Goal: Task Accomplishment & Management: Manage account settings

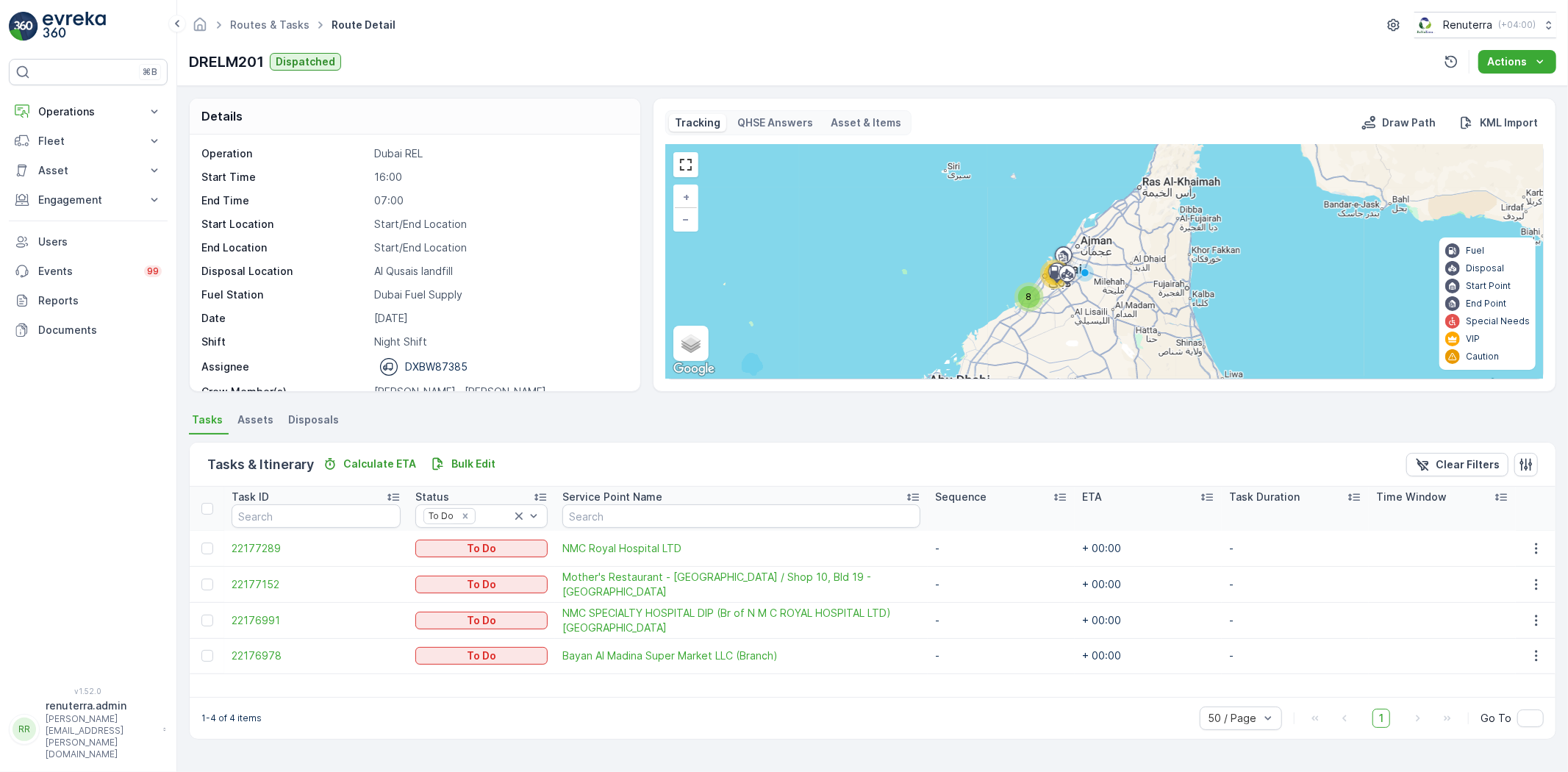
scroll to position [46, 0]
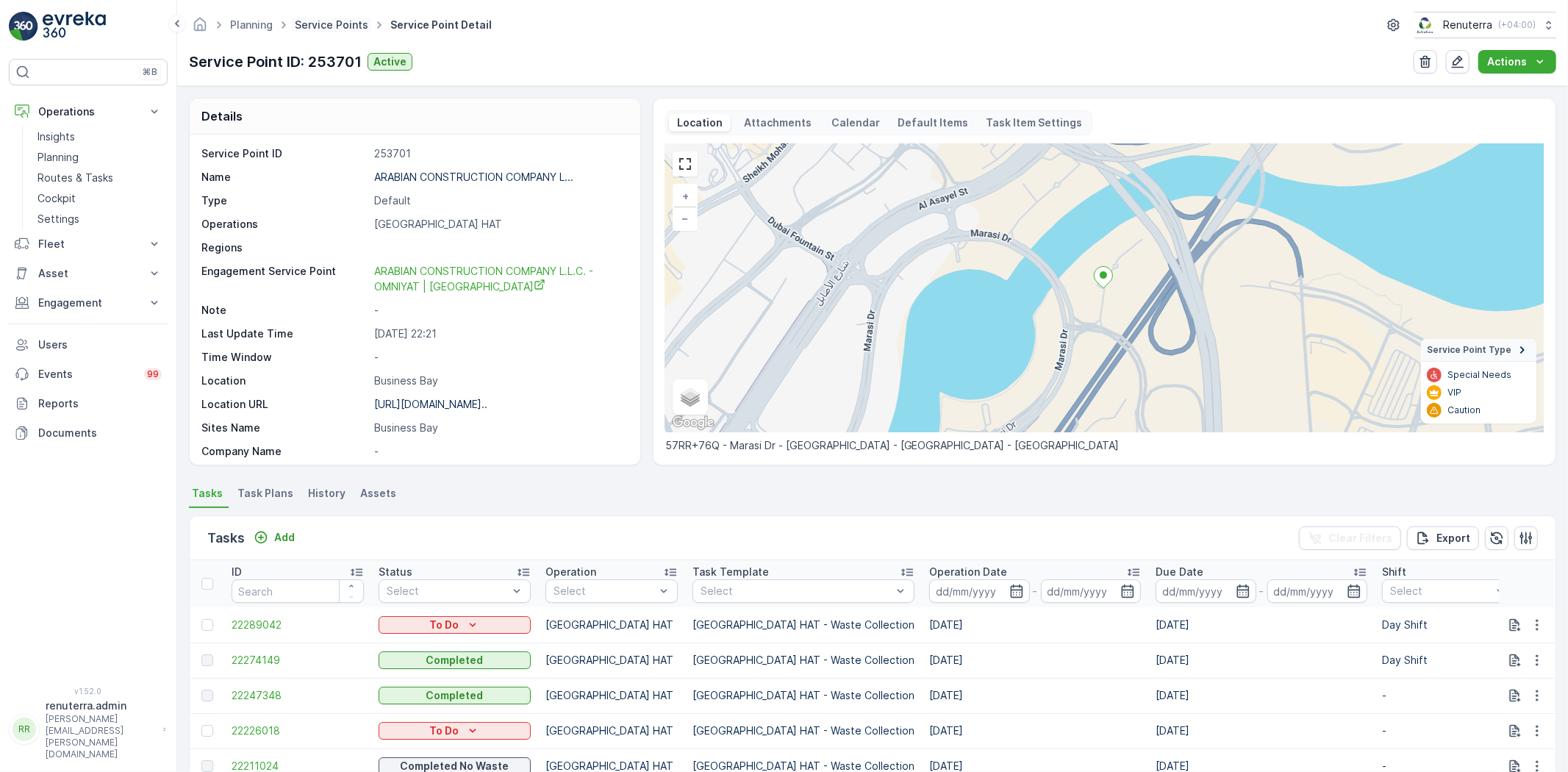
click at [314, 28] on link "Service Points" at bounding box center [331, 24] width 74 height 13
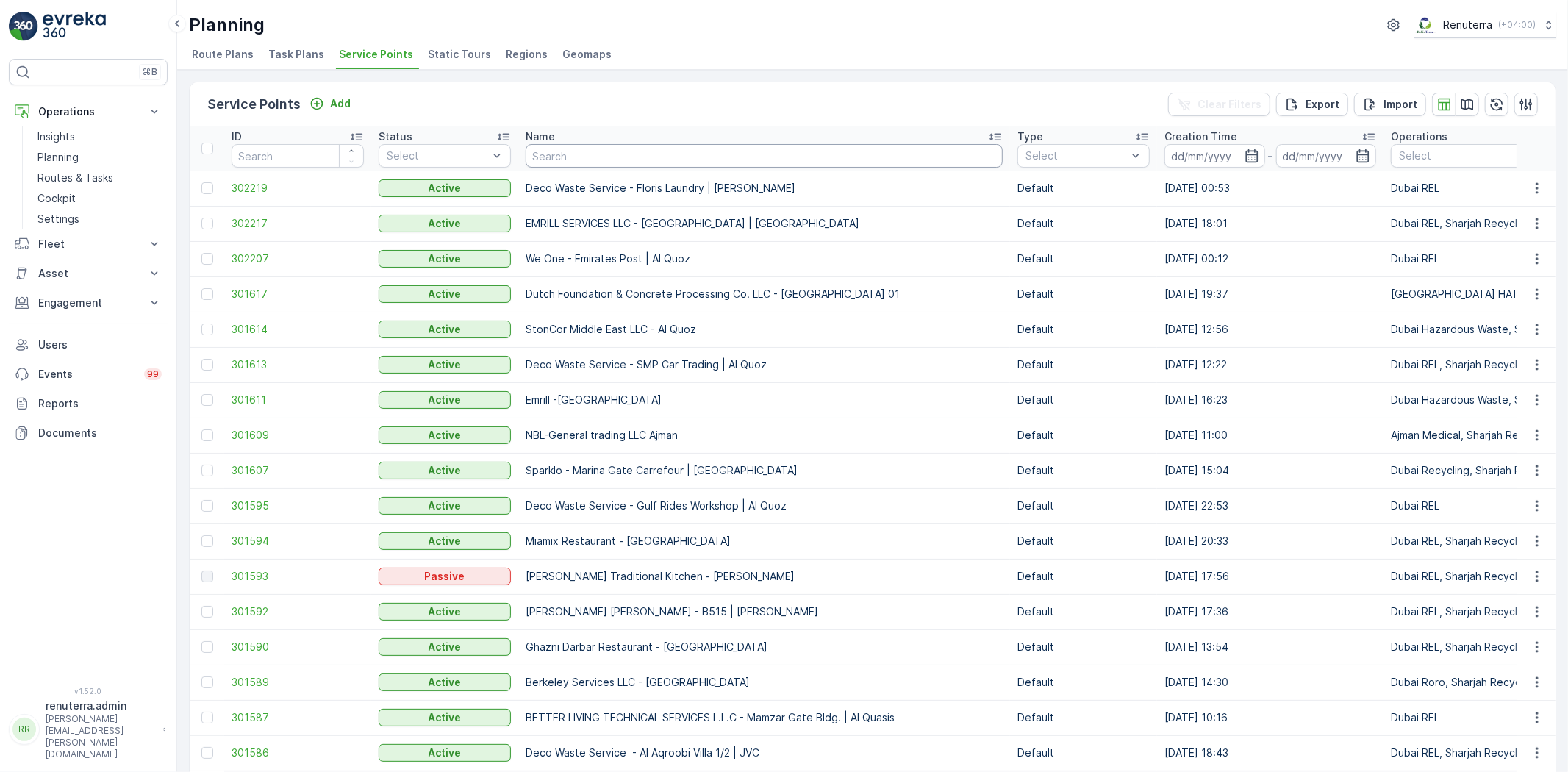
click at [689, 156] on input "text" at bounding box center [765, 156] width 477 height 23
type input "centar"
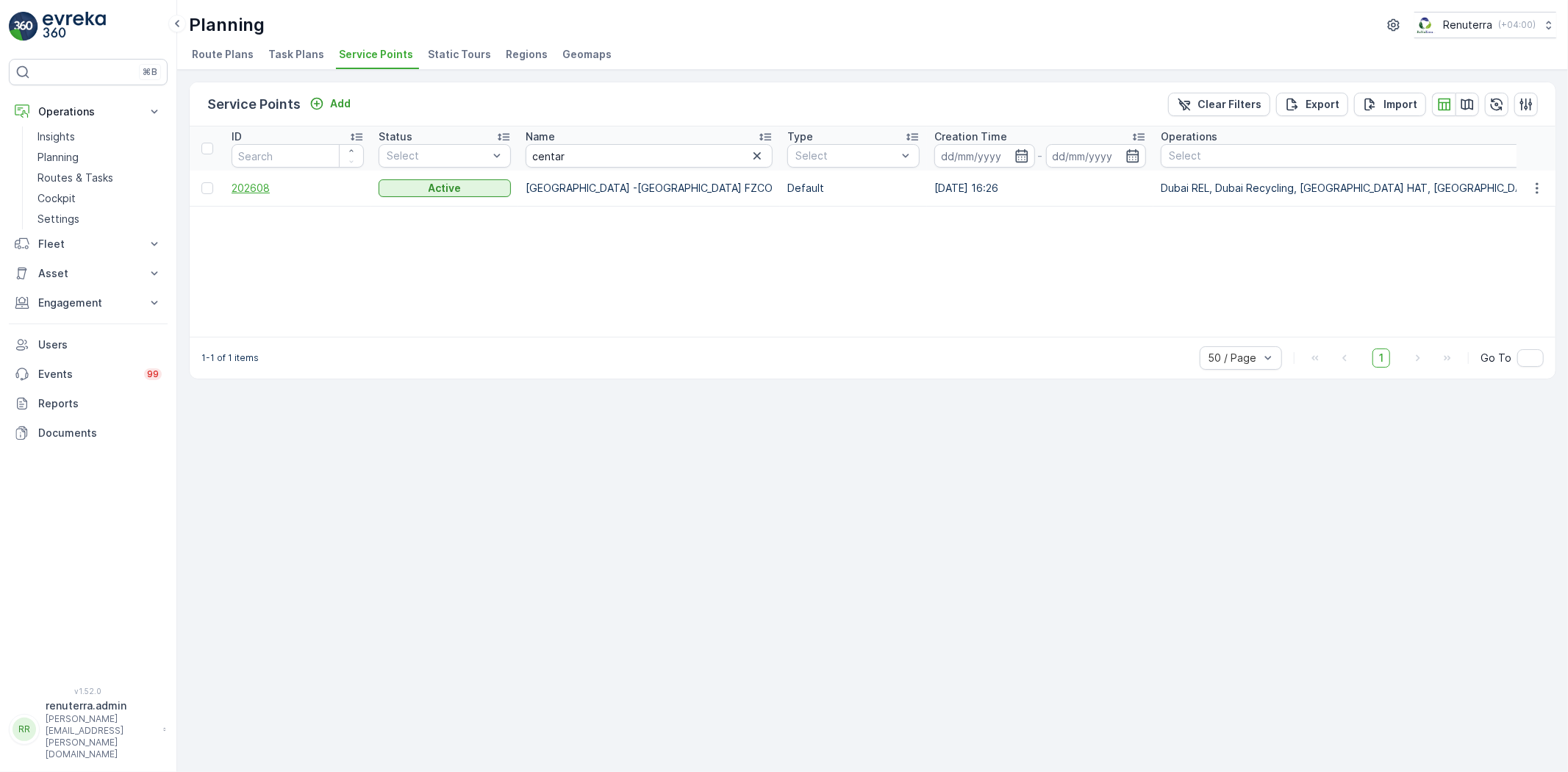
click at [262, 188] on span "202608" at bounding box center [297, 188] width 132 height 14
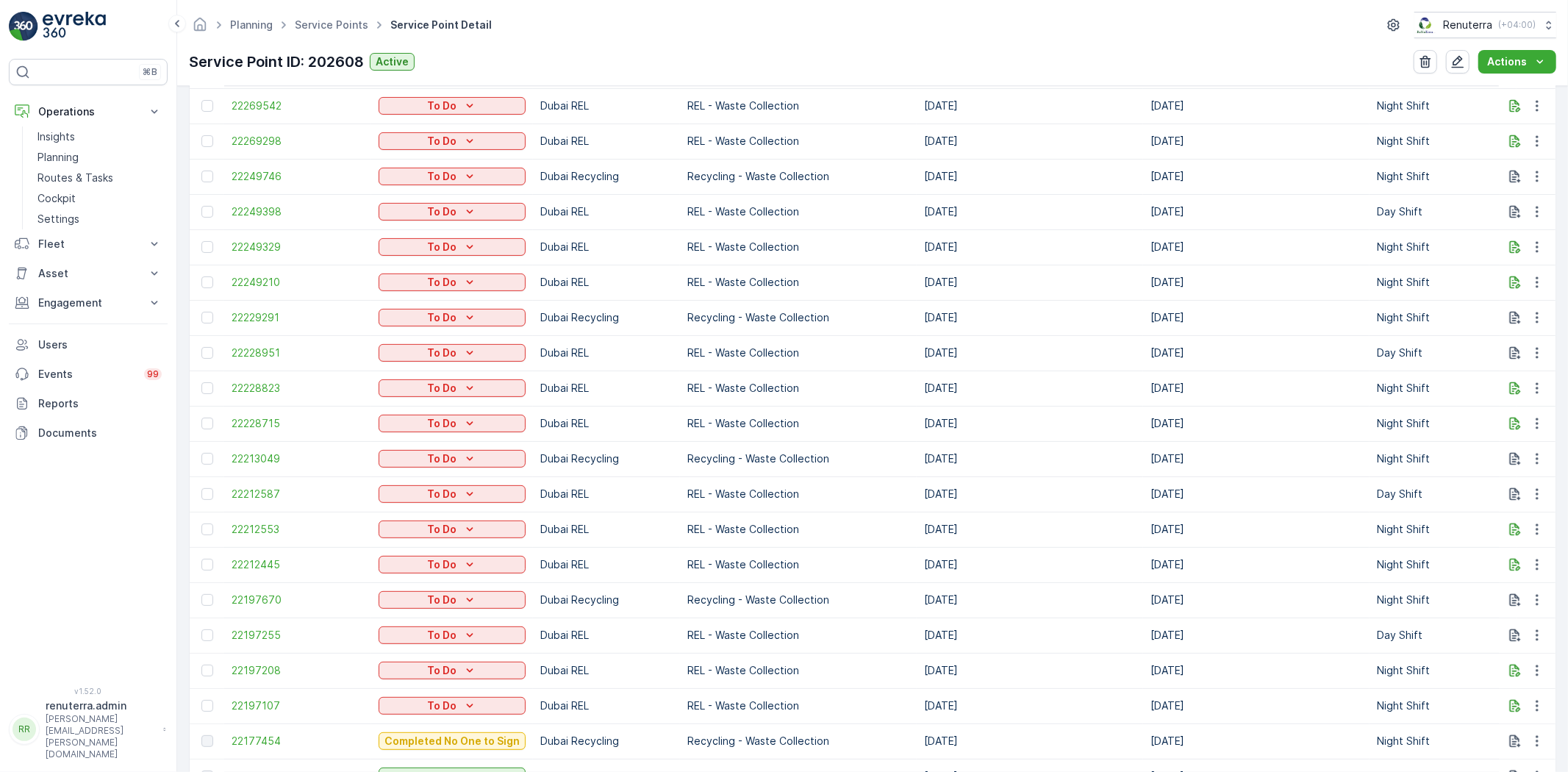
scroll to position [817, 0]
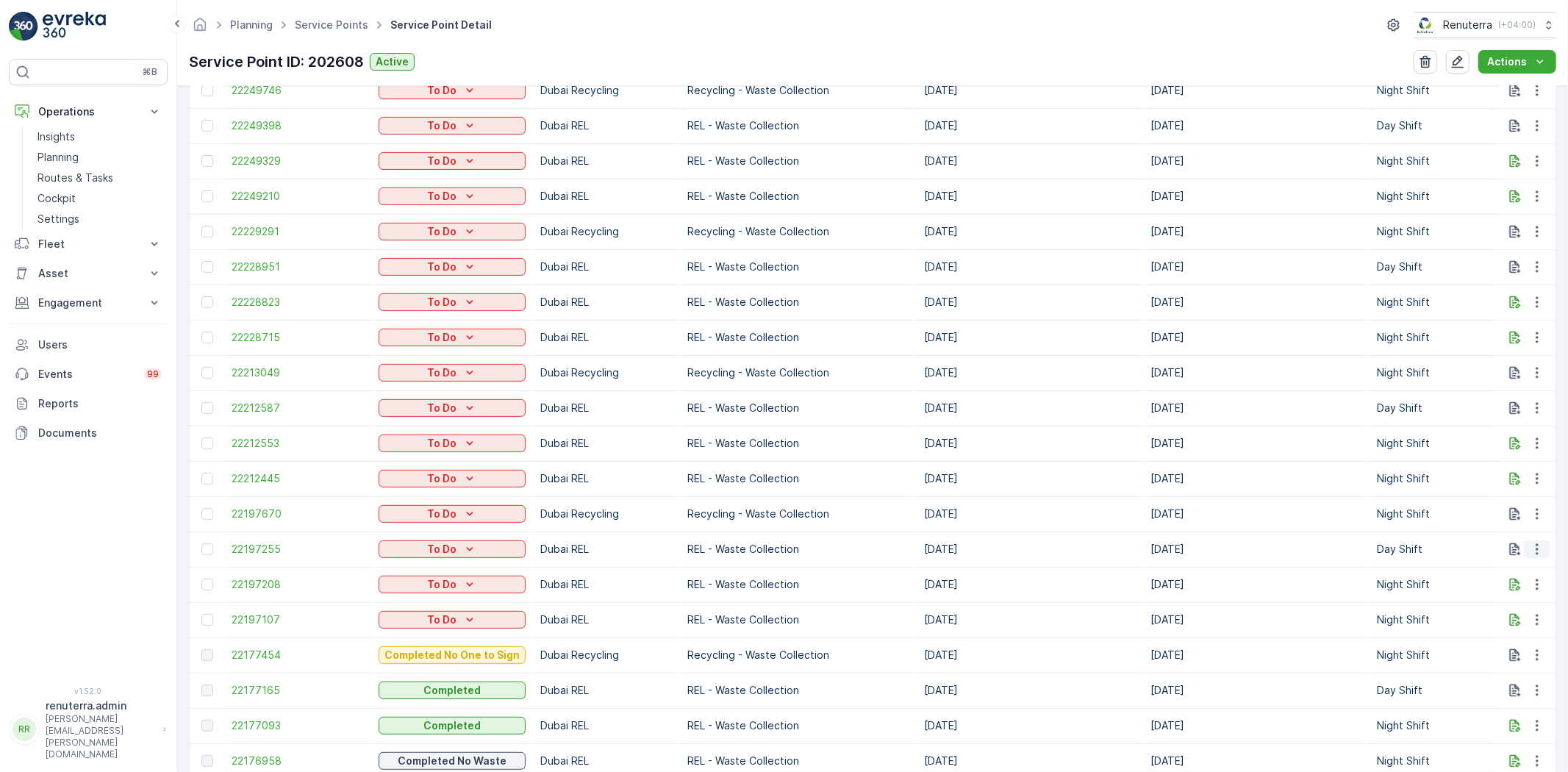
click at [1533, 547] on icon "button" at bounding box center [1537, 549] width 14 height 14
click at [1495, 604] on span "Change Route" at bounding box center [1499, 612] width 71 height 14
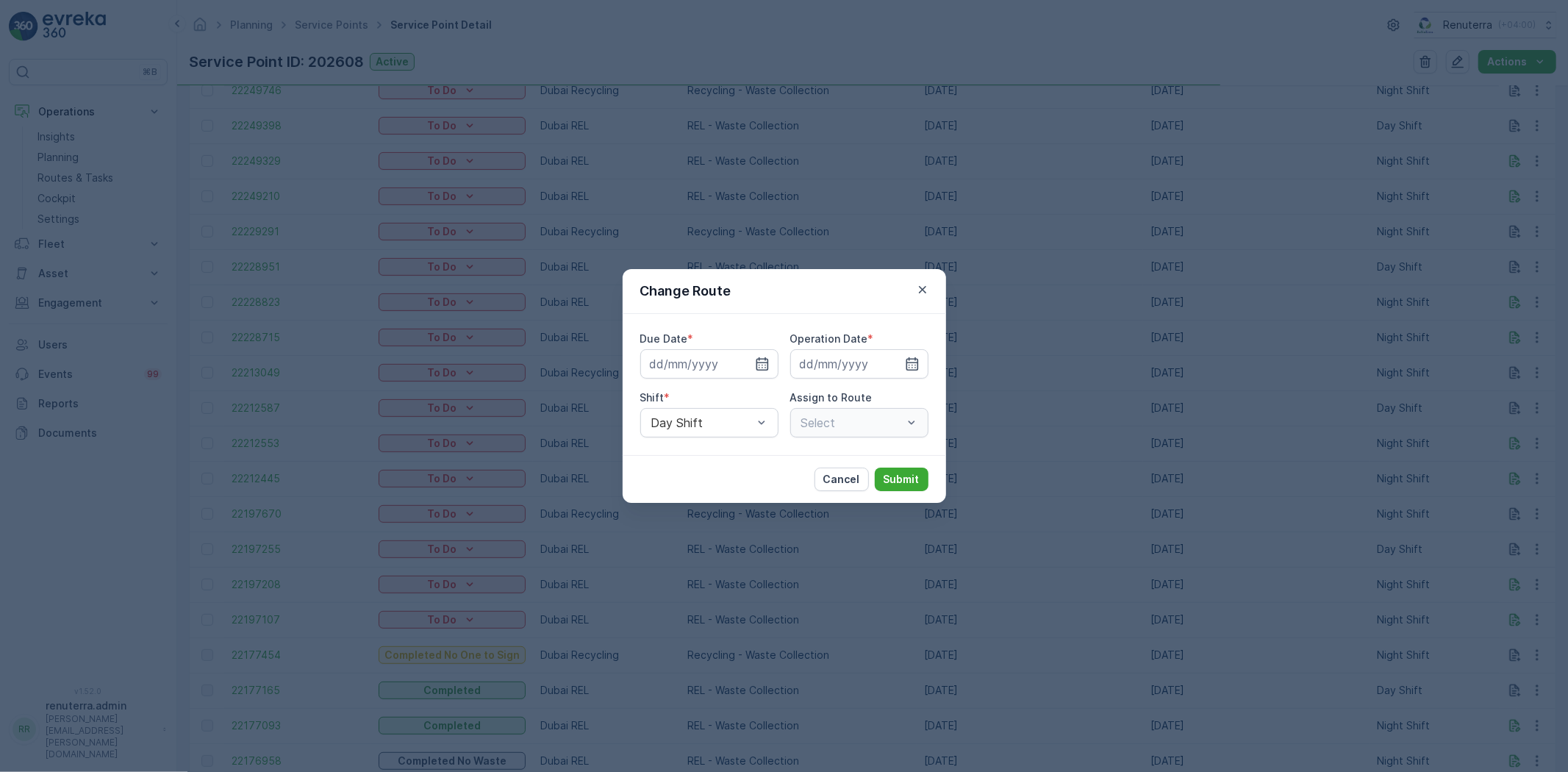
type input "[DATE]"
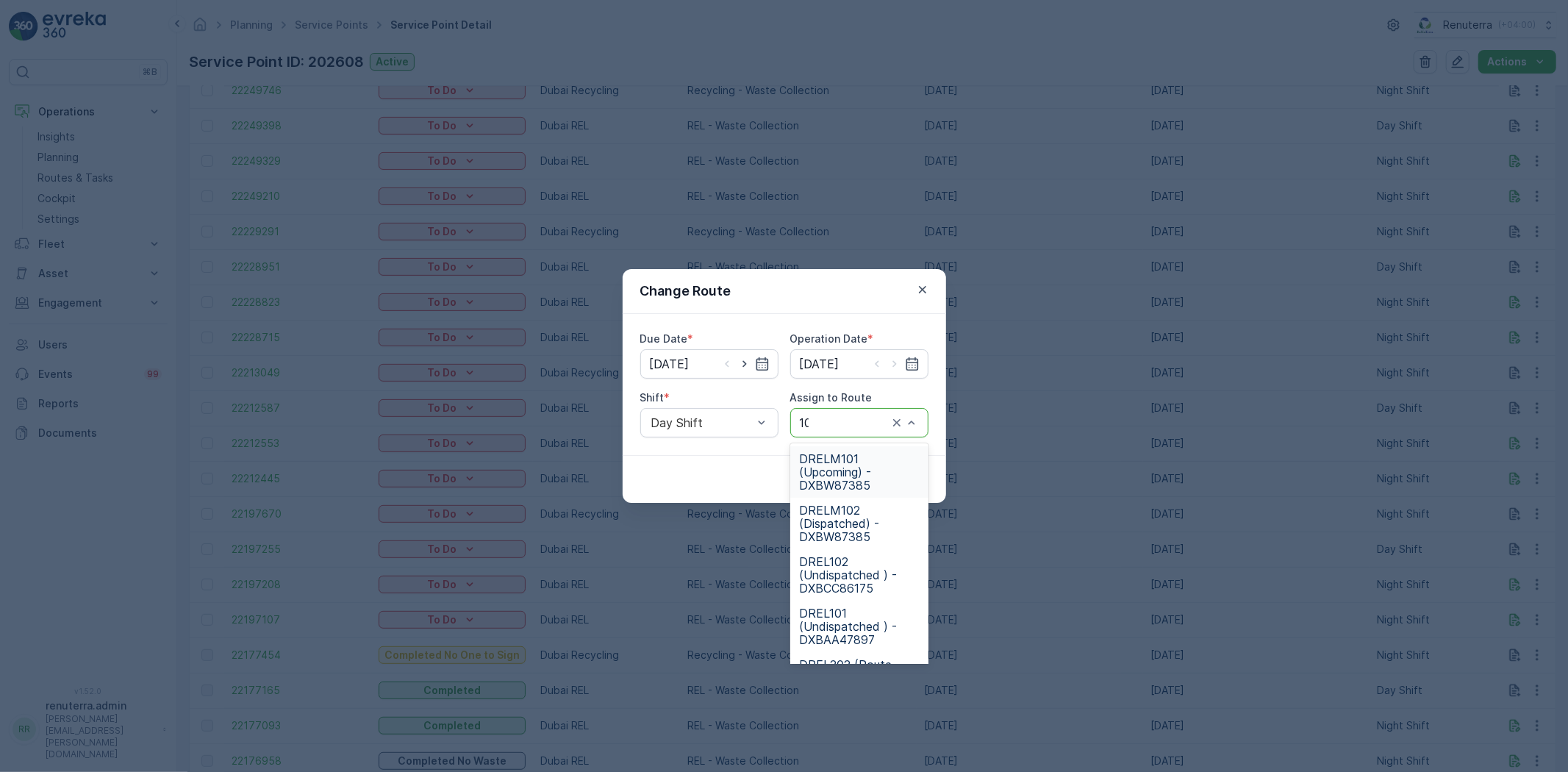
type input "102"
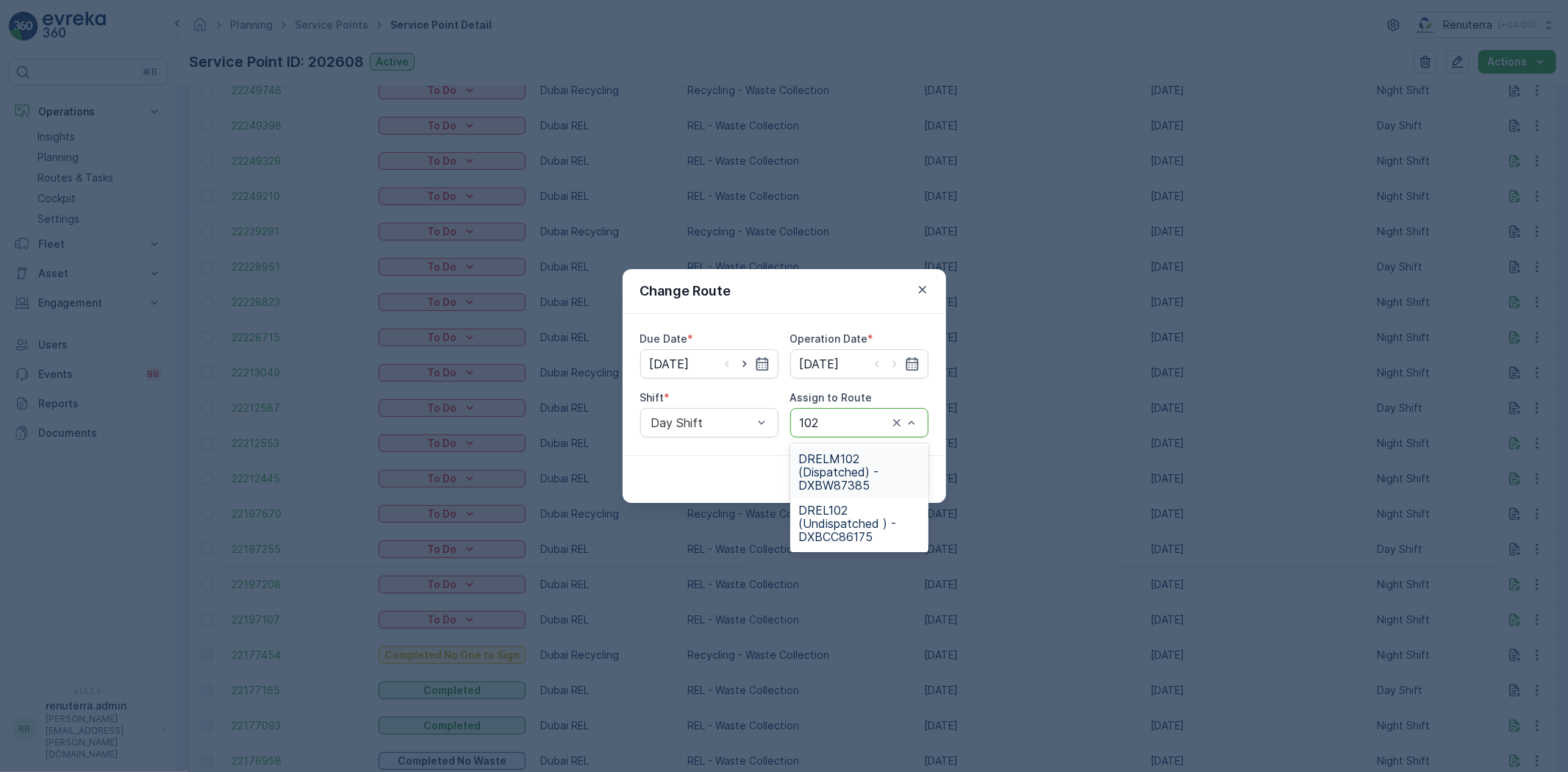
click at [858, 466] on span "DRELM102 (Dispatched) - DXBW87385" at bounding box center [859, 472] width 121 height 40
click at [902, 475] on p "Submit" at bounding box center [902, 479] width 36 height 14
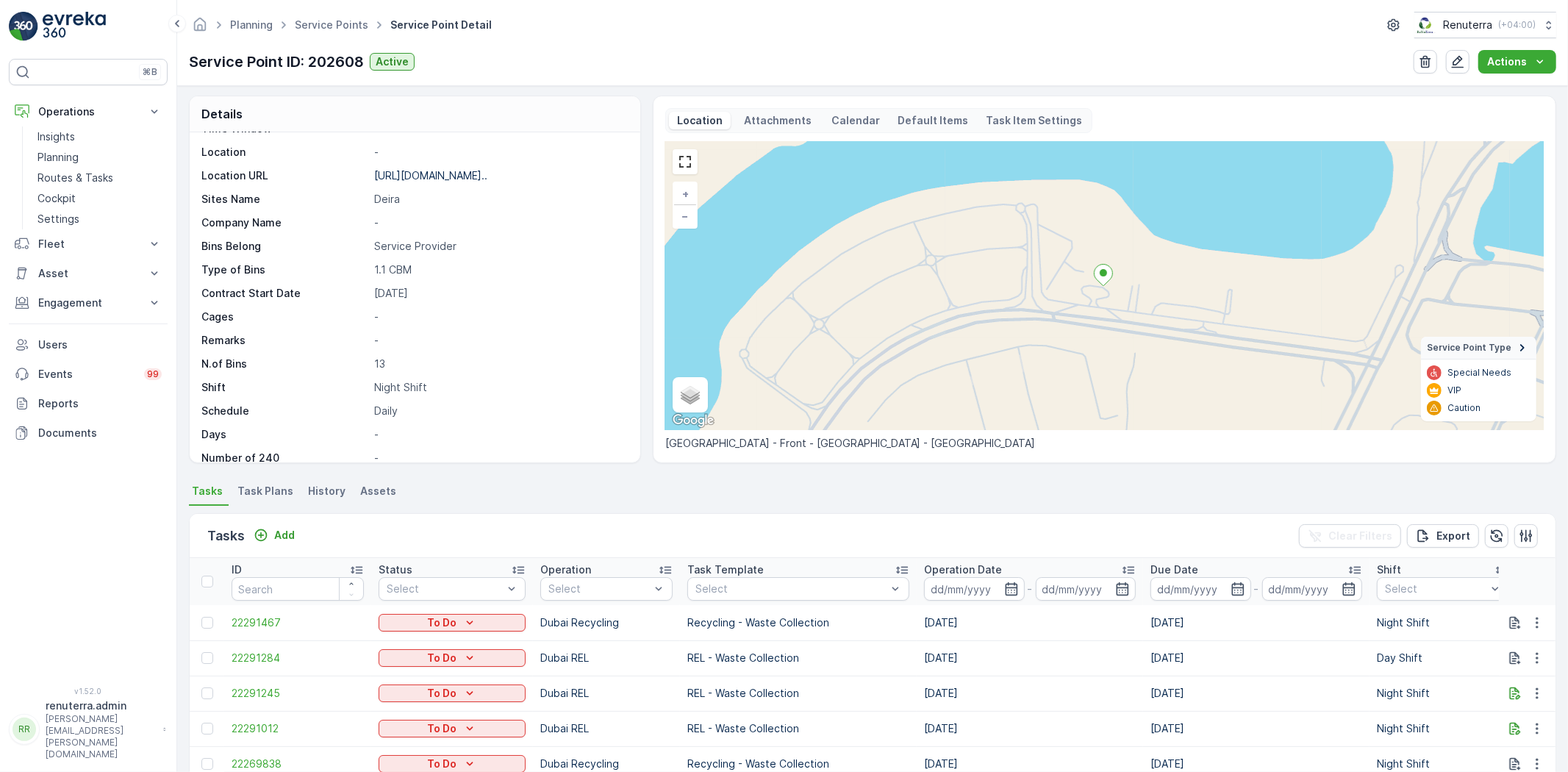
scroll to position [0, 0]
click at [74, 188] on link "Cockpit" at bounding box center [99, 198] width 136 height 21
click at [78, 179] on p "Routes & Tasks" at bounding box center [76, 177] width 76 height 14
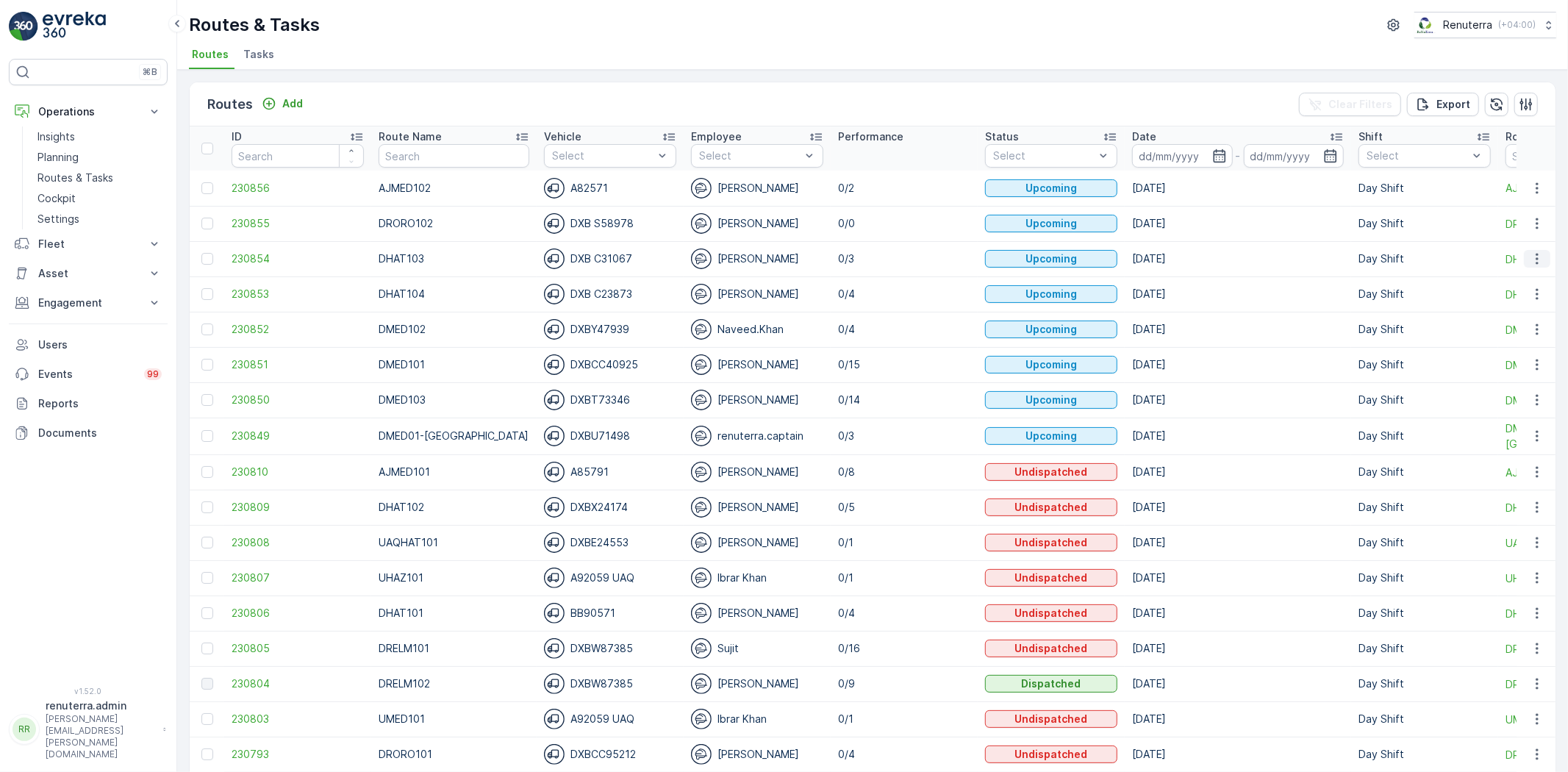
drag, startPoint x: 1536, startPoint y: 259, endPoint x: 1531, endPoint y: 267, distance: 9.4
click at [1536, 259] on icon "button" at bounding box center [1537, 259] width 14 height 14
click at [1517, 339] on span "Change Assignee" at bounding box center [1503, 341] width 86 height 14
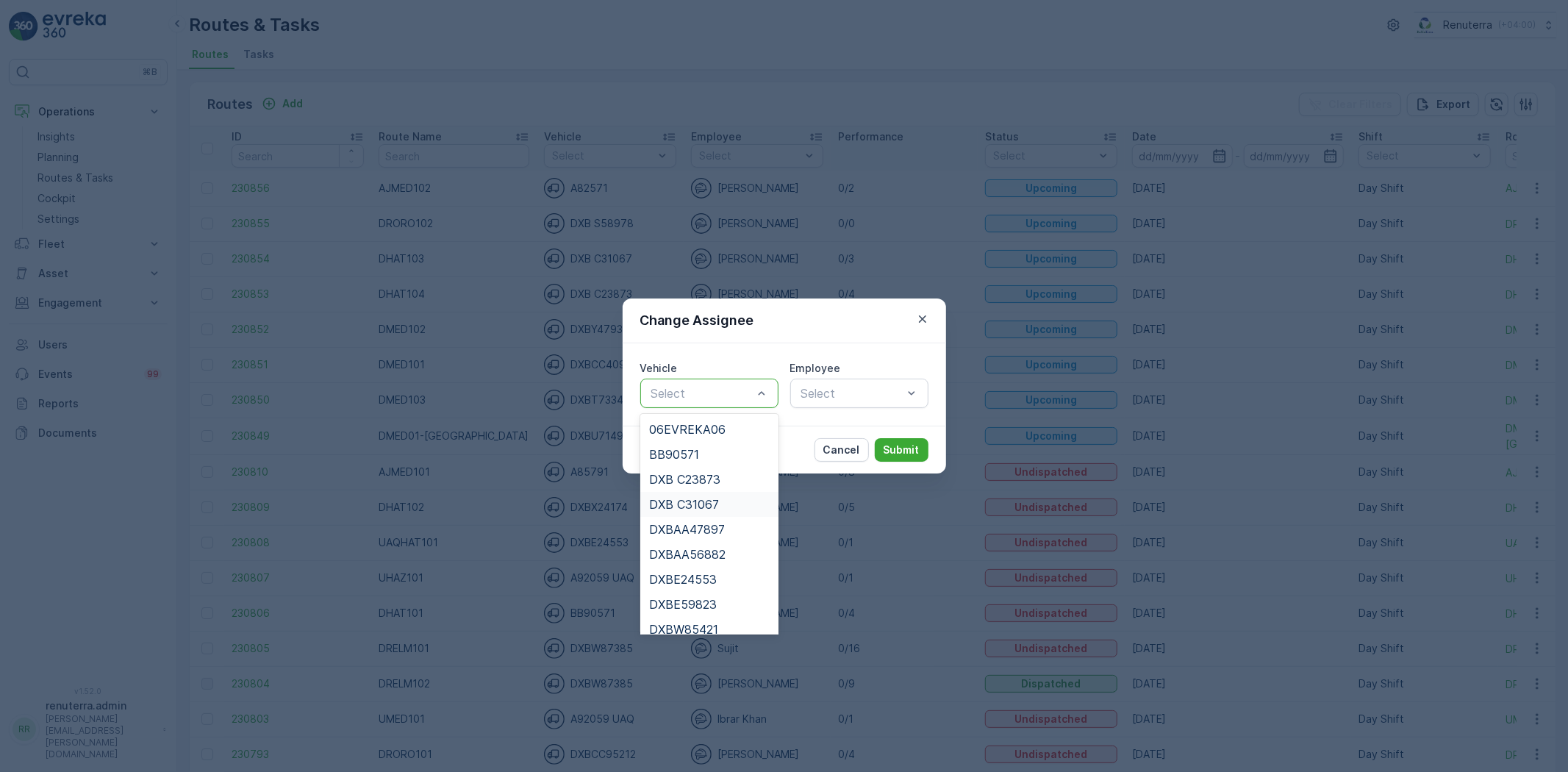
click at [707, 501] on span "DXB C31067" at bounding box center [684, 504] width 70 height 14
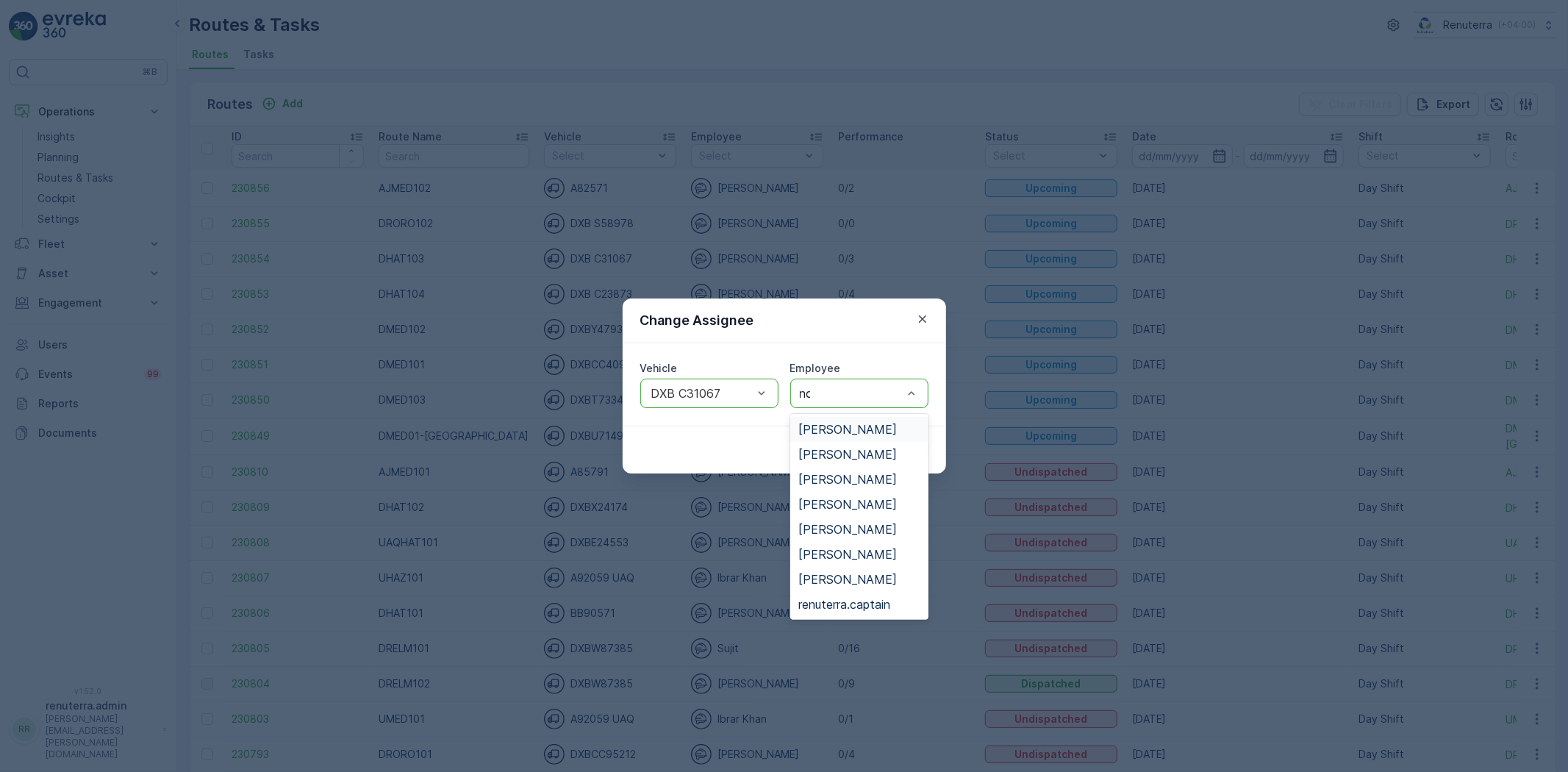
type input "noo"
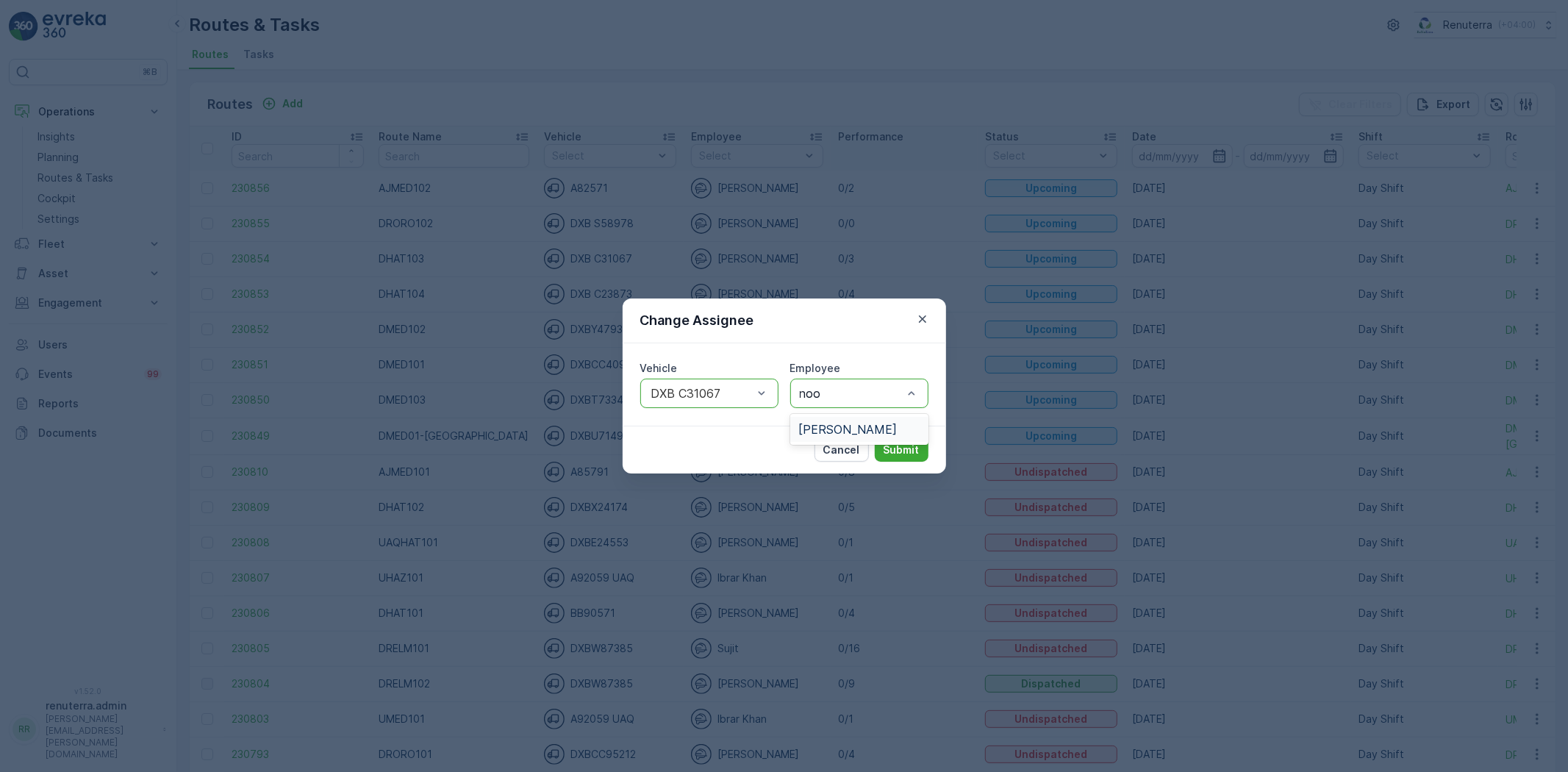
click at [832, 423] on span "Noor Ghani" at bounding box center [847, 429] width 98 height 14
click at [891, 450] on p "Submit" at bounding box center [902, 450] width 36 height 14
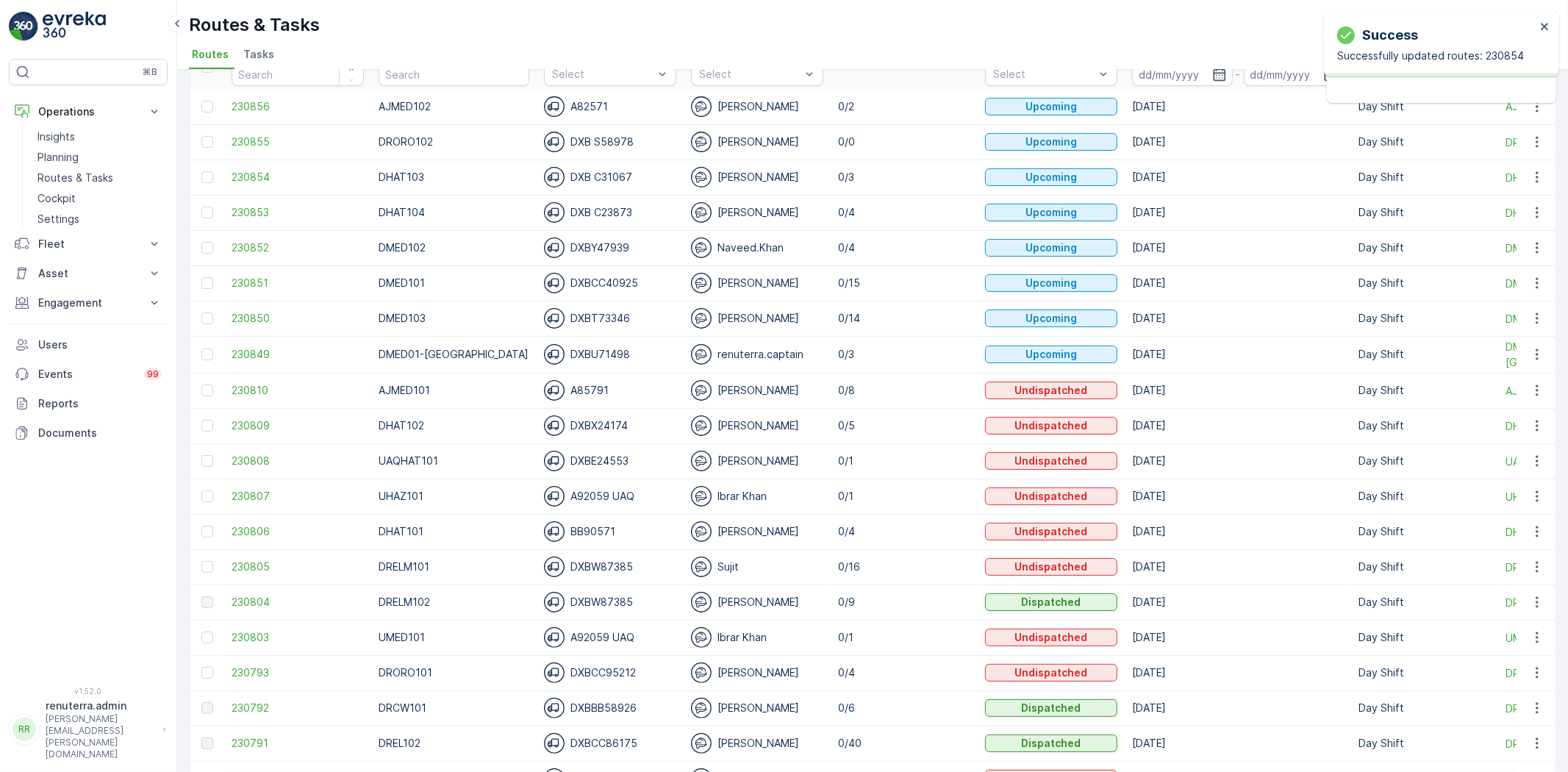
scroll to position [163, 0]
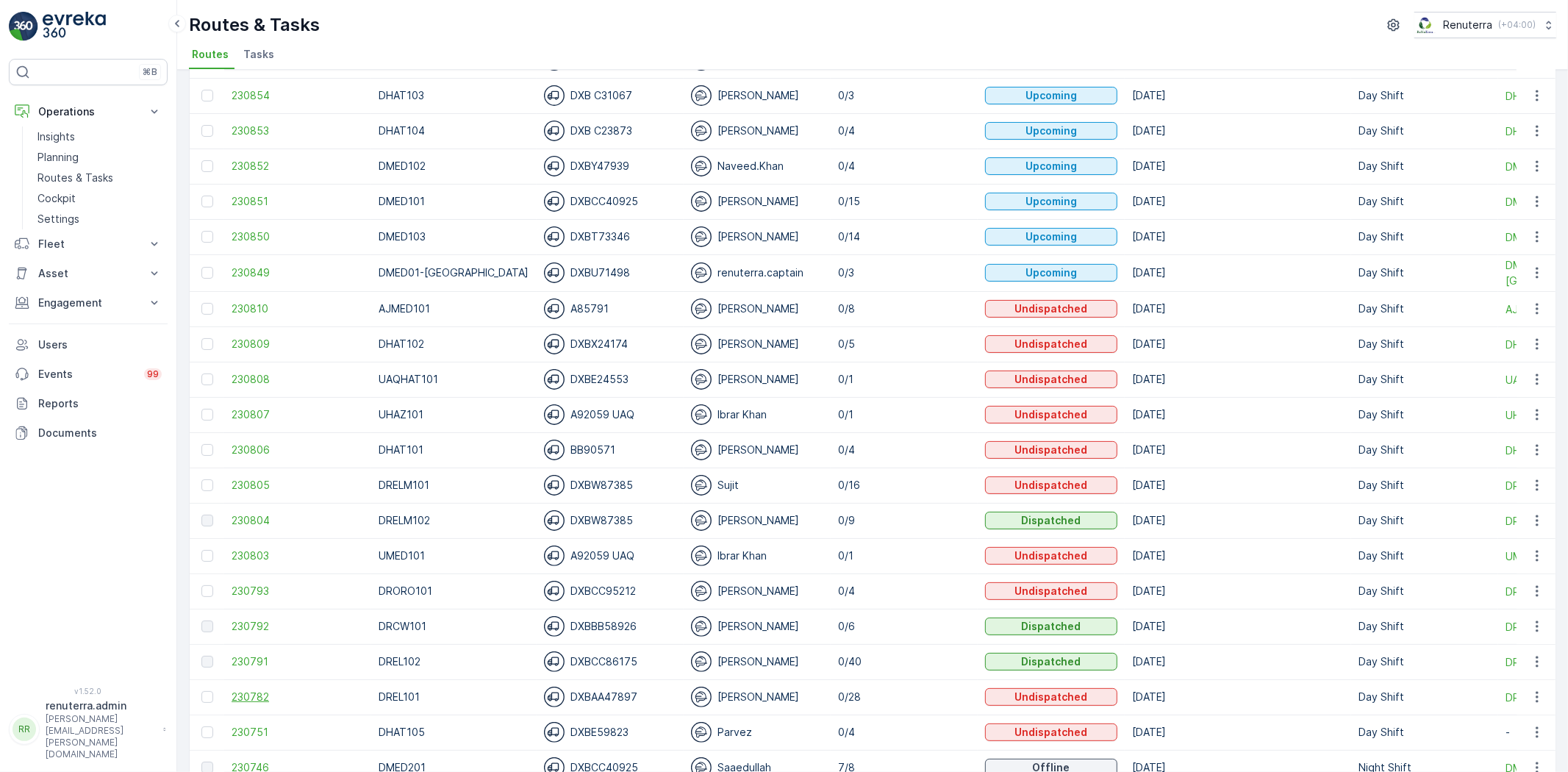
click at [252, 690] on span "230782" at bounding box center [297, 697] width 132 height 14
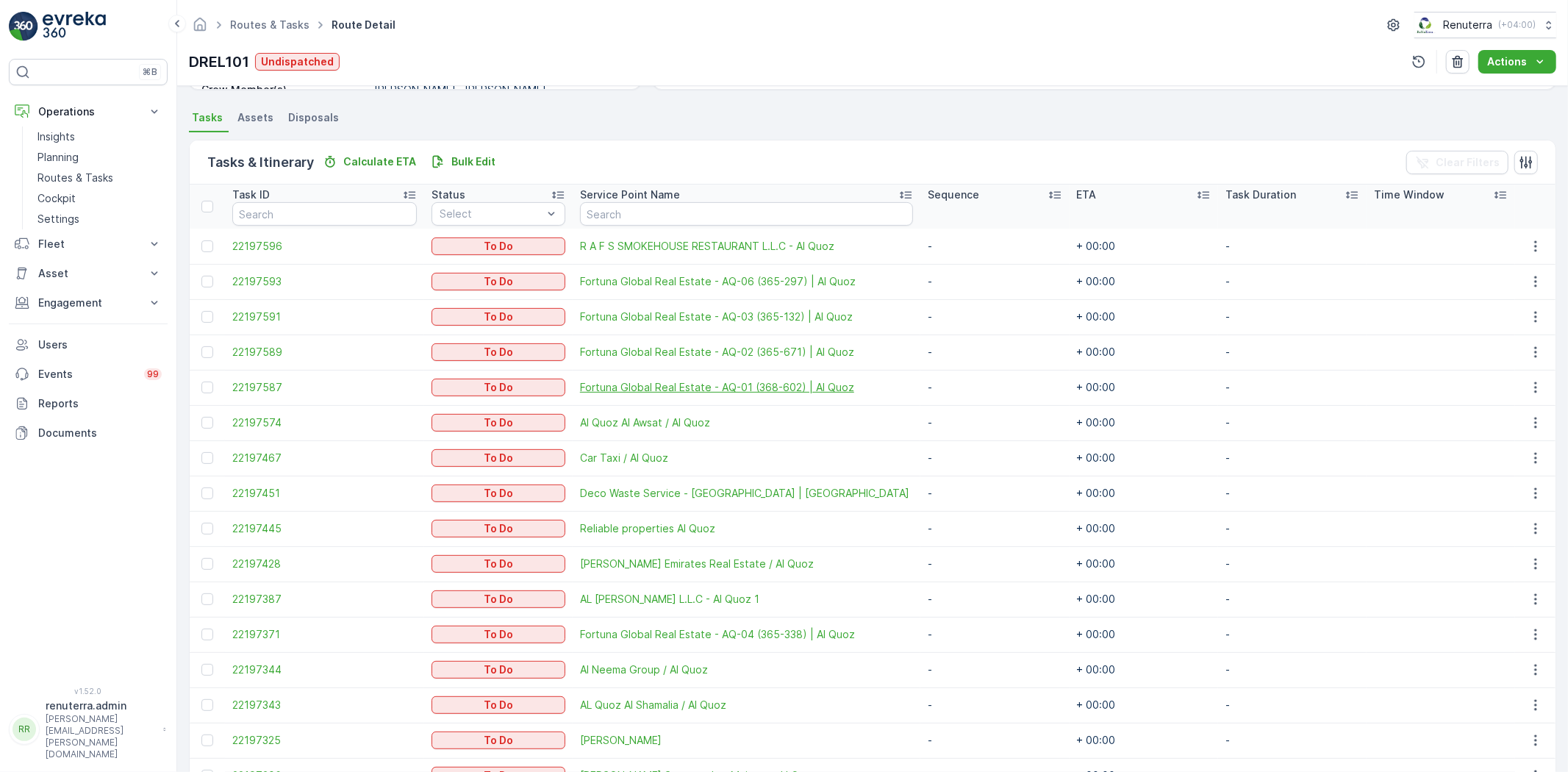
scroll to position [326, 0]
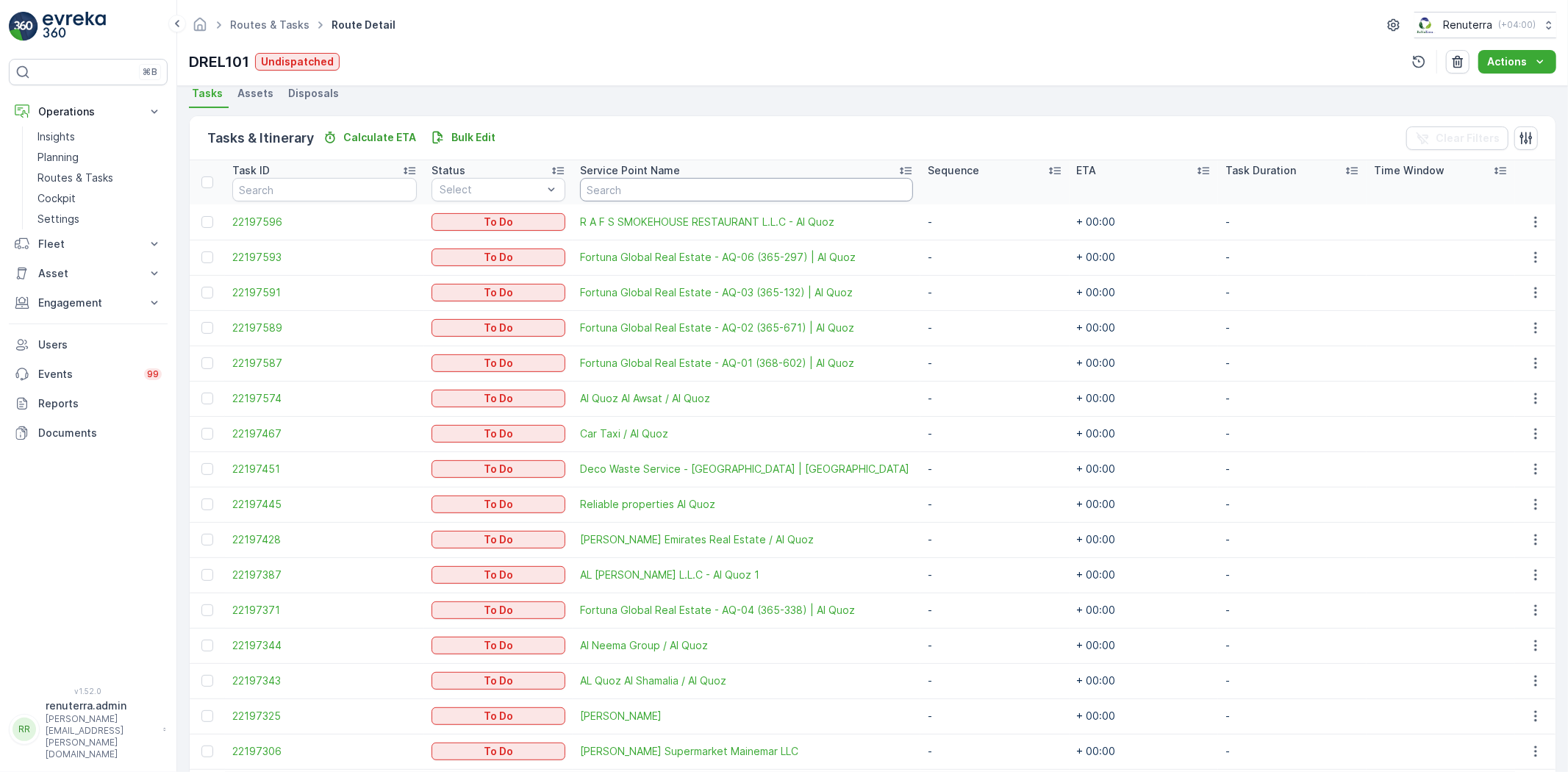
click at [744, 193] on input "text" at bounding box center [747, 190] width 333 height 23
type input "hawami"
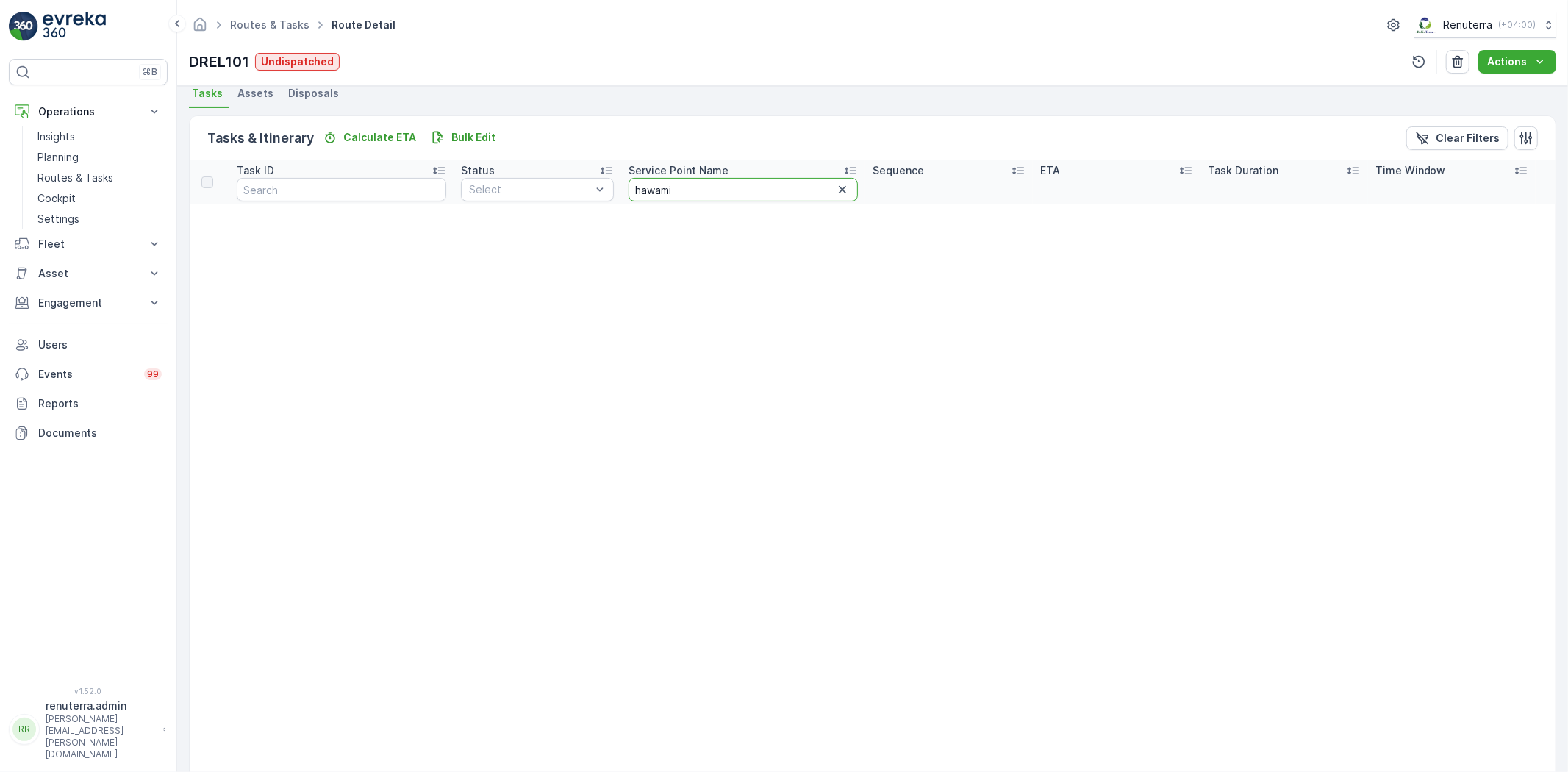
click at [758, 189] on input "hawami" at bounding box center [744, 190] width 231 height 23
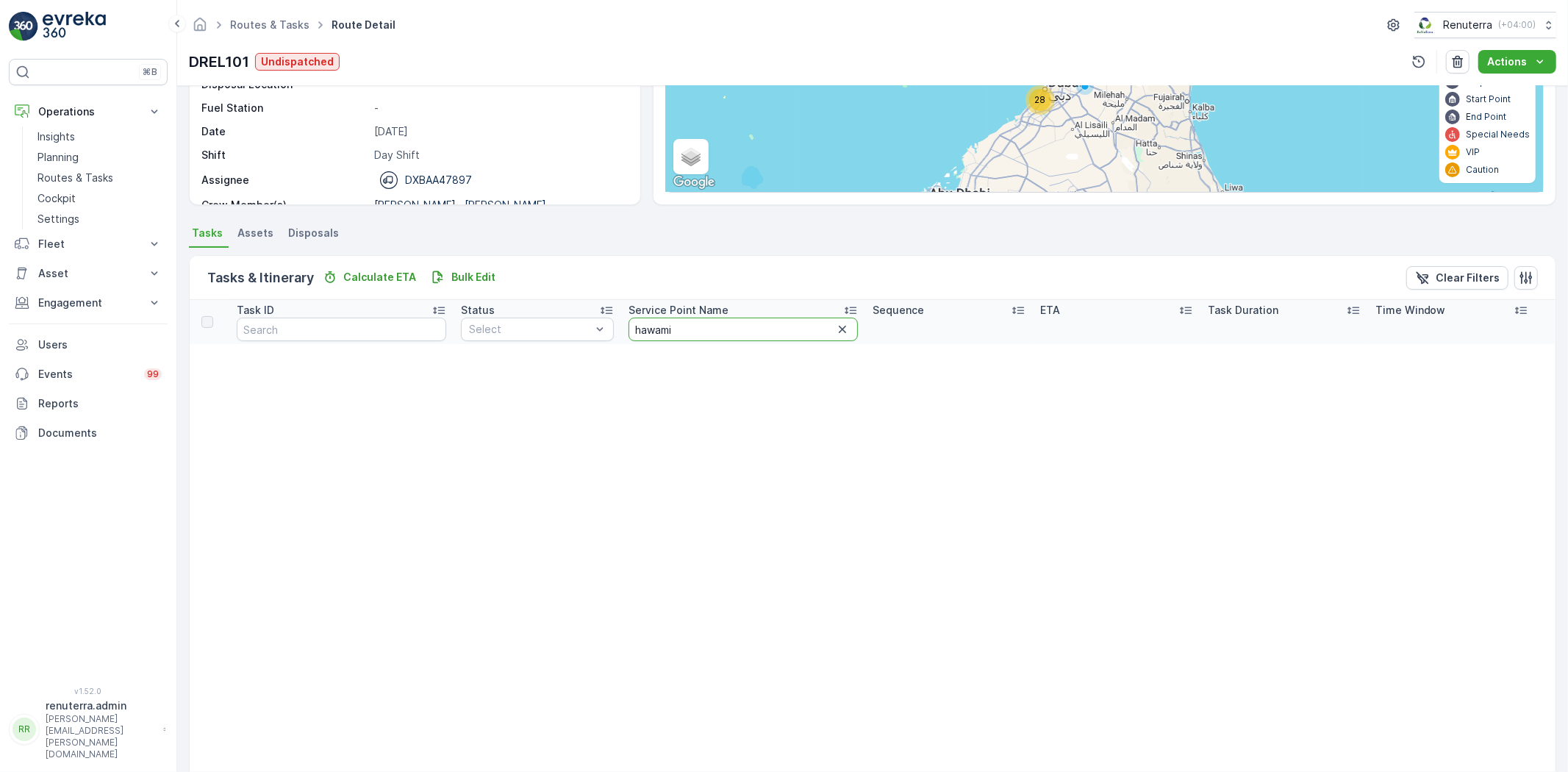
scroll to position [163, 0]
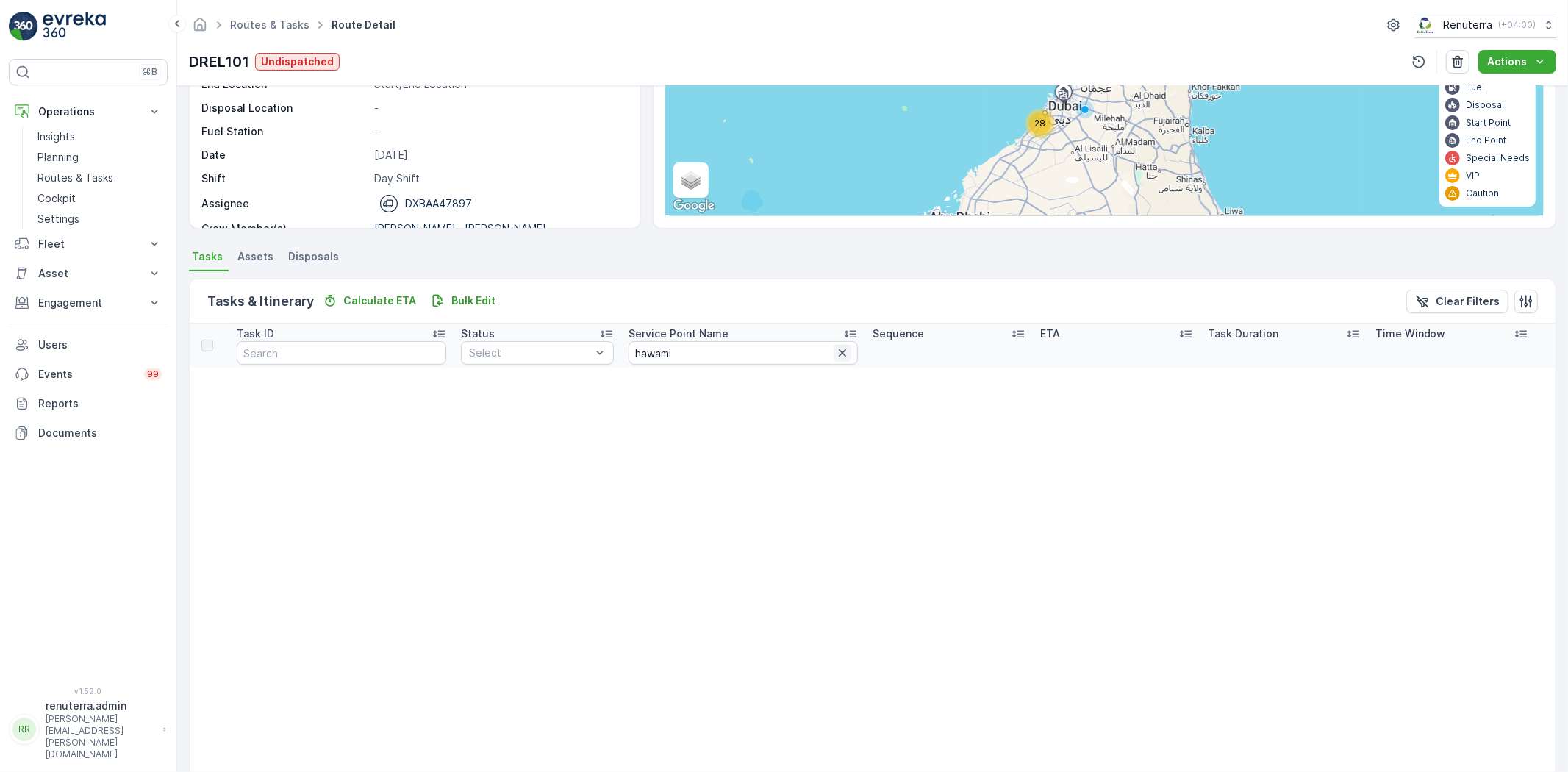
click at [835, 351] on icon "button" at bounding box center [842, 353] width 14 height 14
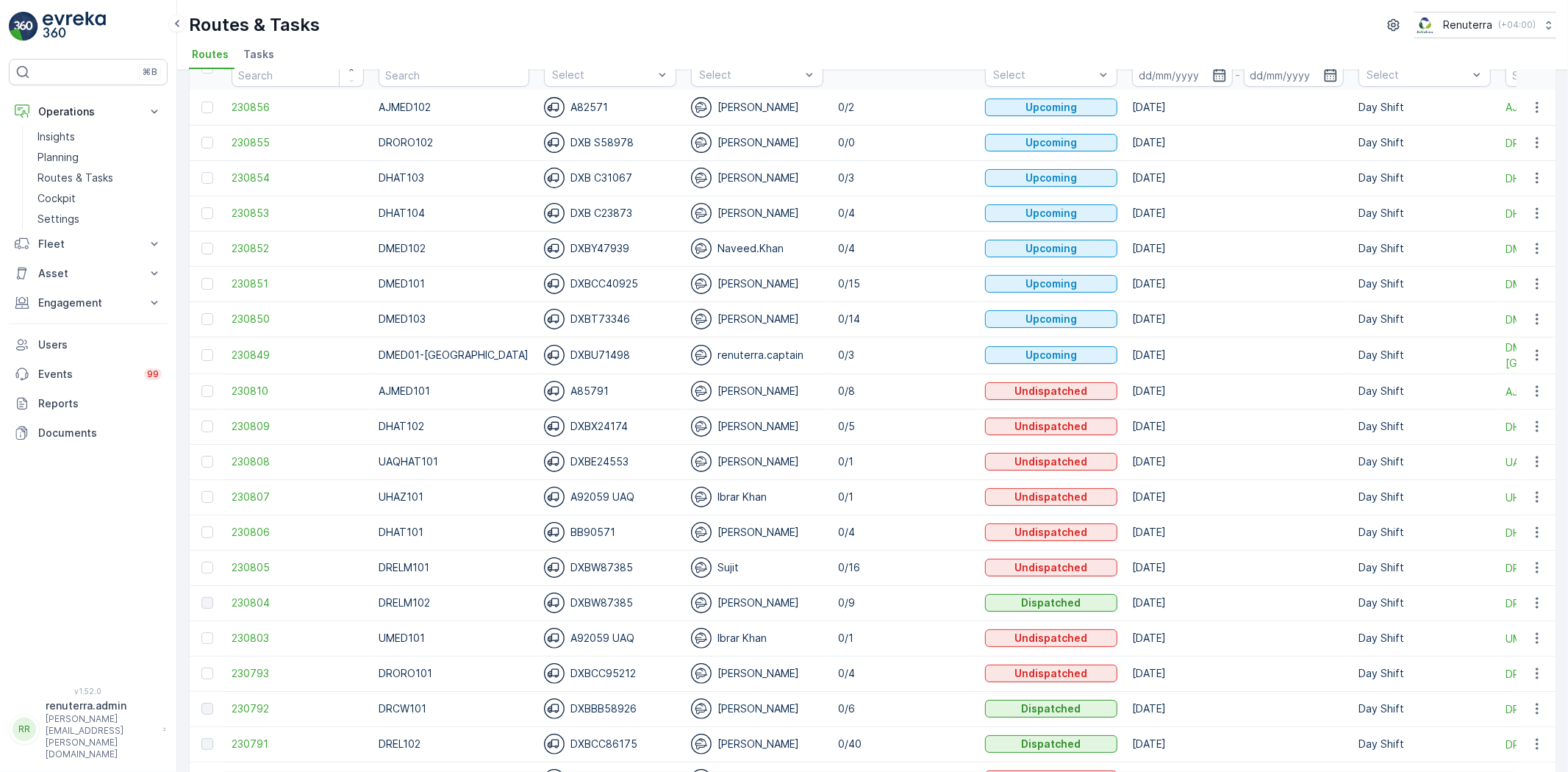
scroll to position [82, 0]
click at [250, 740] on span "230791" at bounding box center [297, 743] width 132 height 14
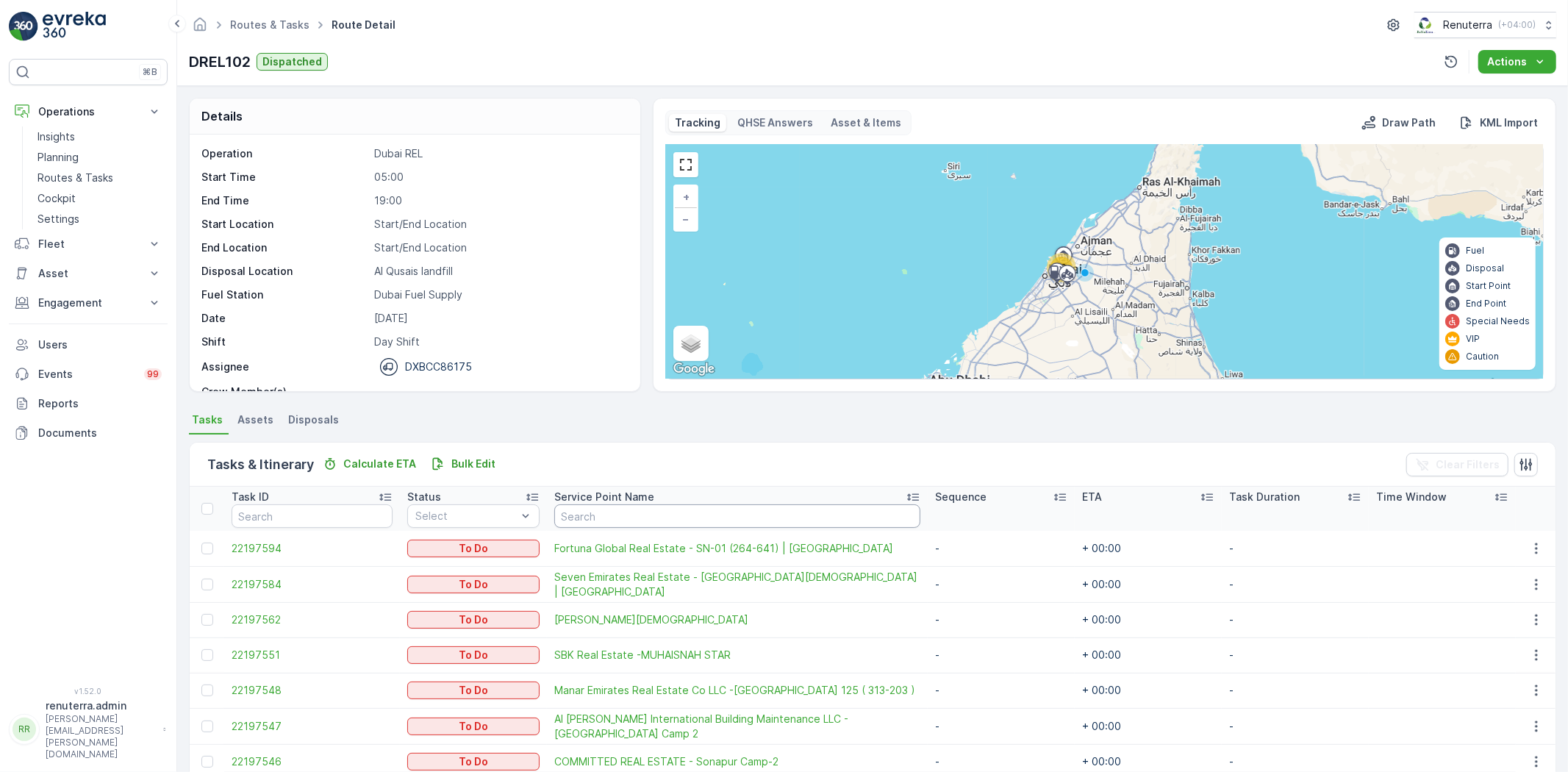
click at [596, 522] on input "text" at bounding box center [738, 516] width 367 height 23
type input "hawami"
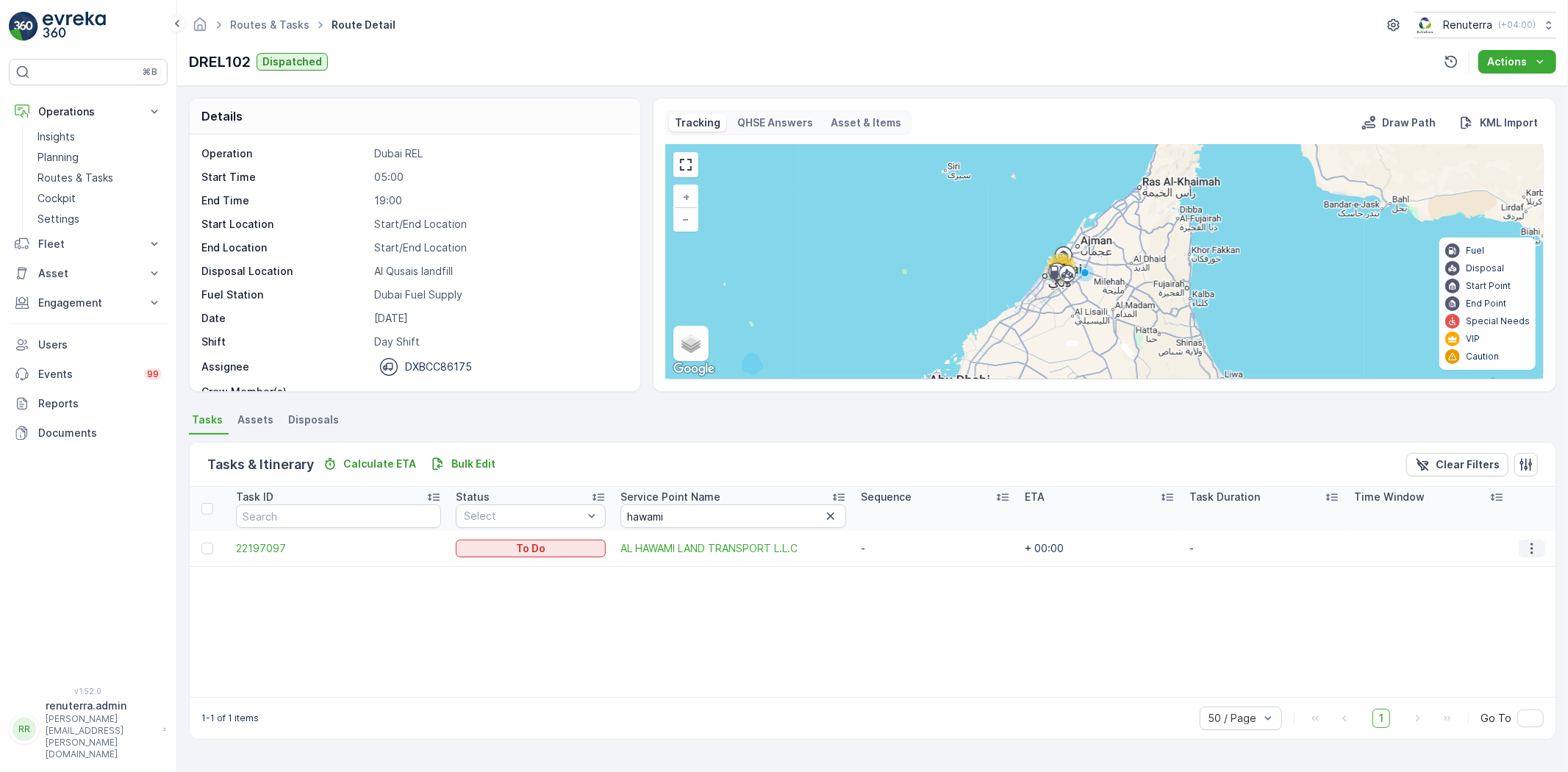
click at [1531, 547] on icon "button" at bounding box center [1532, 549] width 14 height 14
click at [1495, 608] on span "Change Route" at bounding box center [1499, 611] width 71 height 14
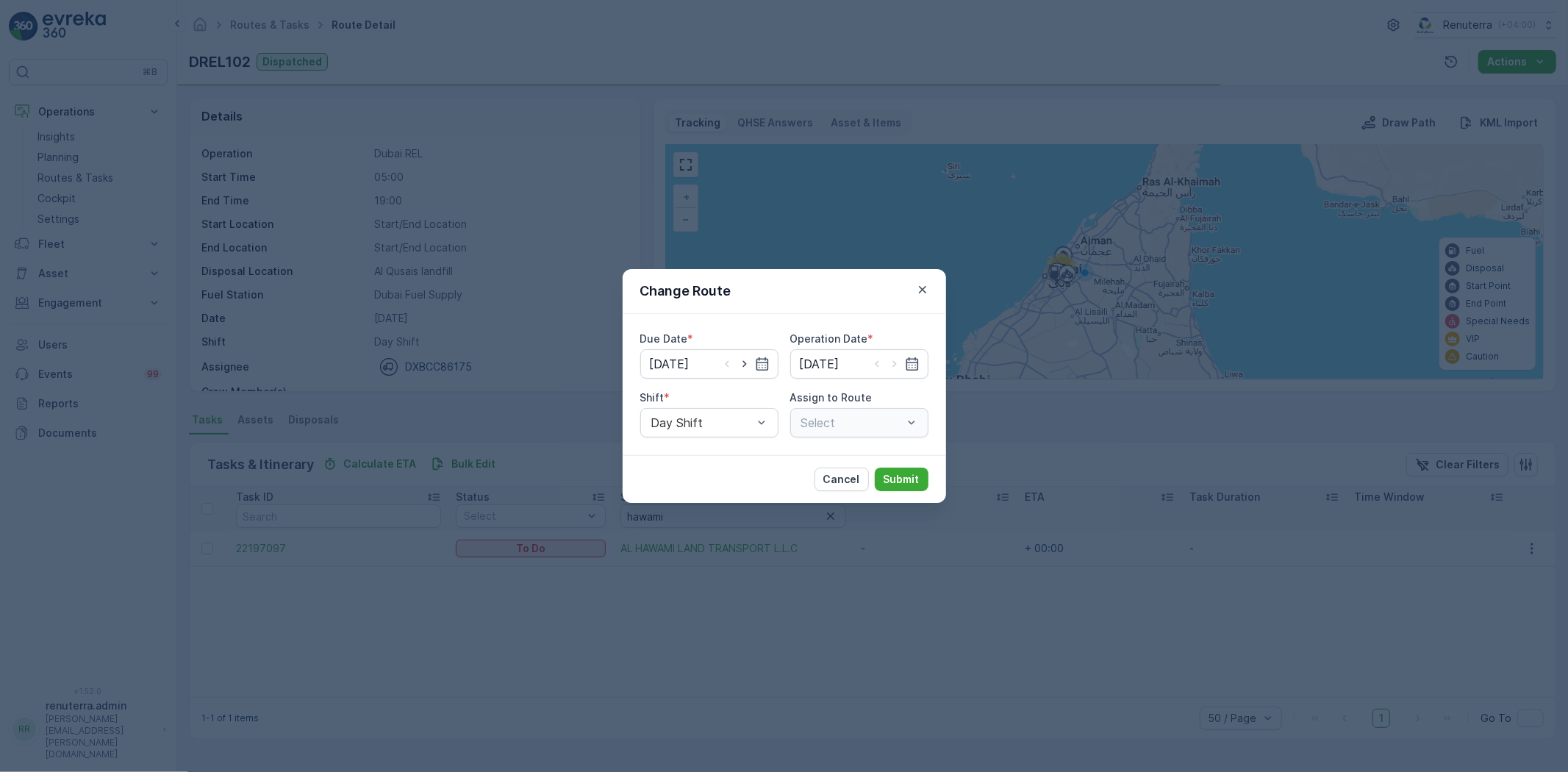
type input "[DATE]"
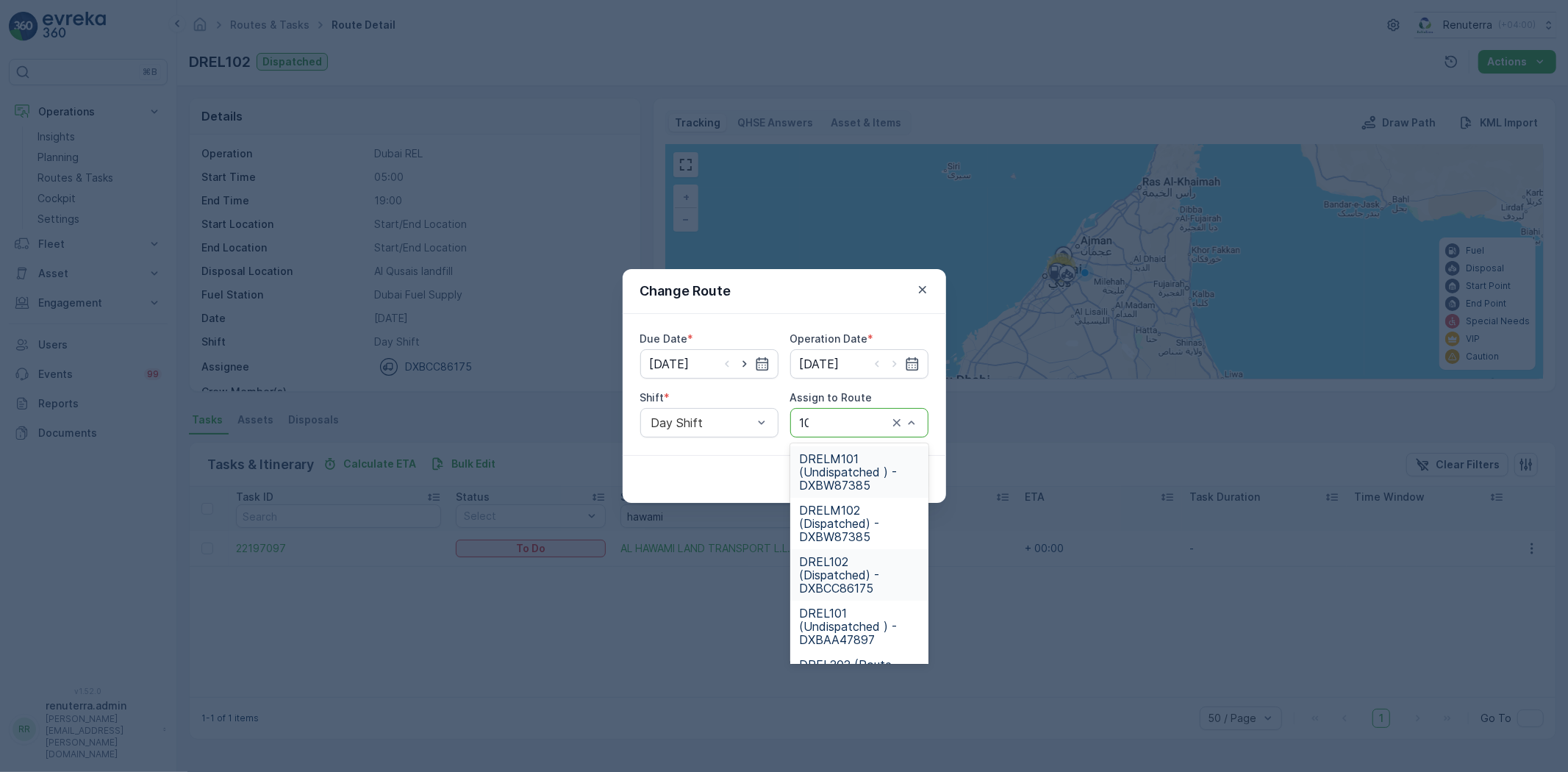
type input "101"
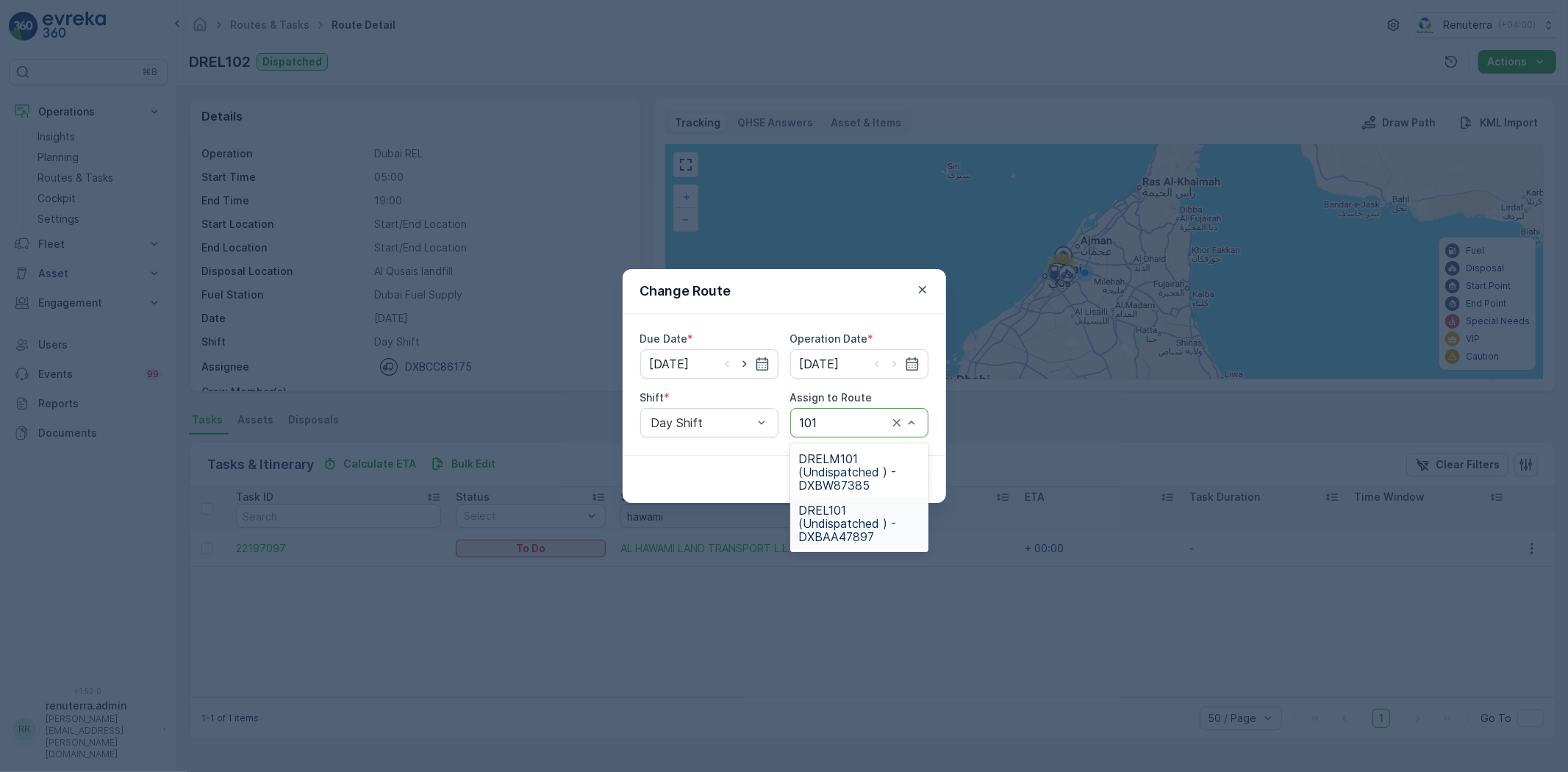
click at [851, 531] on span "DREL101 (Undispatched ) - DXBAA47897" at bounding box center [859, 523] width 121 height 40
click at [905, 469] on button "Submit" at bounding box center [902, 479] width 54 height 23
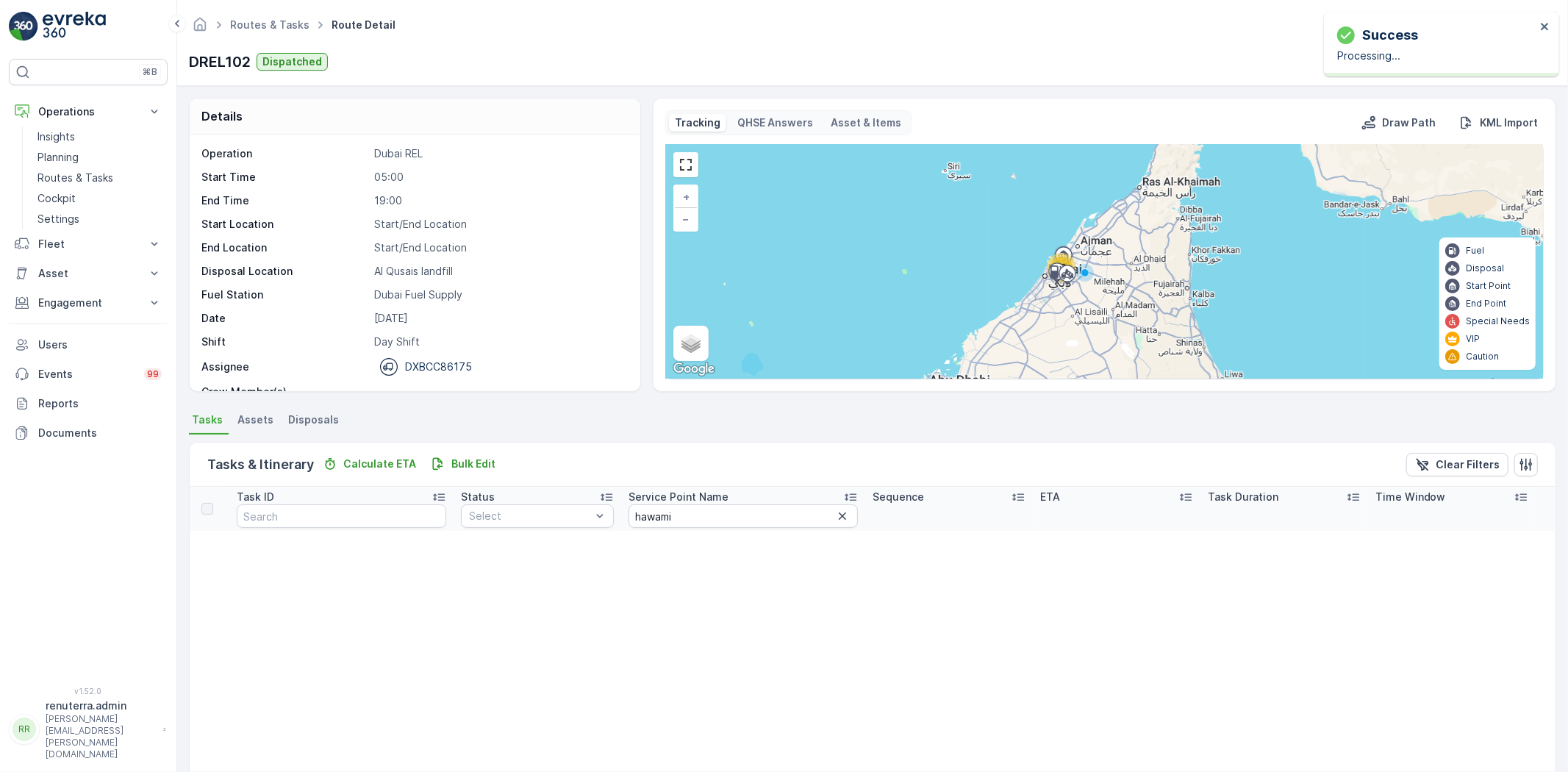
click at [835, 517] on icon "button" at bounding box center [842, 516] width 14 height 14
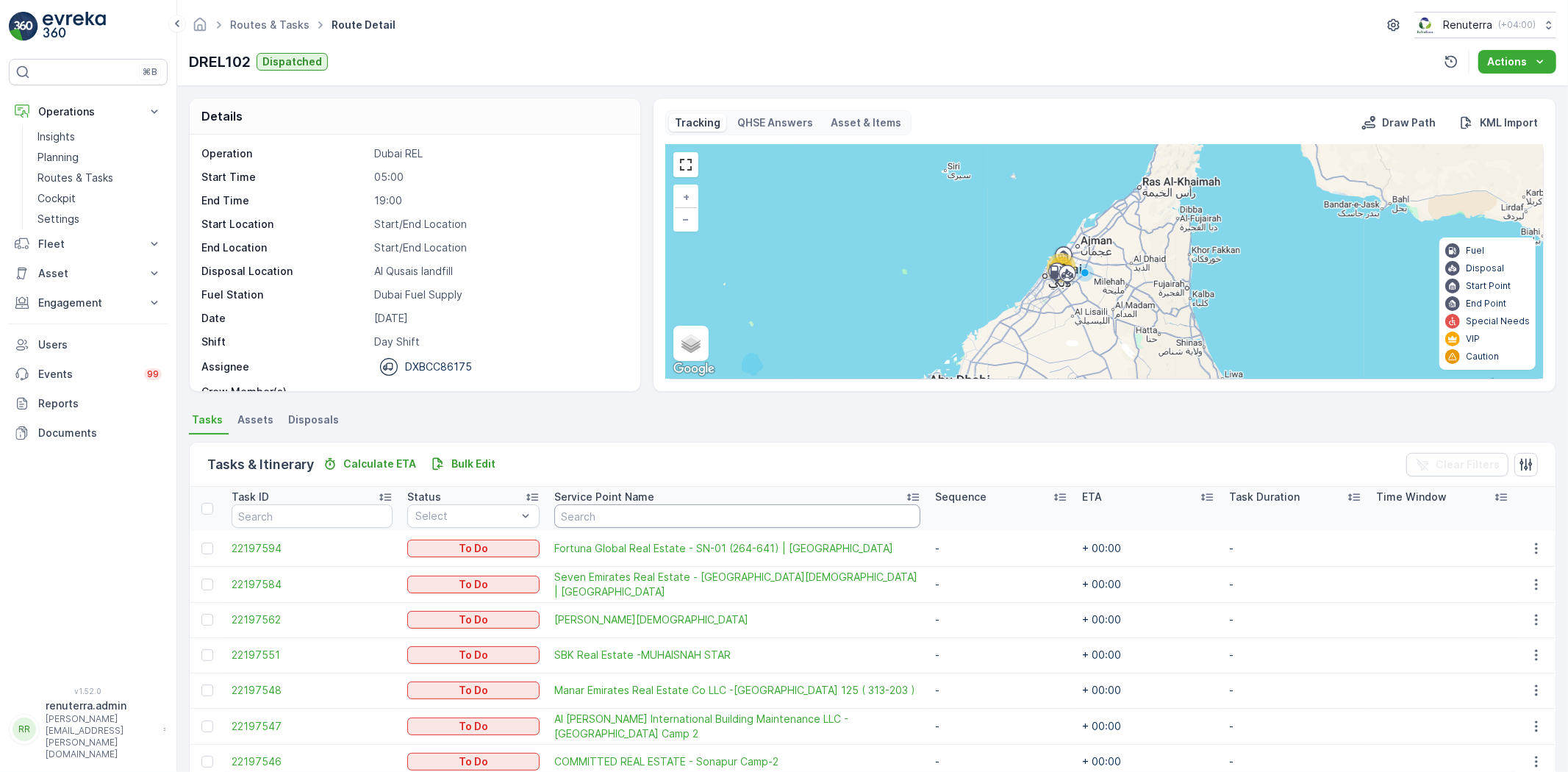
click at [593, 522] on input "text" at bounding box center [738, 516] width 367 height 23
type input "wa"
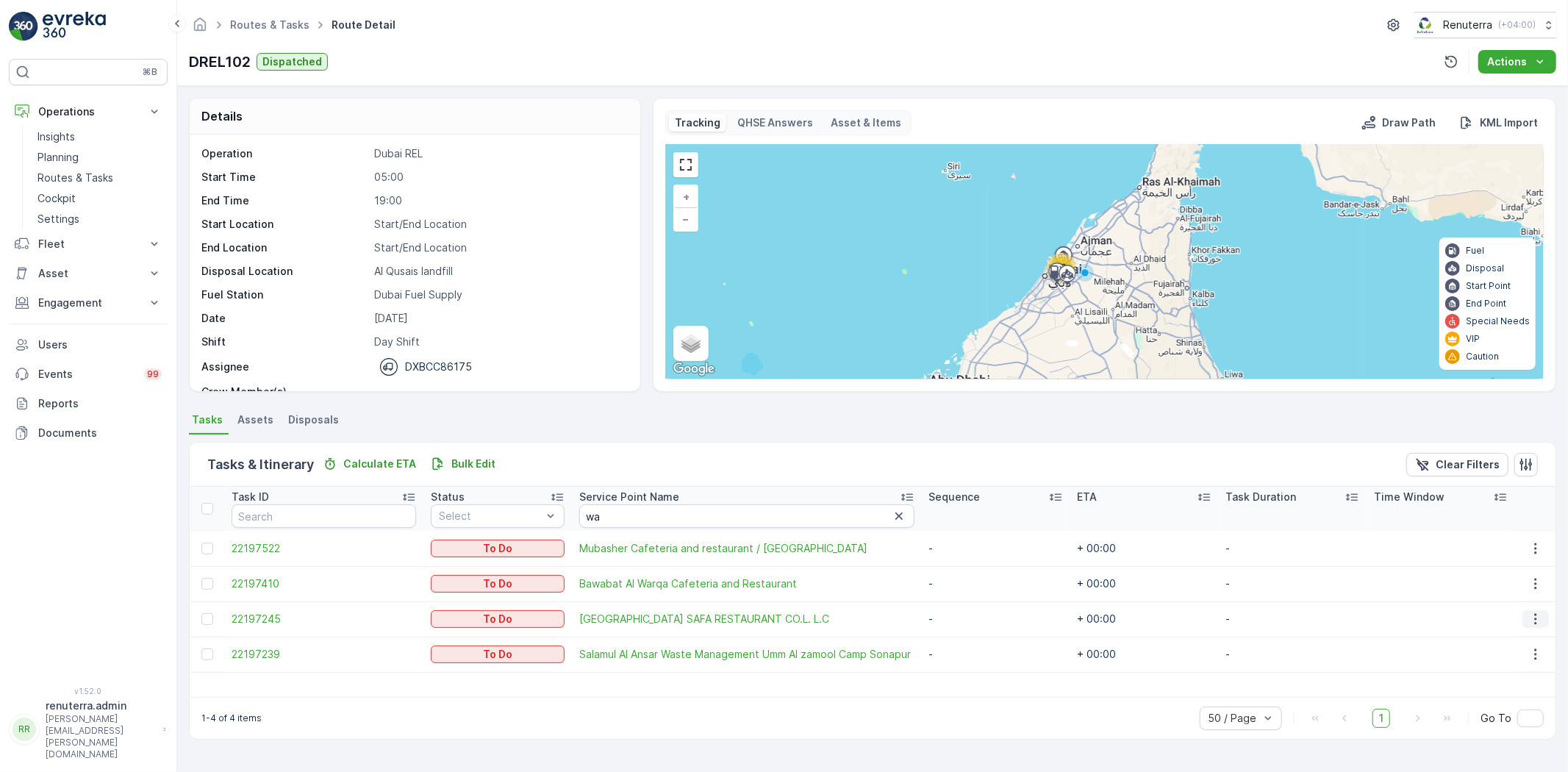
click at [1531, 616] on icon "button" at bounding box center [1536, 619] width 14 height 14
click at [1508, 682] on span "Change Route" at bounding box center [1499, 682] width 71 height 14
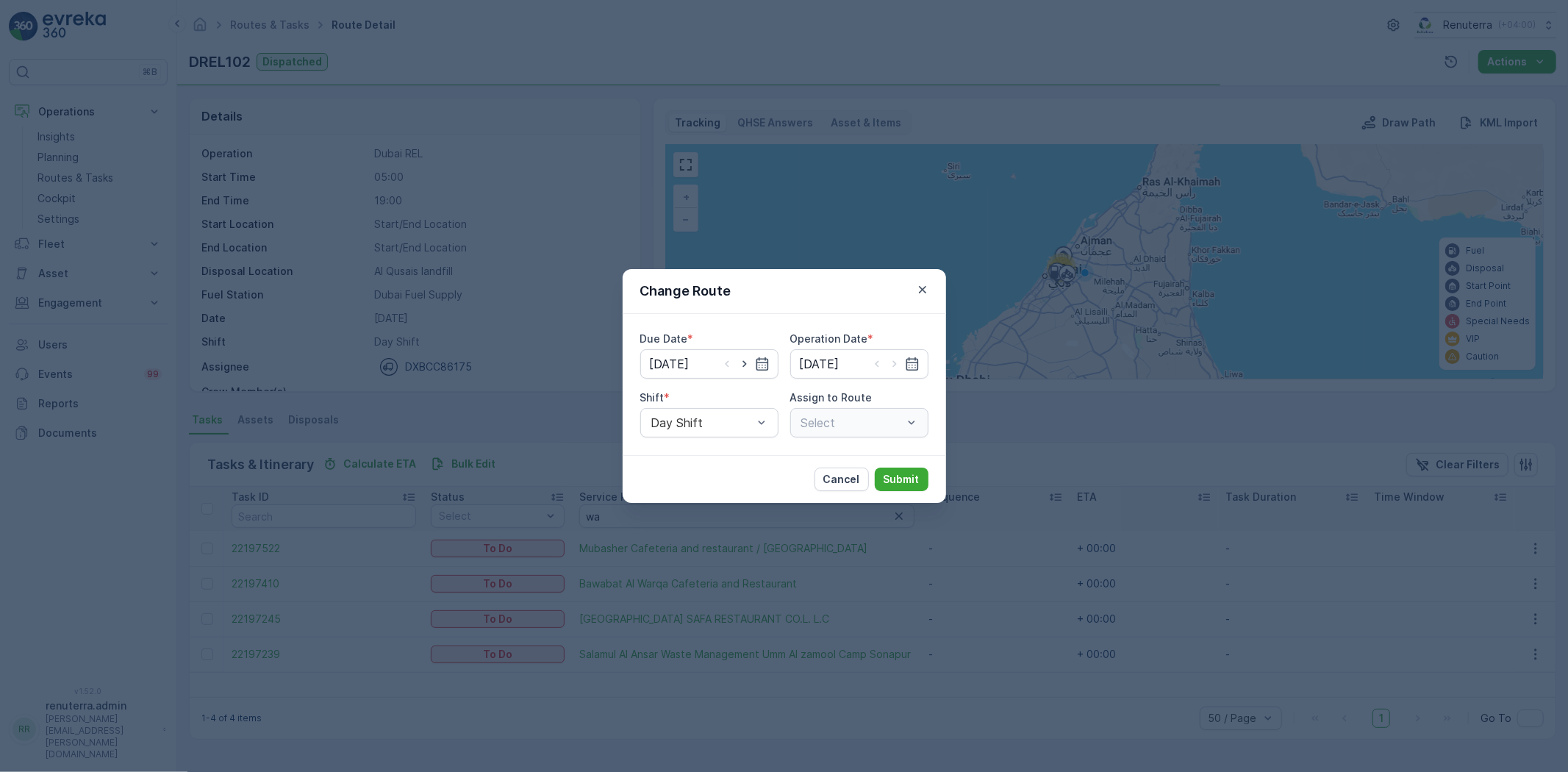
type input "[DATE]"
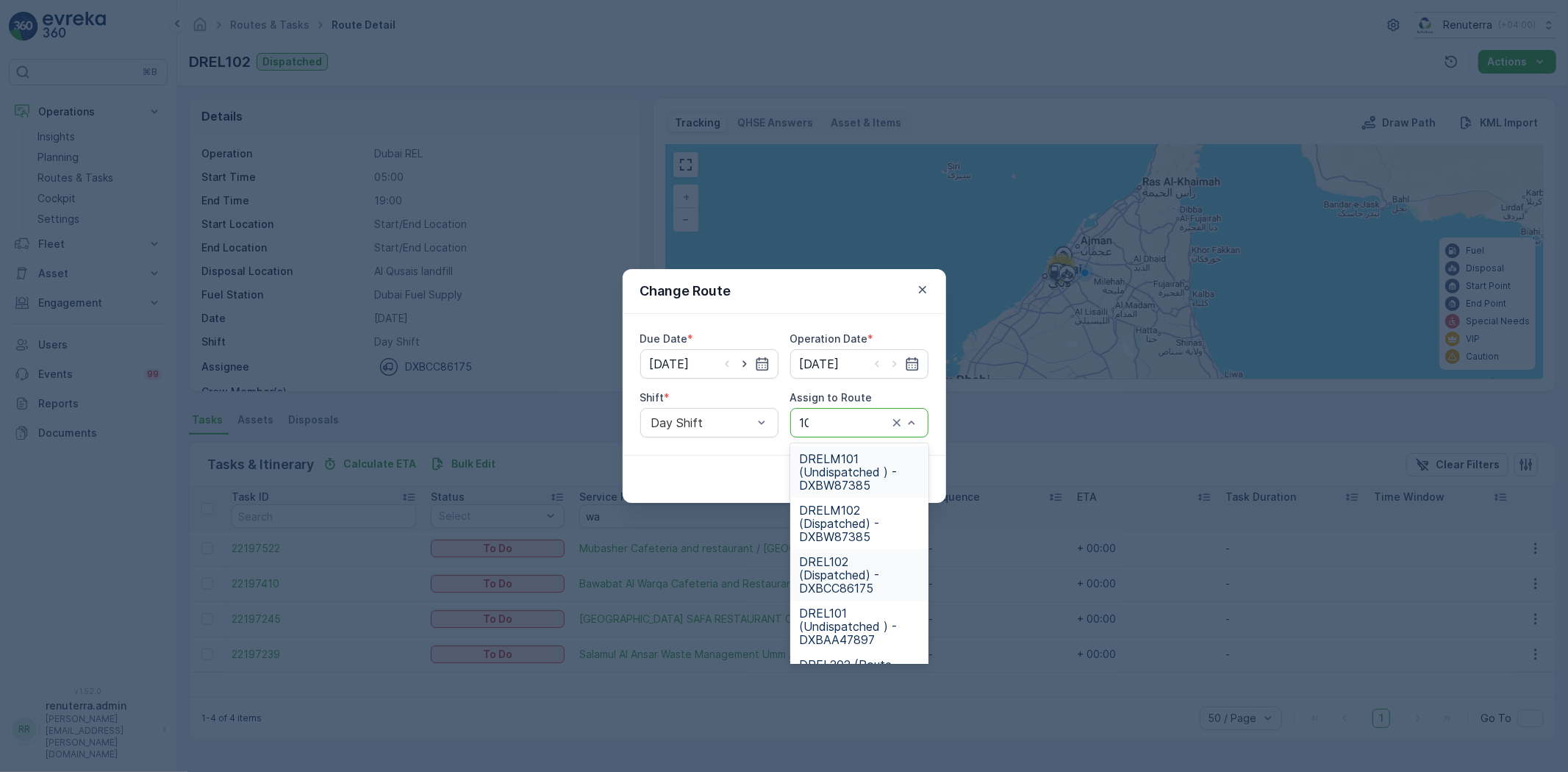
type input "101"
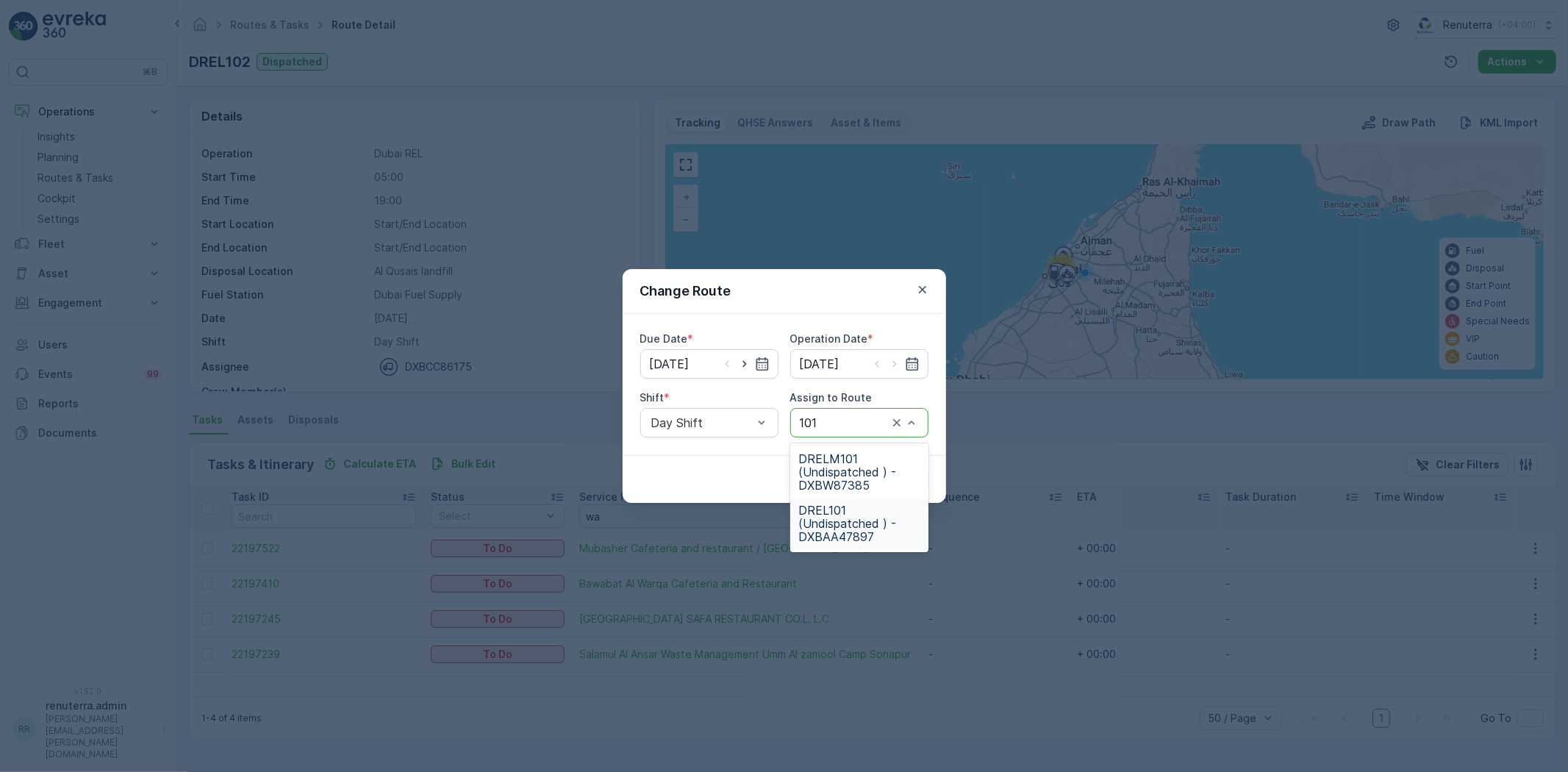
click at [851, 509] on span "DREL101 (Undispatched ) - DXBAA47897" at bounding box center [859, 523] width 121 height 40
click at [912, 482] on p "Submit" at bounding box center [902, 479] width 36 height 14
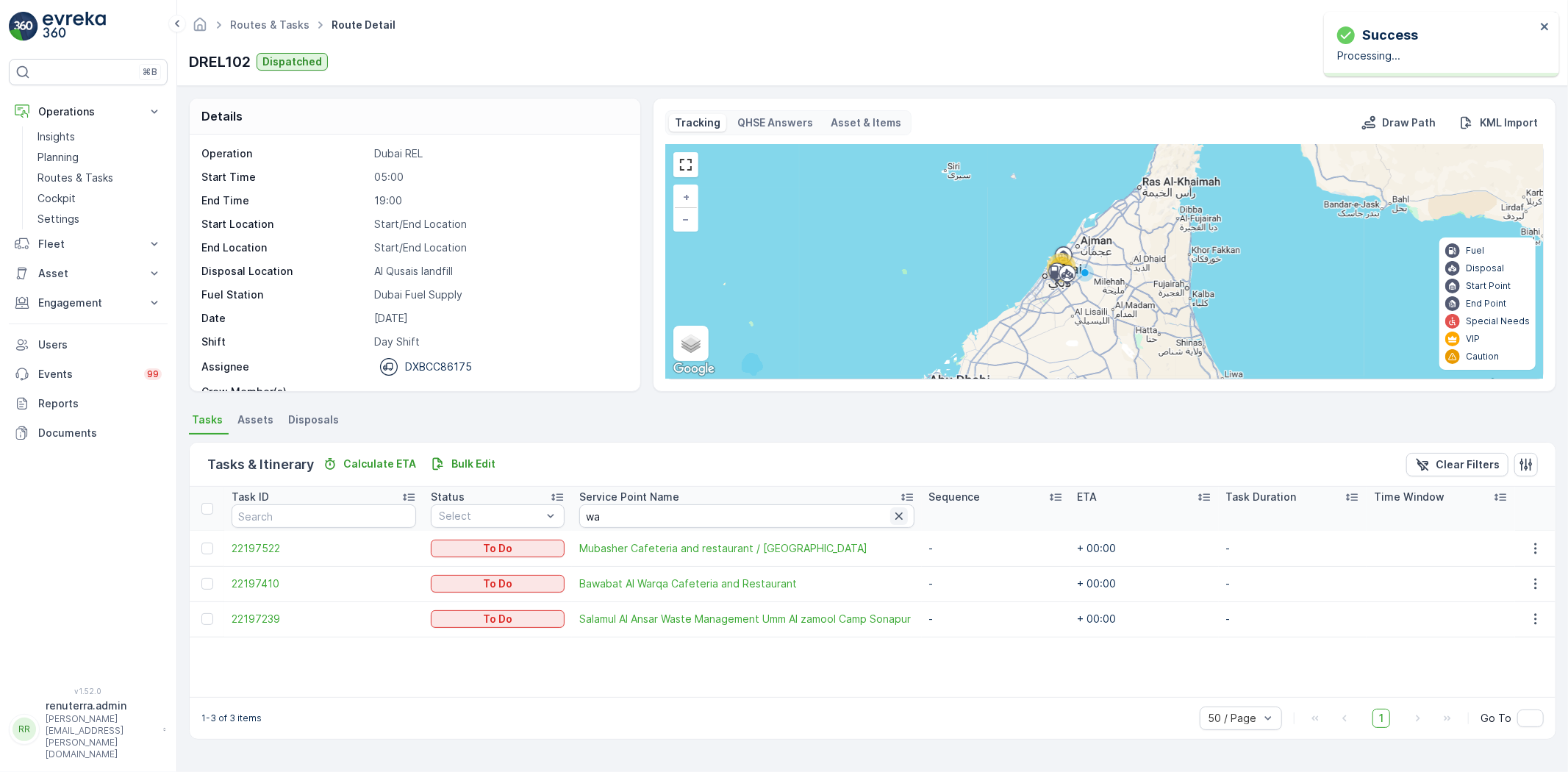
click at [893, 509] on icon "button" at bounding box center [899, 516] width 14 height 14
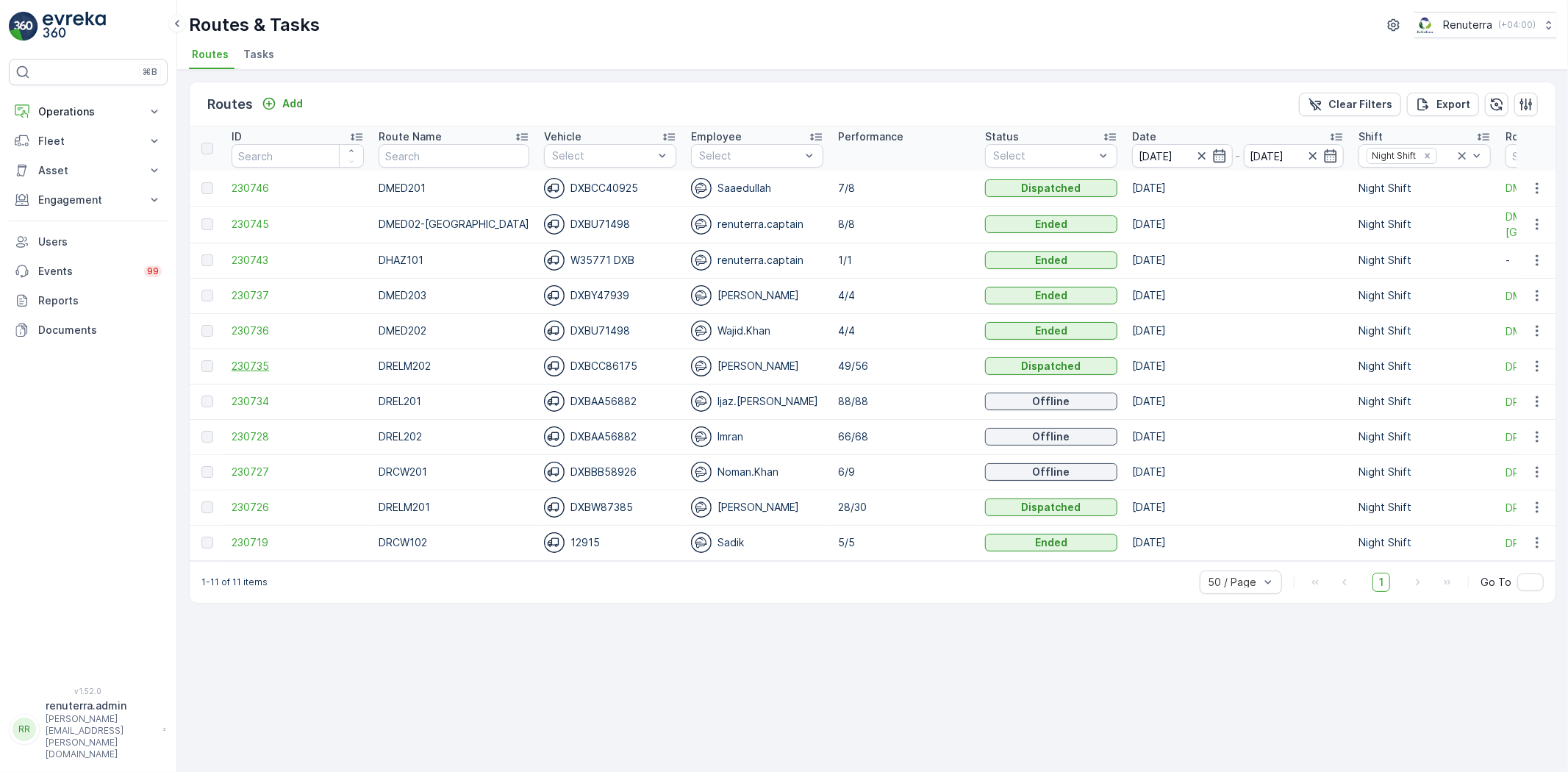
click at [244, 362] on span "230735" at bounding box center [297, 366] width 132 height 14
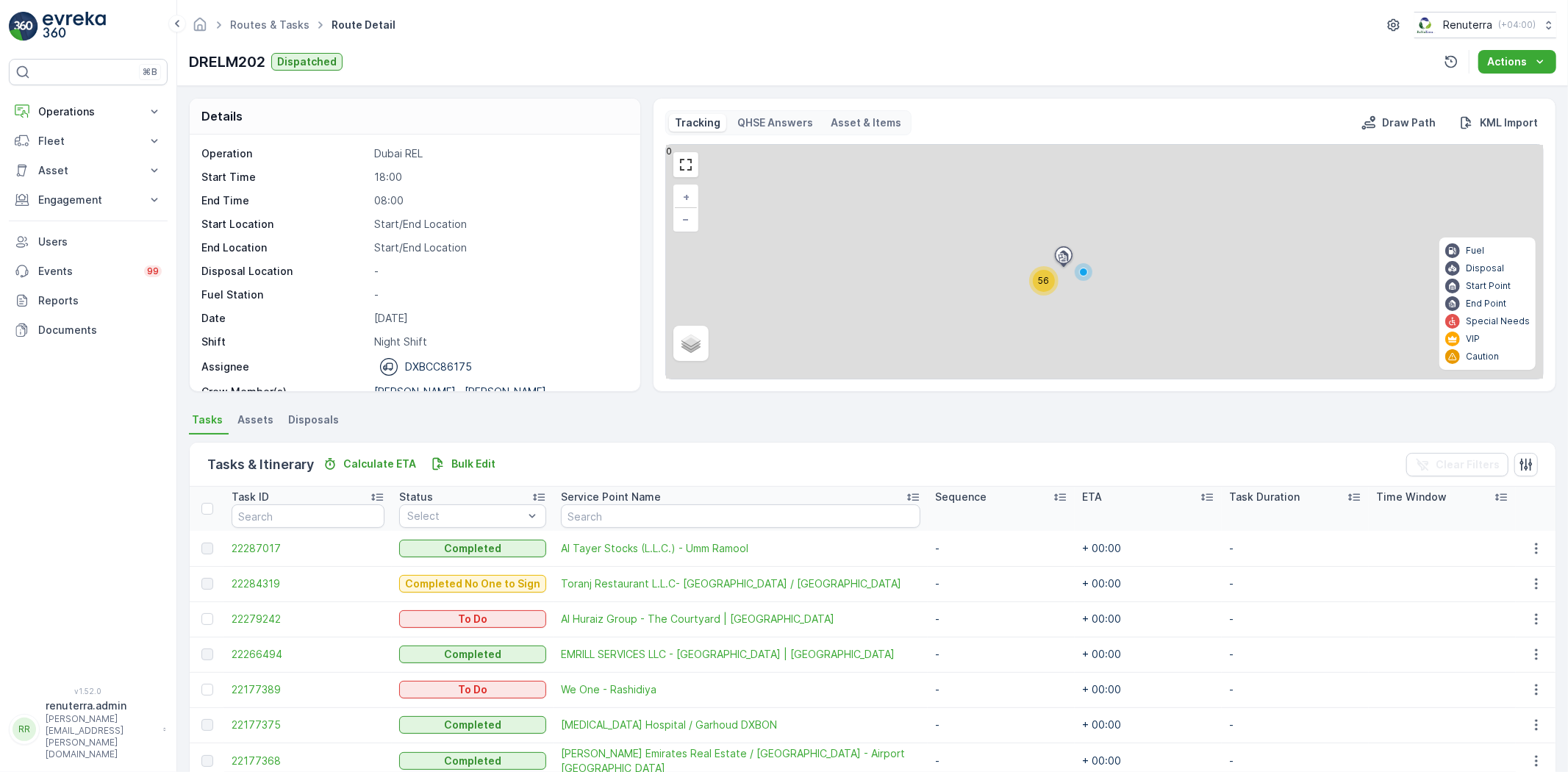
scroll to position [163, 0]
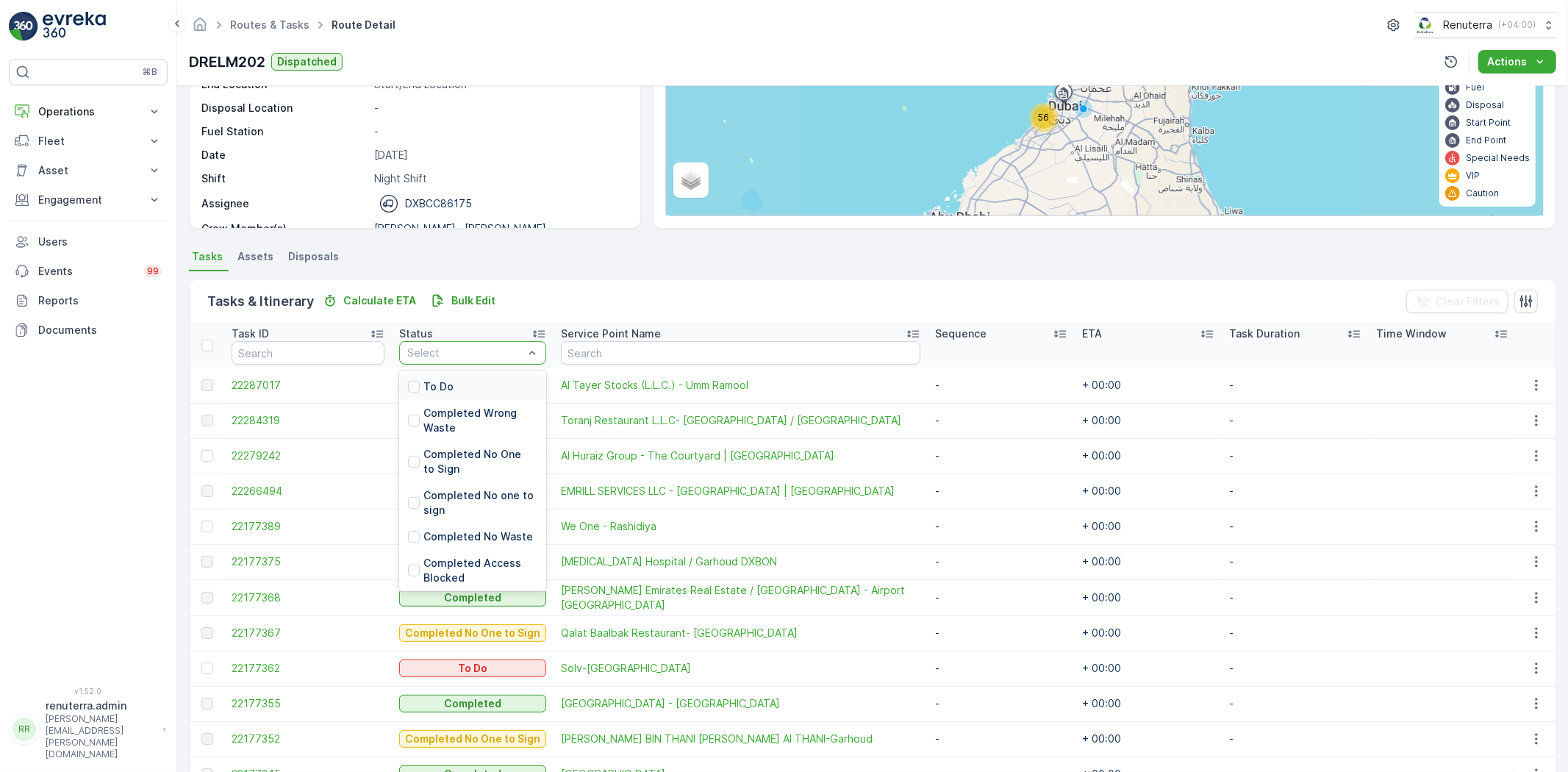
click at [479, 379] on div "To Do" at bounding box center [472, 386] width 147 height 26
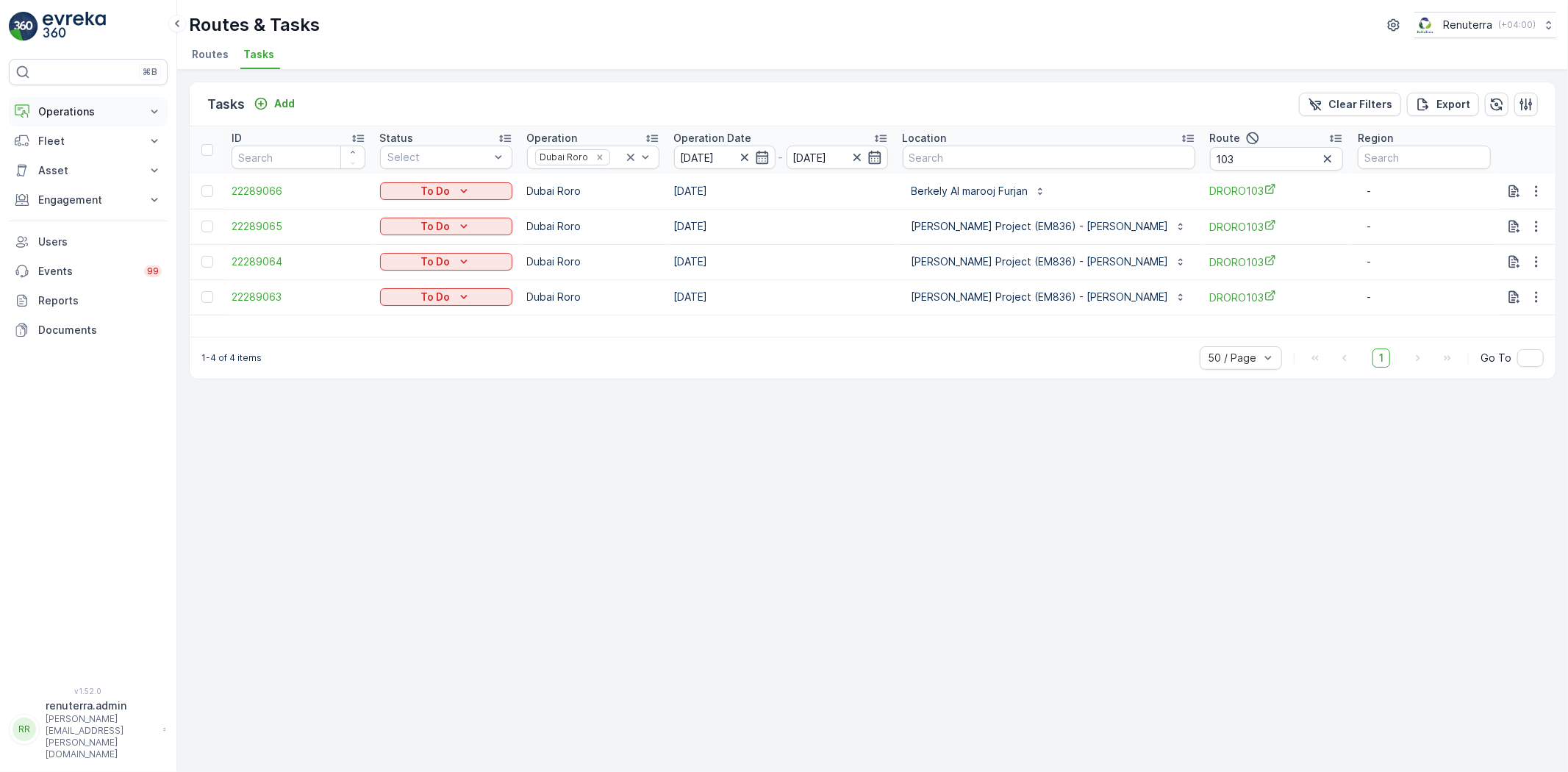
click at [72, 114] on p "Operations" at bounding box center [87, 112] width 100 height 14
click at [62, 173] on p "Routes & Tasks" at bounding box center [76, 177] width 76 height 14
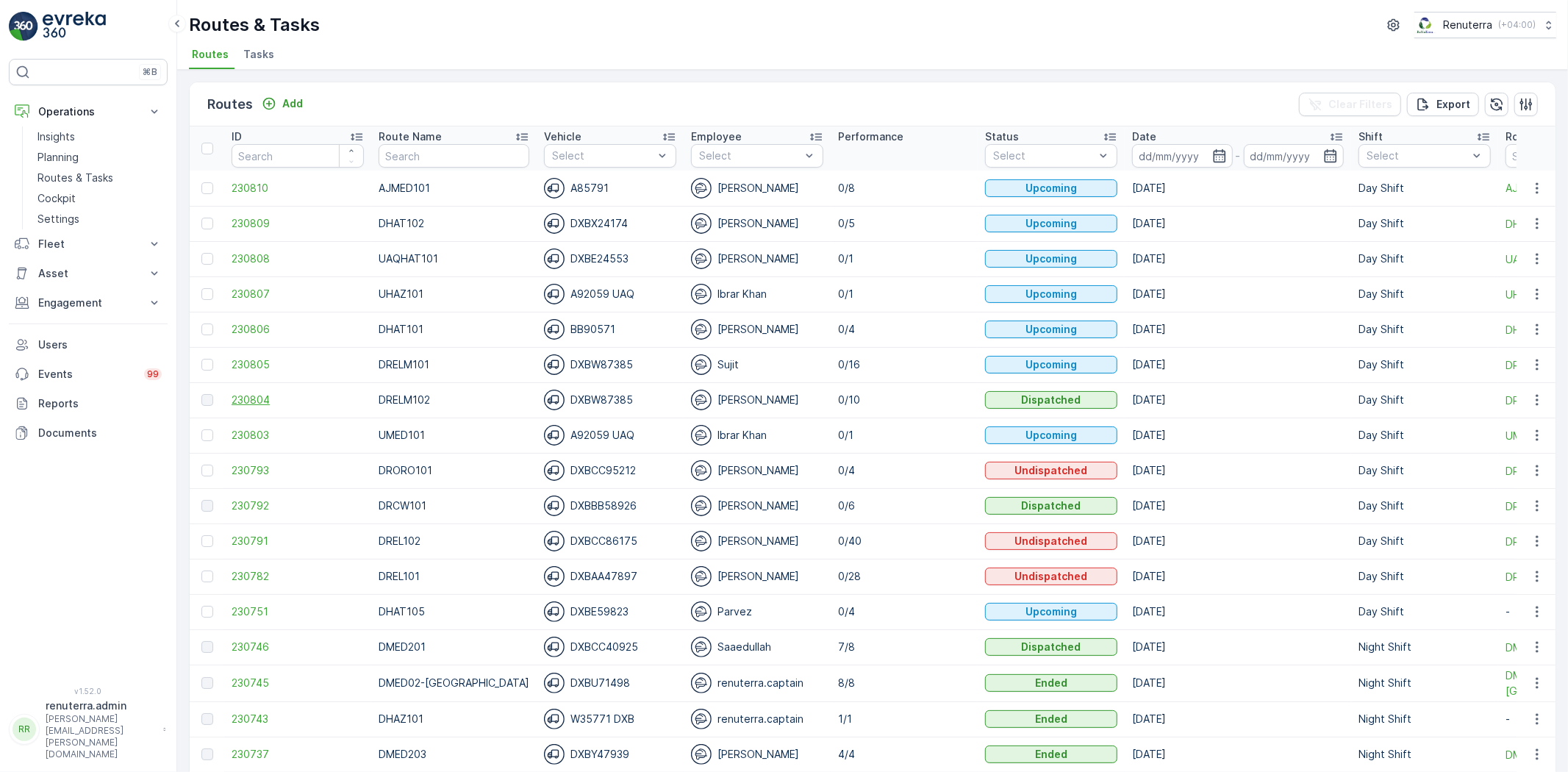
click at [266, 400] on span "230804" at bounding box center [297, 400] width 132 height 14
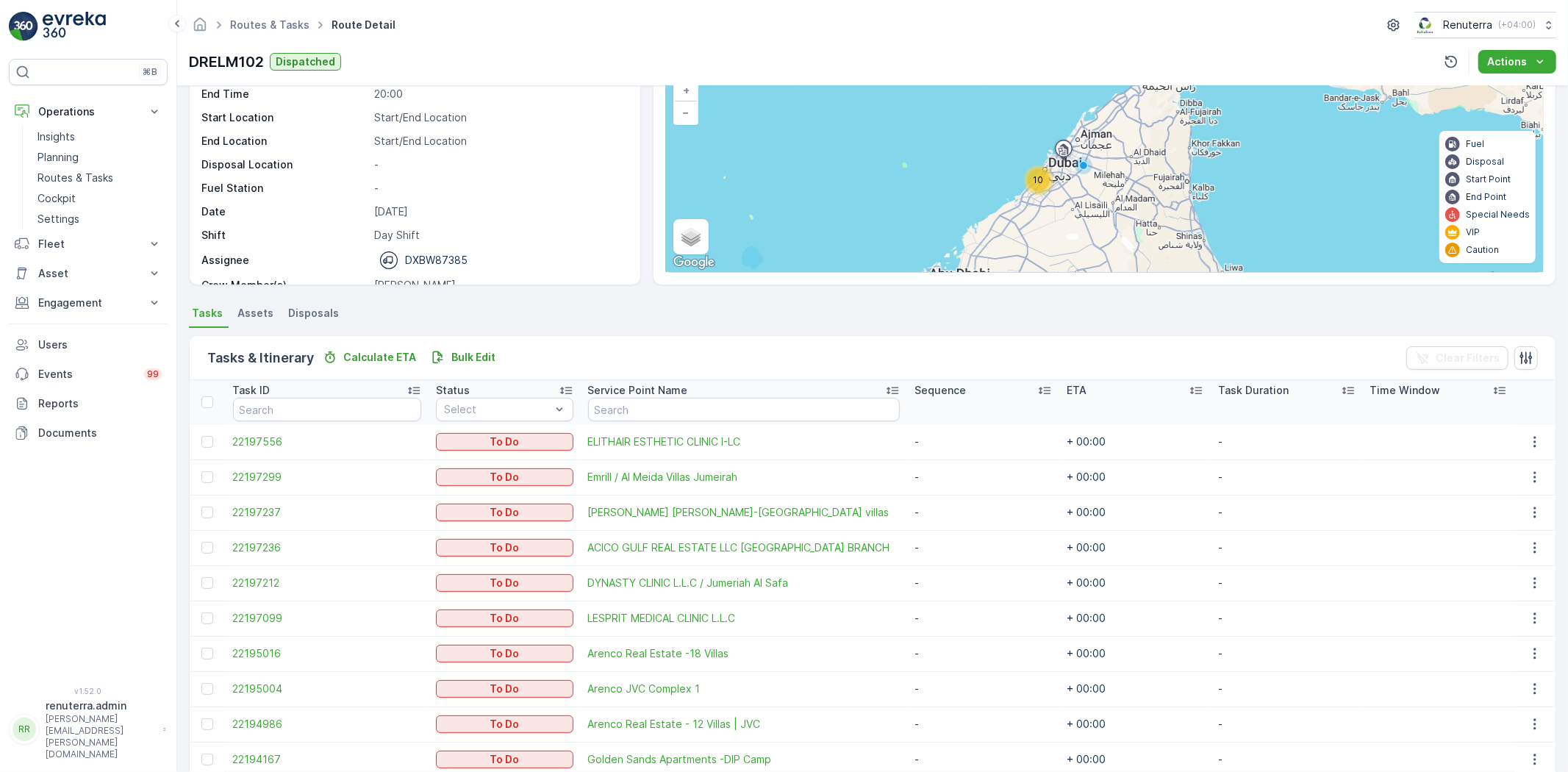
scroll to position [173, 0]
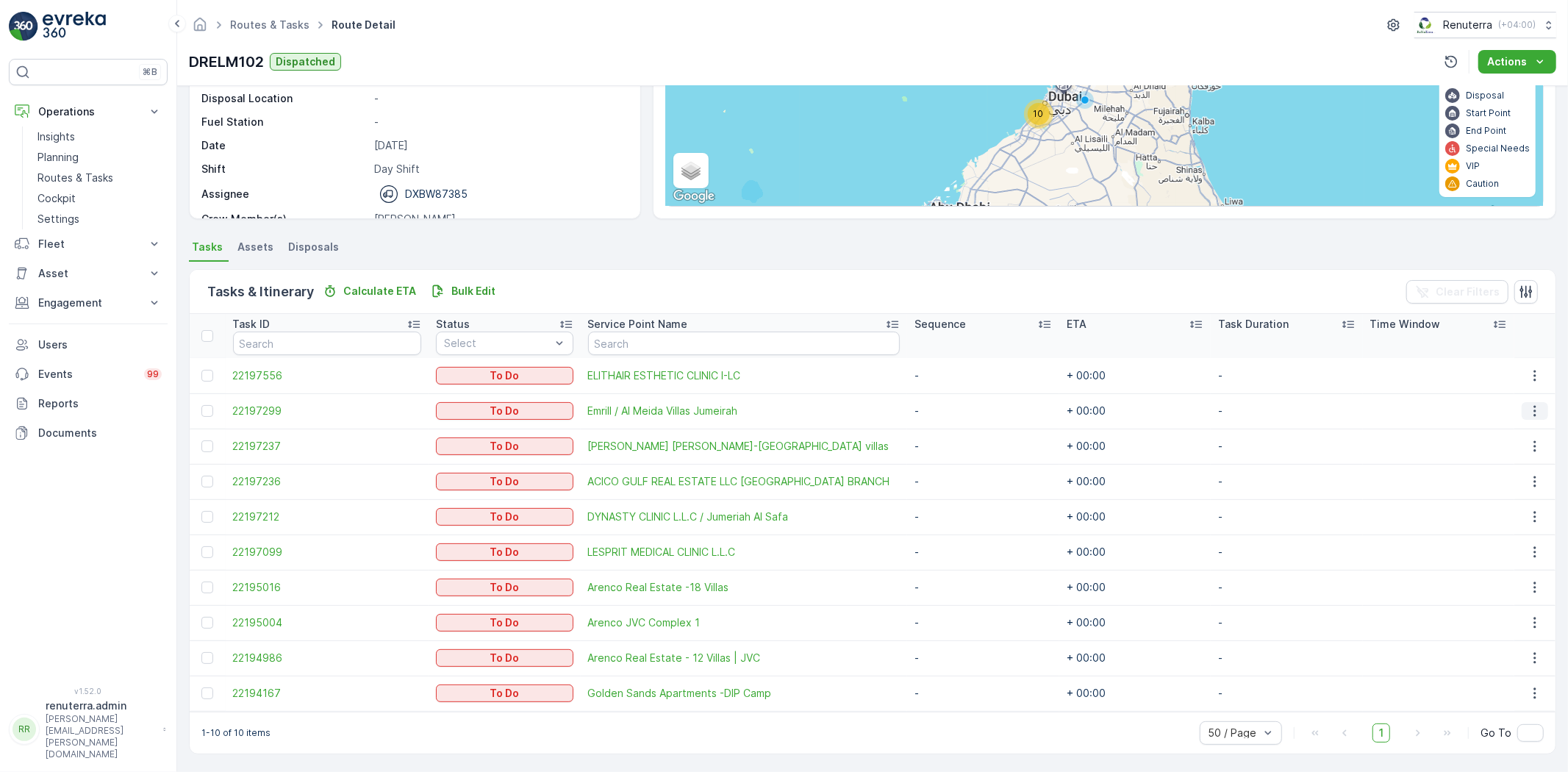
click at [1535, 414] on icon "button" at bounding box center [1535, 411] width 14 height 14
click at [1515, 471] on span "Change Route" at bounding box center [1499, 474] width 71 height 14
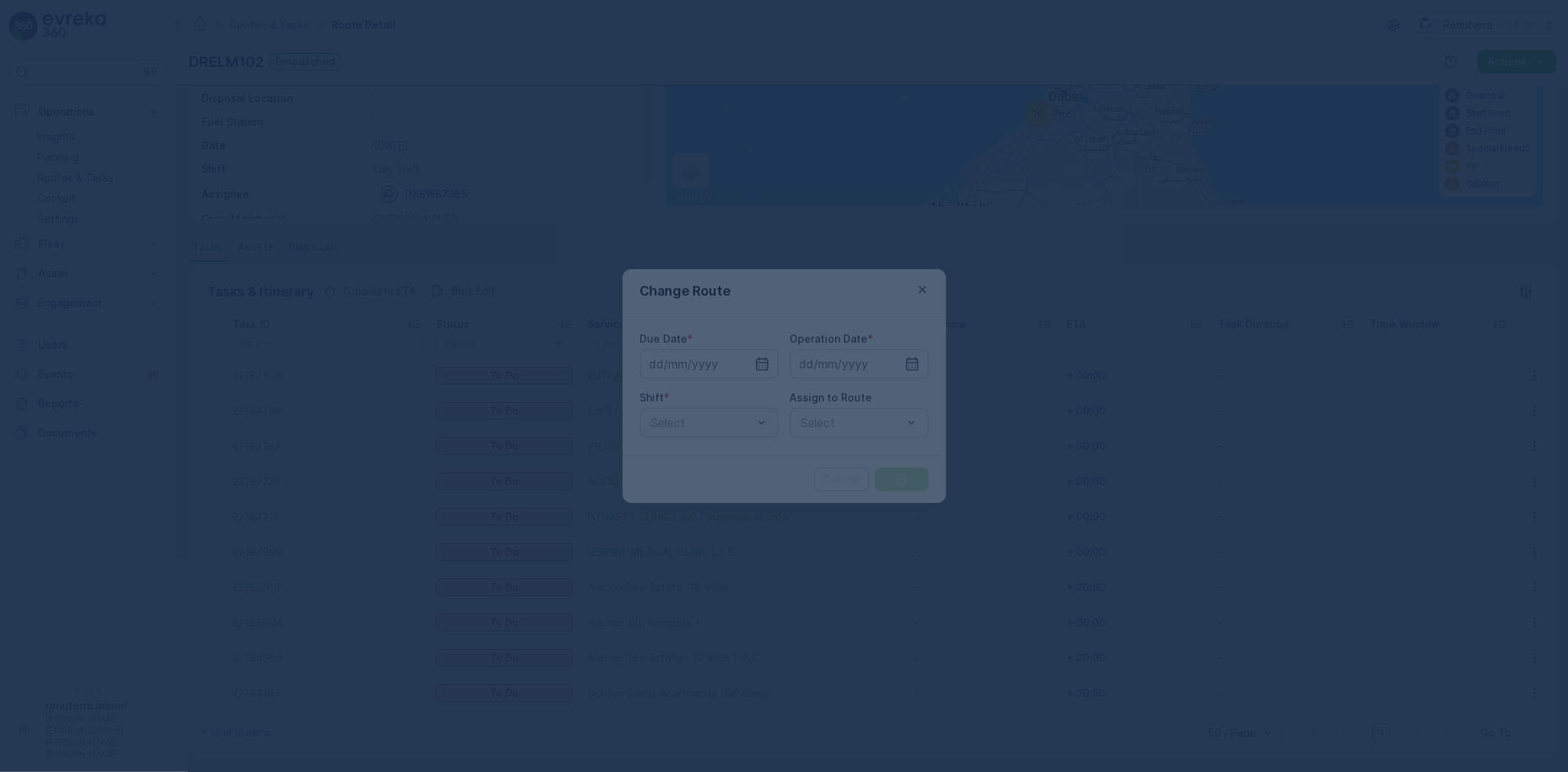
type input "[DATE]"
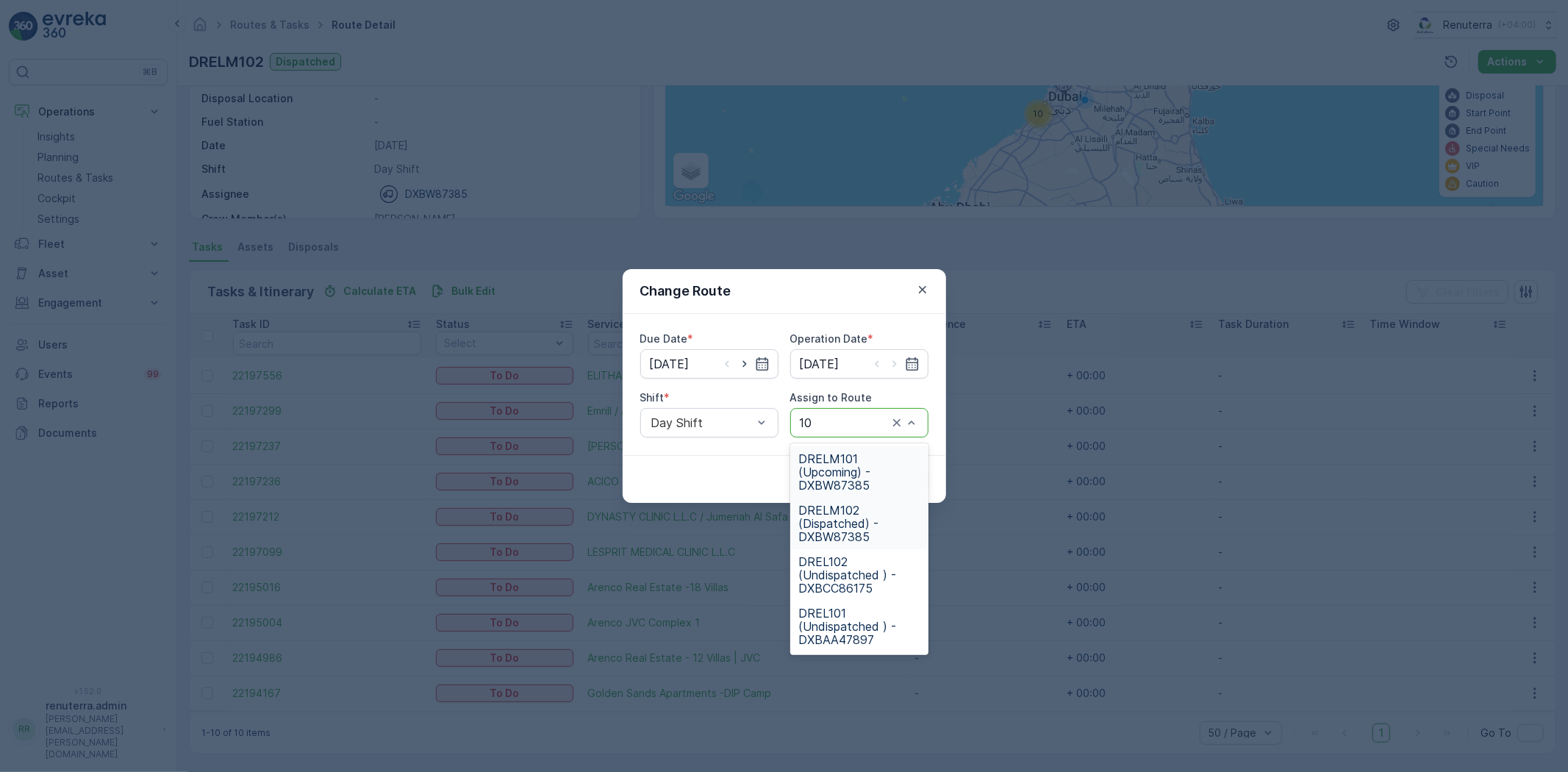
type input "101"
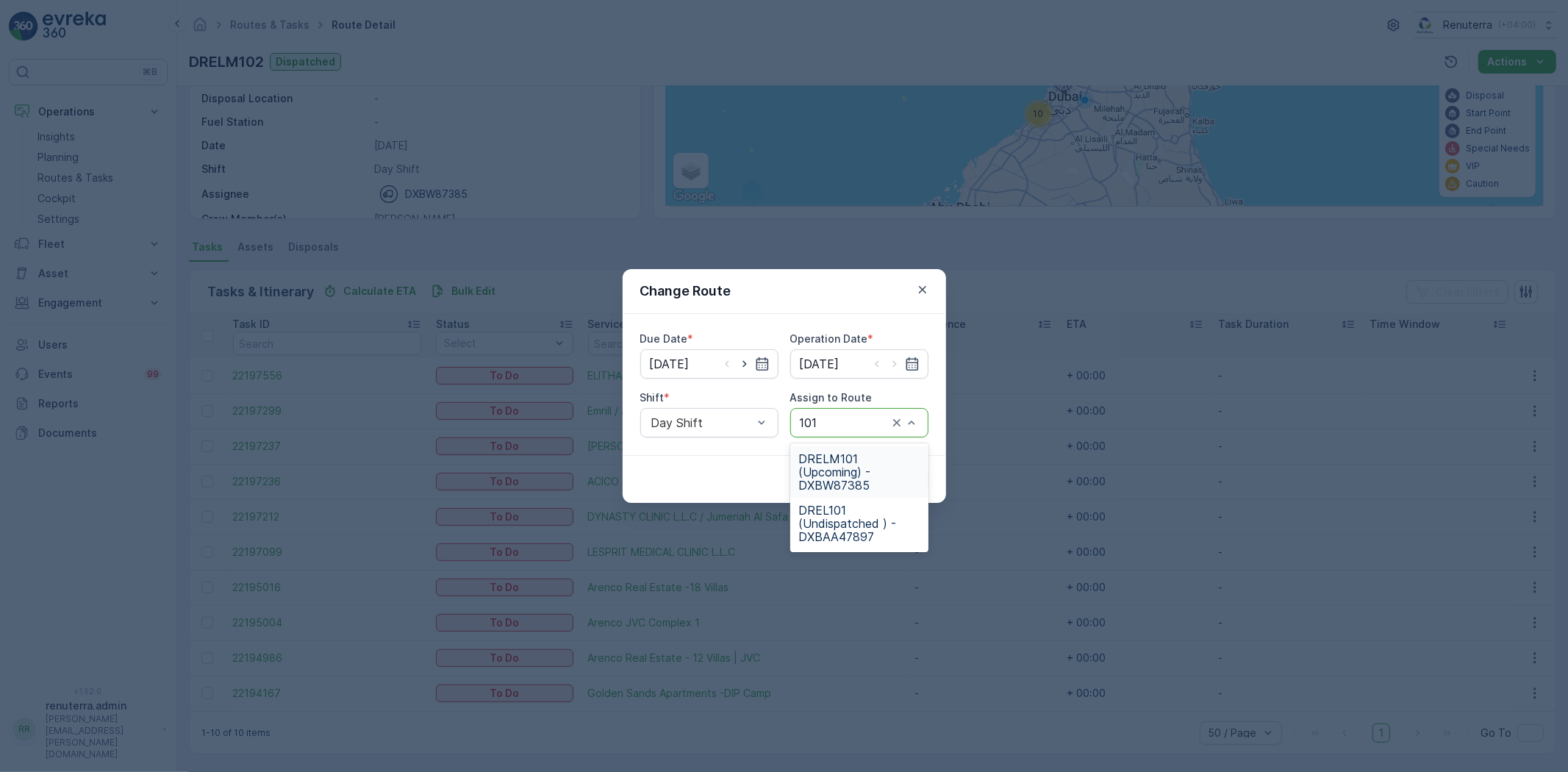
click at [855, 471] on span "DRELM101 (Upcoming) - DXBW87385" at bounding box center [859, 472] width 121 height 40
click at [911, 472] on p "Submit" at bounding box center [902, 479] width 36 height 14
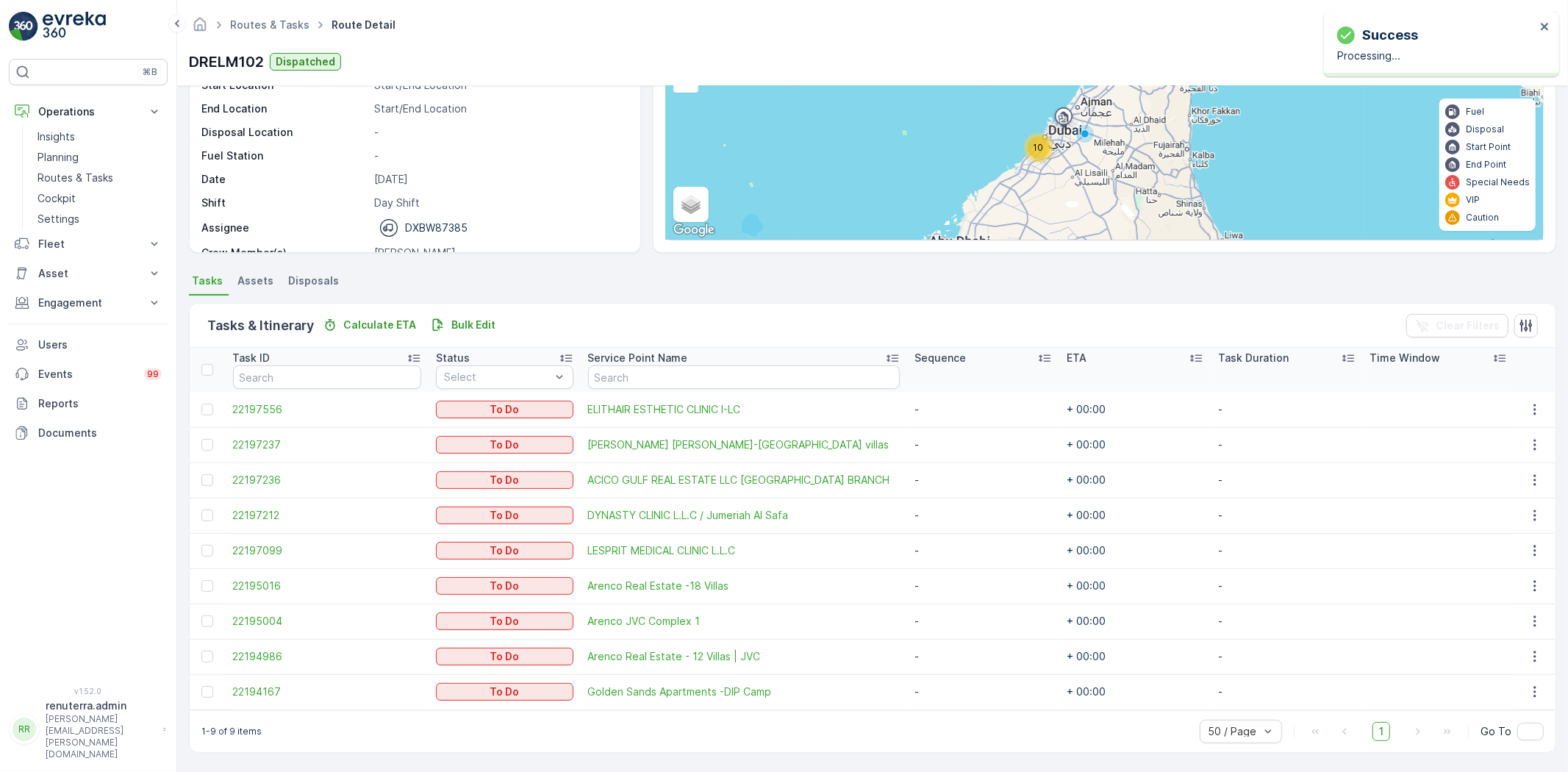
scroll to position [138, 0]
click at [1527, 693] on icon "button" at bounding box center [1535, 693] width 14 height 14
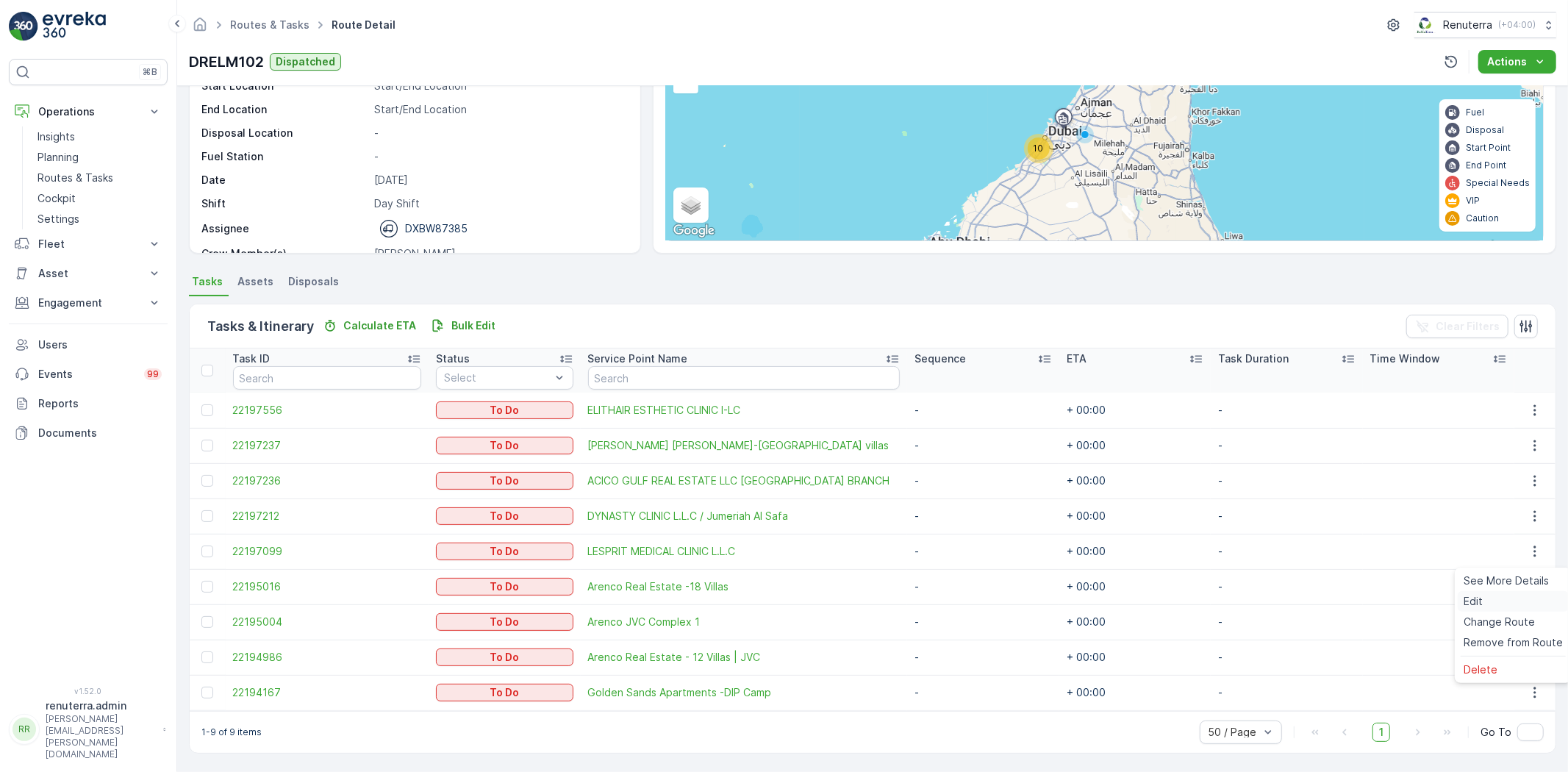
click at [1489, 609] on div "Edit" at bounding box center [1513, 601] width 111 height 21
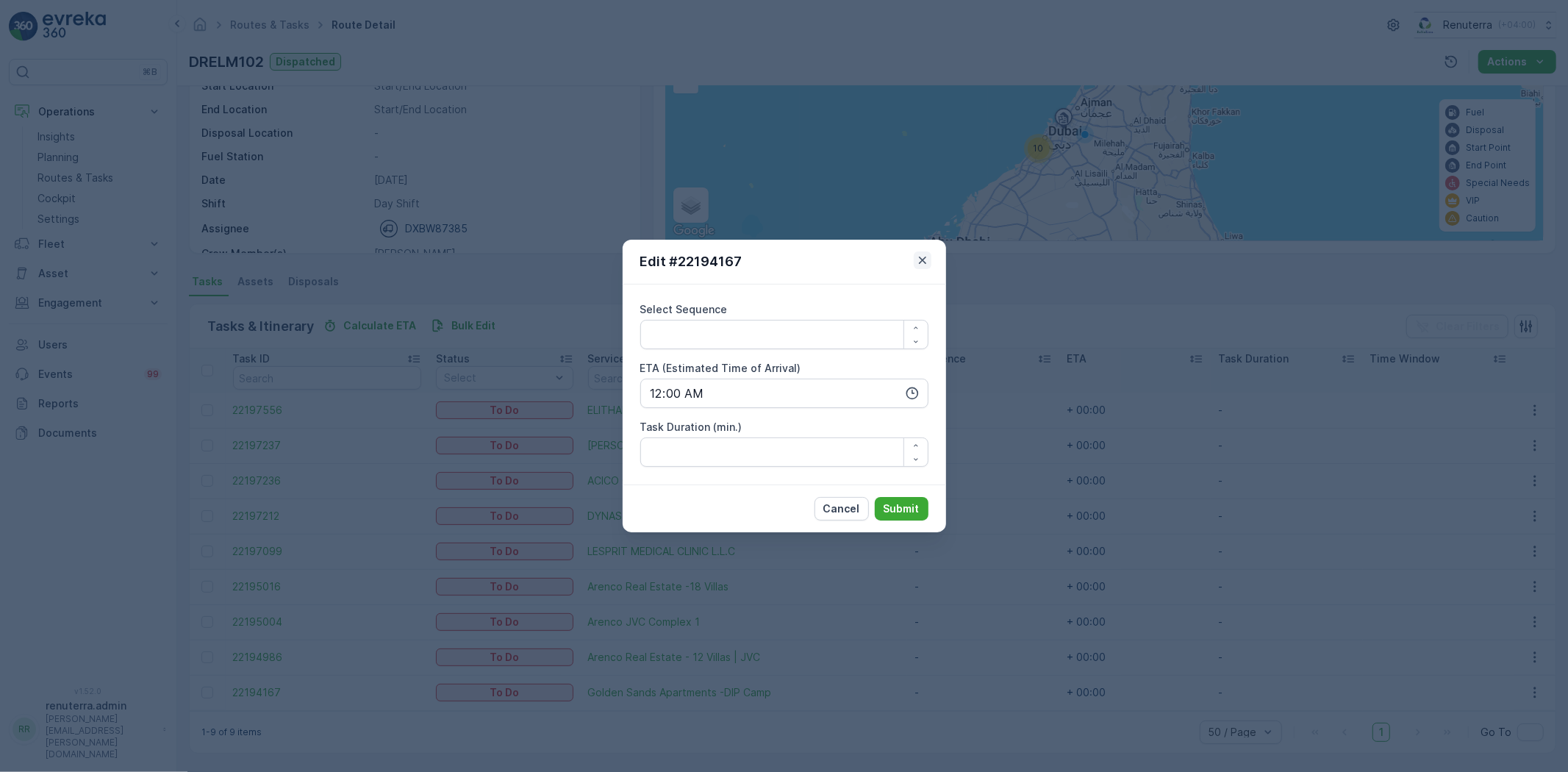
click at [927, 258] on icon "button" at bounding box center [922, 260] width 14 height 14
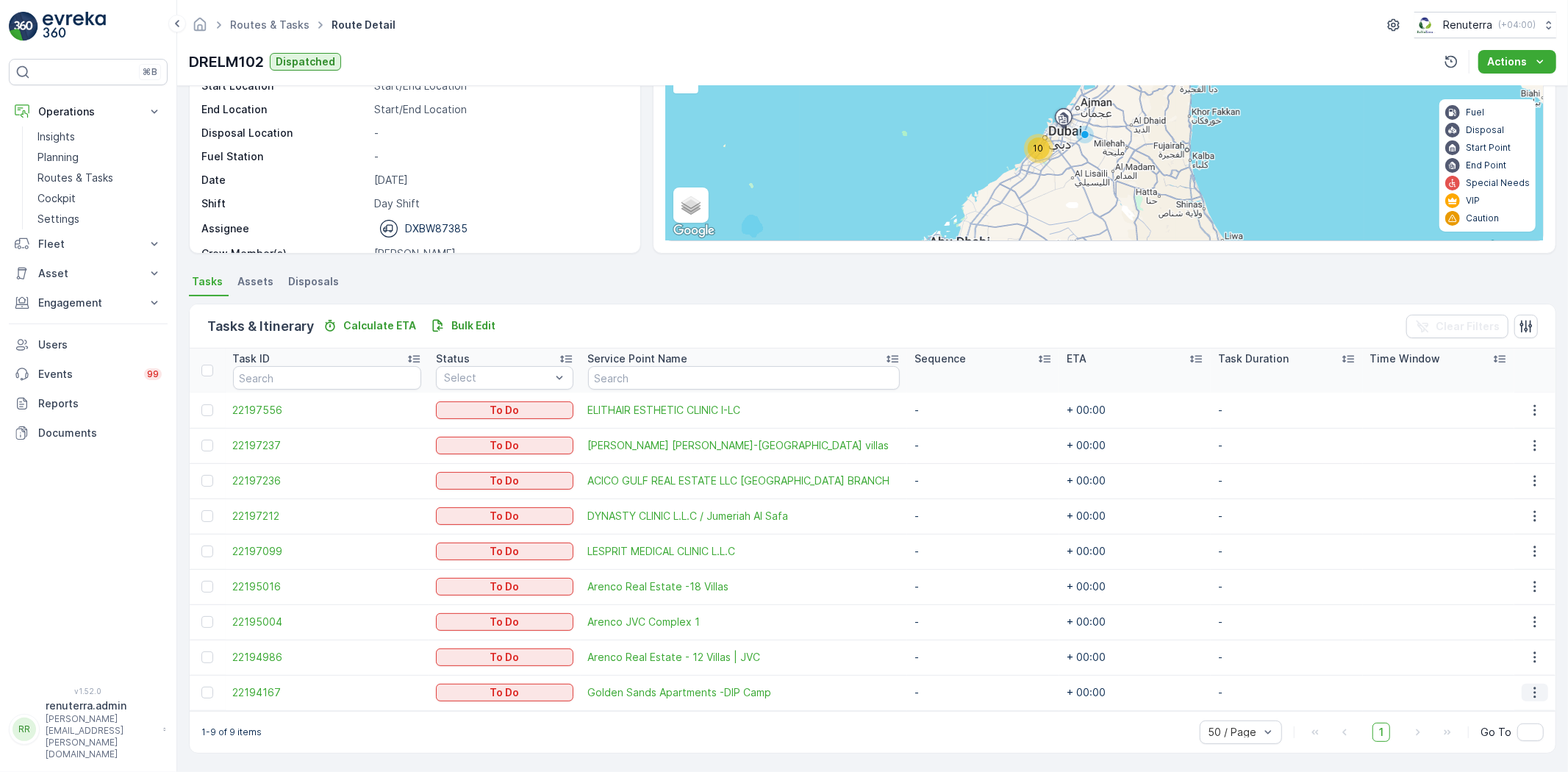
click at [1533, 687] on icon "button" at bounding box center [1535, 693] width 14 height 14
click at [1490, 622] on span "Change Route" at bounding box center [1499, 622] width 71 height 14
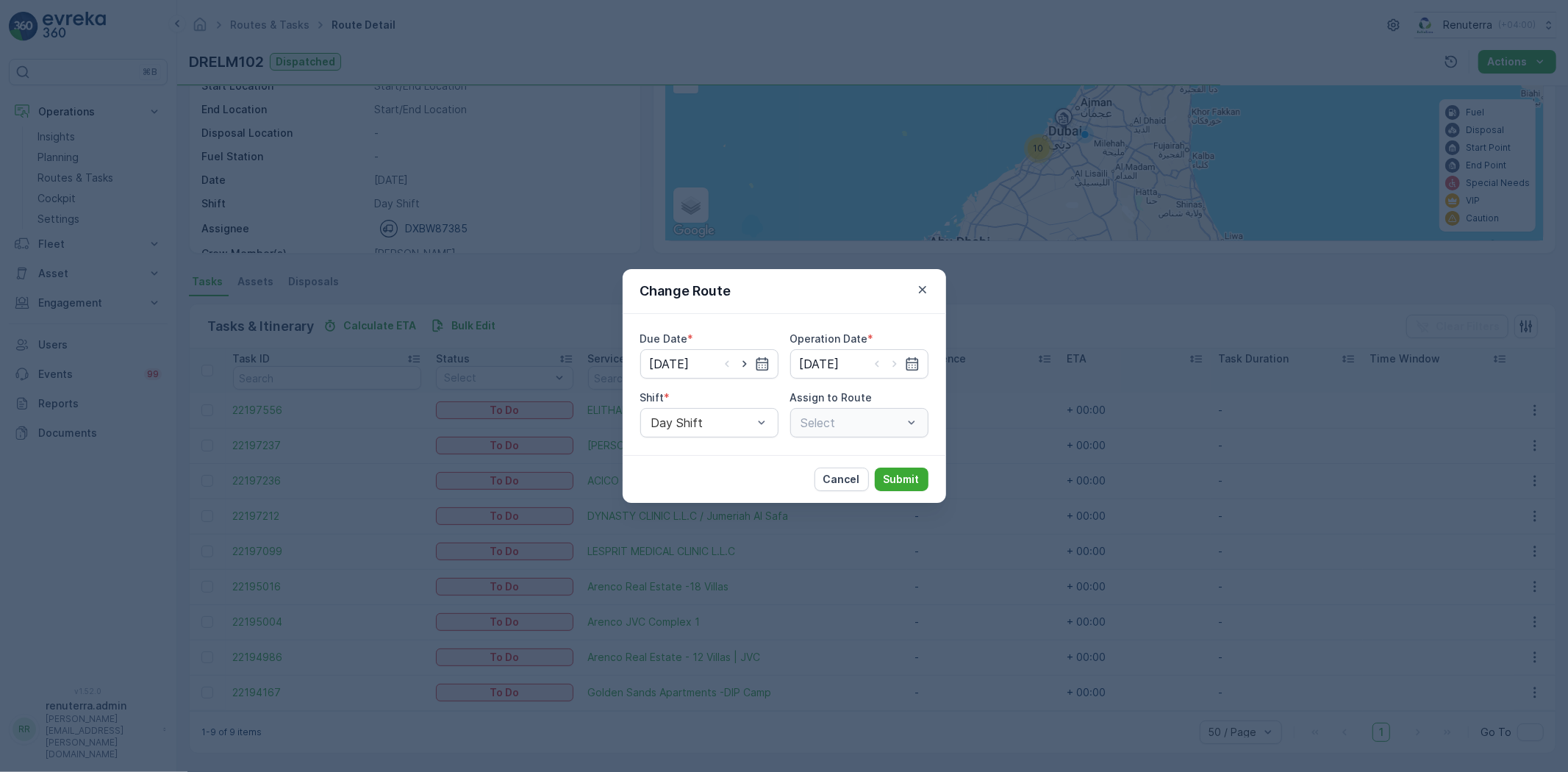
type input "[DATE]"
click at [922, 286] on icon "button" at bounding box center [922, 289] width 14 height 14
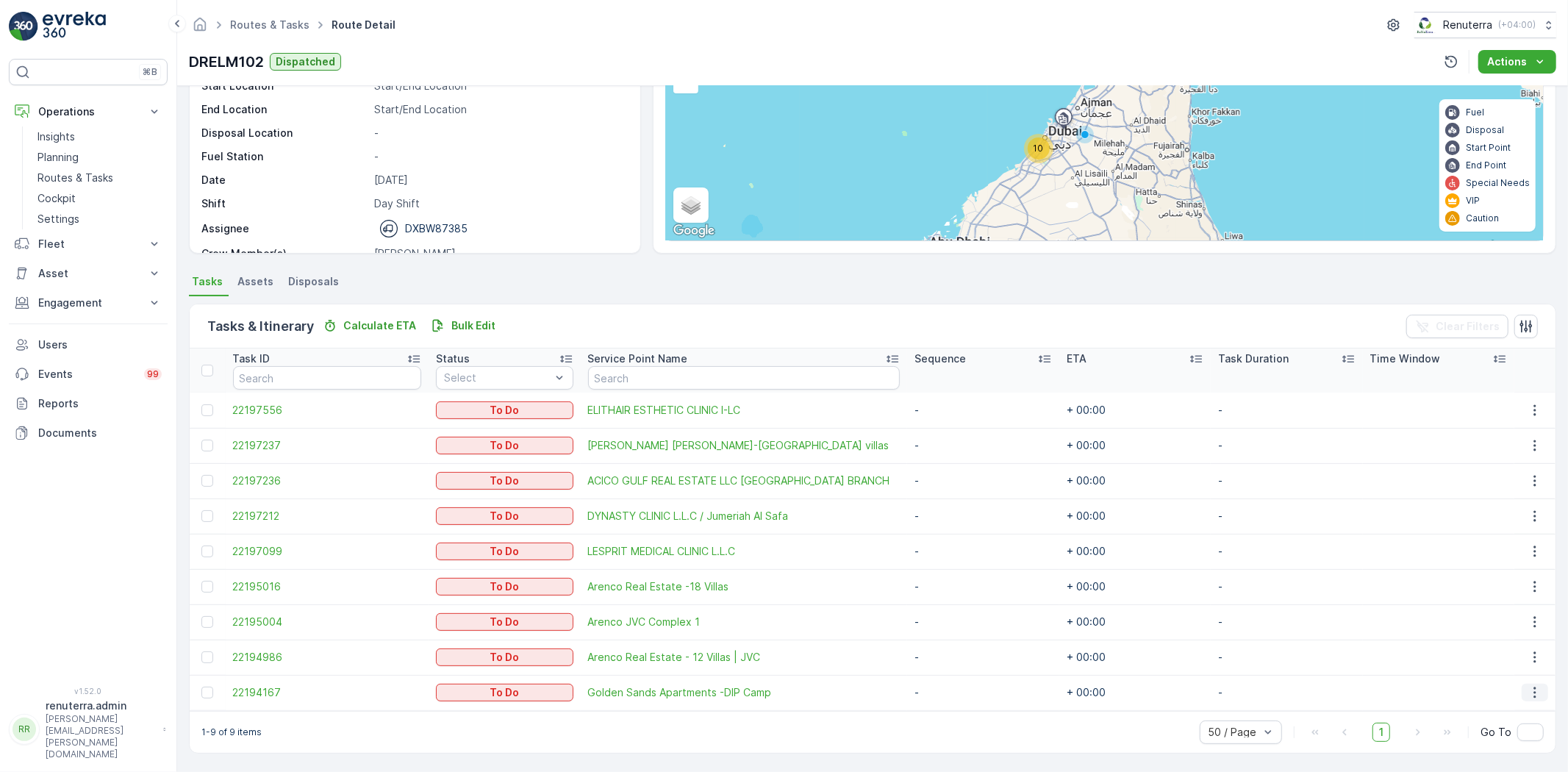
click at [1527, 690] on icon "button" at bounding box center [1535, 693] width 14 height 14
click at [1505, 626] on span "Change Route" at bounding box center [1499, 622] width 71 height 14
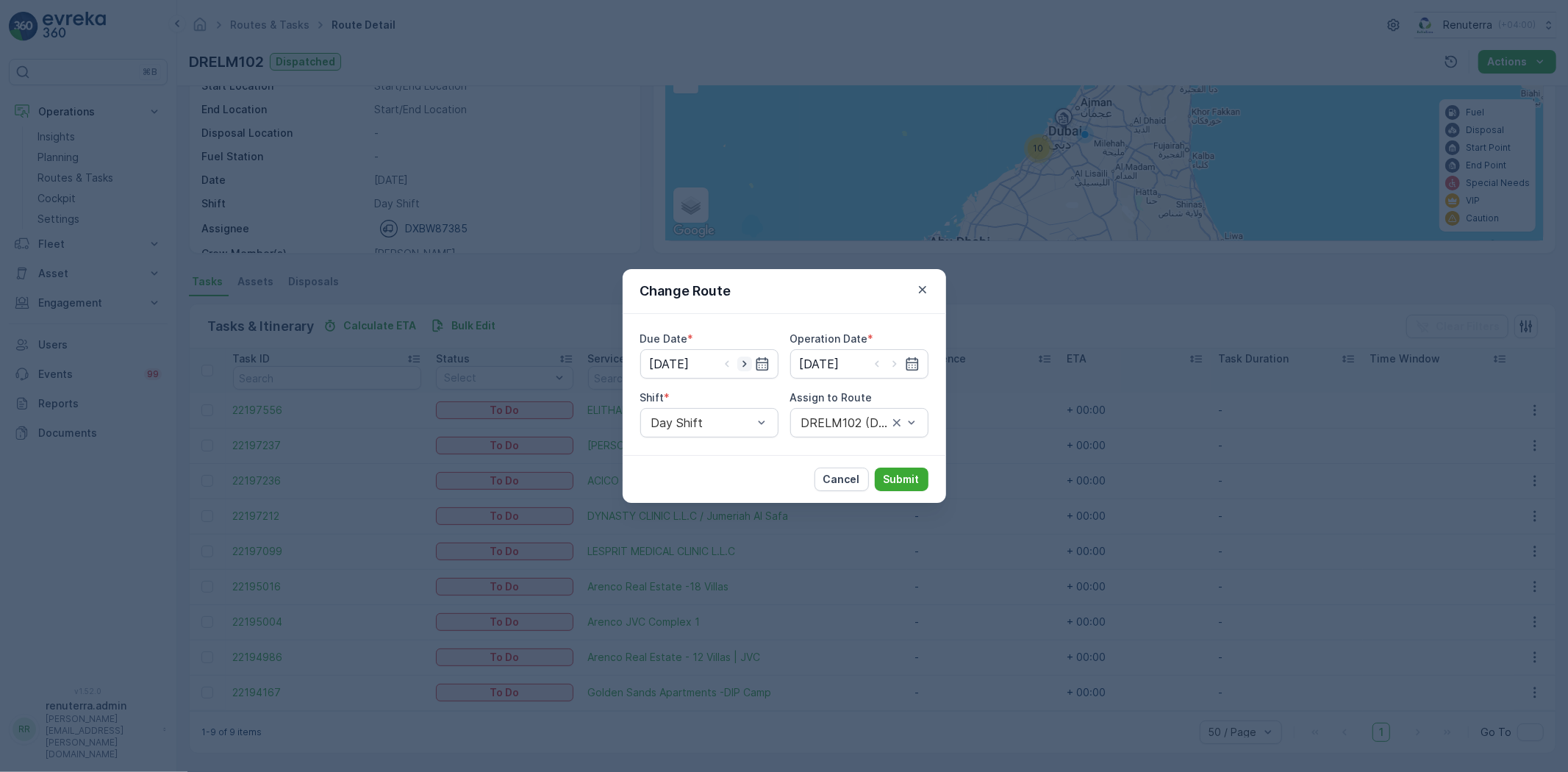
click at [741, 364] on icon "button" at bounding box center [745, 364] width 14 height 14
type input "[DATE]"
click at [890, 362] on icon "button" at bounding box center [894, 364] width 14 height 14
type input "[DATE]"
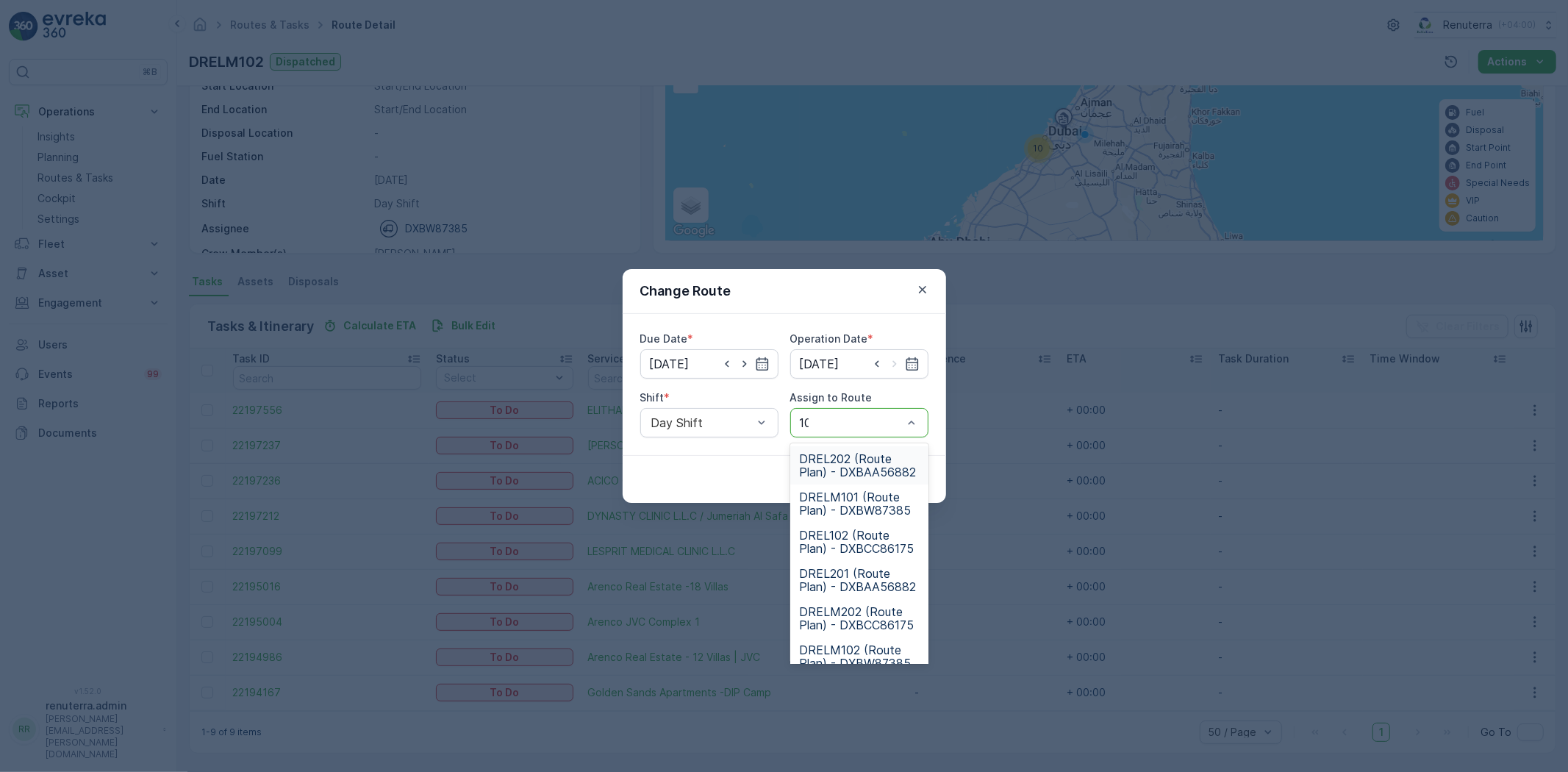
type input "102"
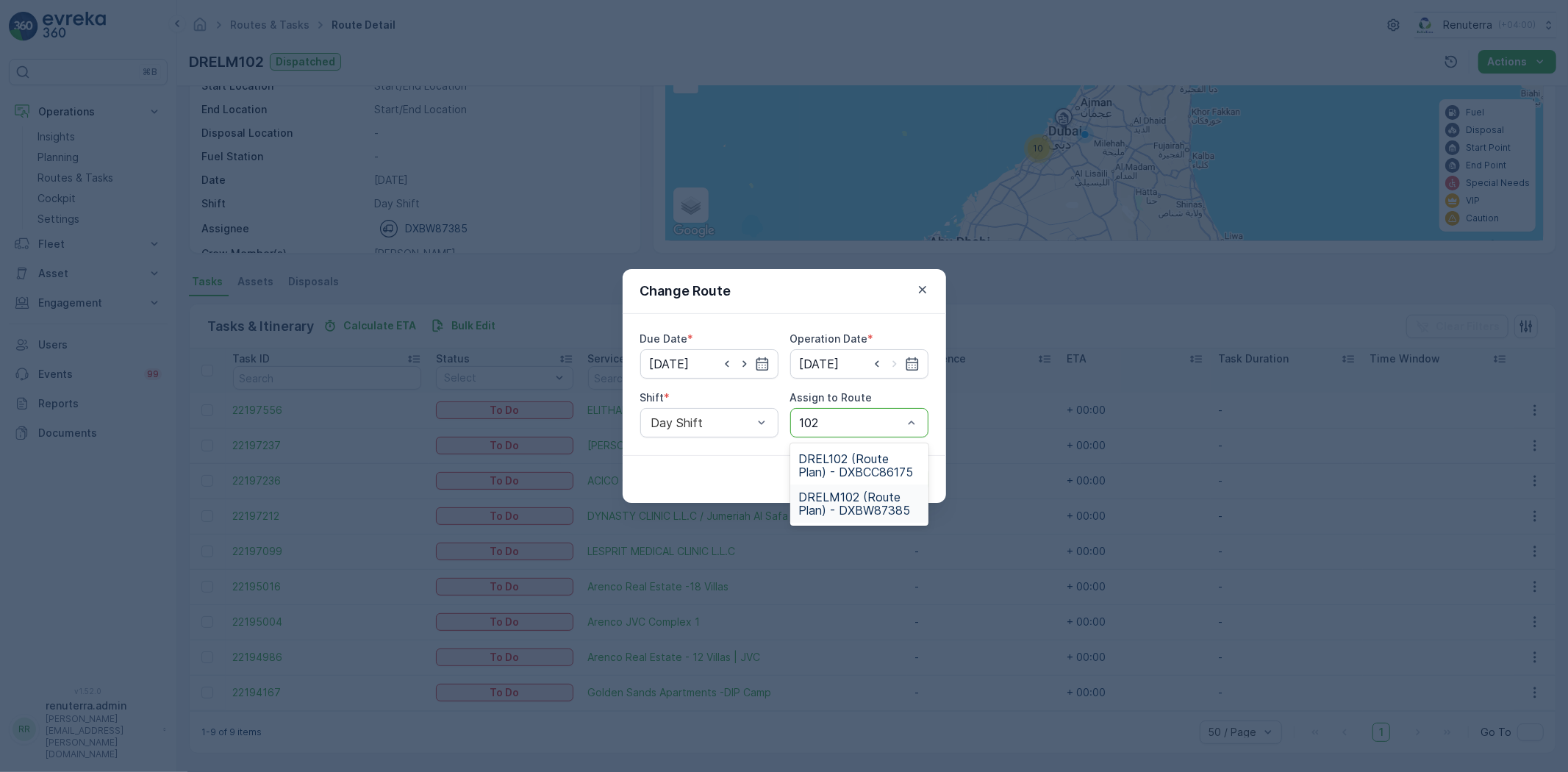
click at [865, 503] on span "DRELM102 (Route Plan) - DXBW87385" at bounding box center [859, 503] width 121 height 26
click at [899, 476] on p "Submit" at bounding box center [902, 479] width 36 height 14
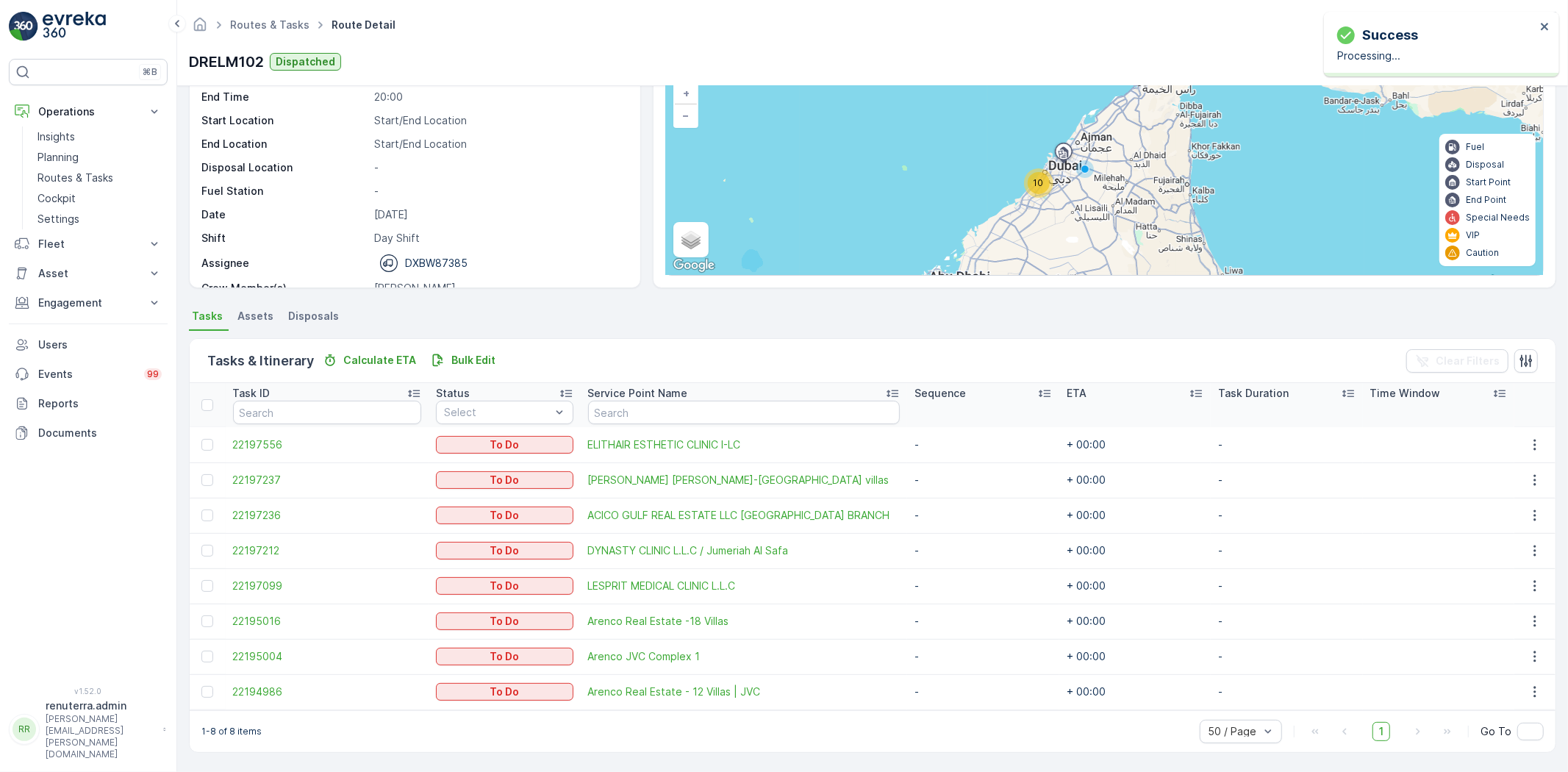
scroll to position [104, 0]
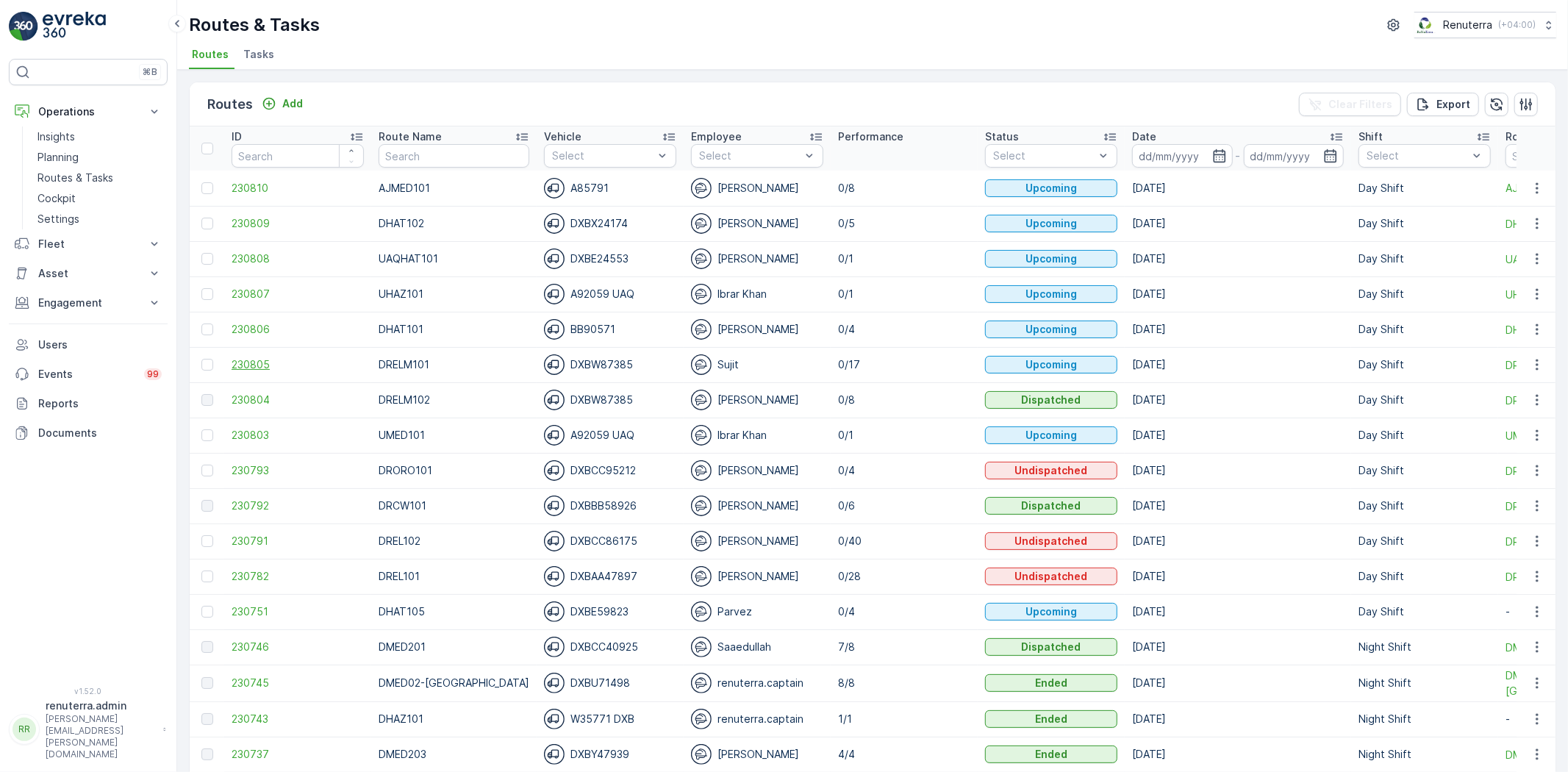
click at [255, 359] on span "230805" at bounding box center [297, 365] width 132 height 14
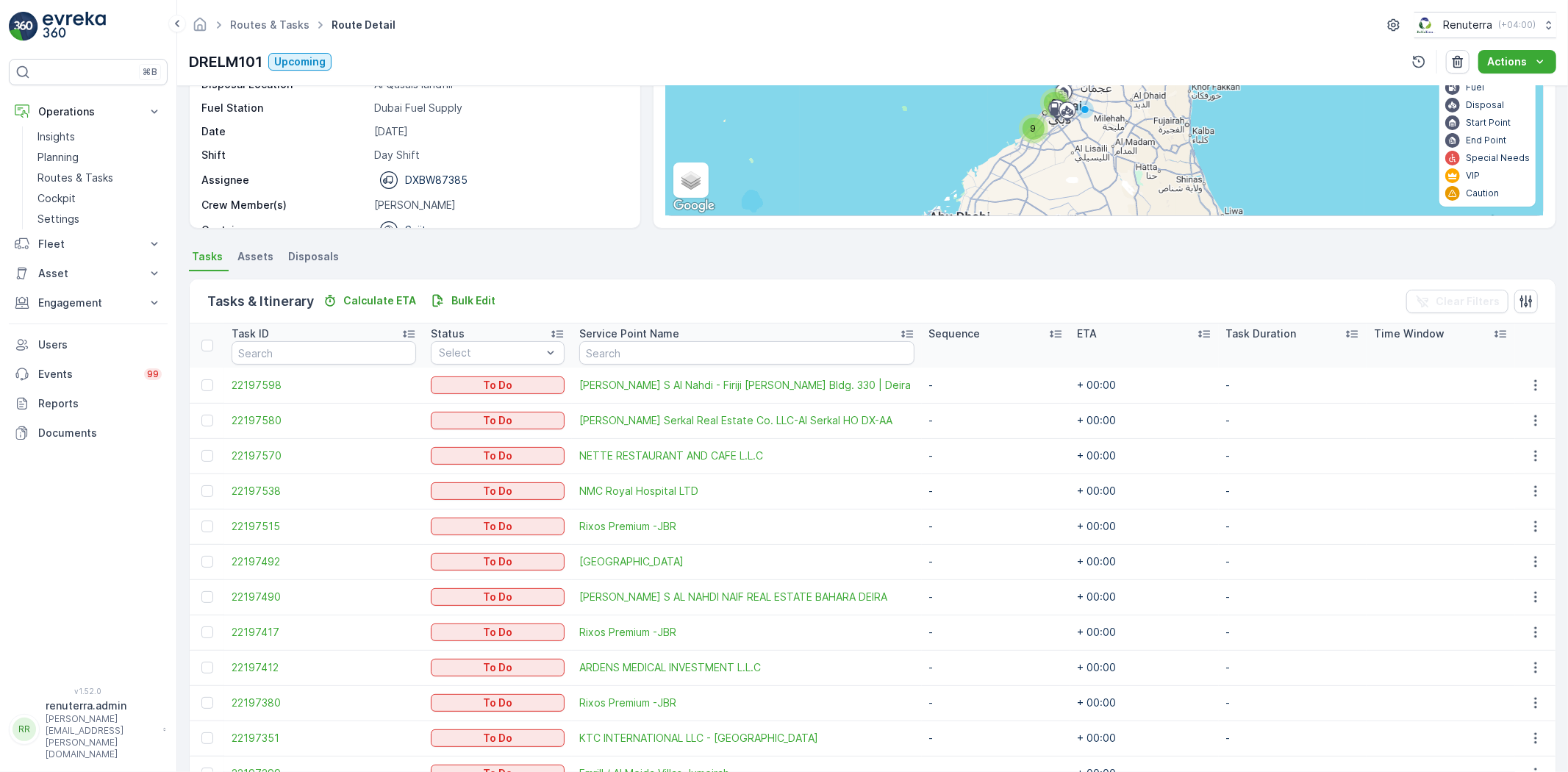
scroll to position [46, 0]
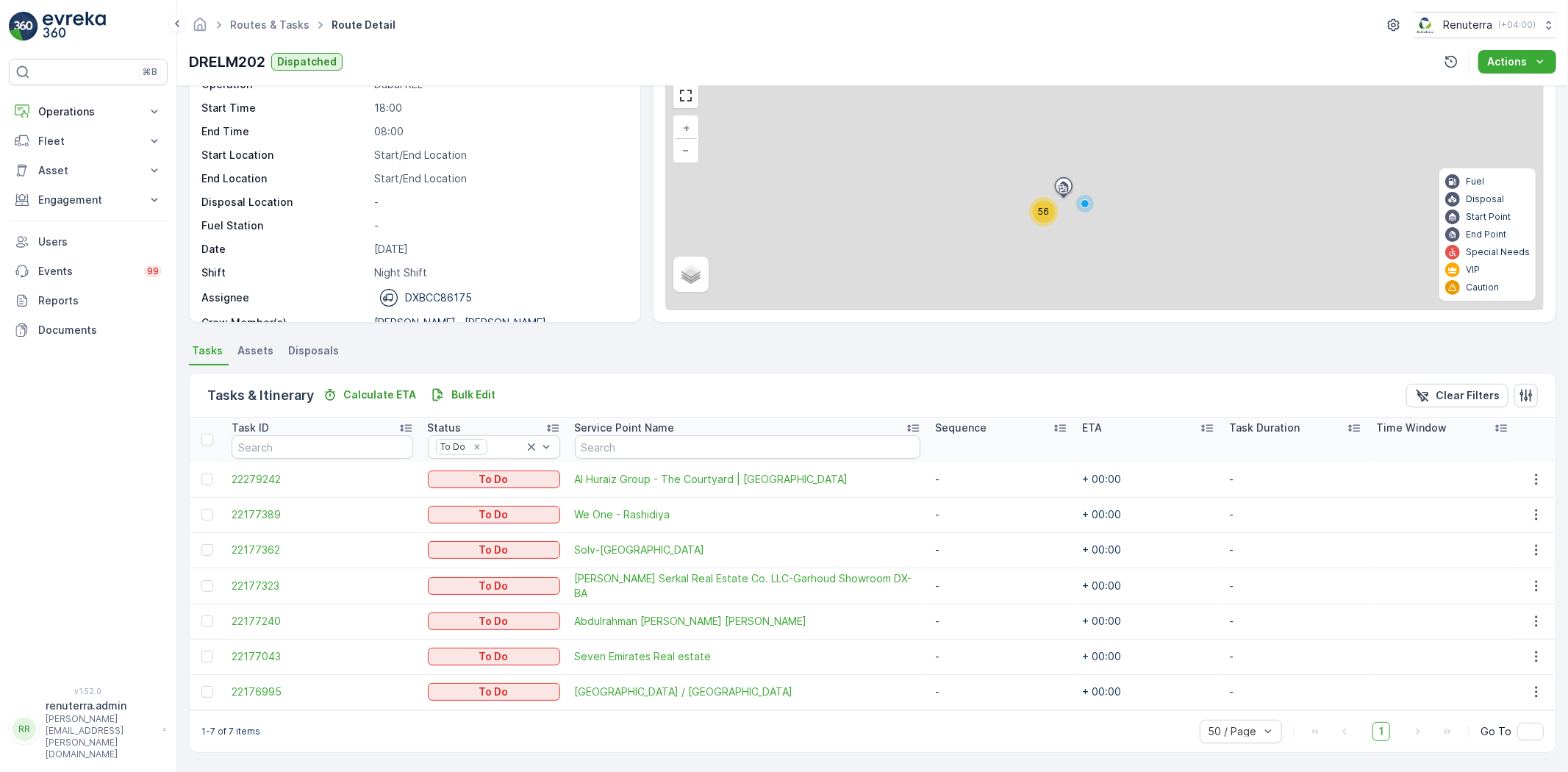
scroll to position [68, 0]
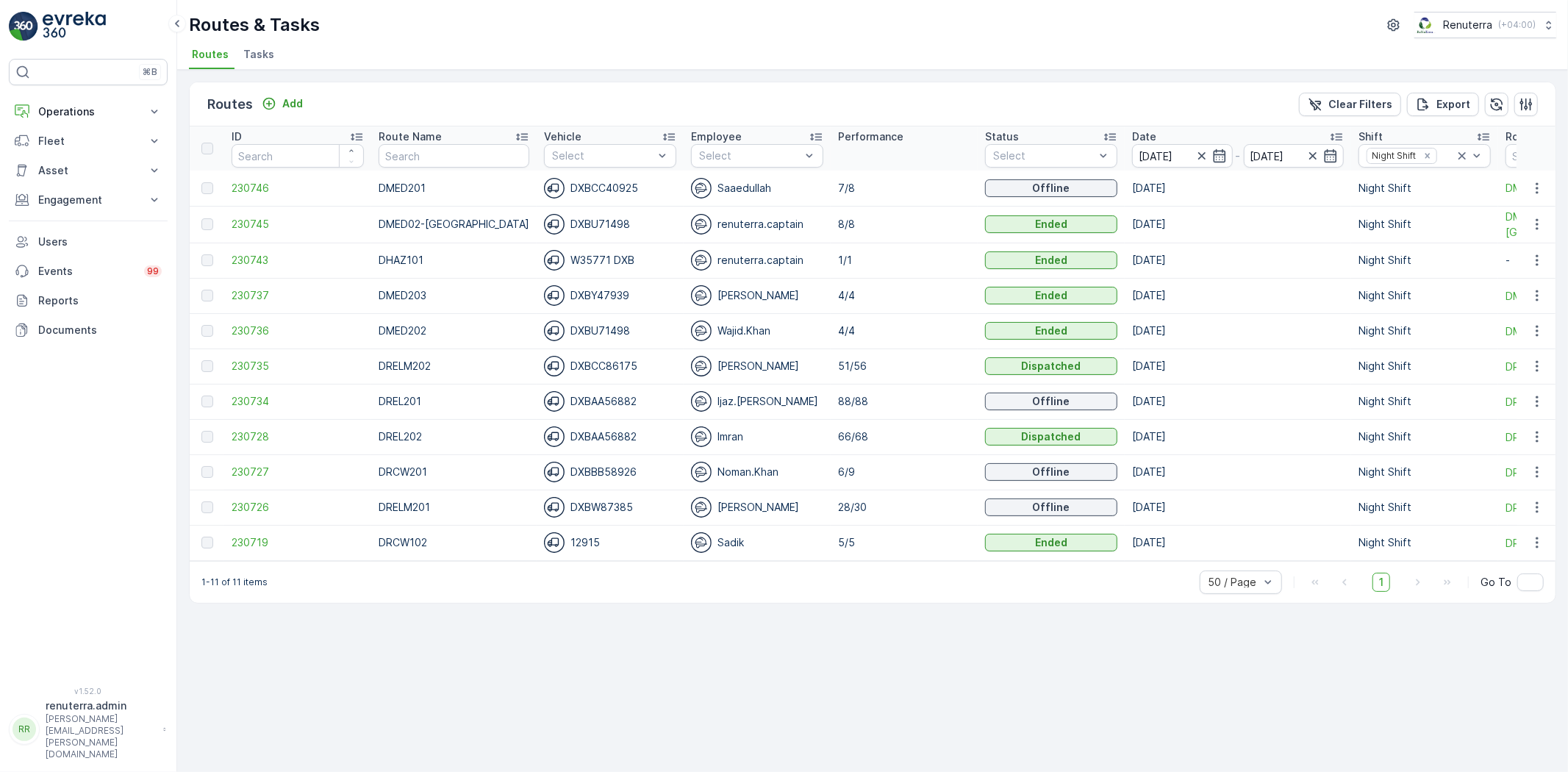
drag, startPoint x: 563, startPoint y: 568, endPoint x: 635, endPoint y: 578, distance: 72.7
click at [635, 578] on div "1-11 of 11 items 50 / Page 1 Go To" at bounding box center [873, 582] width 1366 height 42
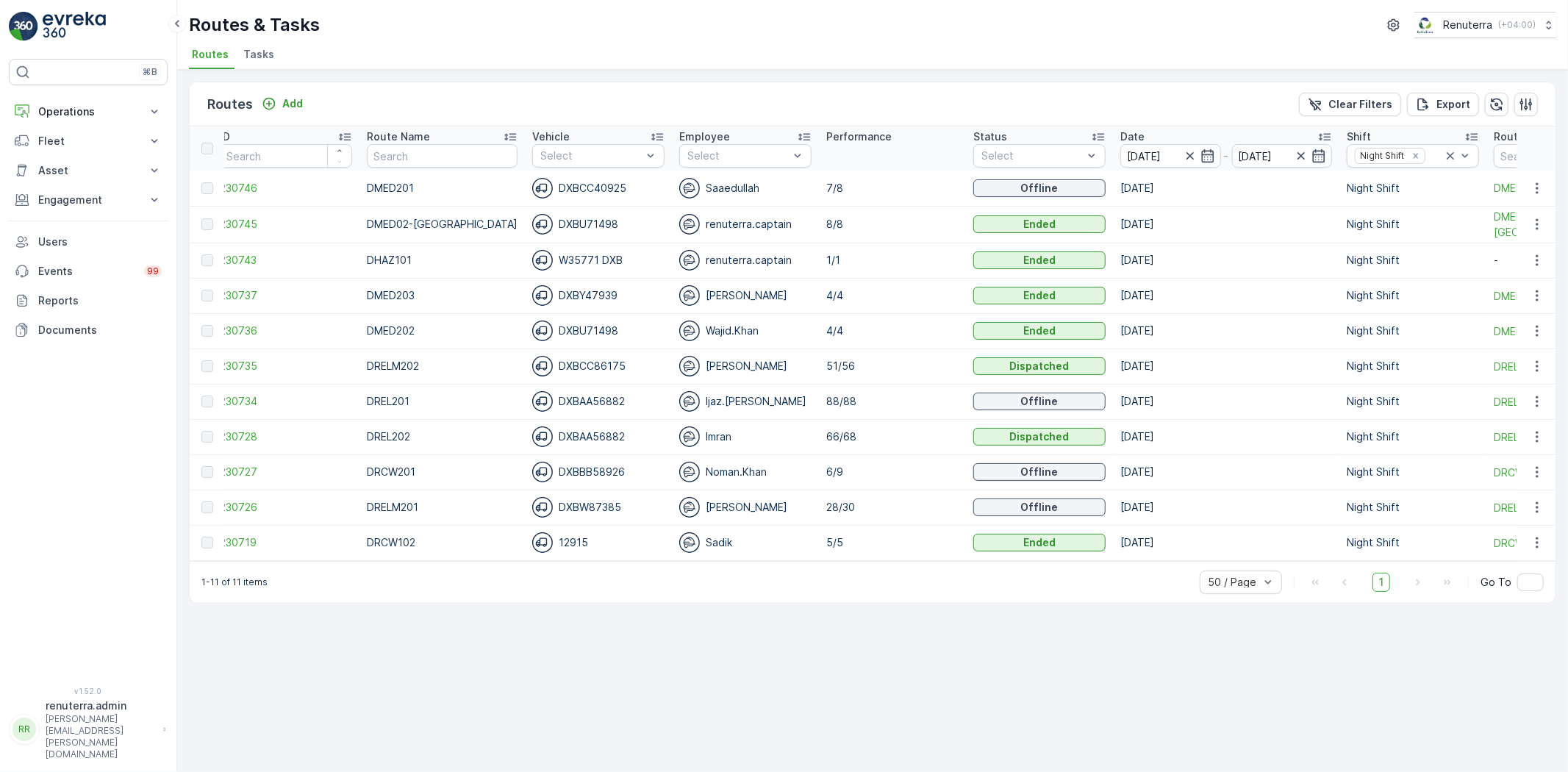
scroll to position [0, 5]
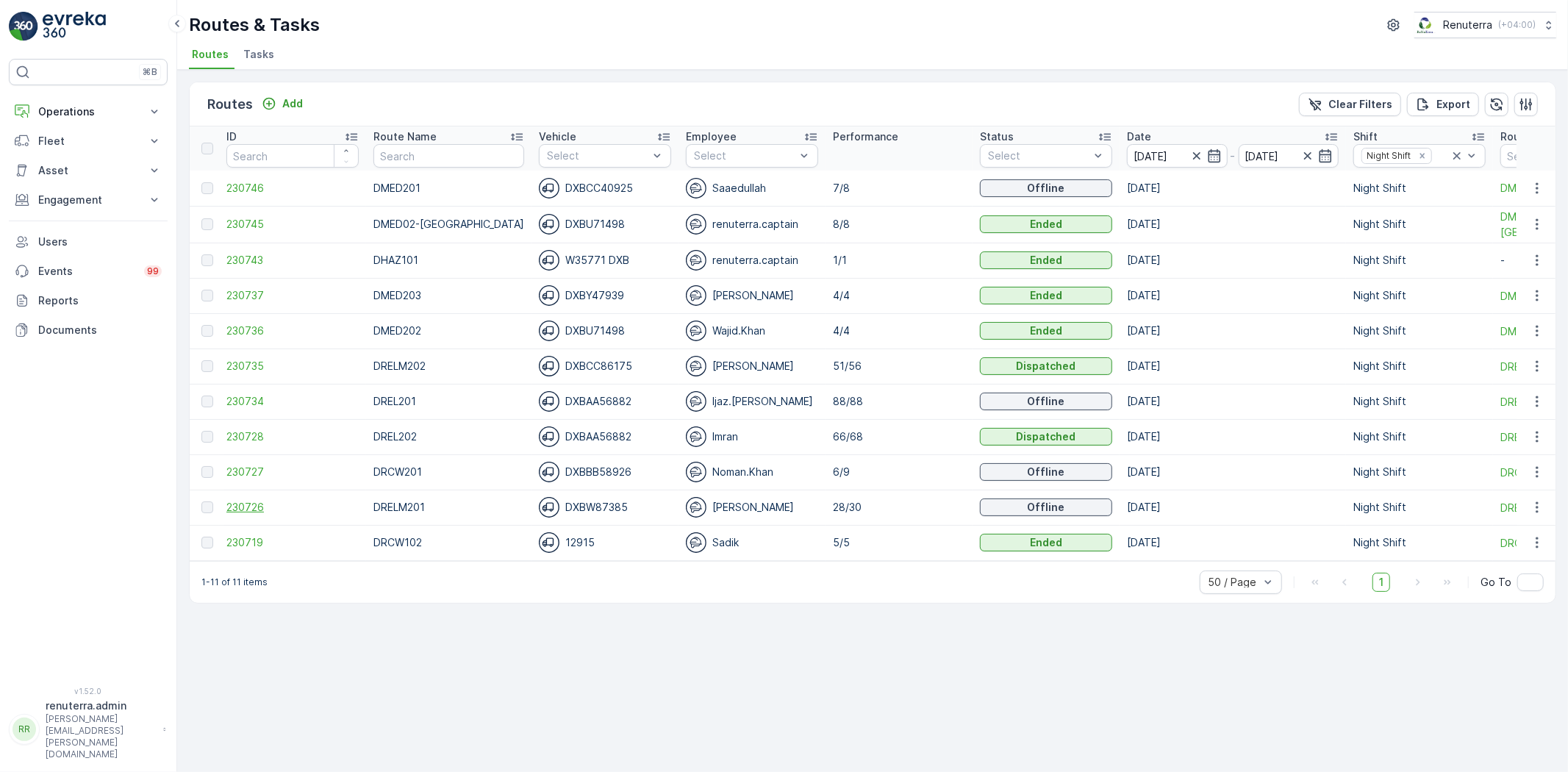
click at [246, 511] on span "230726" at bounding box center [292, 507] width 132 height 14
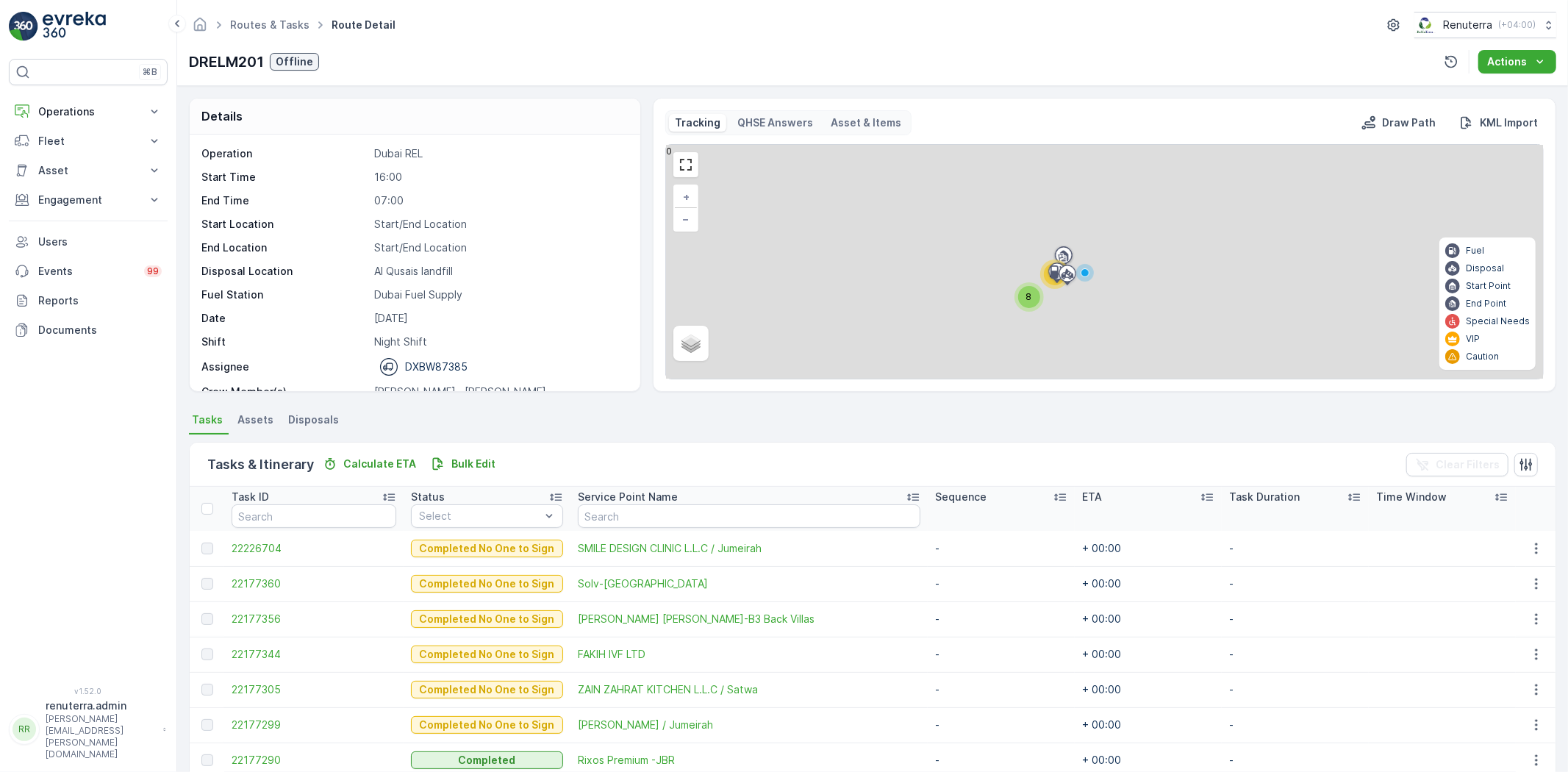
scroll to position [82, 0]
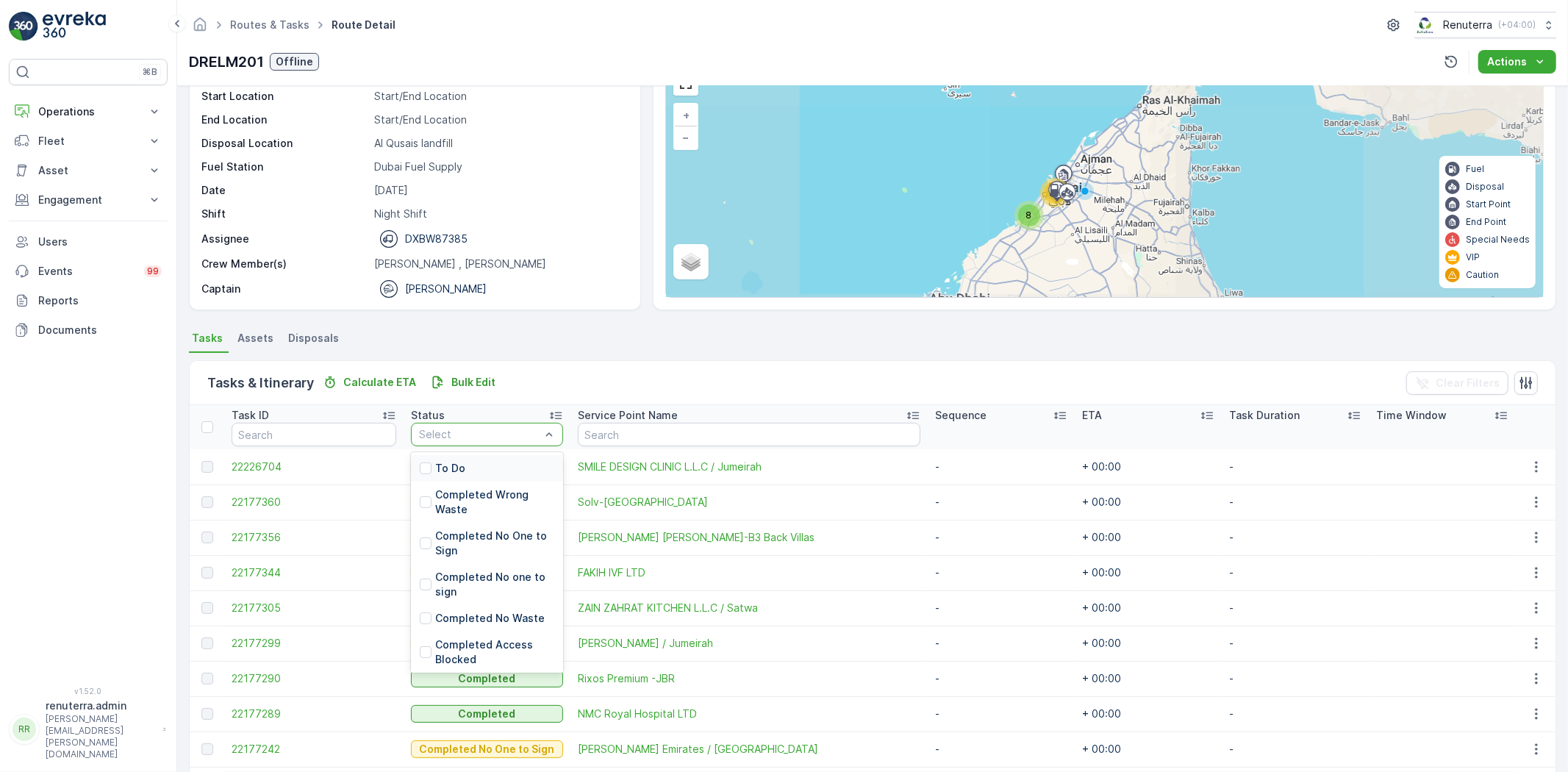
click at [476, 469] on div "To Do" at bounding box center [486, 468] width 152 height 26
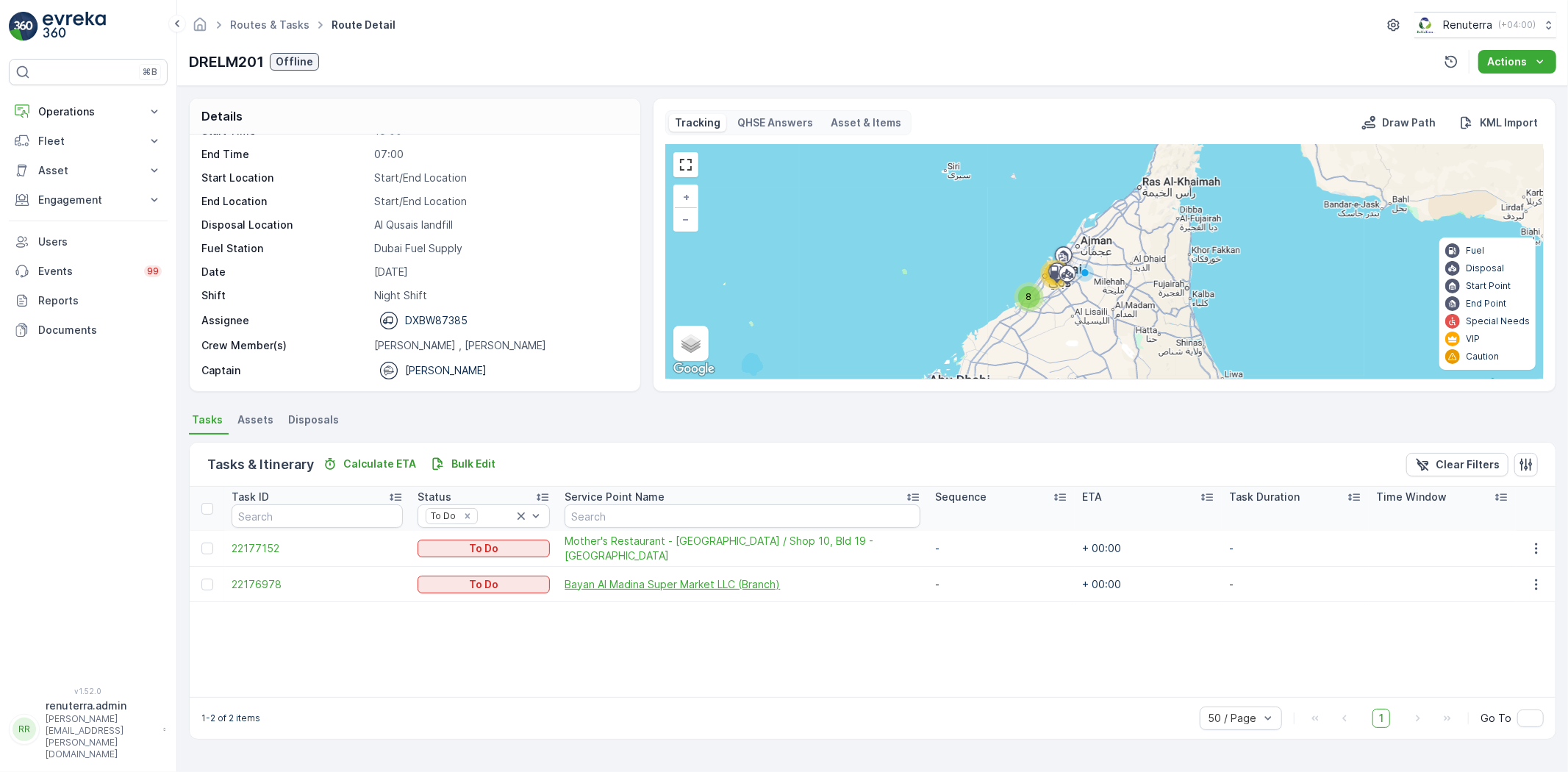
click at [682, 583] on span "Bayan Al Madina Super Market LLC (Branch)" at bounding box center [742, 585] width 356 height 14
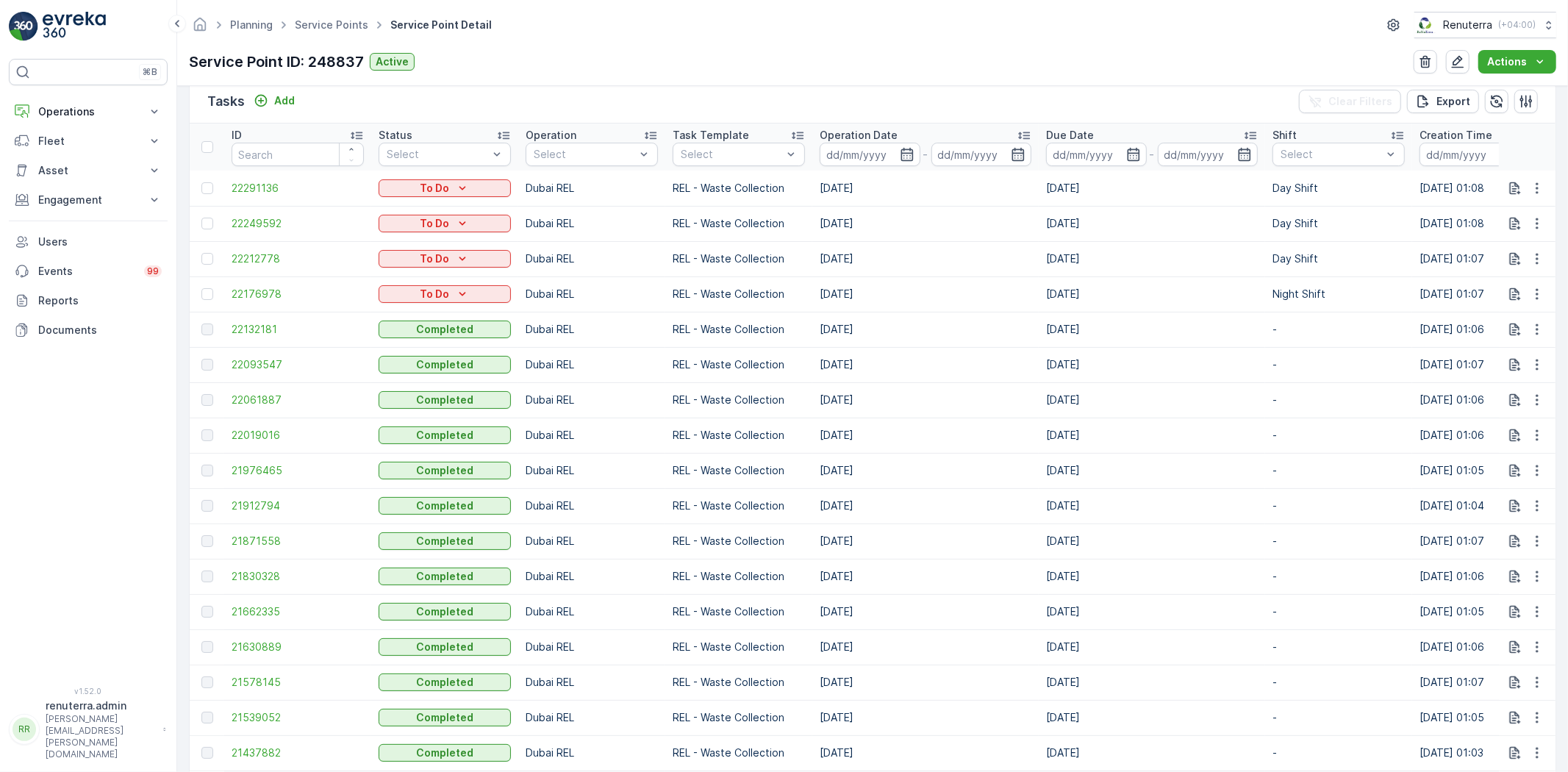
scroll to position [713, 0]
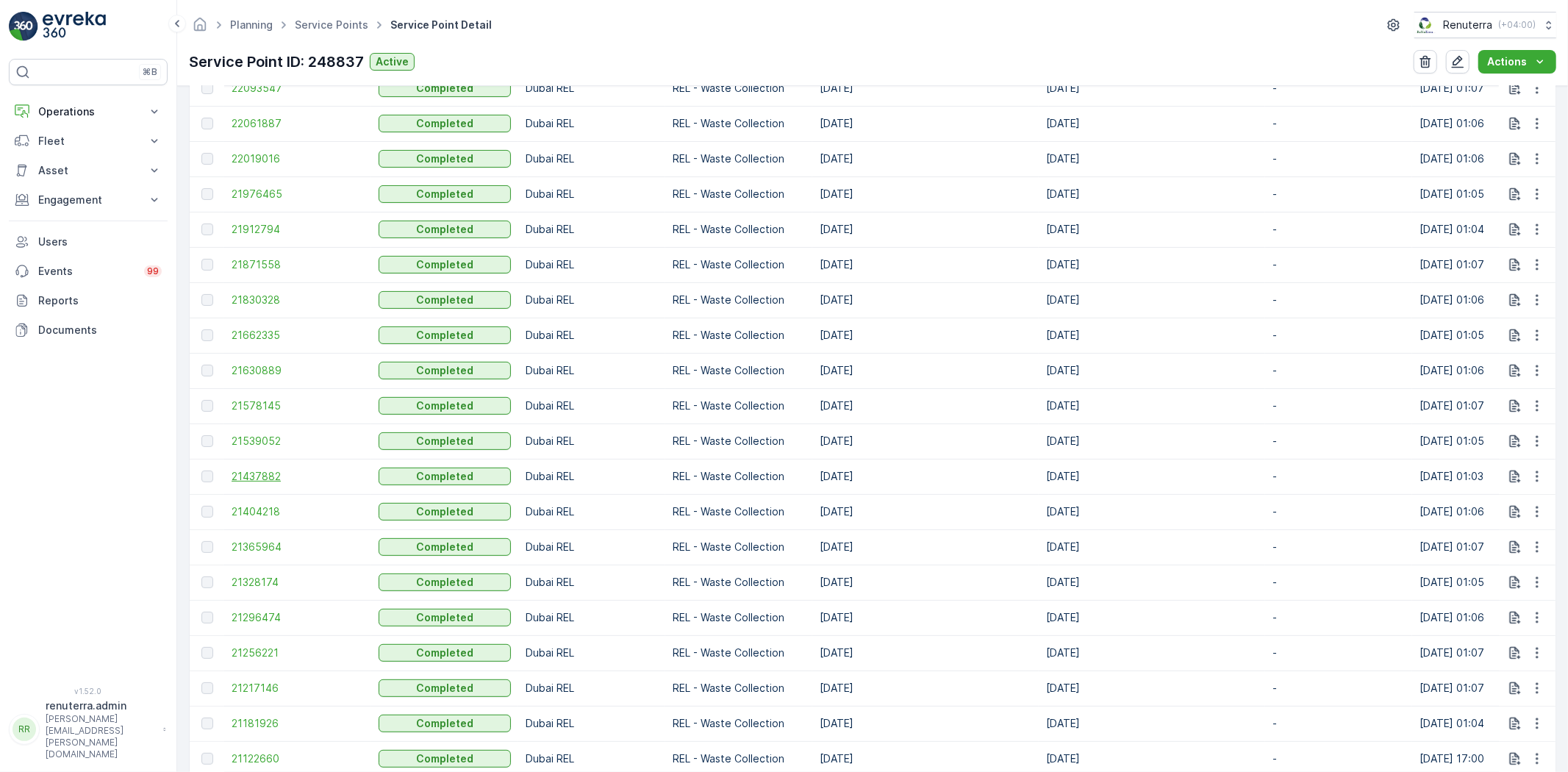
click at [258, 475] on span "21437882" at bounding box center [297, 477] width 132 height 14
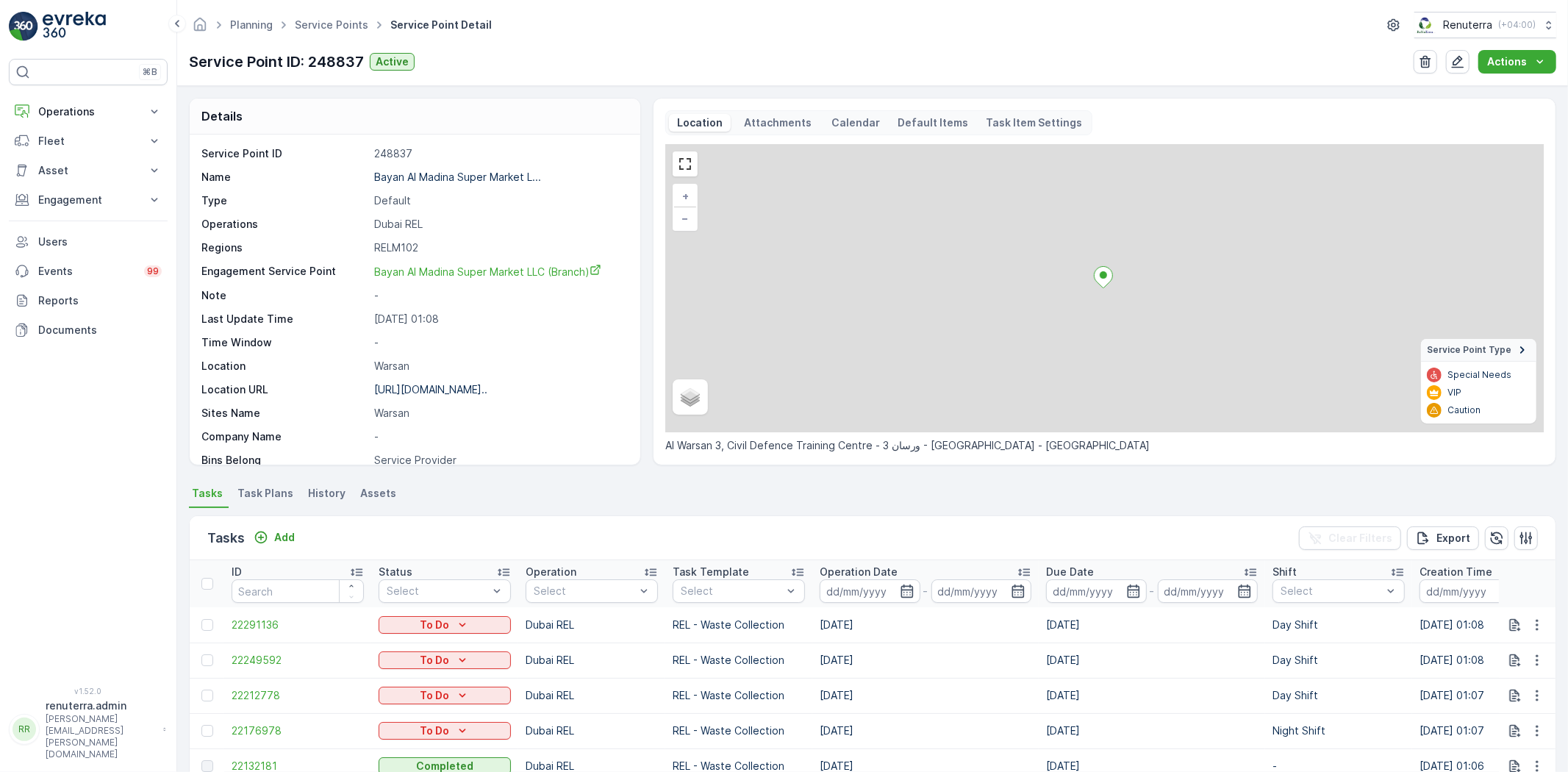
scroll to position [653, 0]
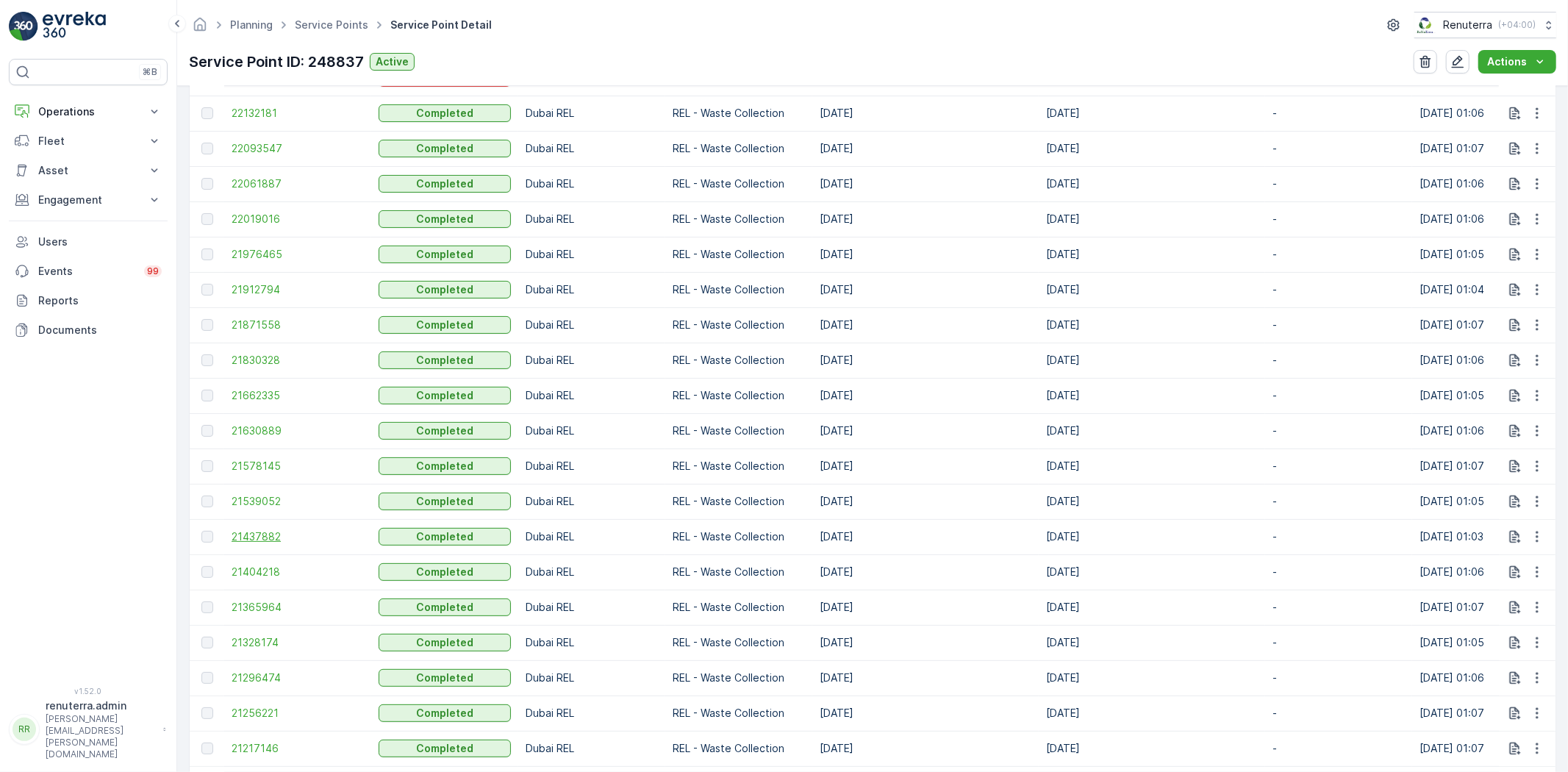
click at [250, 538] on span "21437882" at bounding box center [297, 537] width 132 height 14
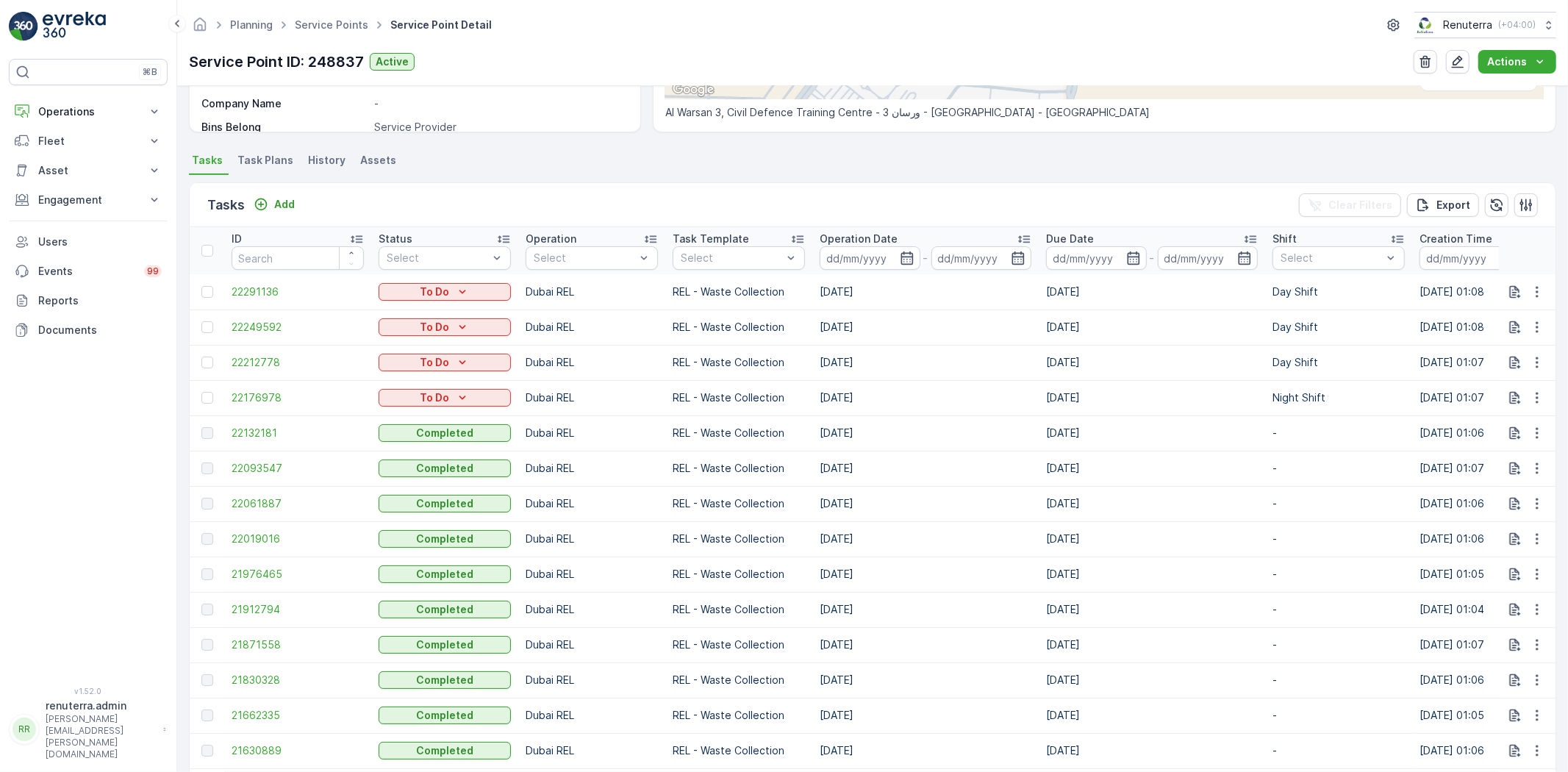
scroll to position [326, 0]
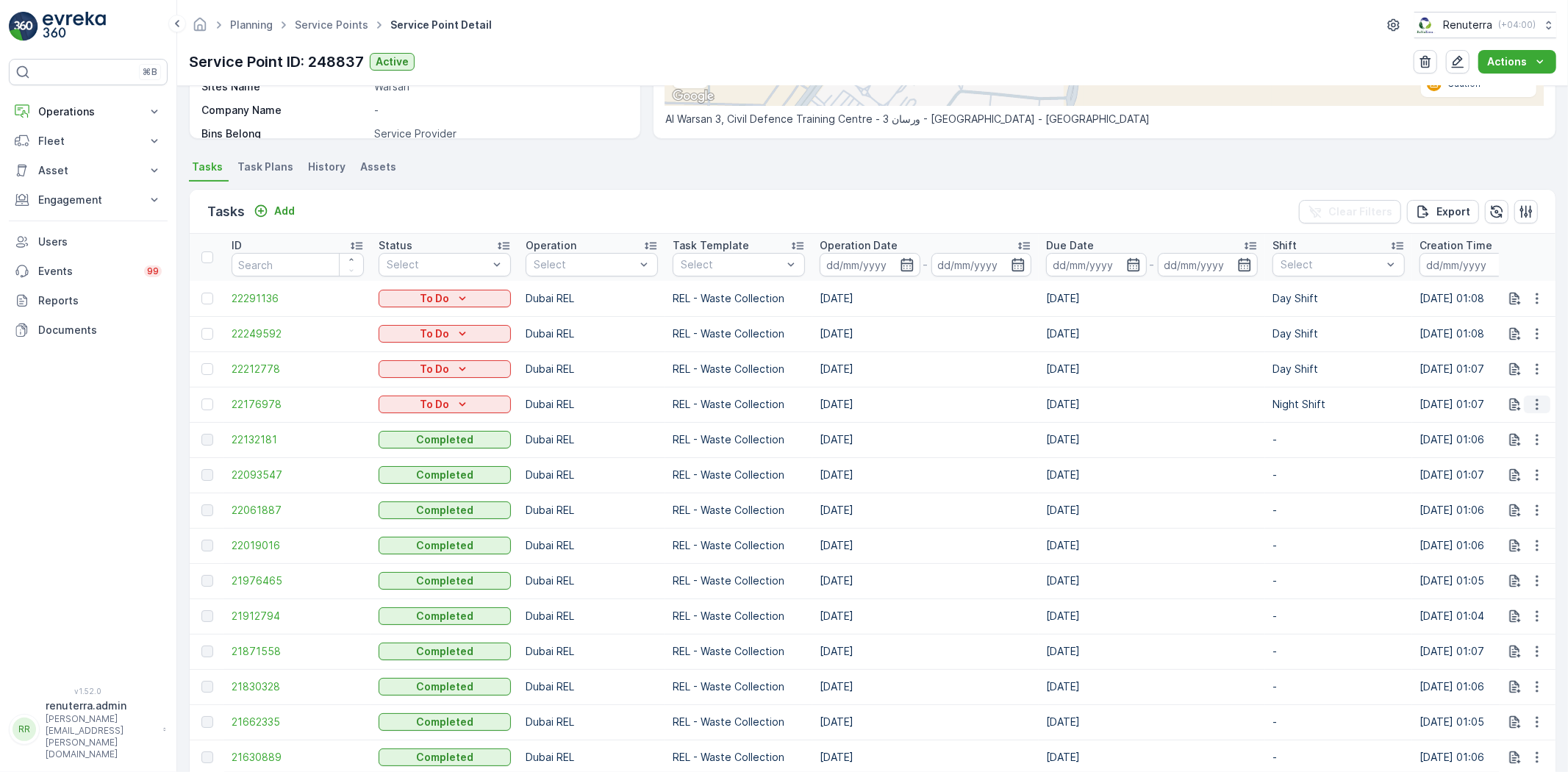
click at [1532, 408] on icon "button" at bounding box center [1537, 404] width 14 height 14
click at [293, 204] on p "Add" at bounding box center [284, 211] width 21 height 14
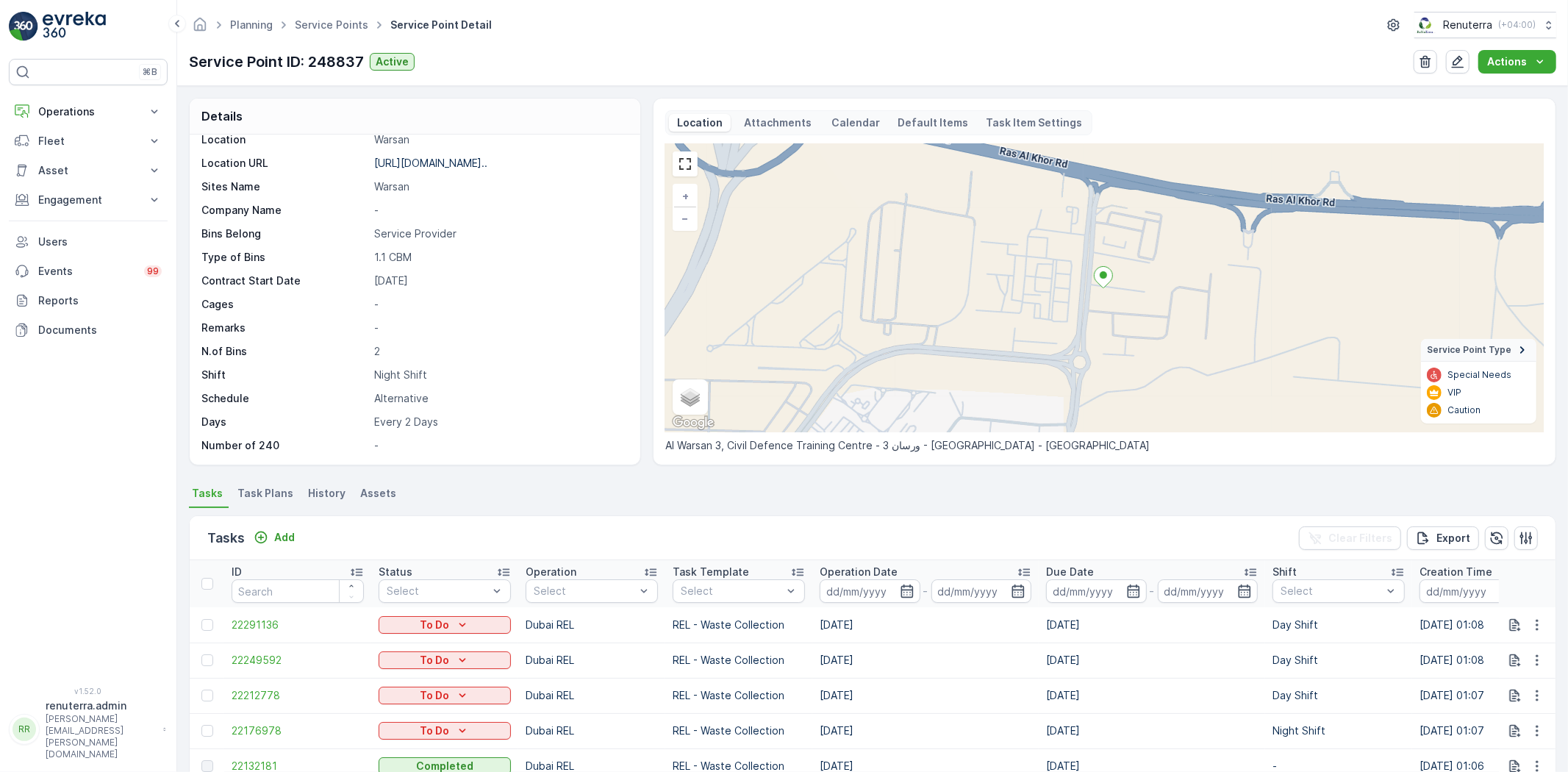
scroll to position [82, 0]
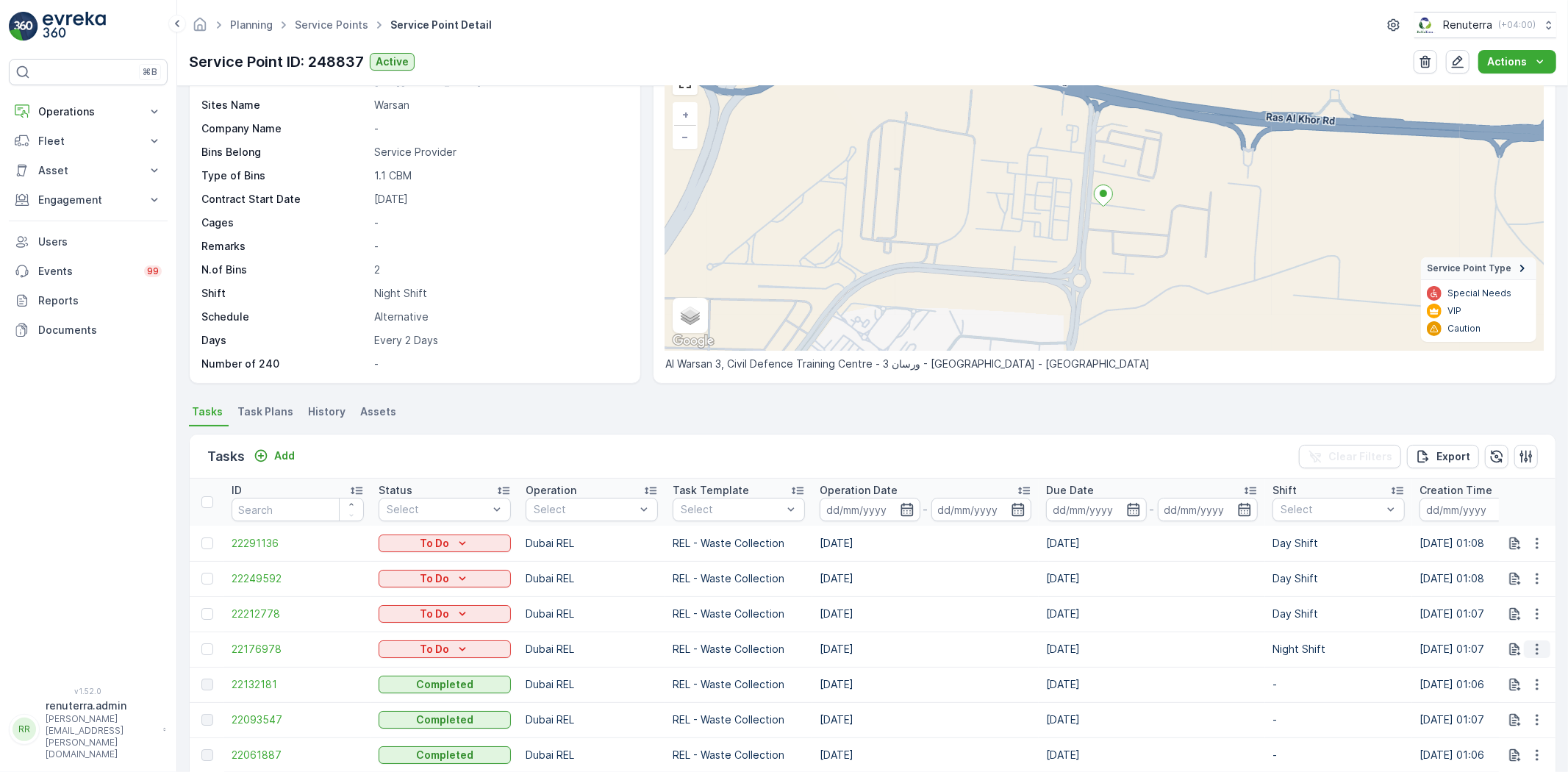
click at [1540, 650] on icon "button" at bounding box center [1537, 649] width 14 height 14
click at [1515, 567] on div "History" at bounding box center [1513, 558] width 111 height 21
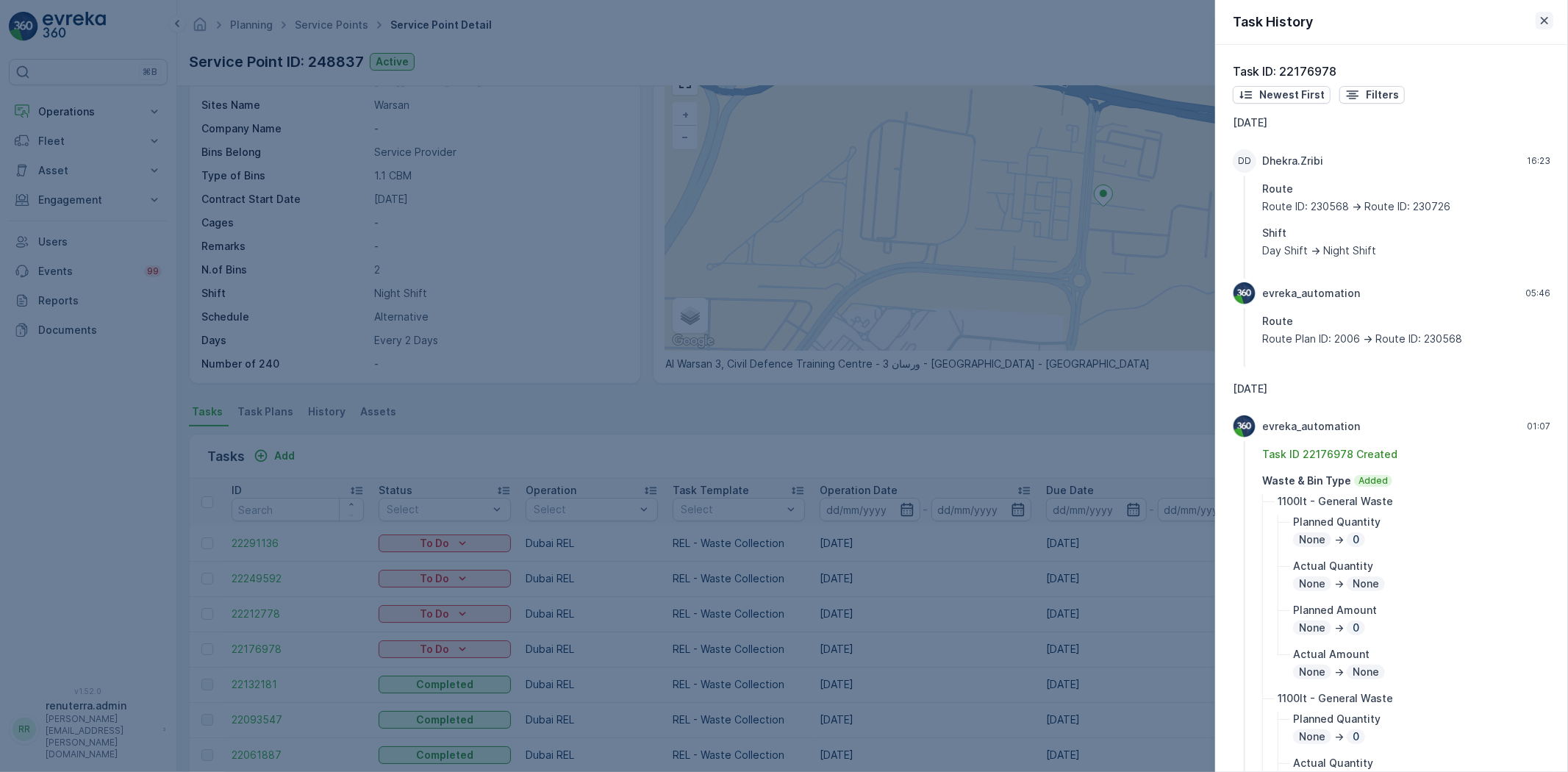
click at [1547, 24] on icon "button" at bounding box center [1545, 21] width 14 height 14
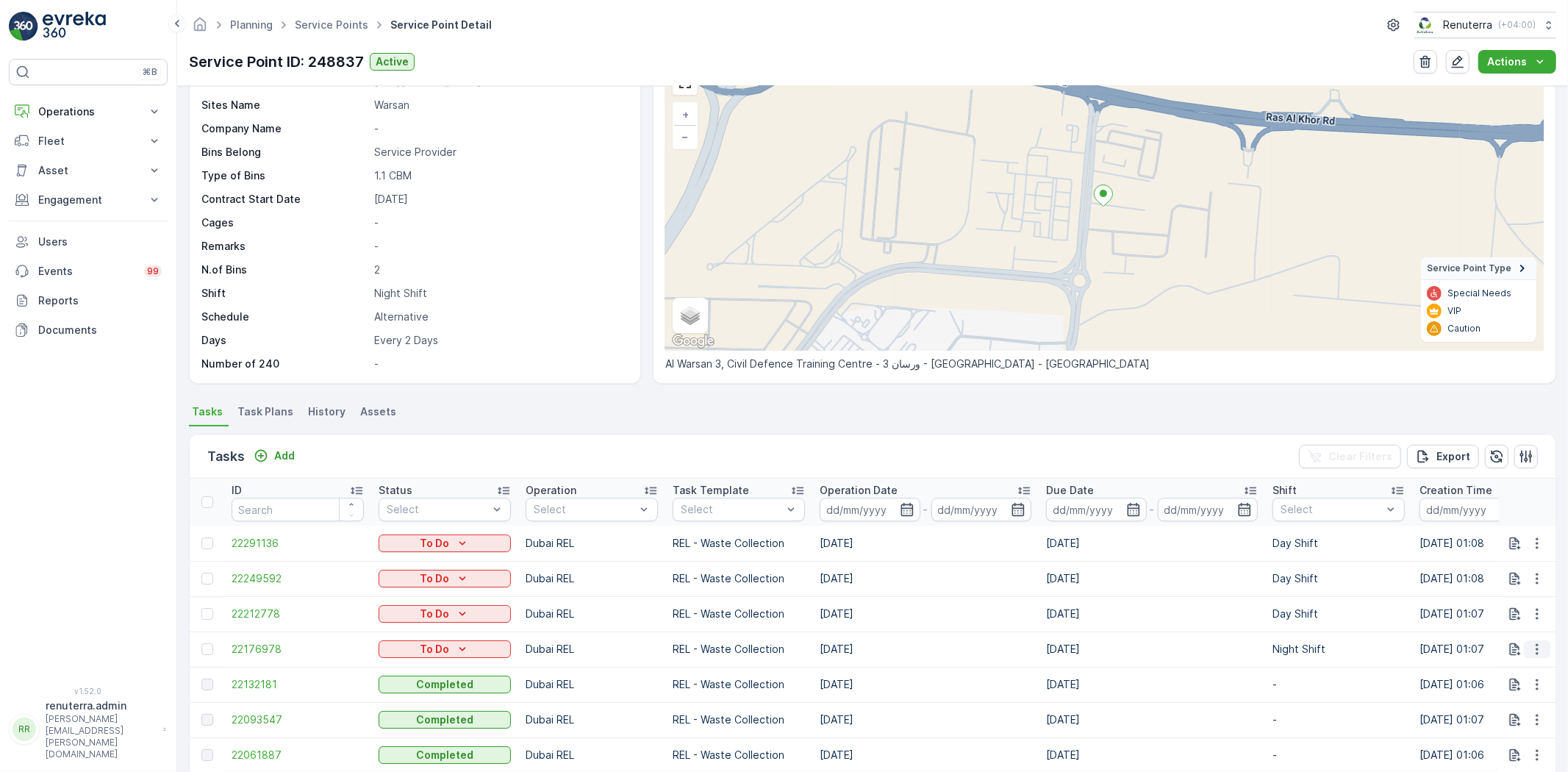
click at [1536, 649] on icon "button" at bounding box center [1536, 649] width 2 height 11
click at [838, 416] on ul "Tasks Task Plans History Assets" at bounding box center [873, 414] width 1367 height 25
click at [1532, 647] on icon "button" at bounding box center [1537, 649] width 14 height 14
click at [1504, 578] on span "Change Route" at bounding box center [1499, 578] width 71 height 14
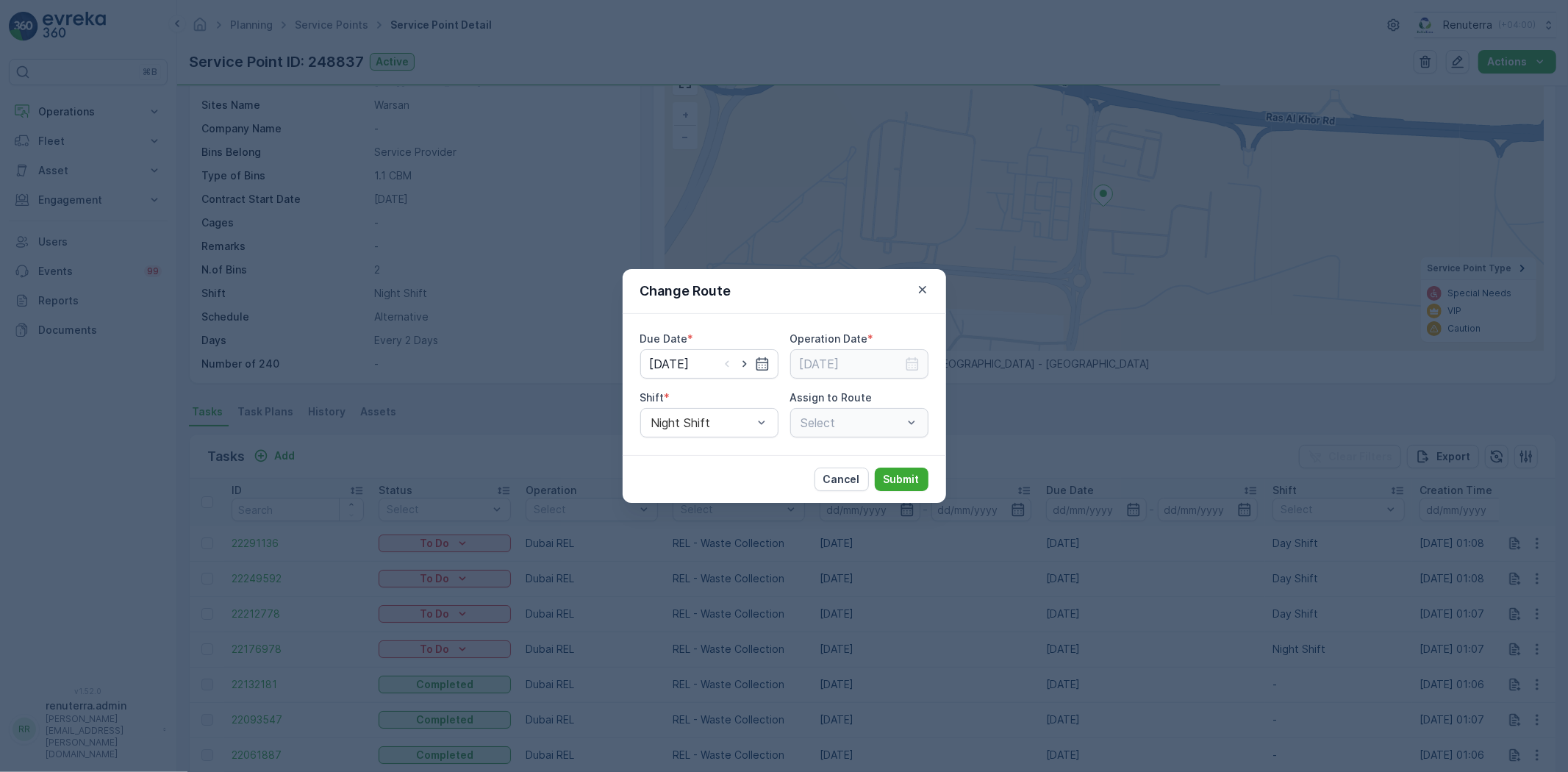
type input "[DATE]"
drag, startPoint x: 744, startPoint y: 357, endPoint x: 878, endPoint y: 371, distance: 134.7
click at [744, 358] on icon "button" at bounding box center [745, 364] width 14 height 14
type input "09.10.2025"
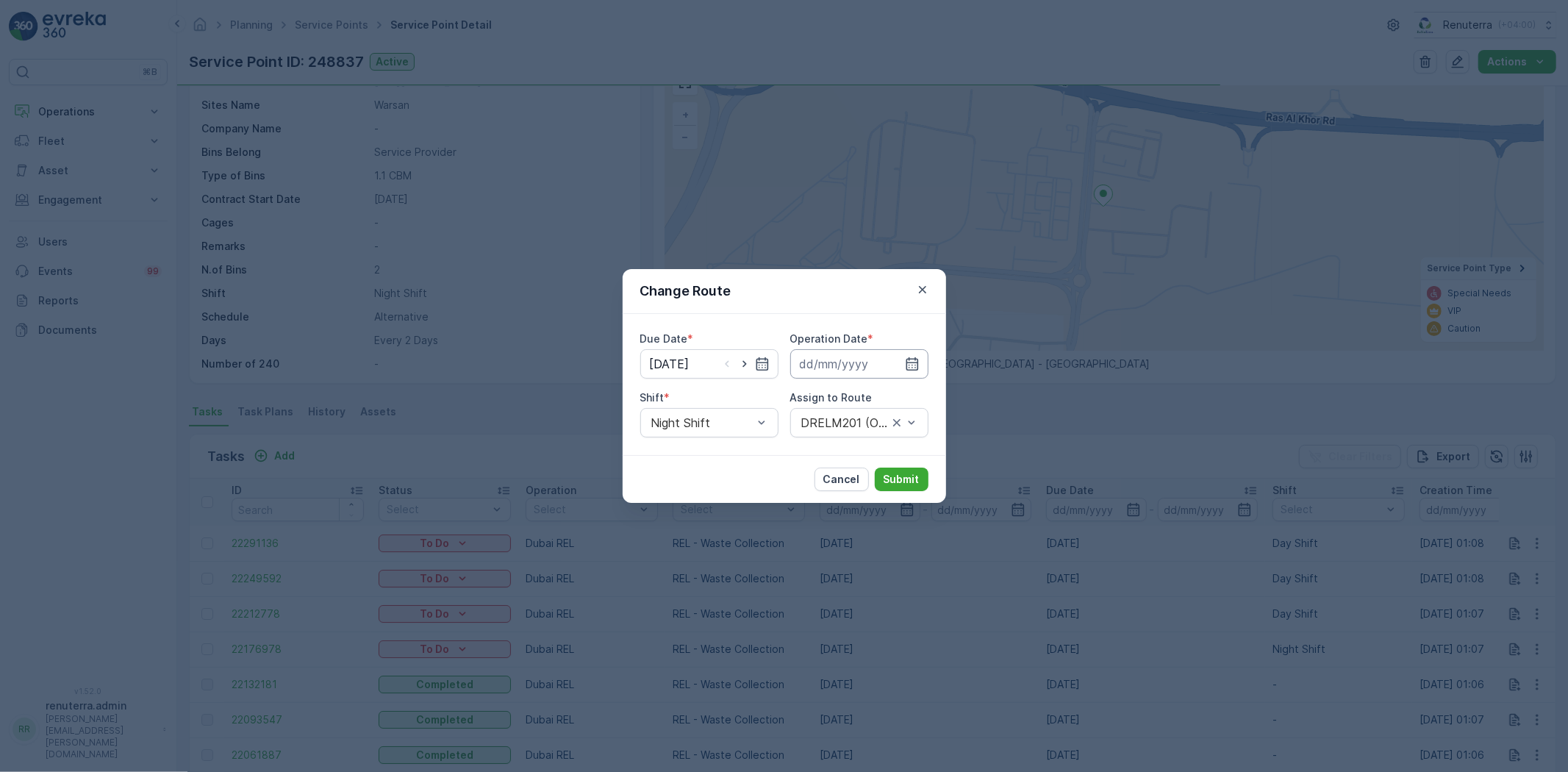
click at [897, 358] on input at bounding box center [859, 364] width 138 height 30
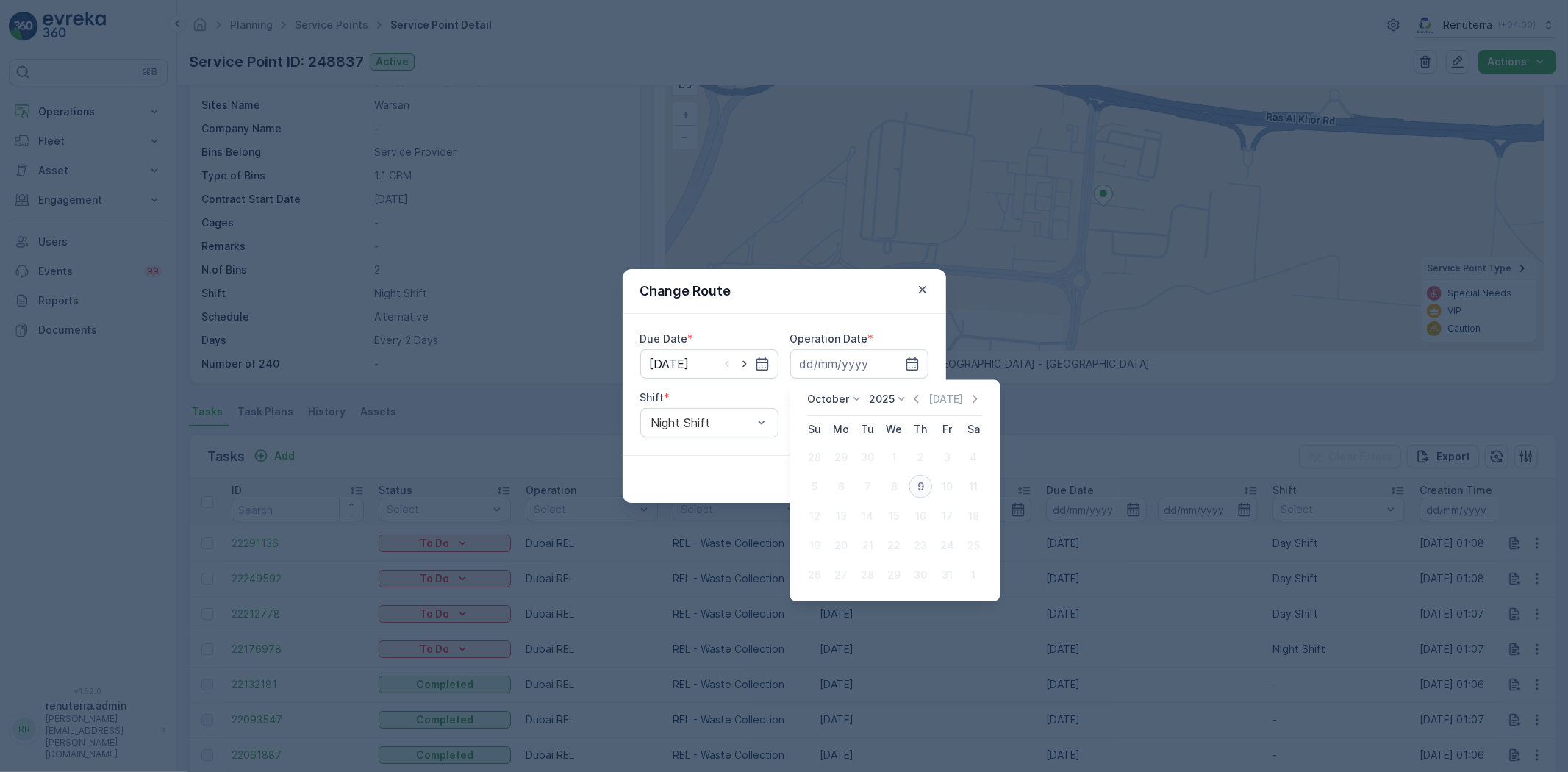
click at [920, 481] on div "9" at bounding box center [920, 486] width 23 height 23
type input "09.10.2025"
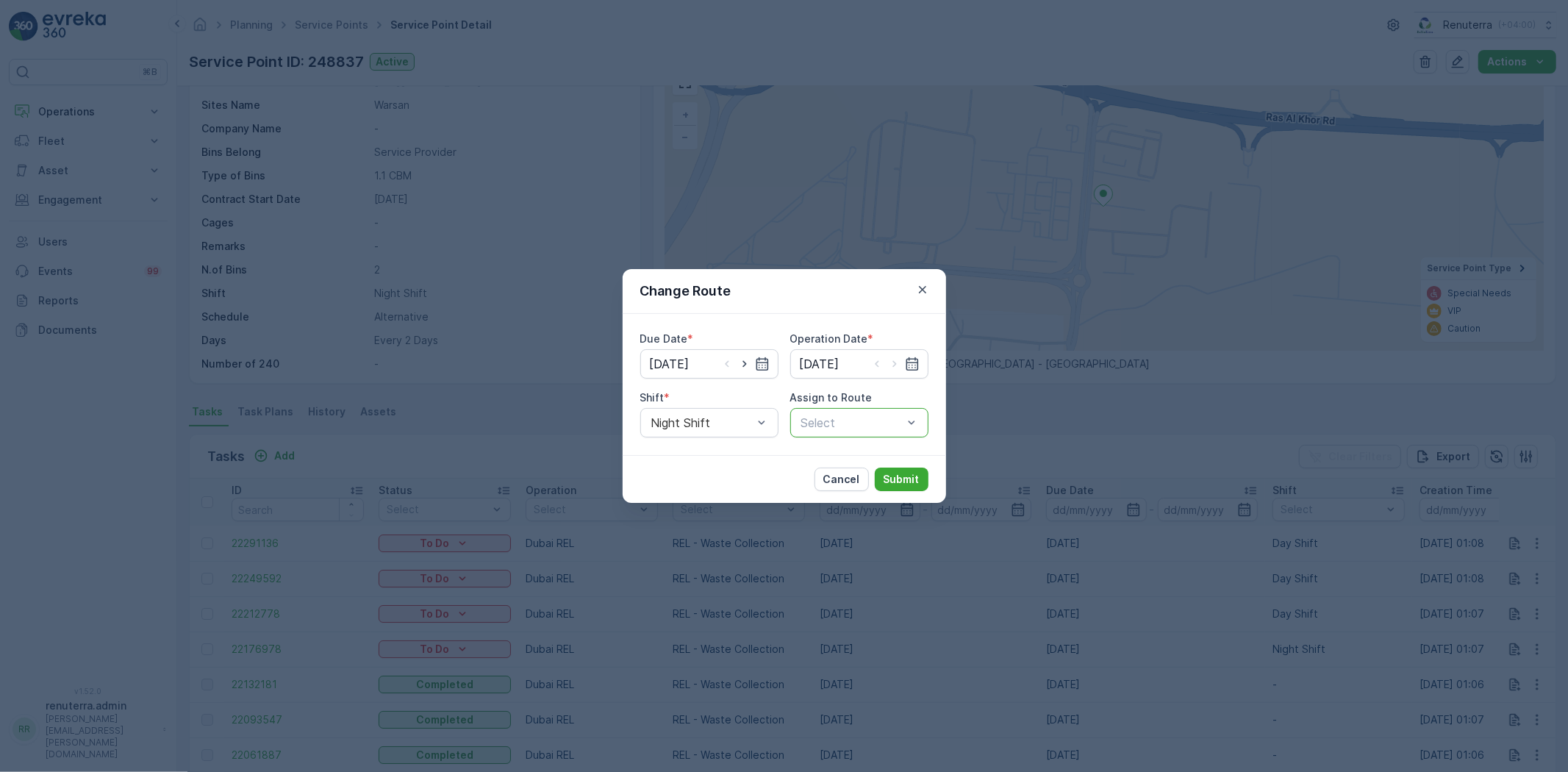
click at [835, 425] on div at bounding box center [852, 422] width 104 height 14
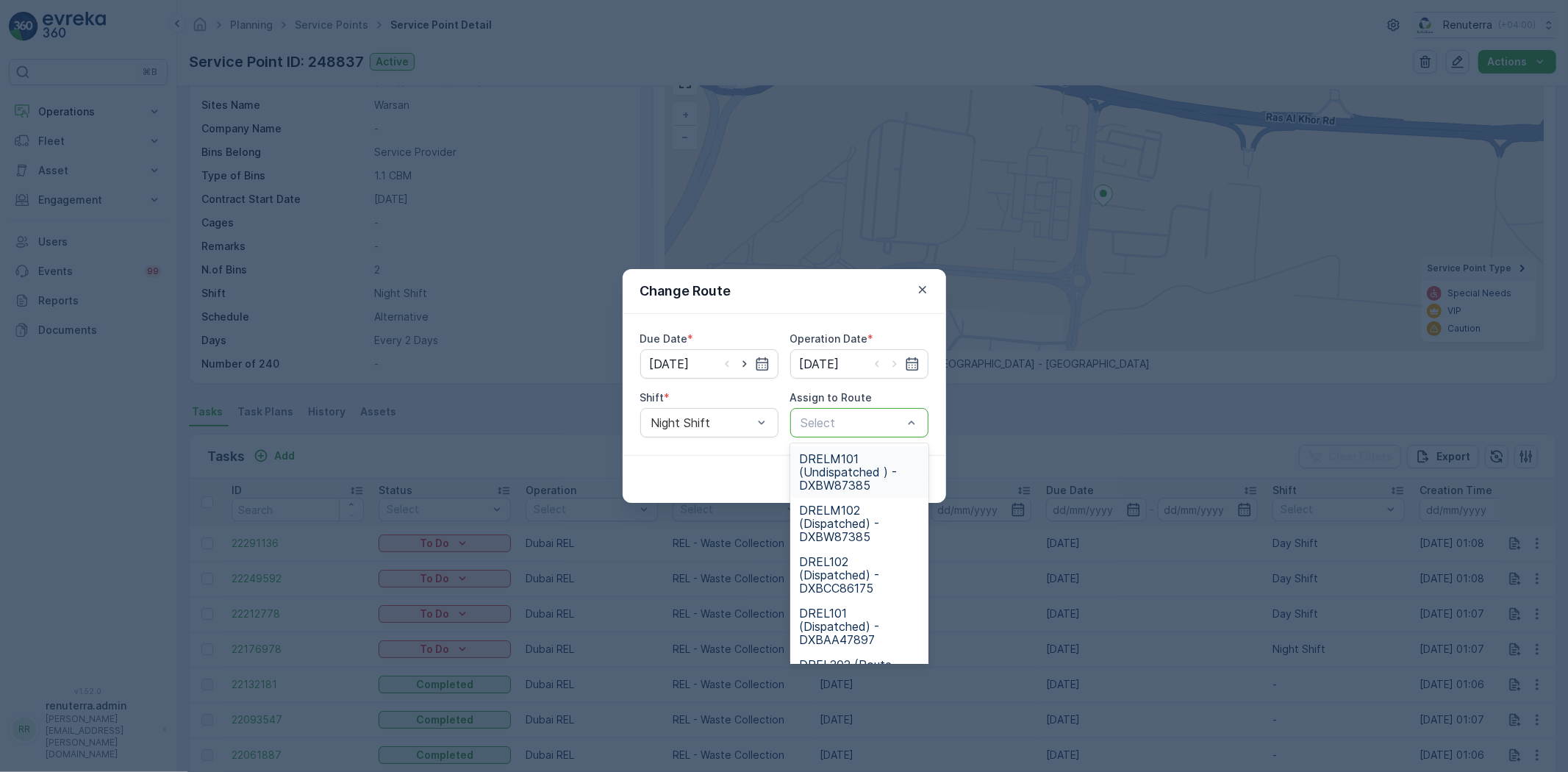
click at [836, 424] on div at bounding box center [852, 422] width 104 height 14
type input "102"
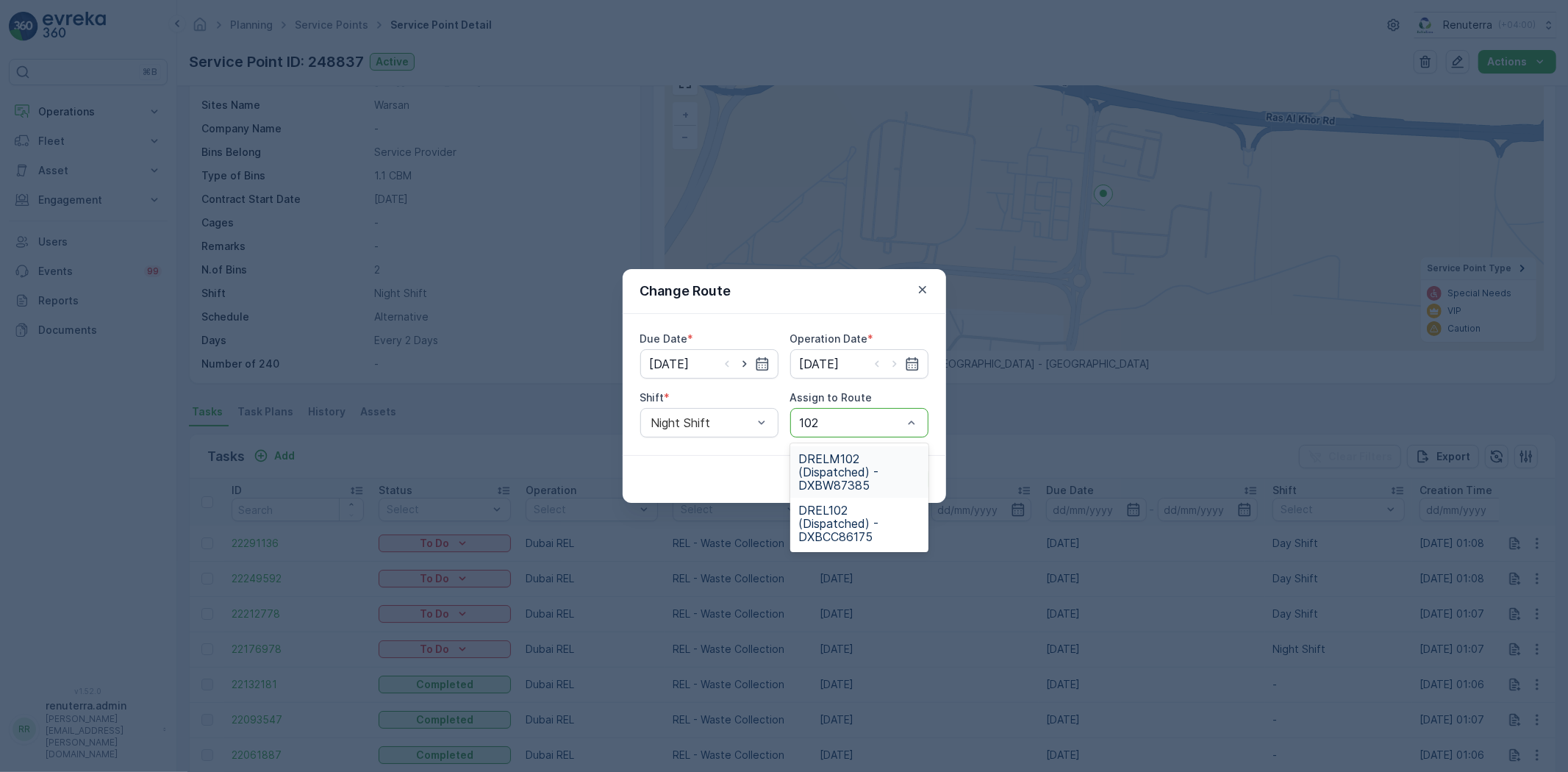
click at [847, 481] on span "DRELM102 (Dispatched) - DXBW87385" at bounding box center [859, 472] width 121 height 40
click at [902, 477] on p "Submit" at bounding box center [902, 479] width 36 height 14
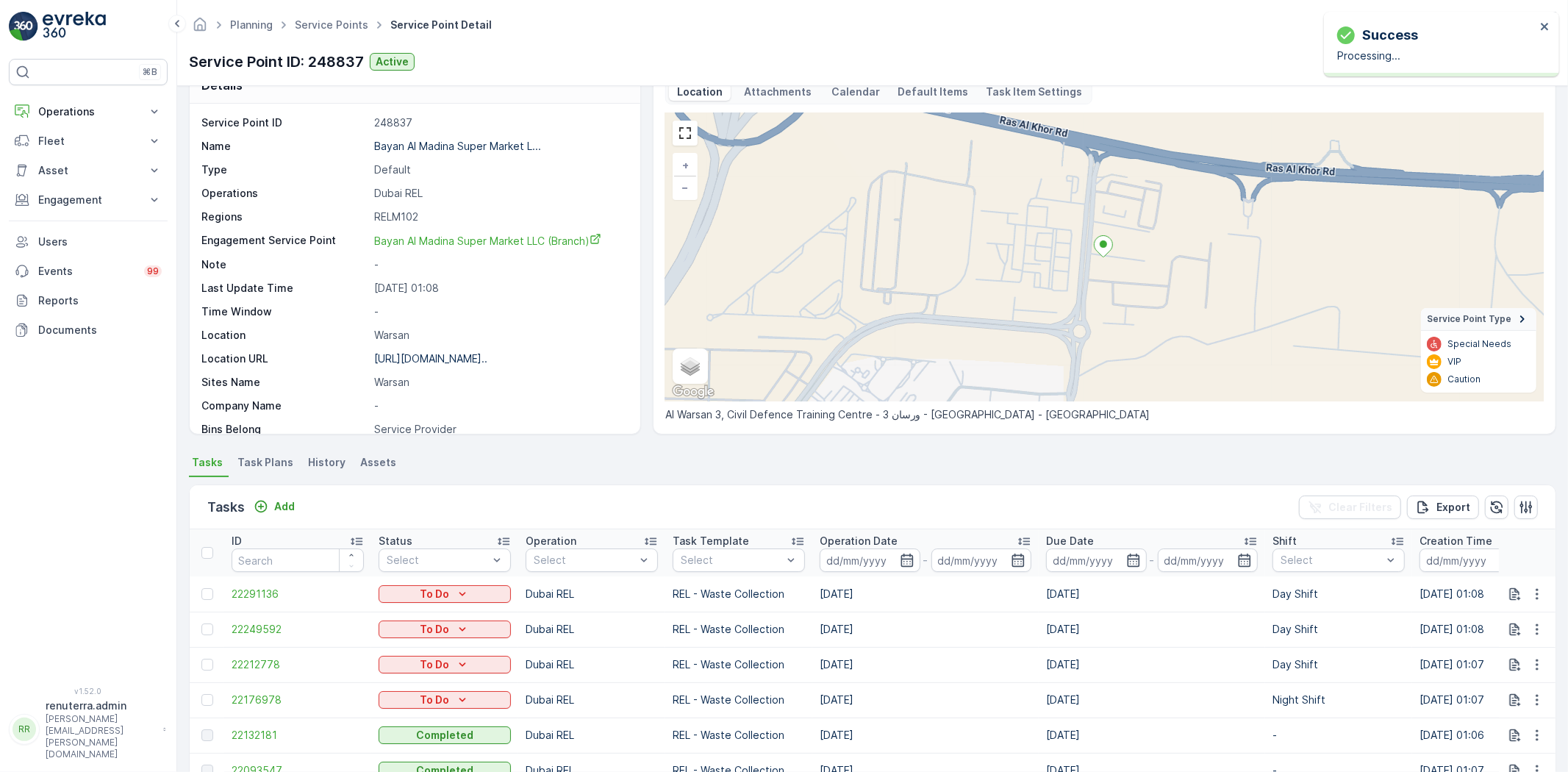
scroll to position [0, 0]
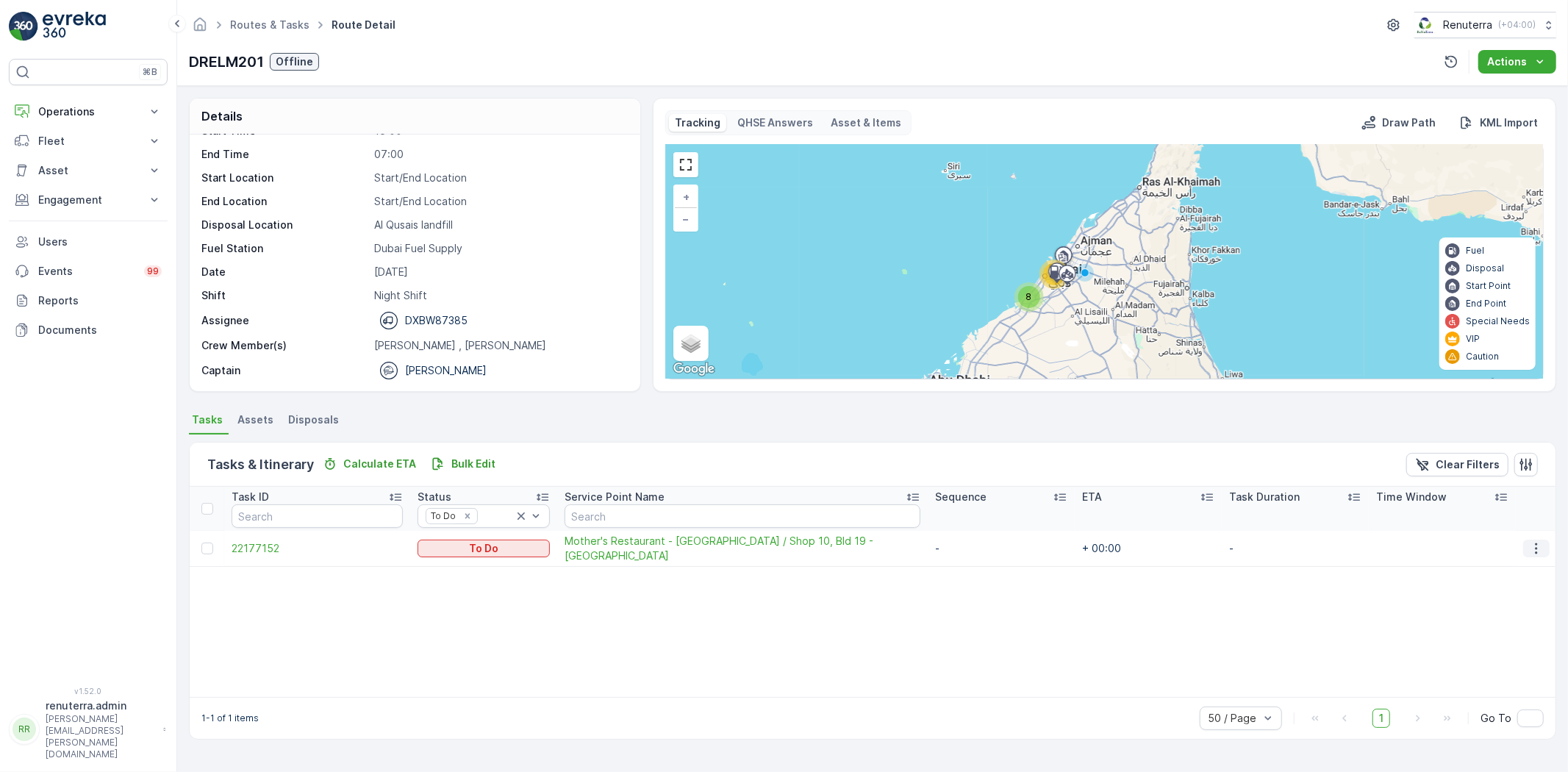
click at [1541, 541] on icon "button" at bounding box center [1536, 549] width 14 height 14
click at [1533, 548] on icon "button" at bounding box center [1536, 549] width 14 height 14
click at [1499, 614] on span "Change Route" at bounding box center [1499, 611] width 71 height 14
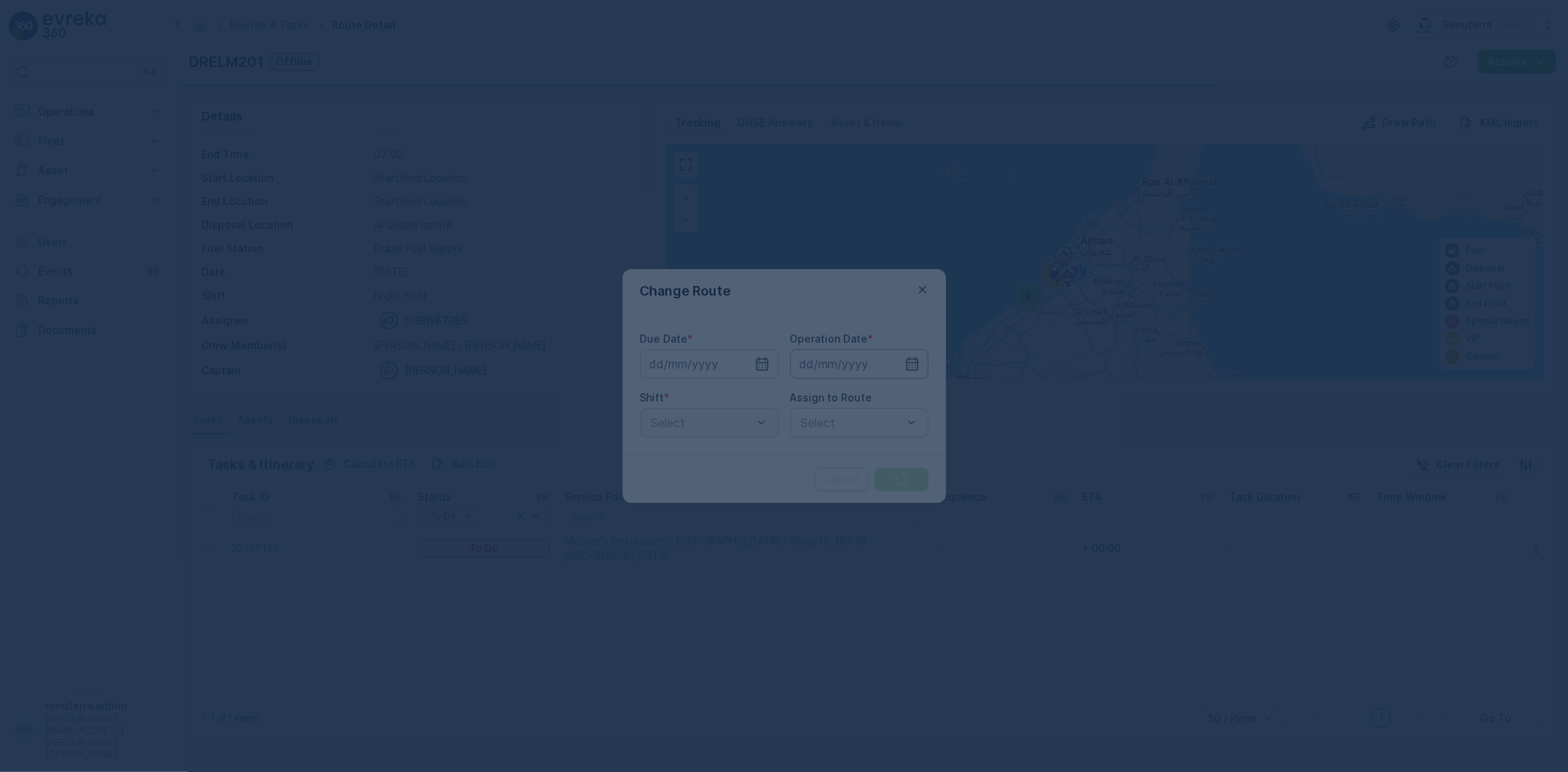
type input "[DATE]"
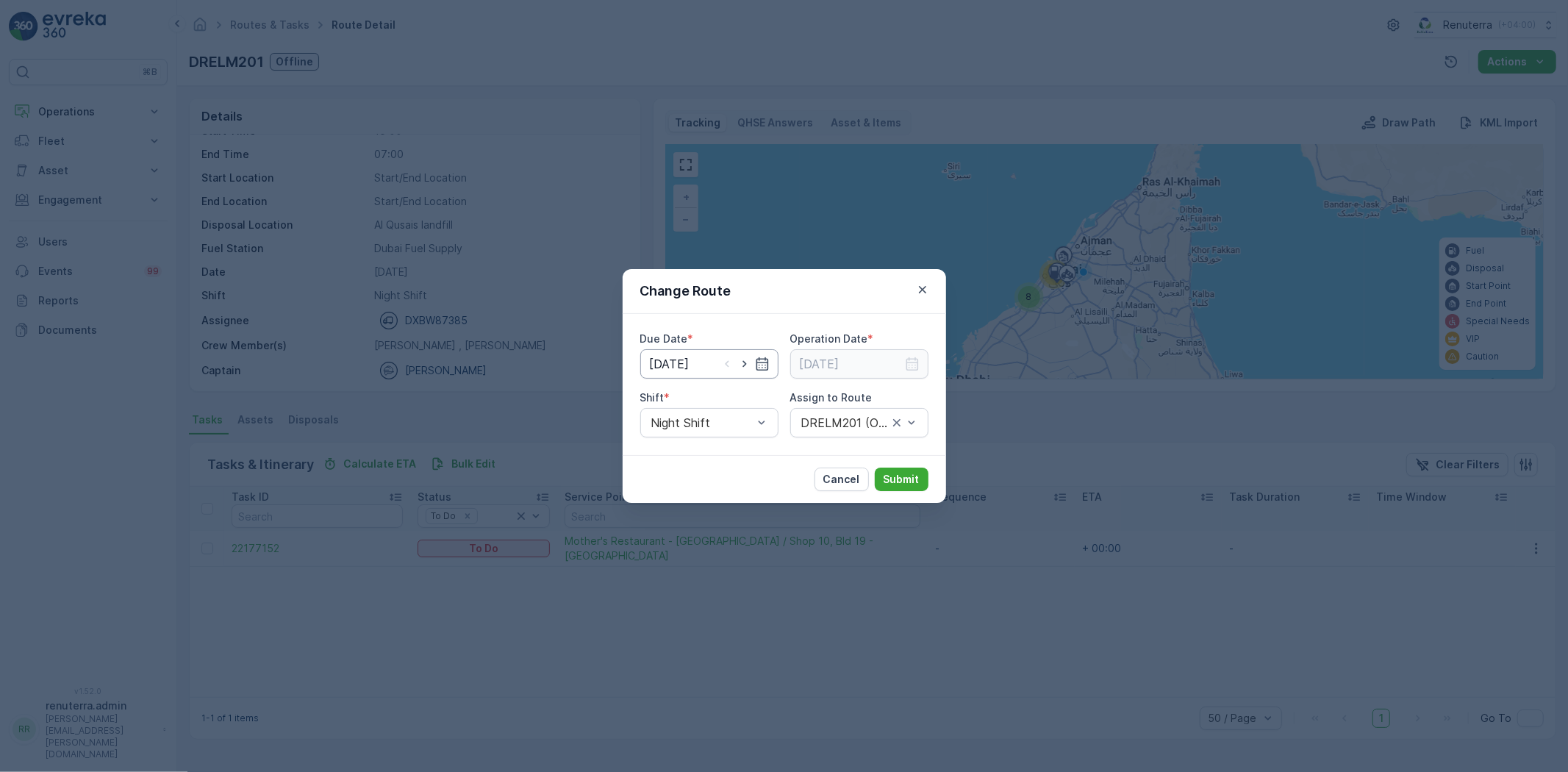
drag, startPoint x: 744, startPoint y: 366, endPoint x: 766, endPoint y: 375, distance: 23.8
click at [744, 365] on icon "button" at bounding box center [744, 364] width 4 height 6
type input "[DATE]"
click at [910, 368] on icon "button" at bounding box center [912, 364] width 14 height 14
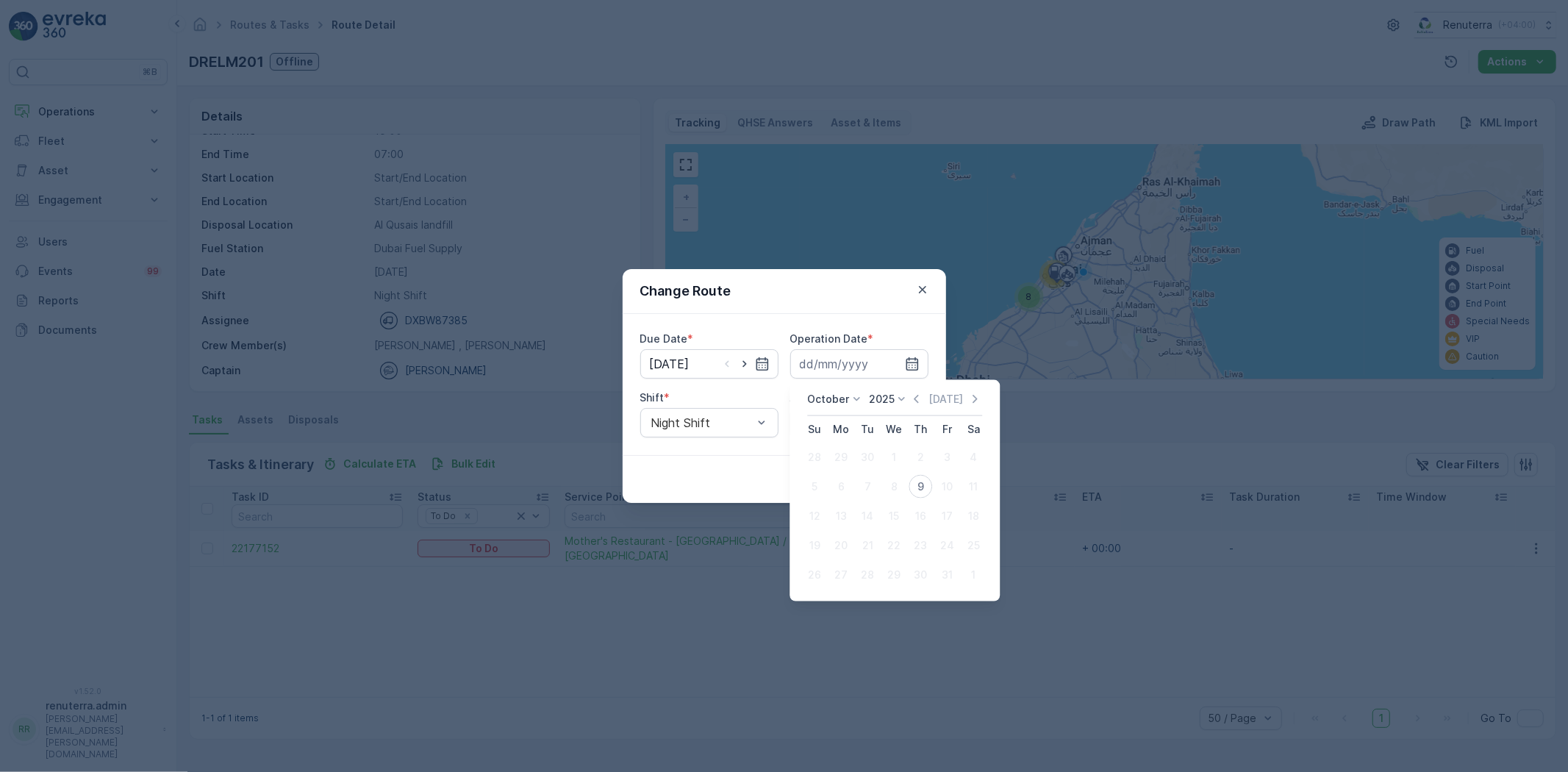
click at [922, 484] on div "9" at bounding box center [920, 486] width 23 height 23
type input "[DATE]"
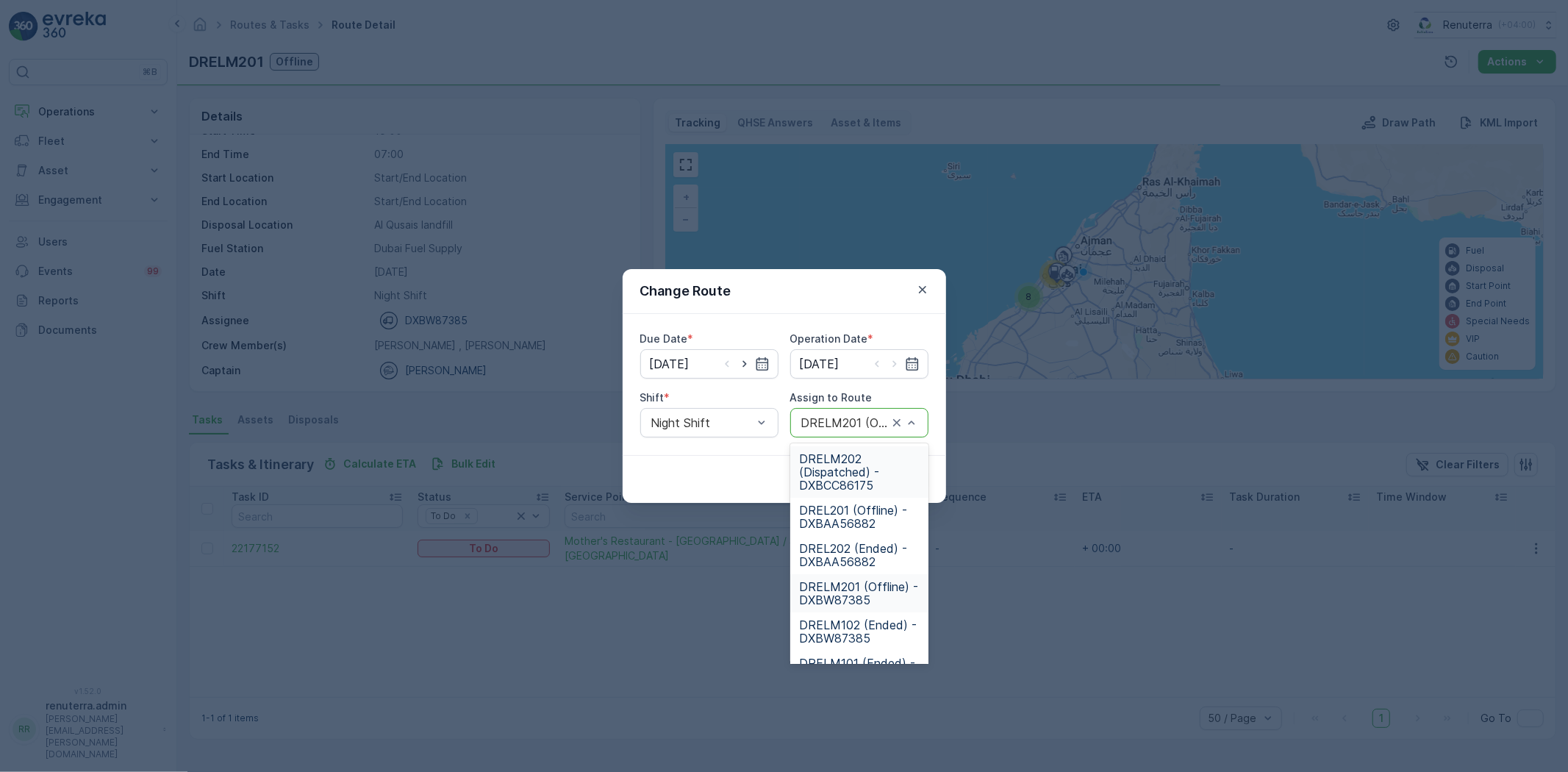
click at [856, 431] on div "DRELM201 (Offline) - DXBW87385" at bounding box center [859, 422] width 138 height 30
click at [850, 478] on span "DRELM101 (Dispatched) - DXBW87385" at bounding box center [859, 472] width 121 height 40
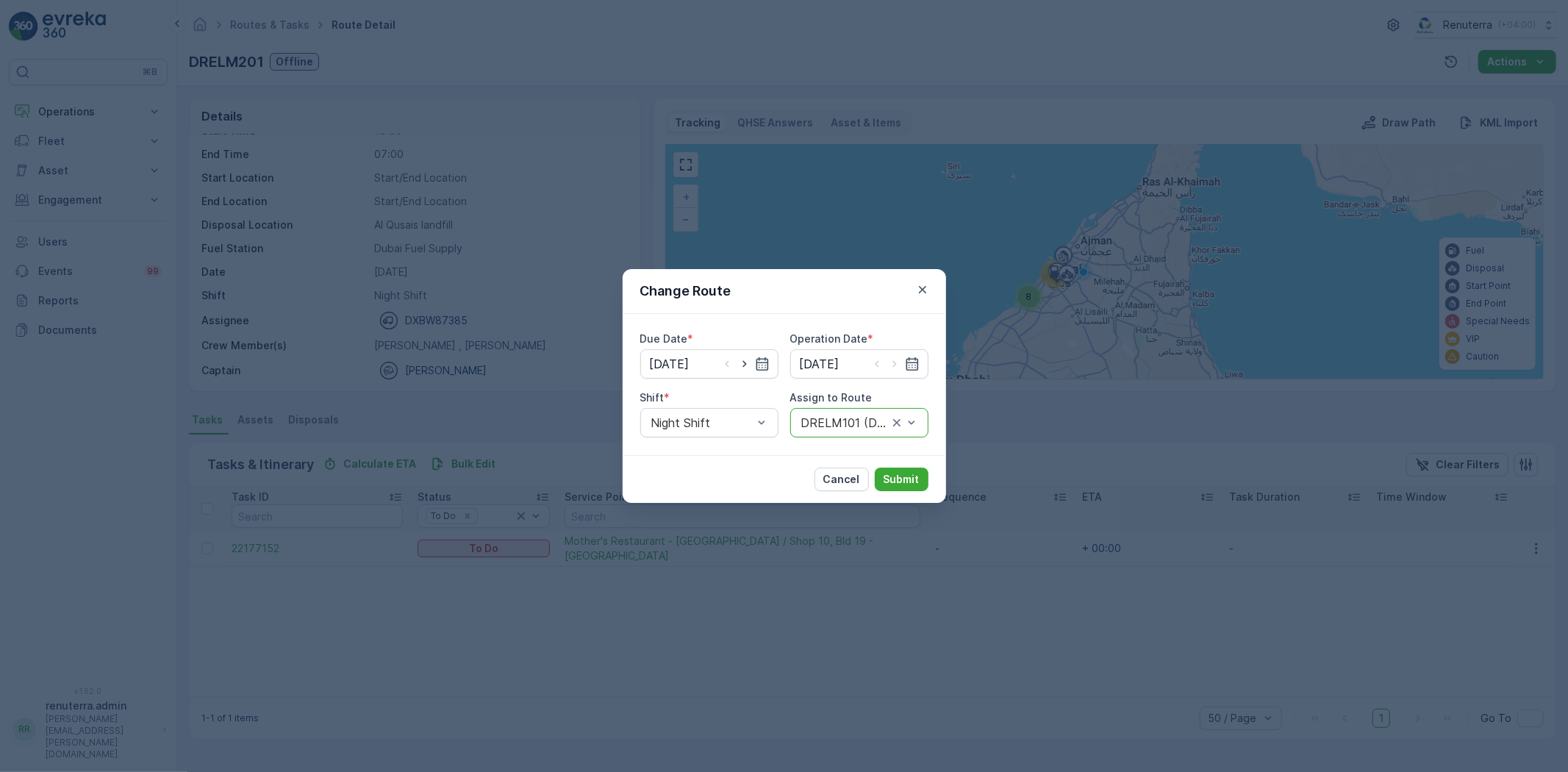
click at [902, 466] on div "Cancel Submit" at bounding box center [784, 478] width 323 height 48
click at [731, 414] on div "Night Shift" at bounding box center [709, 422] width 138 height 30
click at [704, 462] on div "Day Shift" at bounding box center [710, 459] width 121 height 14
click at [861, 426] on div at bounding box center [852, 422] width 104 height 14
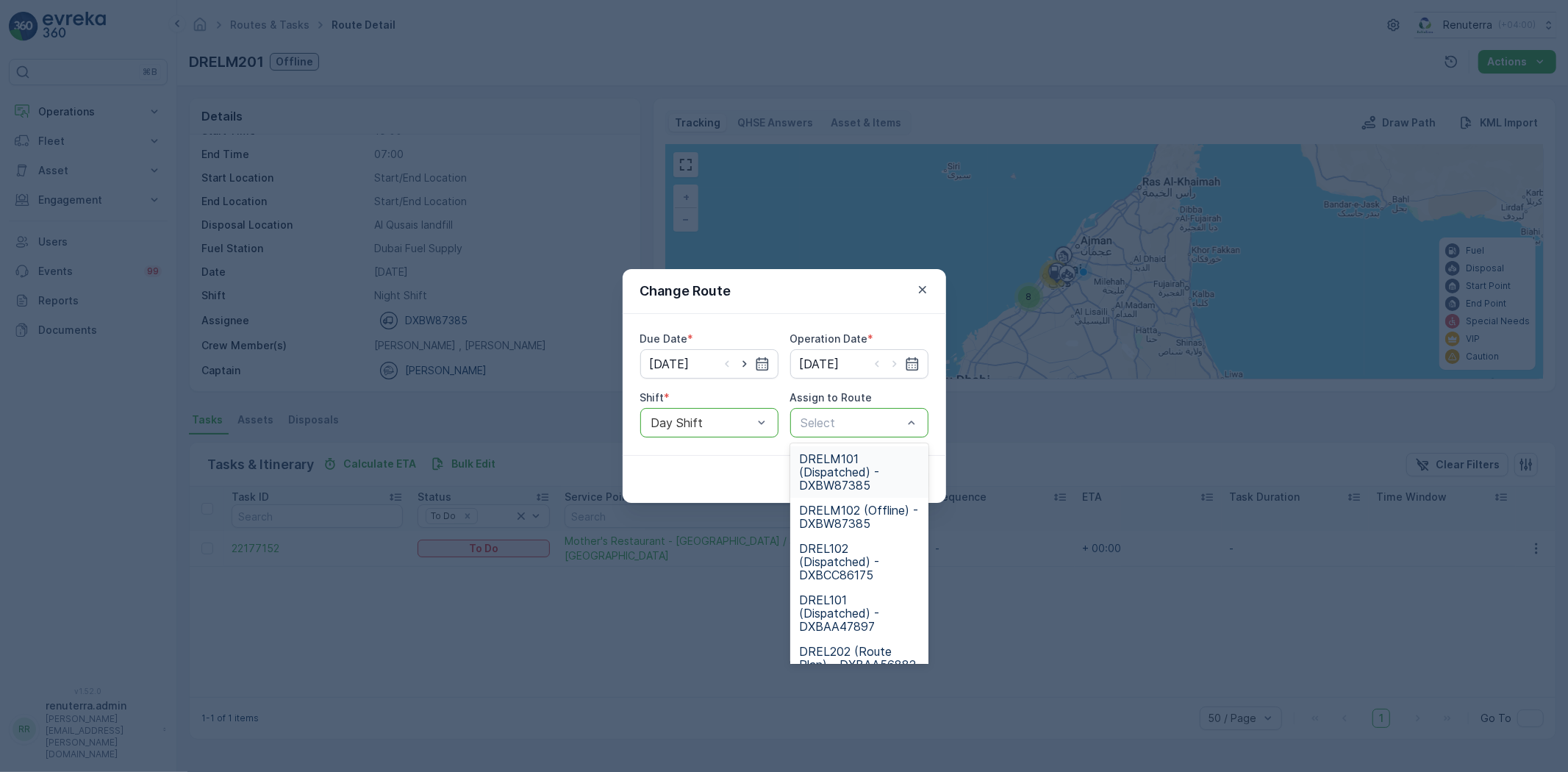
drag, startPoint x: 847, startPoint y: 459, endPoint x: 879, endPoint y: 477, distance: 36.7
click at [846, 459] on span "DRELM101 (Dispatched) - DXBW87385" at bounding box center [859, 472] width 121 height 40
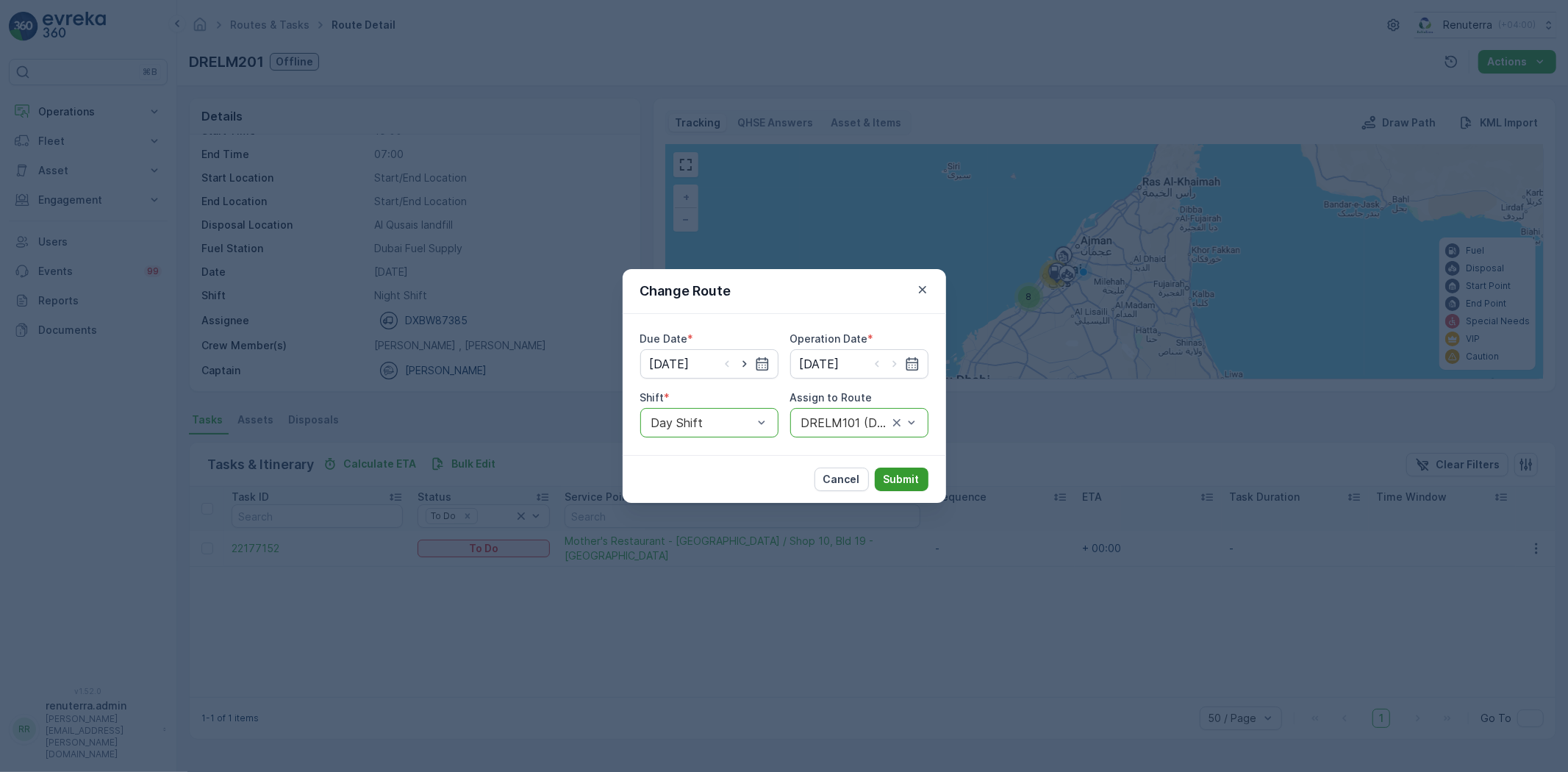
click at [908, 488] on button "Submit" at bounding box center [902, 479] width 54 height 23
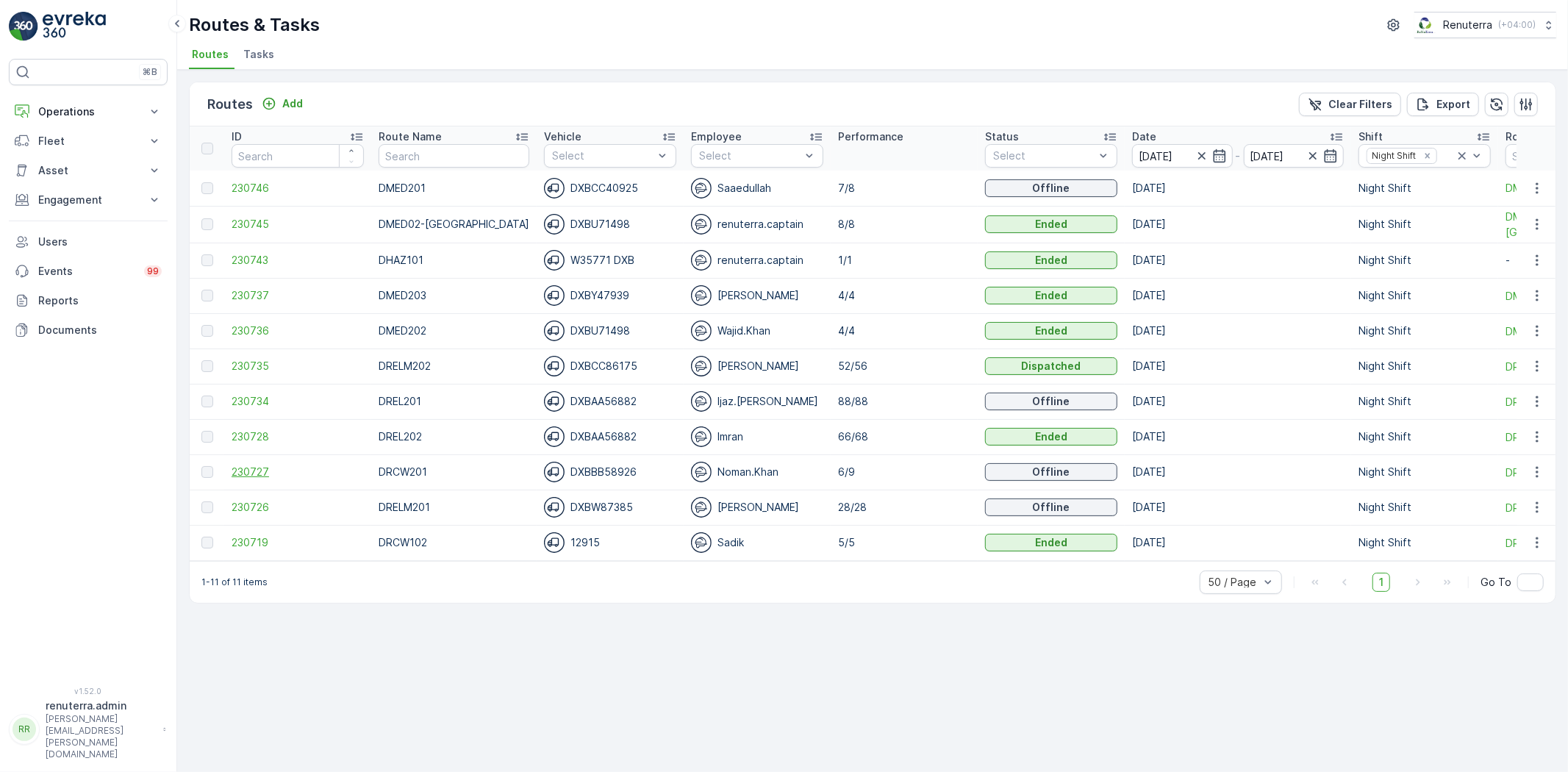
click at [265, 467] on span "230727" at bounding box center [297, 472] width 132 height 14
click at [245, 364] on span "230735" at bounding box center [297, 366] width 132 height 14
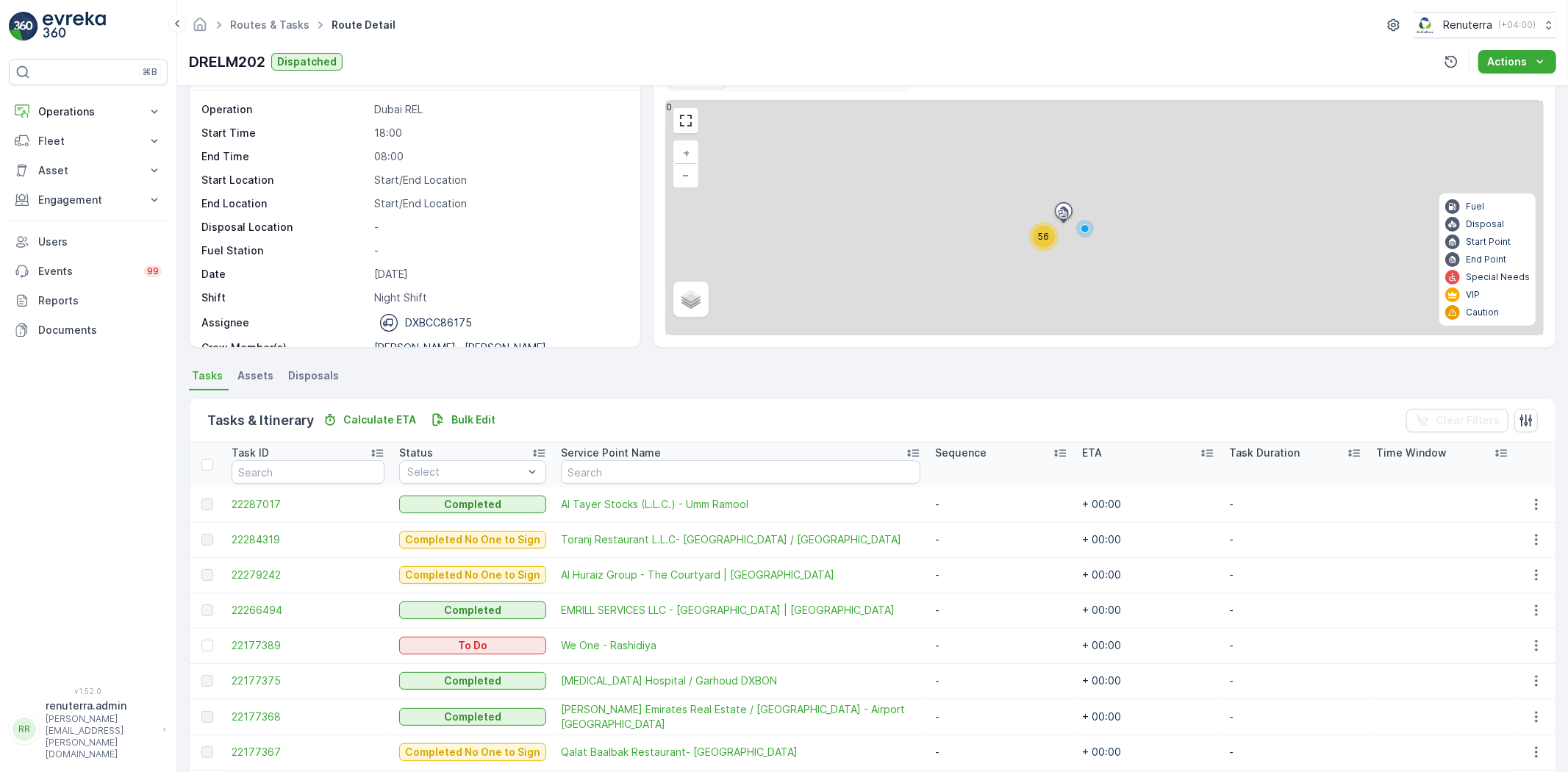
scroll to position [82, 0]
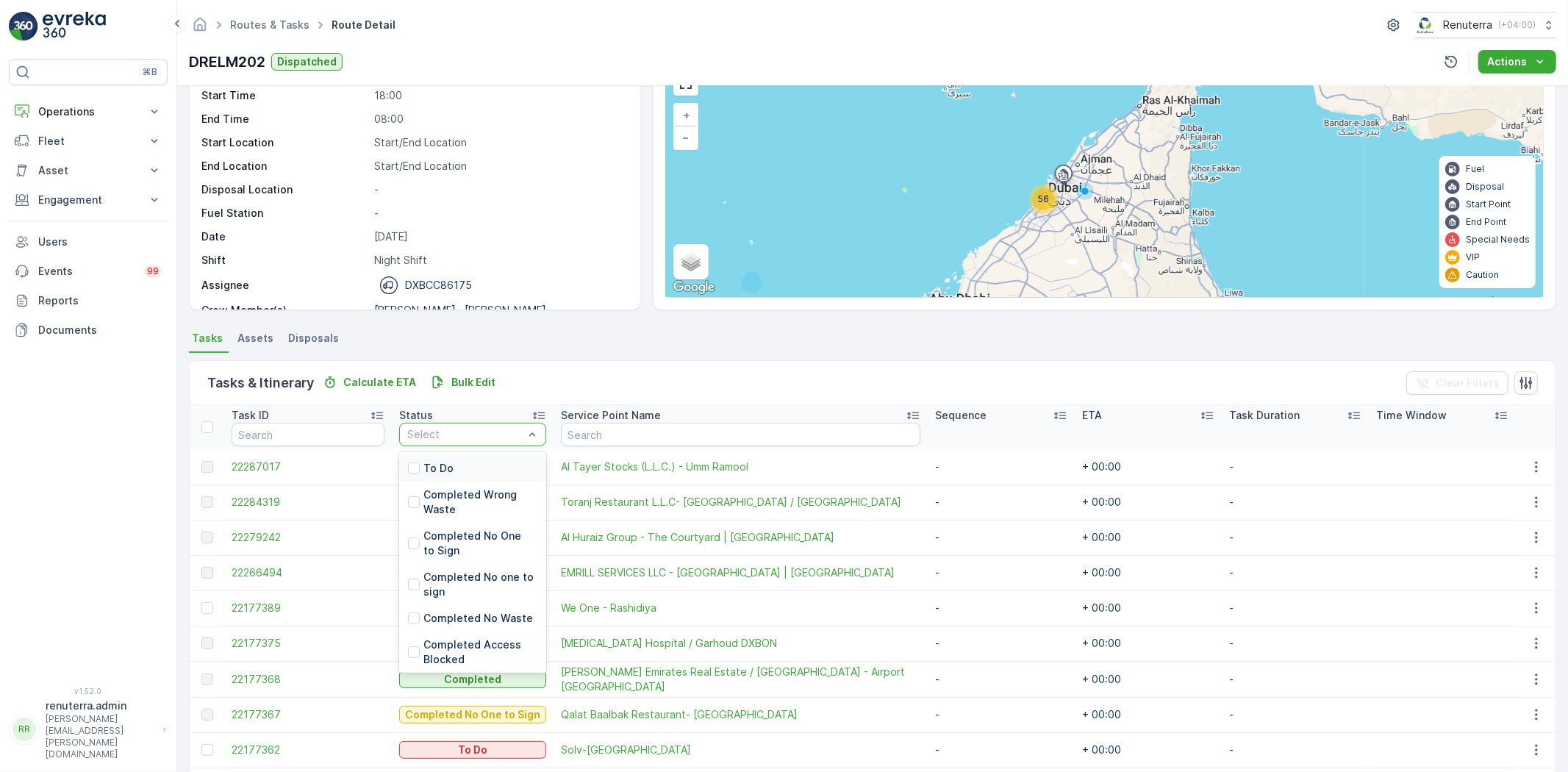
click at [487, 459] on div "To Do" at bounding box center [472, 468] width 147 height 26
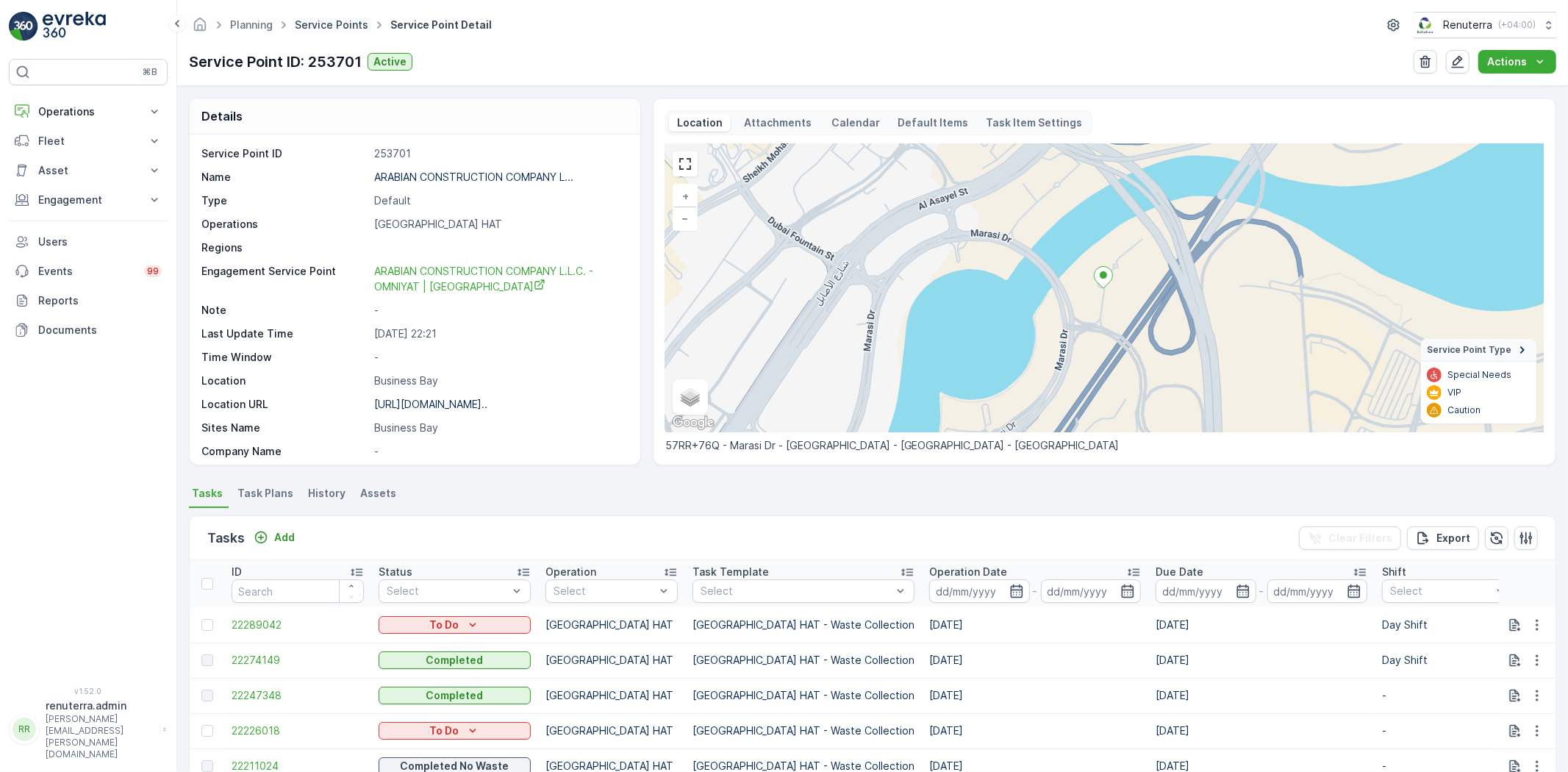
click at [313, 26] on link "Service Points" at bounding box center [331, 24] width 74 height 13
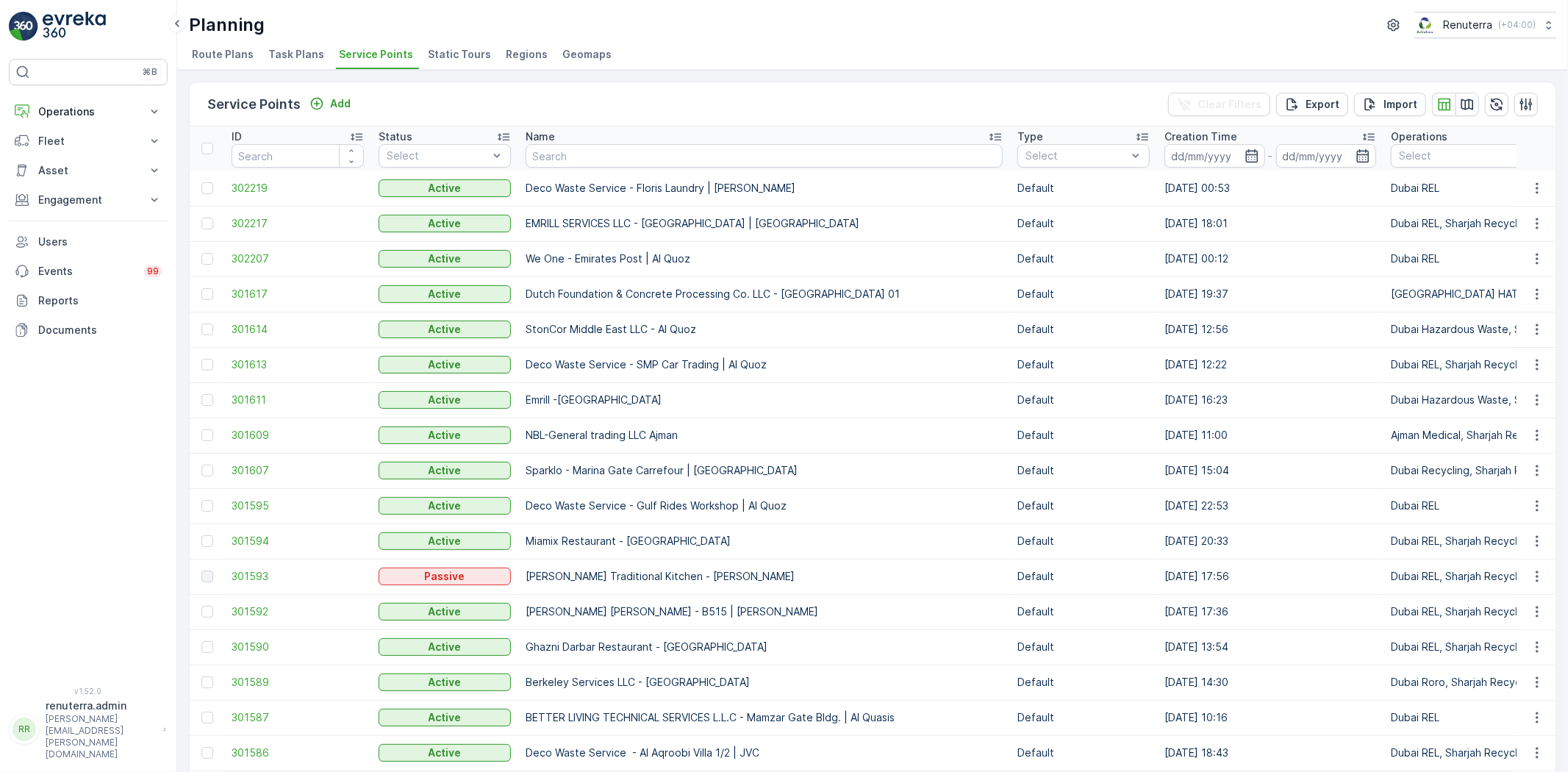
click at [574, 162] on input "text" at bounding box center [765, 156] width 477 height 23
type input "b"
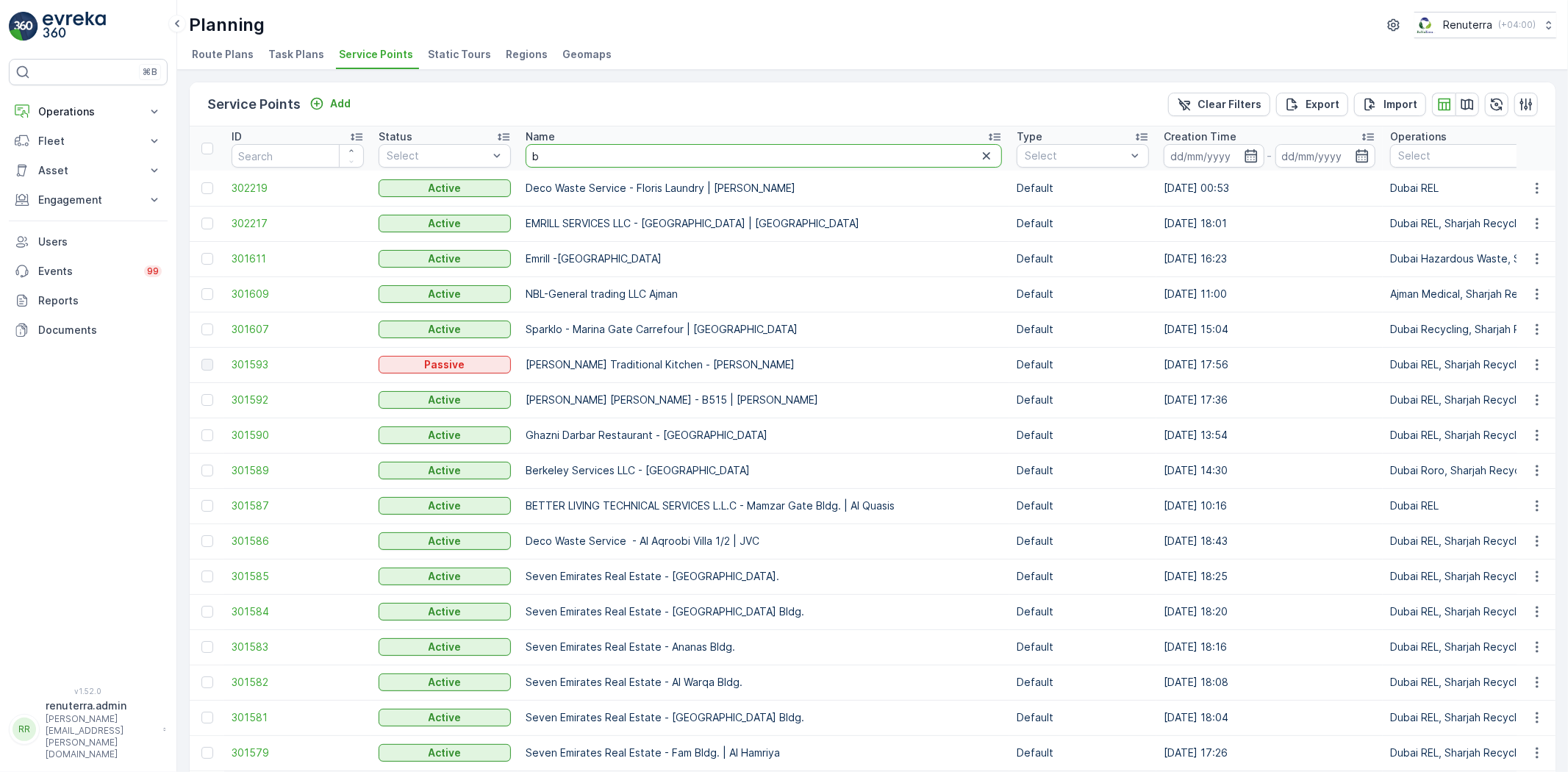
click at [574, 162] on input "b" at bounding box center [764, 156] width 476 height 23
type input "bad"
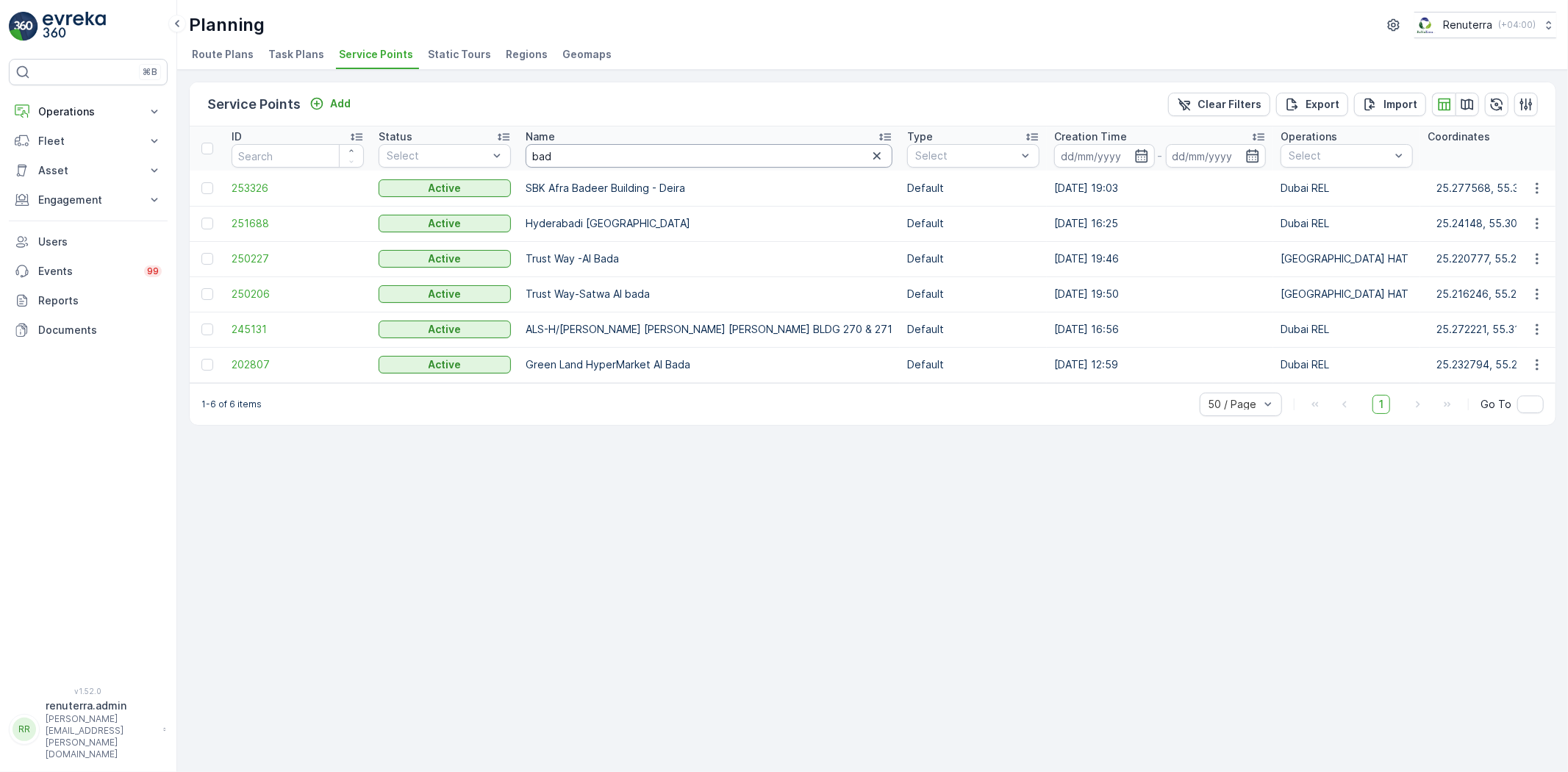
click at [576, 157] on input "bad" at bounding box center [709, 156] width 367 height 23
type input "bud"
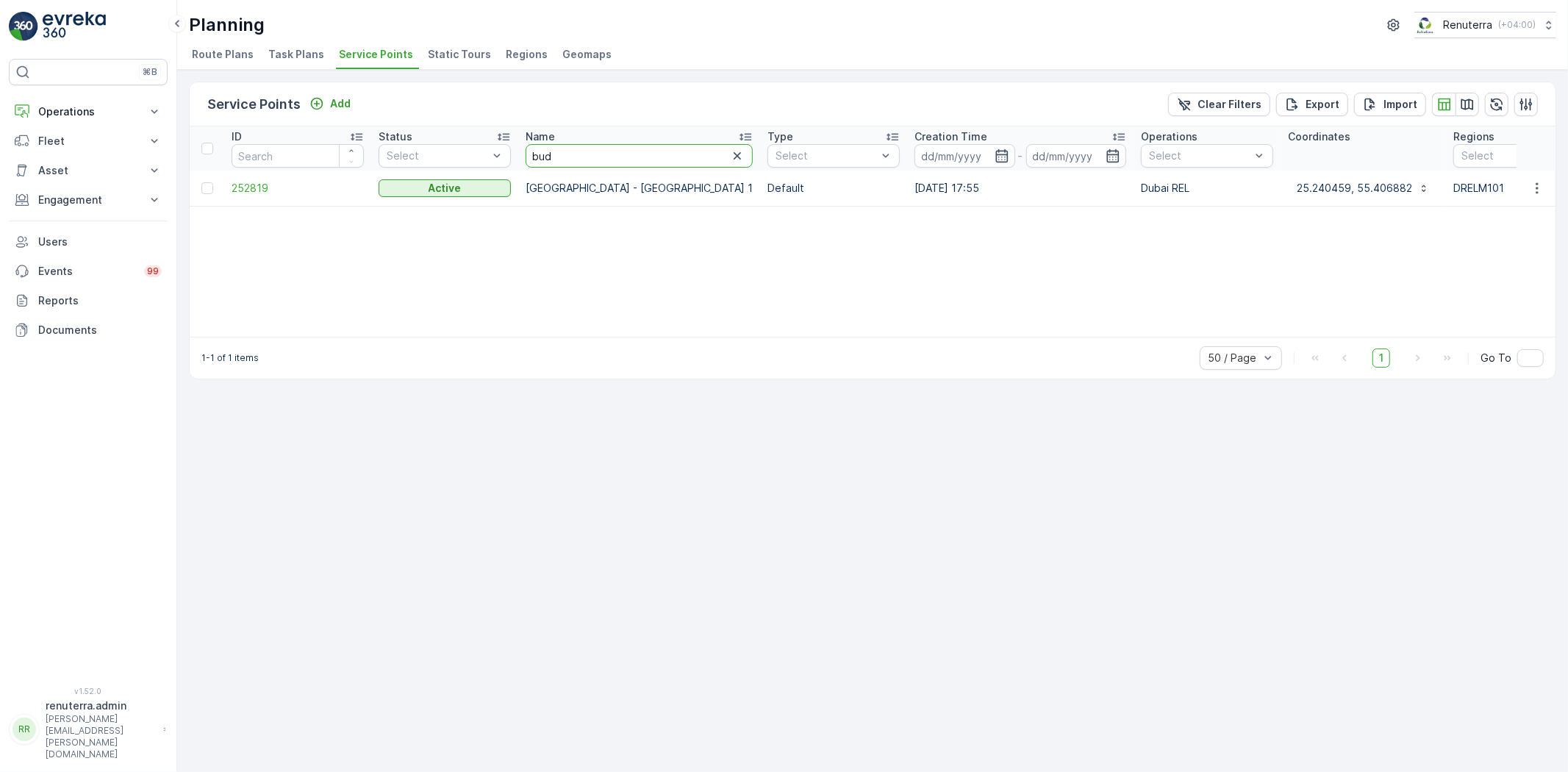
click at [599, 158] on input "bud" at bounding box center [639, 156] width 227 height 23
type input "bub"
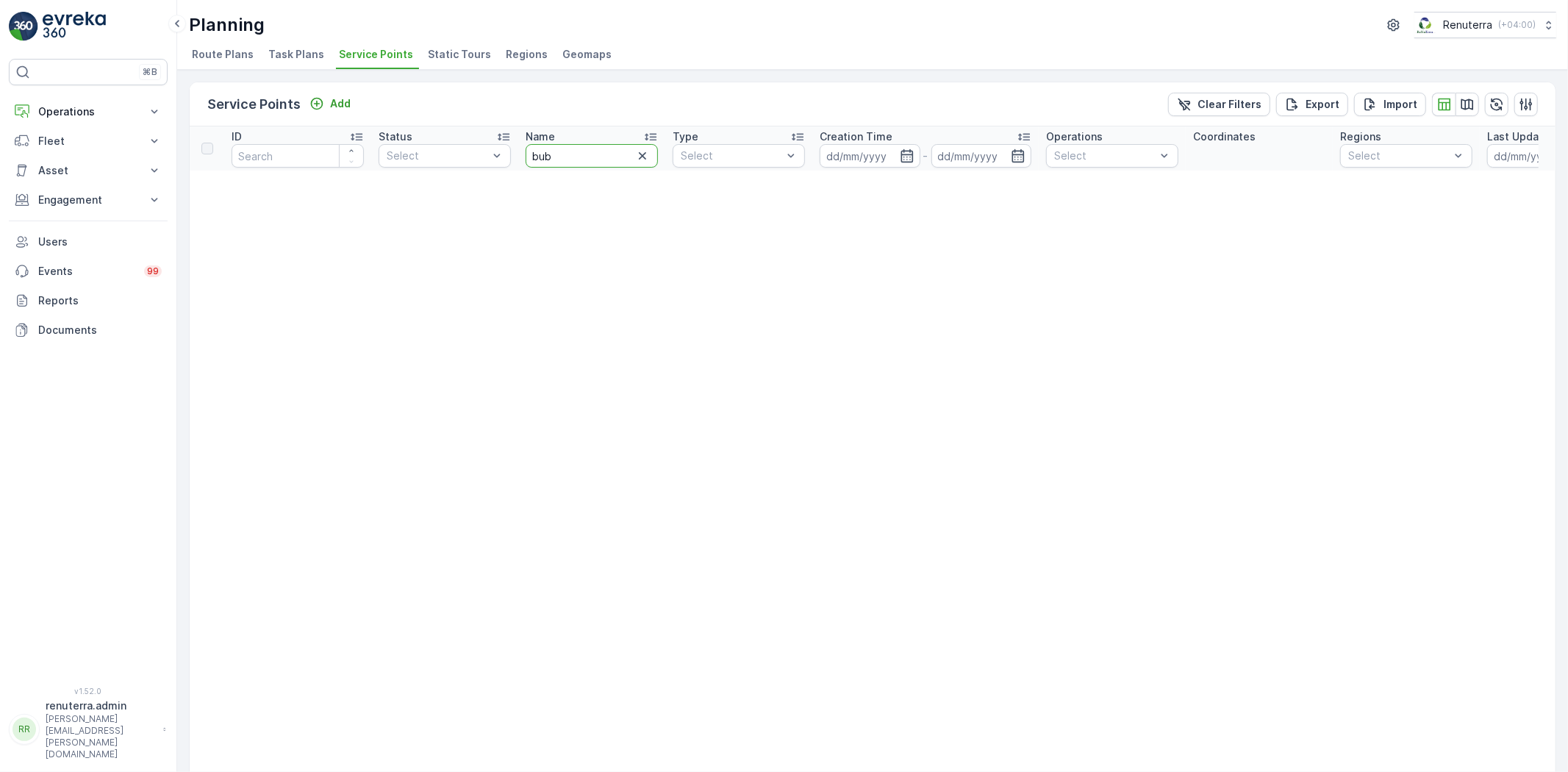
drag, startPoint x: 611, startPoint y: 158, endPoint x: 520, endPoint y: 232, distance: 117.3
click at [642, 156] on icon "button" at bounding box center [642, 156] width 7 height 7
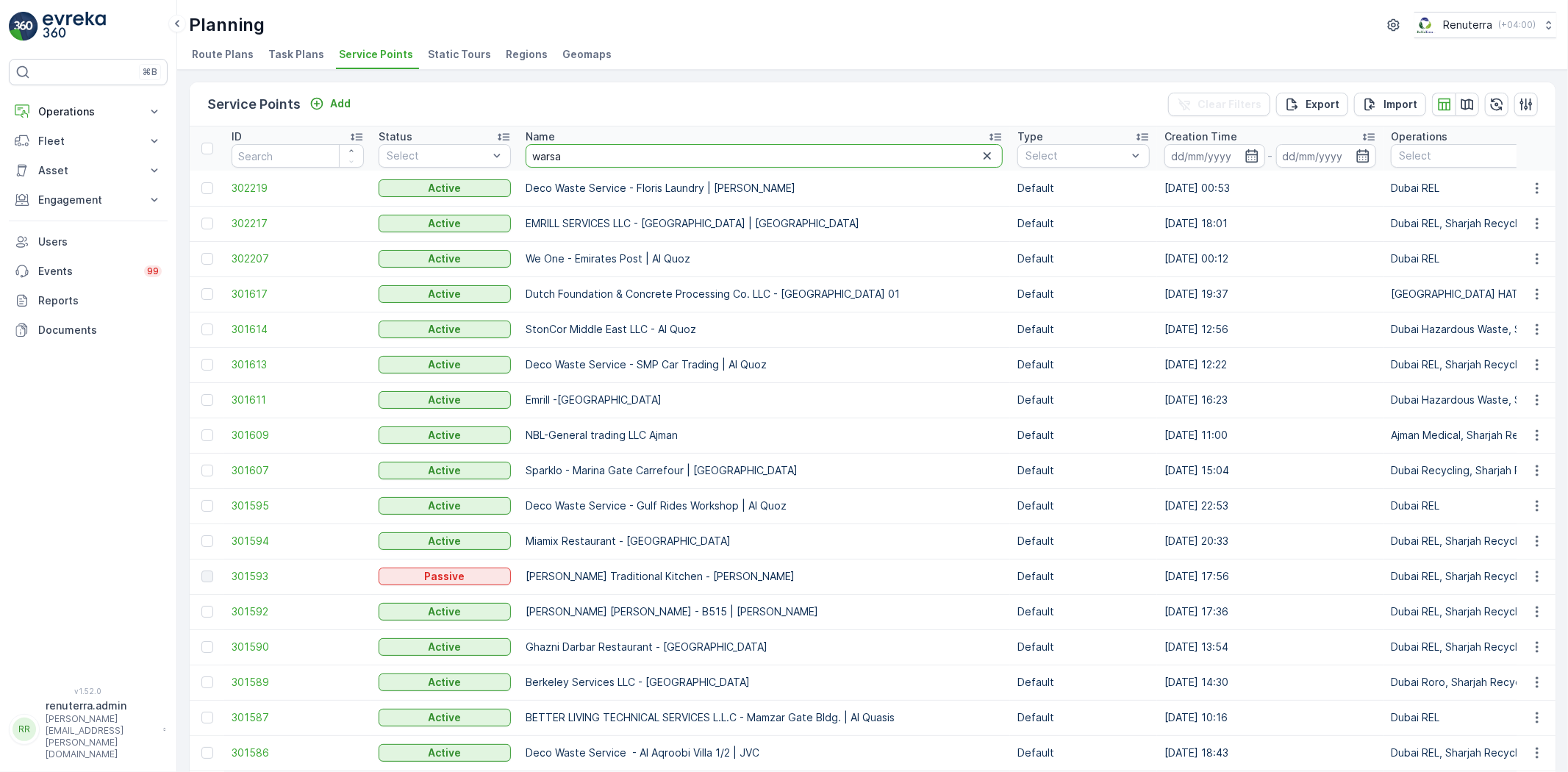
type input "warsan"
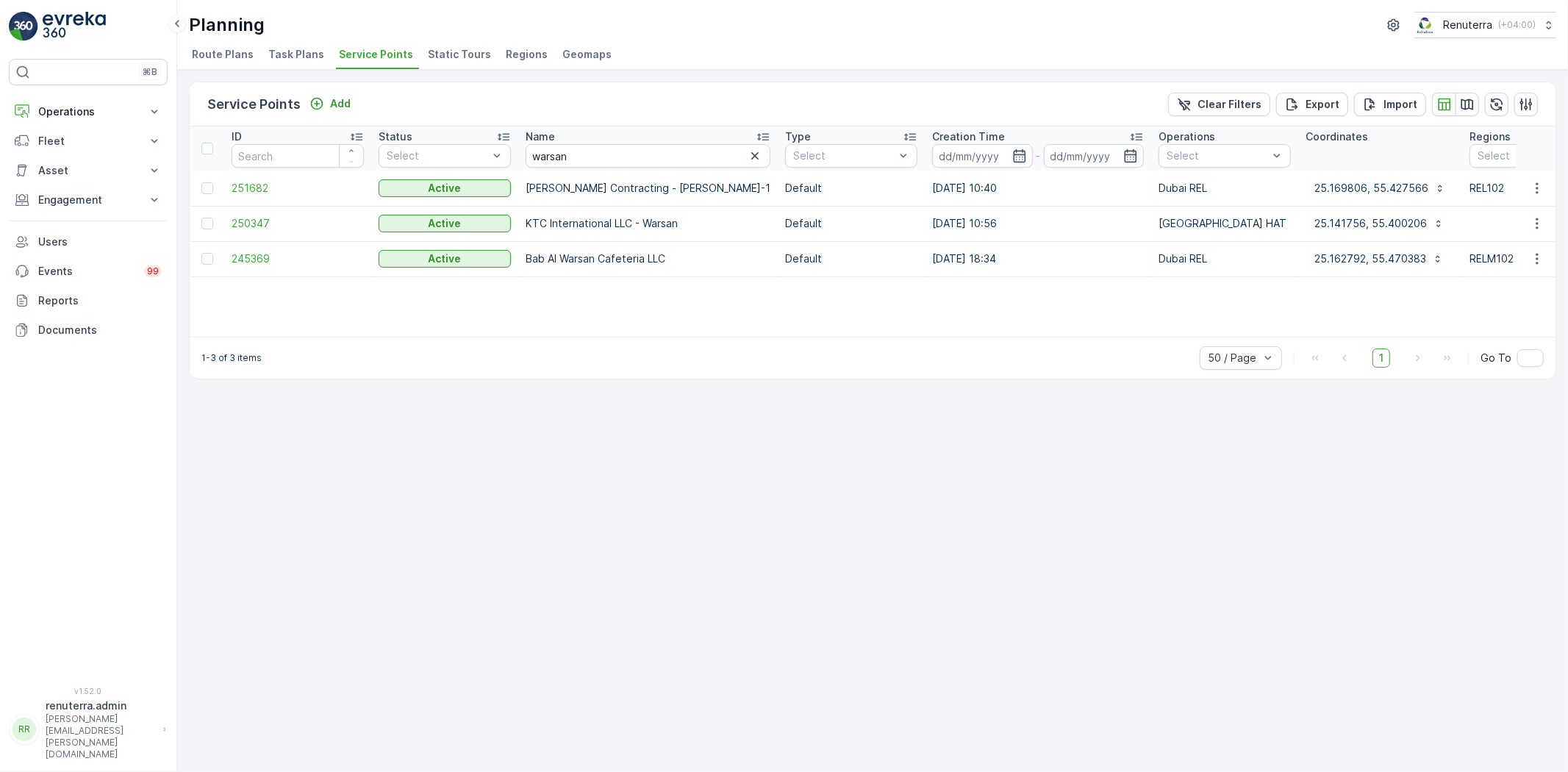
click at [242, 250] on td "245369" at bounding box center [297, 259] width 147 height 35
click at [246, 259] on span "245369" at bounding box center [297, 259] width 132 height 14
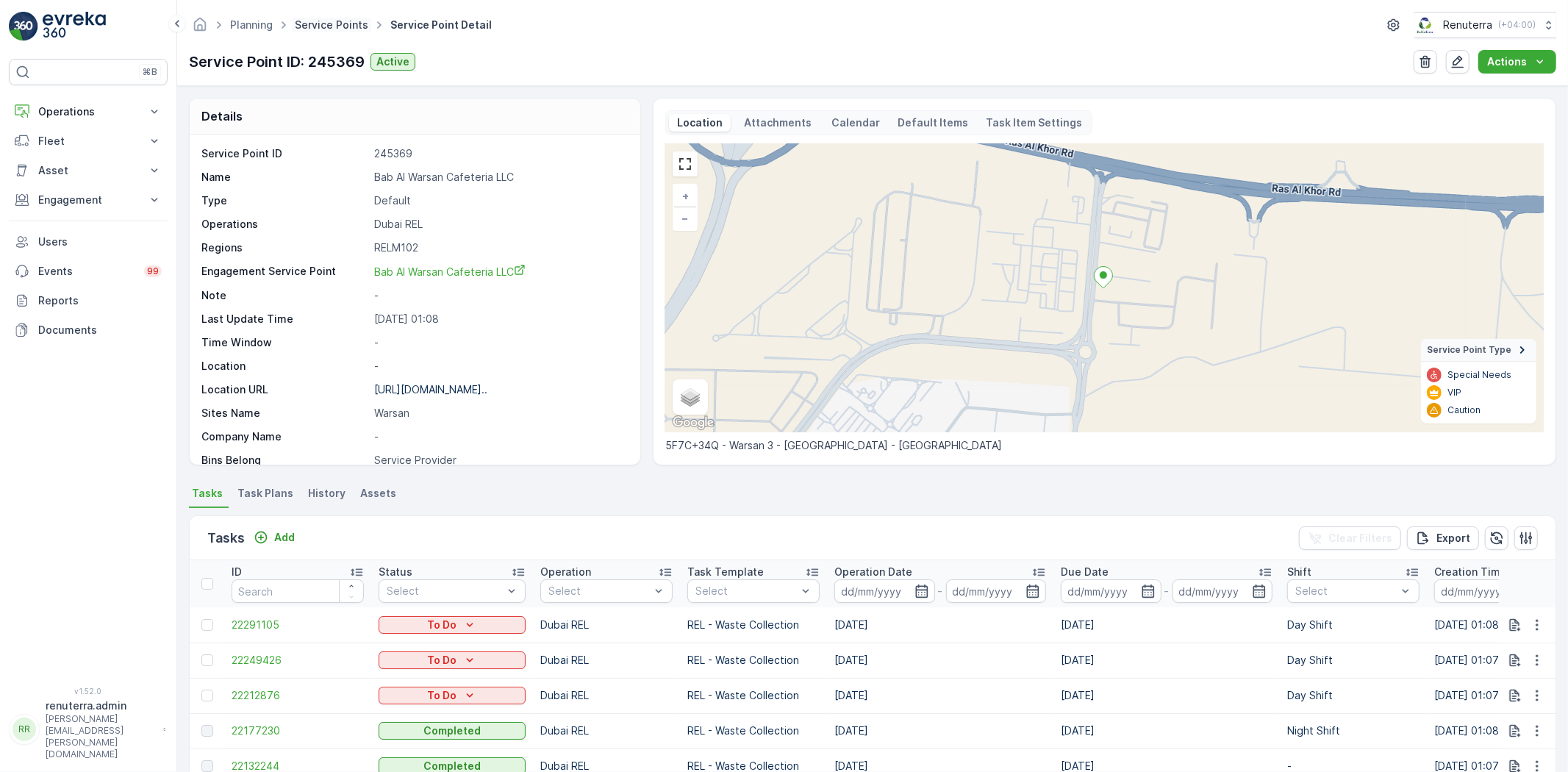
click at [358, 30] on link "Service Points" at bounding box center [331, 24] width 74 height 13
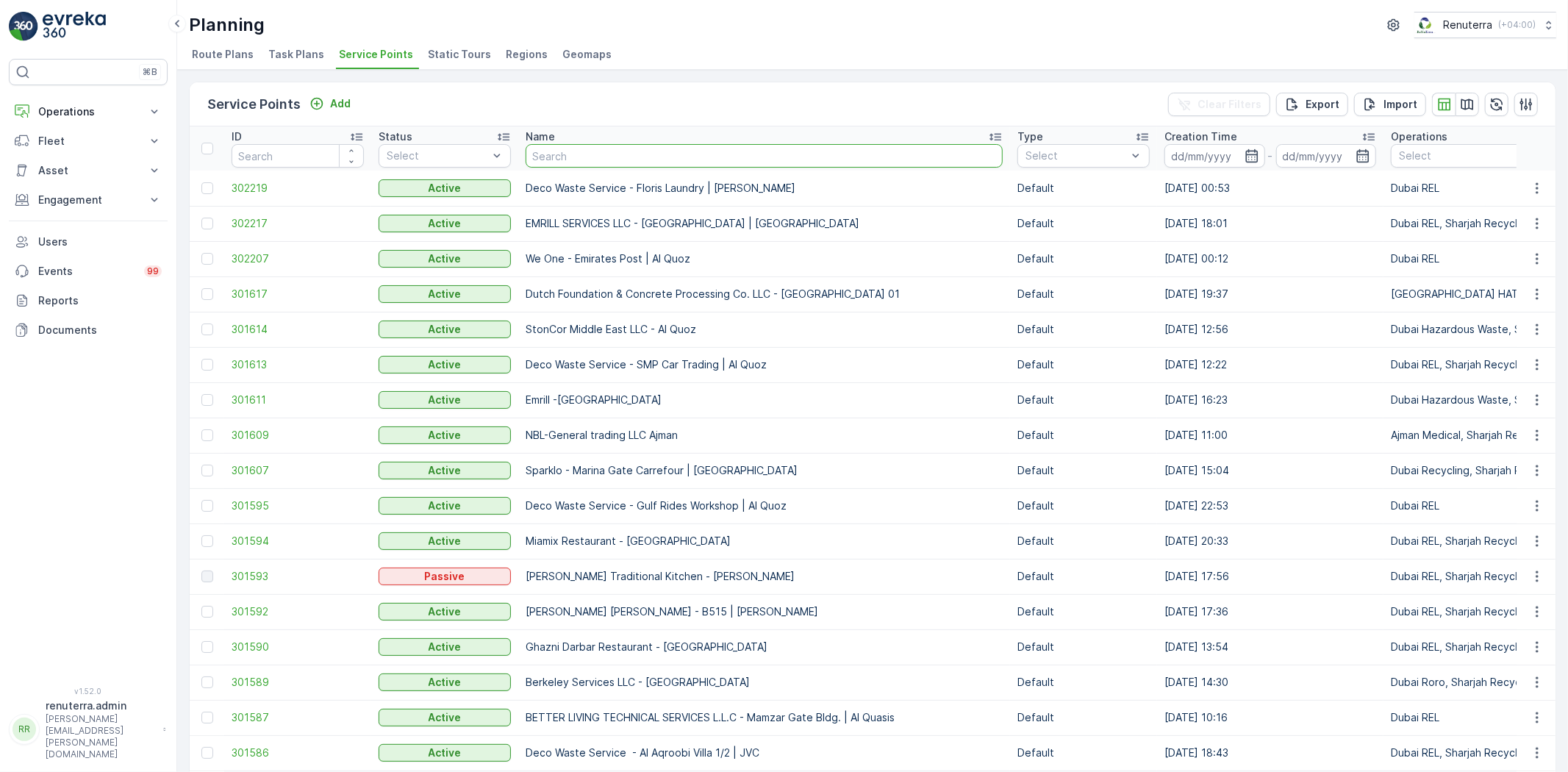
click at [671, 159] on input "text" at bounding box center [765, 156] width 477 height 23
click at [676, 151] on input "text" at bounding box center [765, 156] width 477 height 23
type input "italian pl"
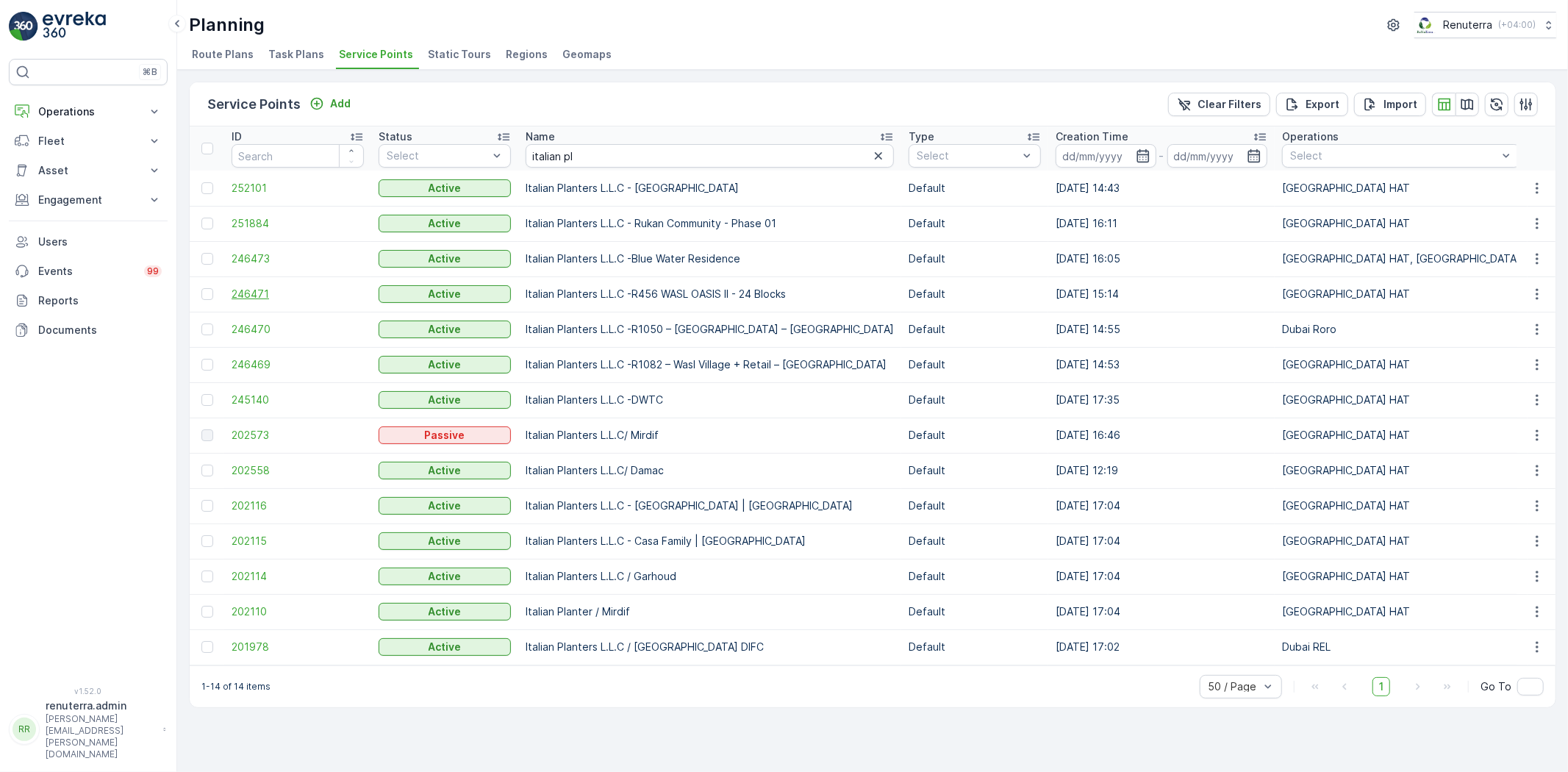
click at [245, 297] on span "246471" at bounding box center [297, 294] width 132 height 14
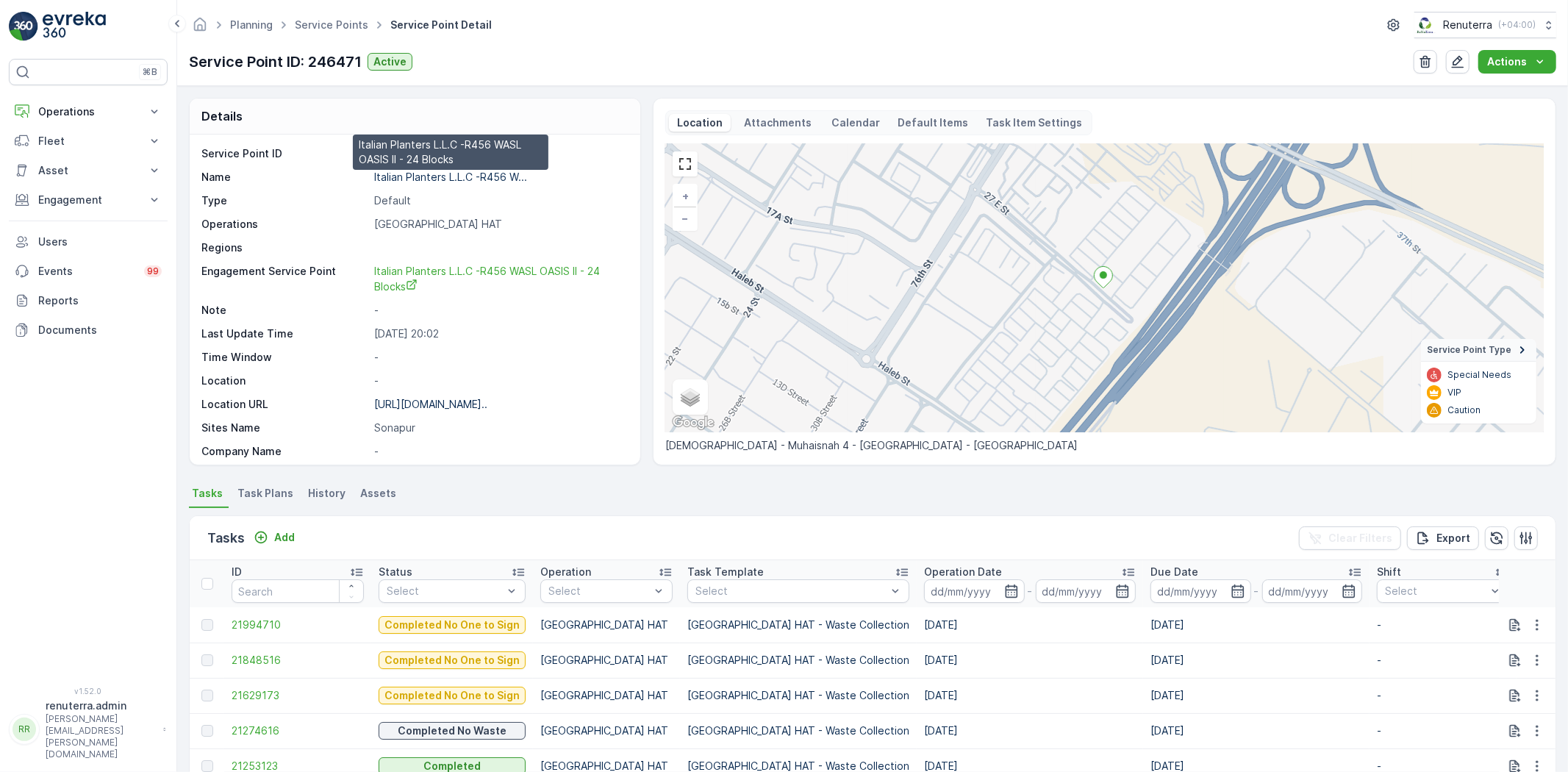
click at [429, 178] on p "Italian Planters L.L.C -R456 W..." at bounding box center [451, 177] width 153 height 13
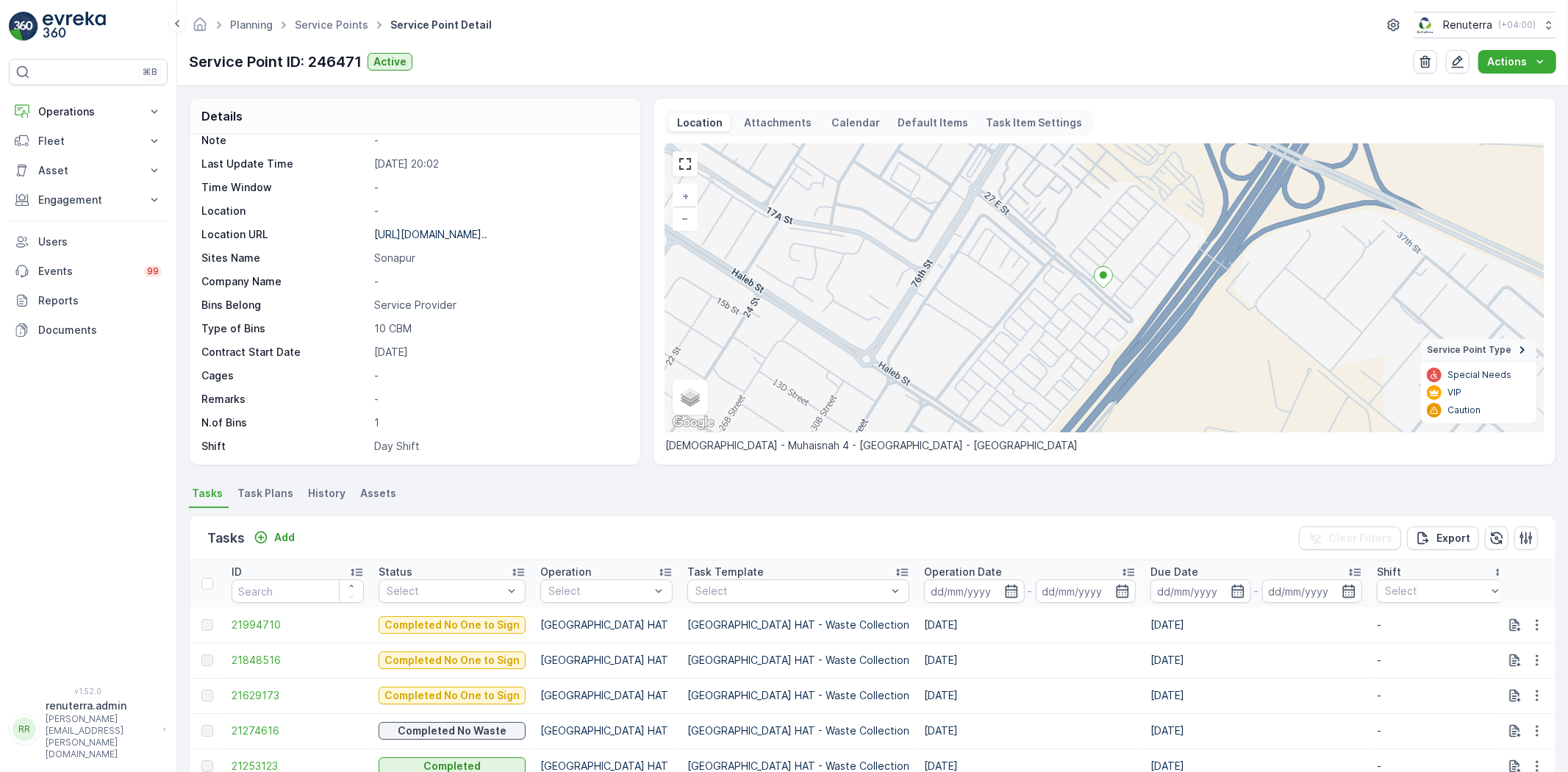
scroll to position [241, 0]
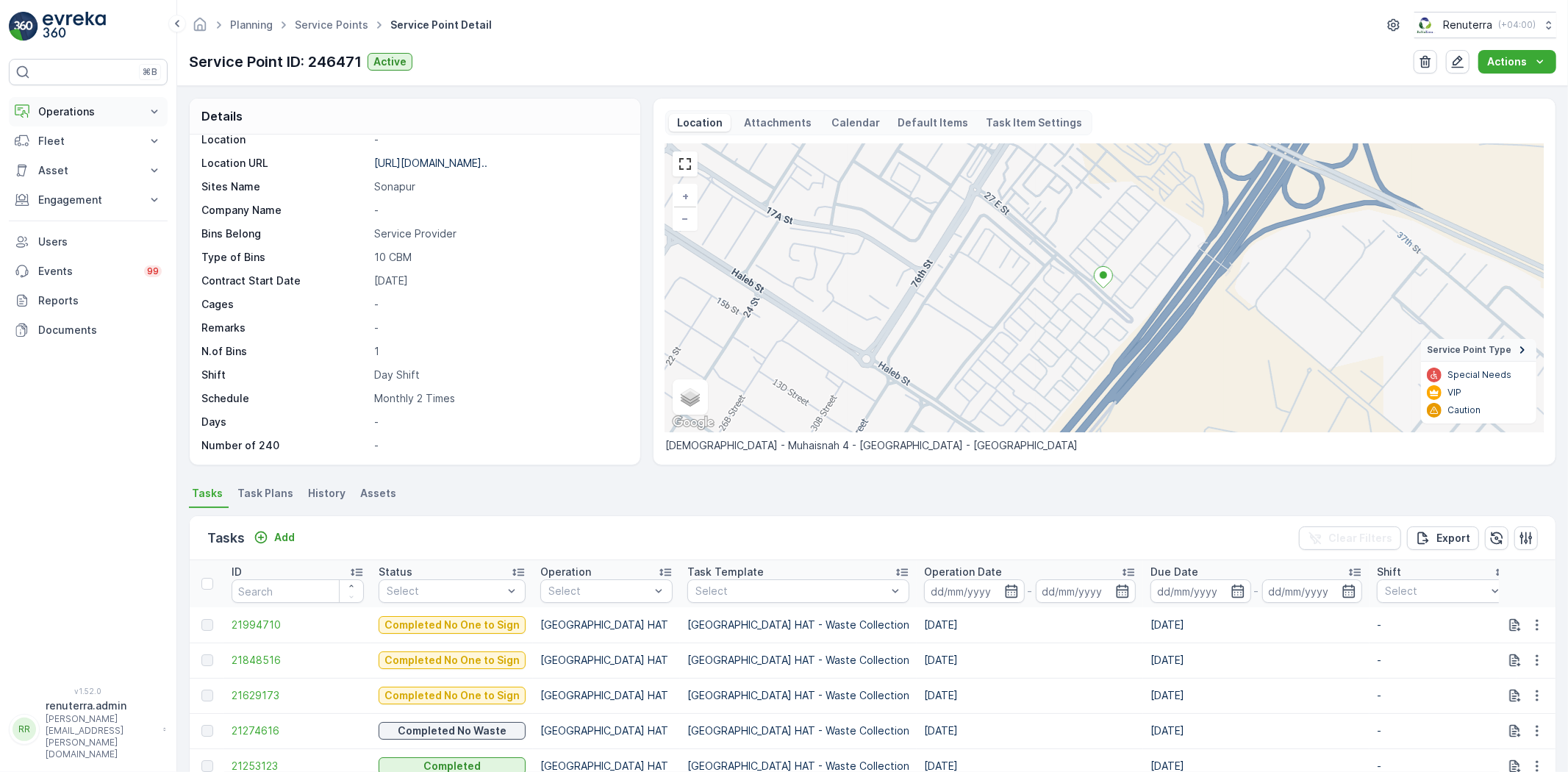
click at [125, 106] on p "Operations" at bounding box center [87, 112] width 100 height 14
click at [104, 159] on link "Planning" at bounding box center [99, 157] width 136 height 21
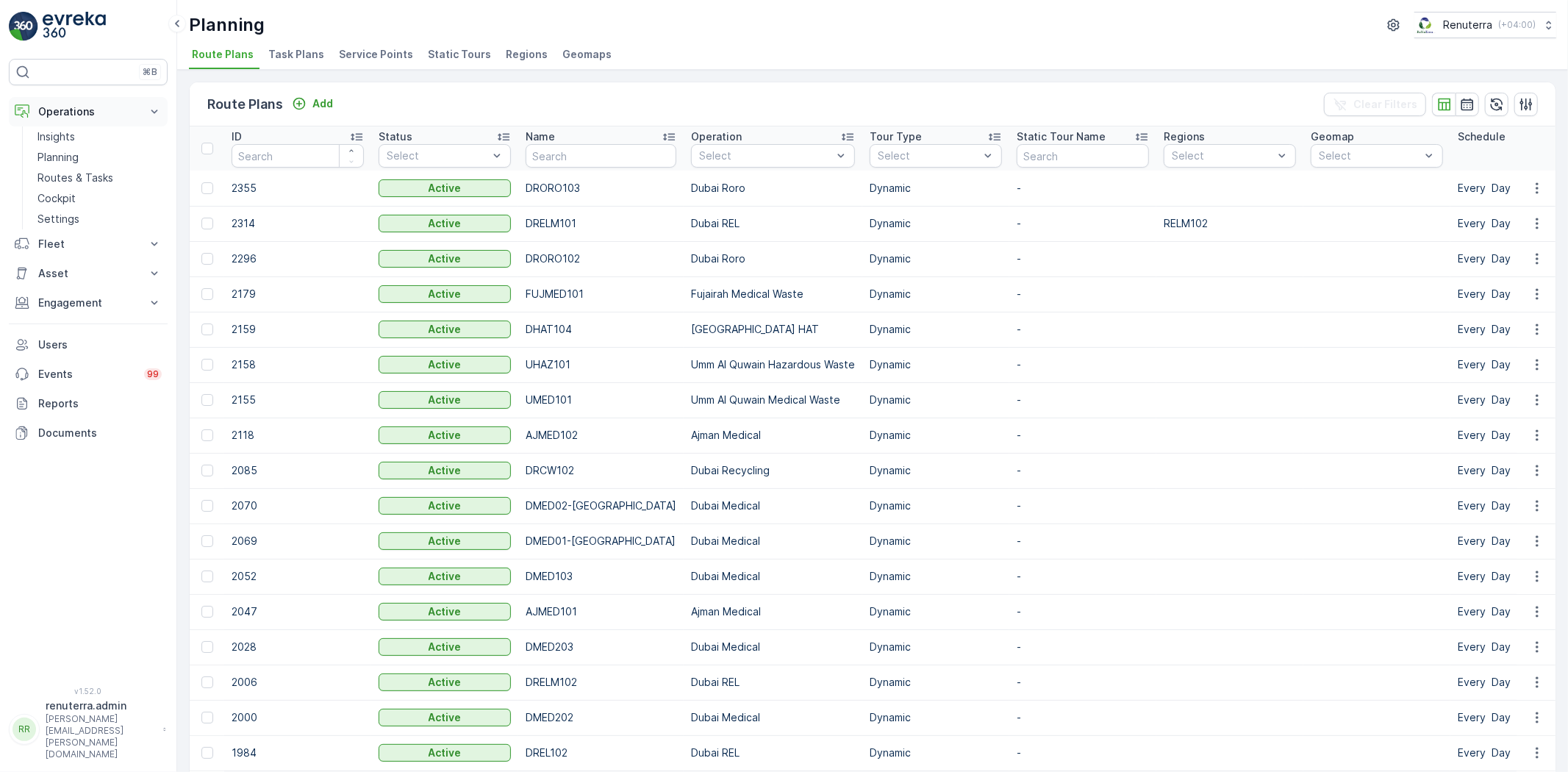
click at [99, 114] on p "Operations" at bounding box center [87, 112] width 100 height 14
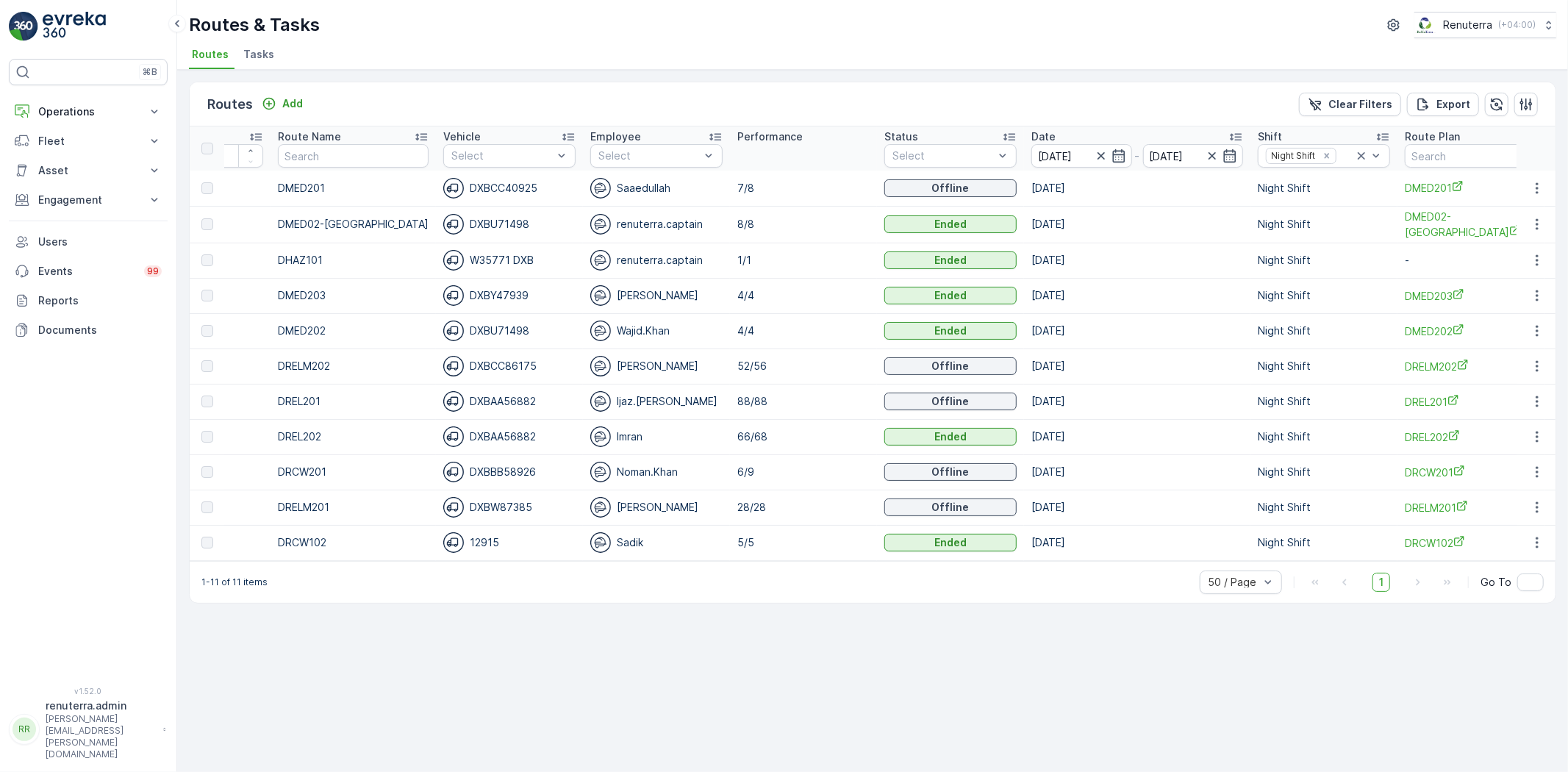
scroll to position [0, 110]
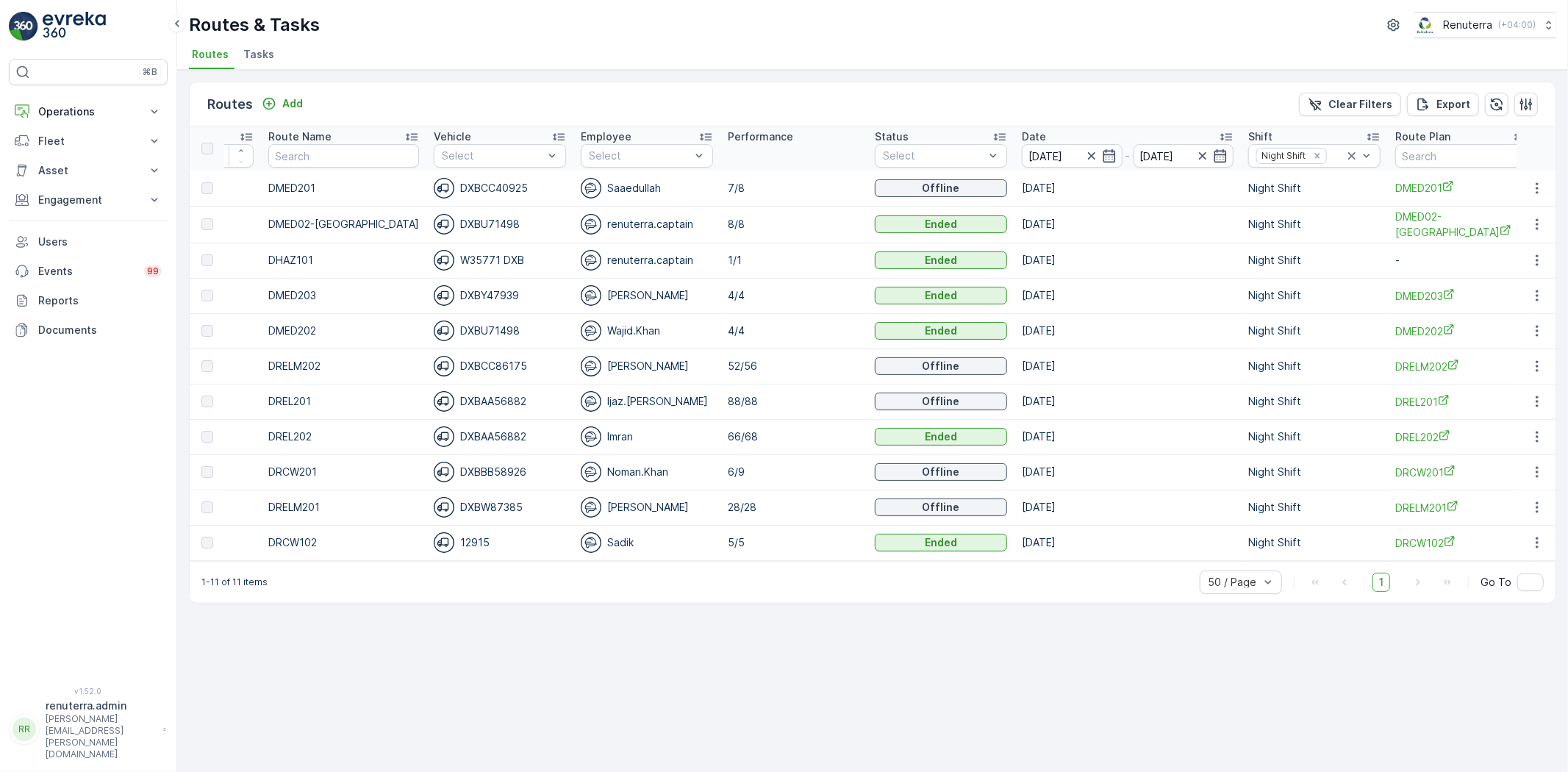
click at [311, 366] on p "DRELM202" at bounding box center [343, 366] width 150 height 14
drag, startPoint x: 562, startPoint y: 558, endPoint x: 411, endPoint y: 570, distance: 151.5
click at [411, 570] on div "Routes Add Clear Filters Export ID Route Name Vehicle Select Employee Select Pe…" at bounding box center [873, 343] width 1367 height 522
drag, startPoint x: 434, startPoint y: 620, endPoint x: 454, endPoint y: 586, distance: 39.4
click at [435, 620] on div "Routes Add Clear Filters Export ID Route Name Vehicle Select Employee Select Pe…" at bounding box center [873, 422] width 1391 height 703
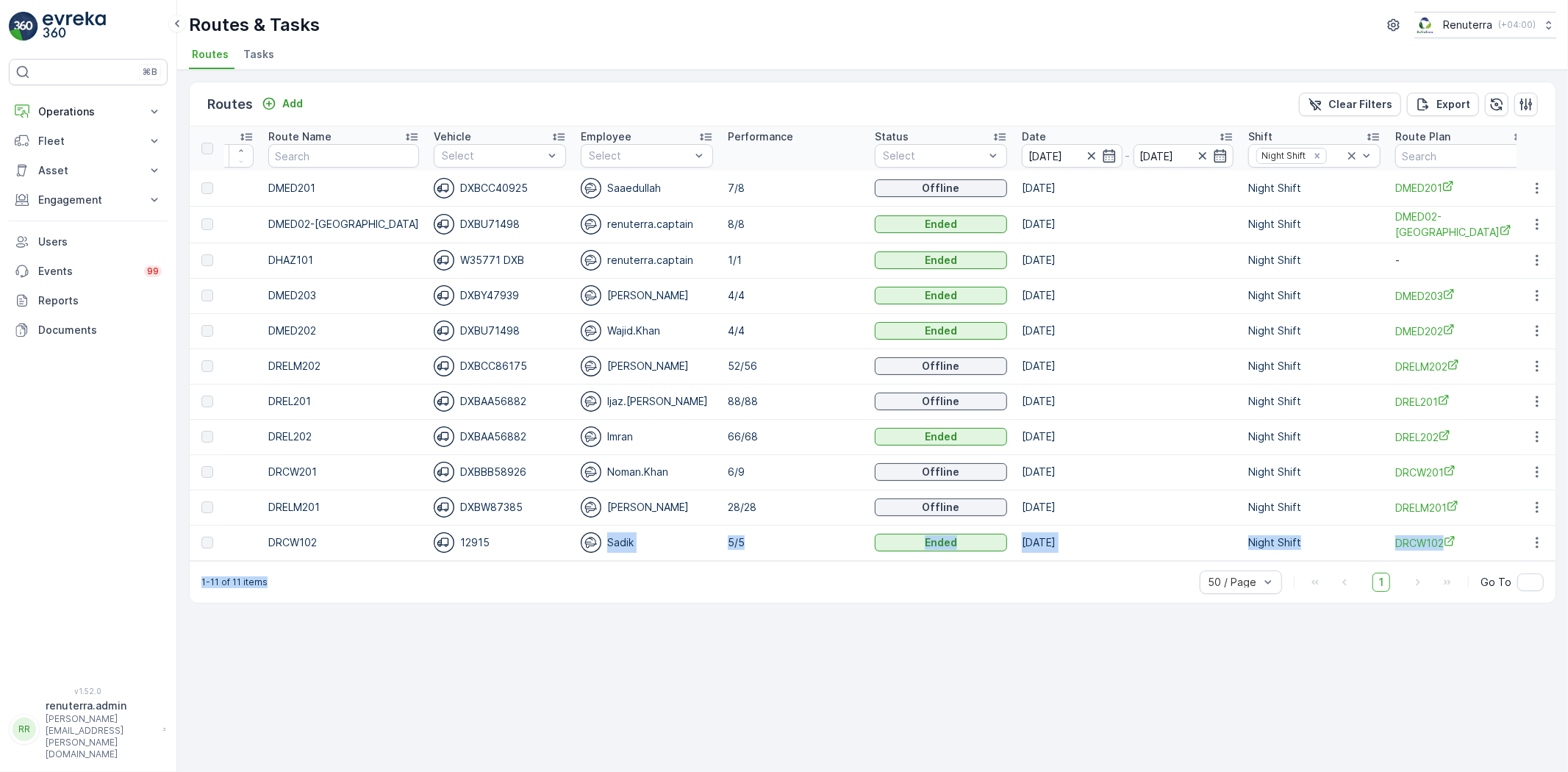
click at [444, 729] on div "Routes Add Clear Filters Export ID Route Name Vehicle Select Employee Select Pe…" at bounding box center [873, 422] width 1391 height 703
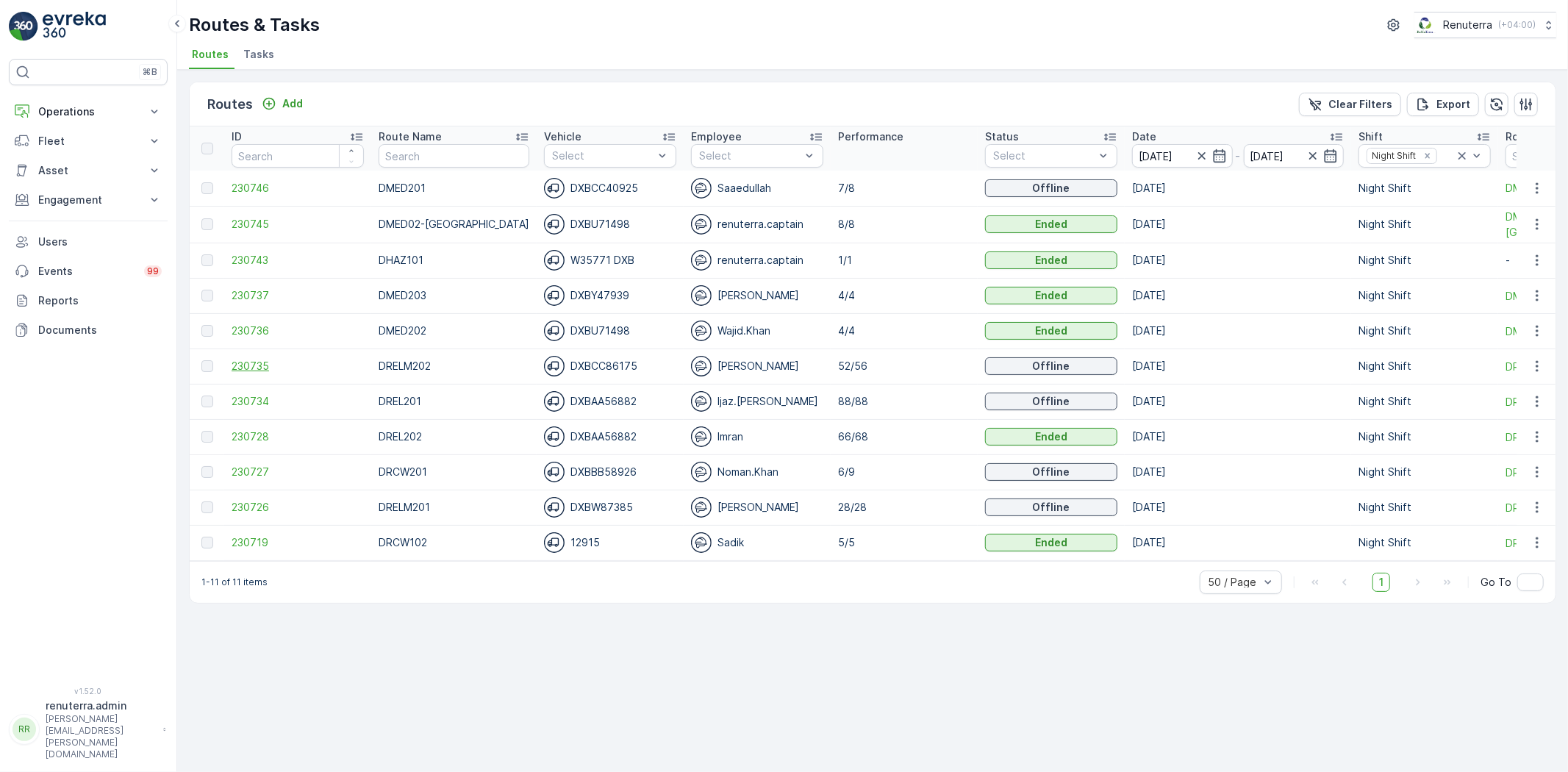
click at [269, 364] on span "230735" at bounding box center [297, 366] width 132 height 14
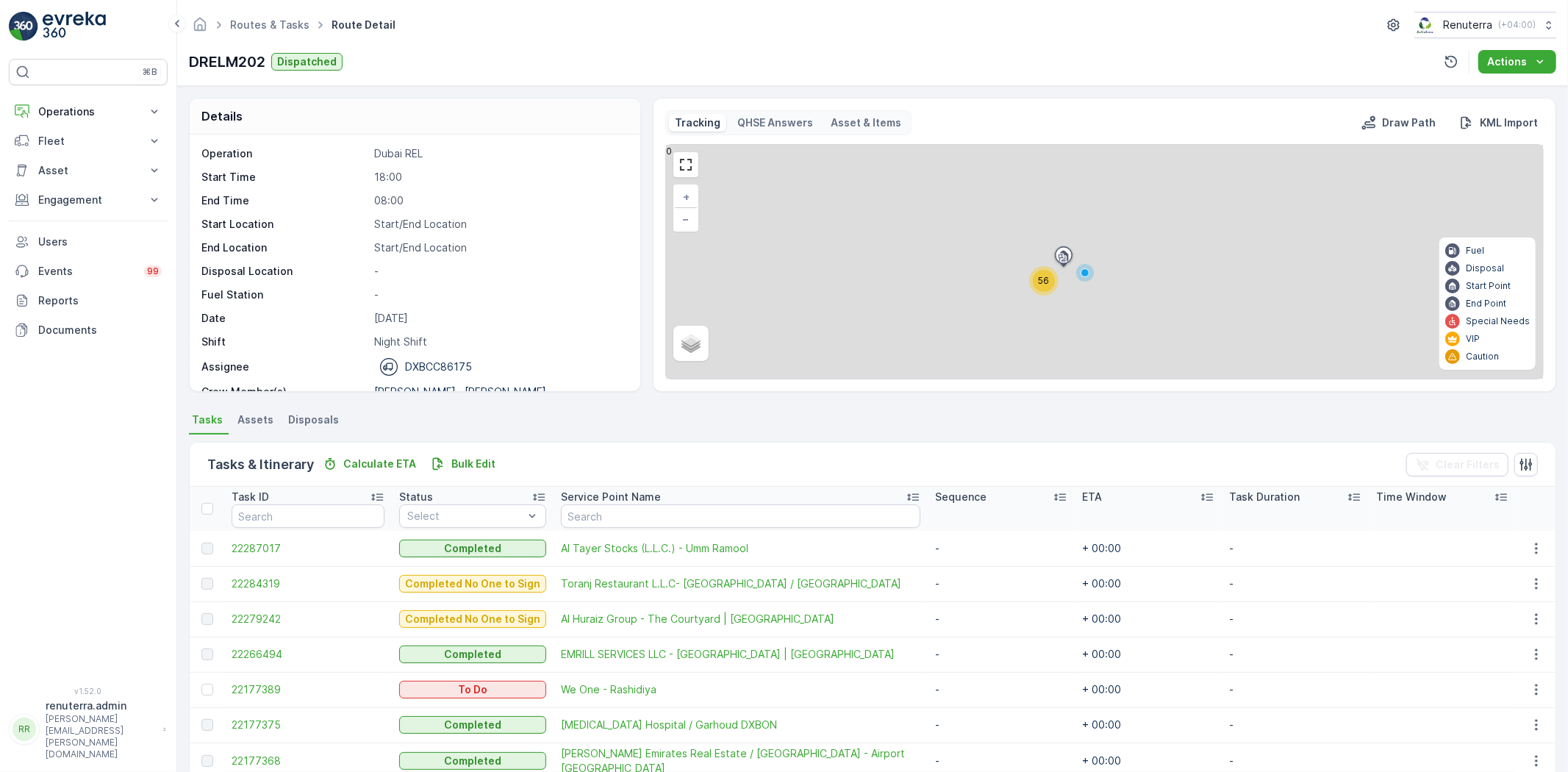
scroll to position [163, 0]
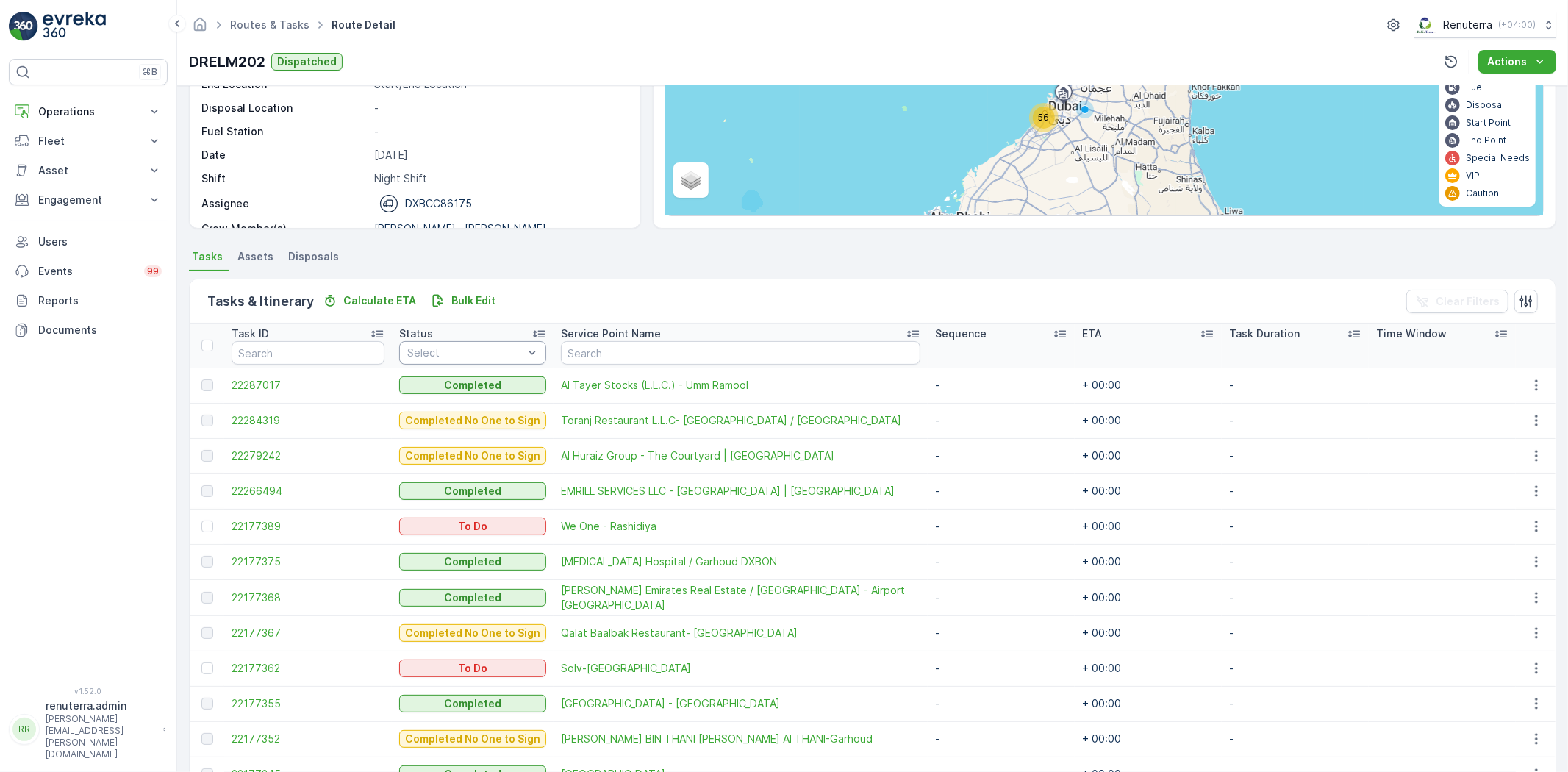
click at [505, 360] on div "Select" at bounding box center [472, 353] width 147 height 23
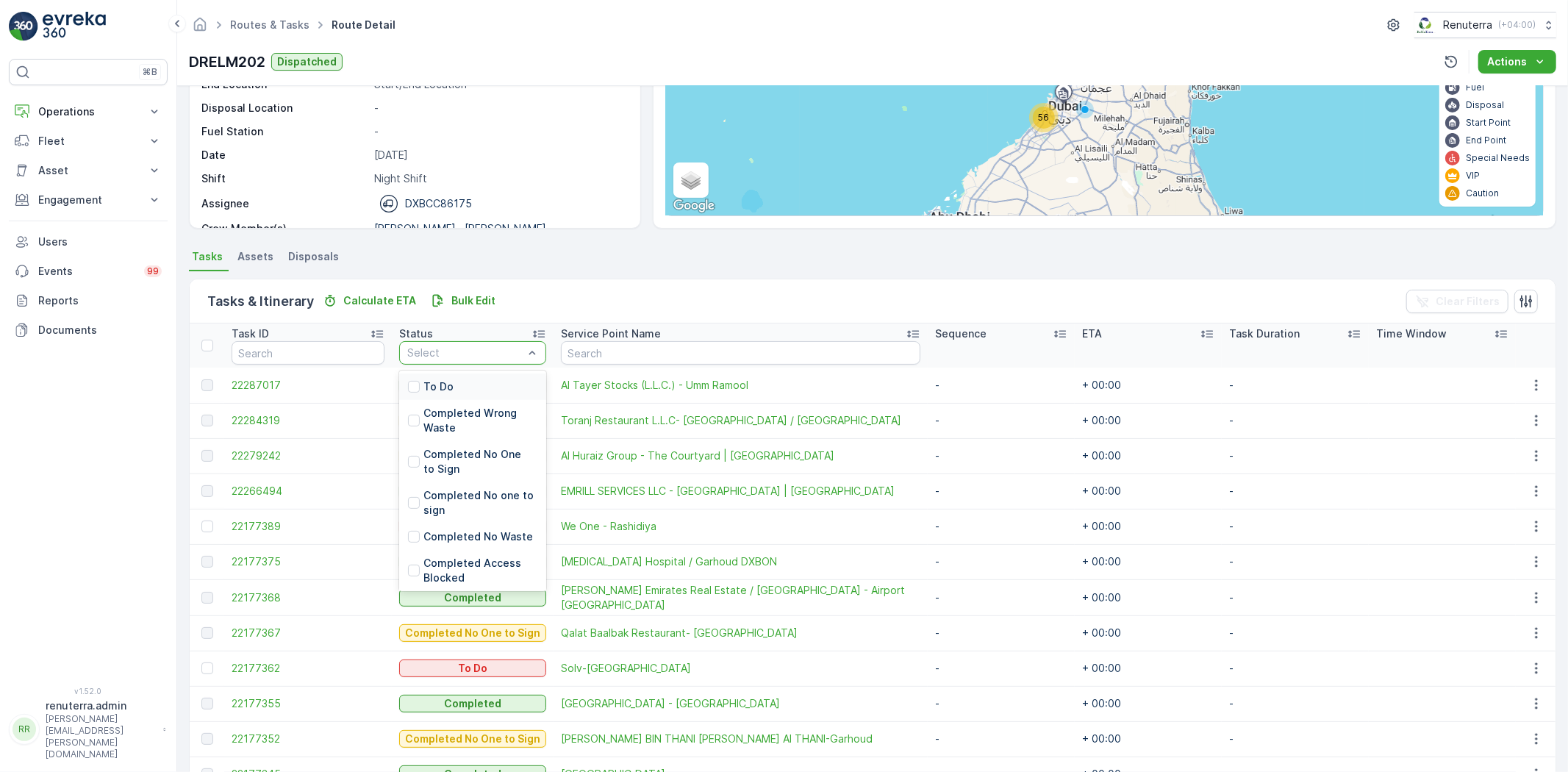
click at [483, 382] on div "To Do" at bounding box center [472, 386] width 147 height 26
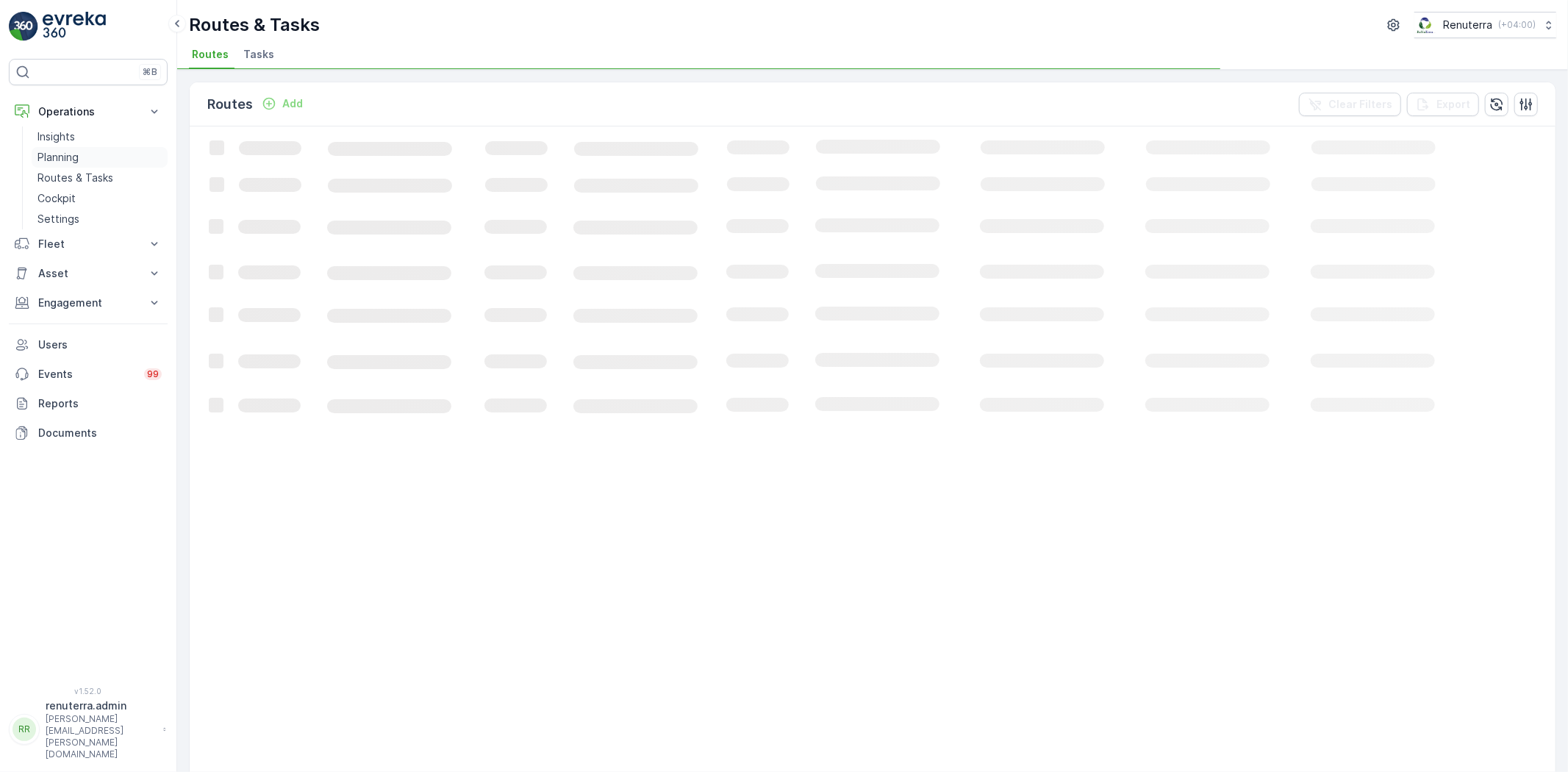
click at [46, 162] on p "Planning" at bounding box center [59, 158] width 41 height 14
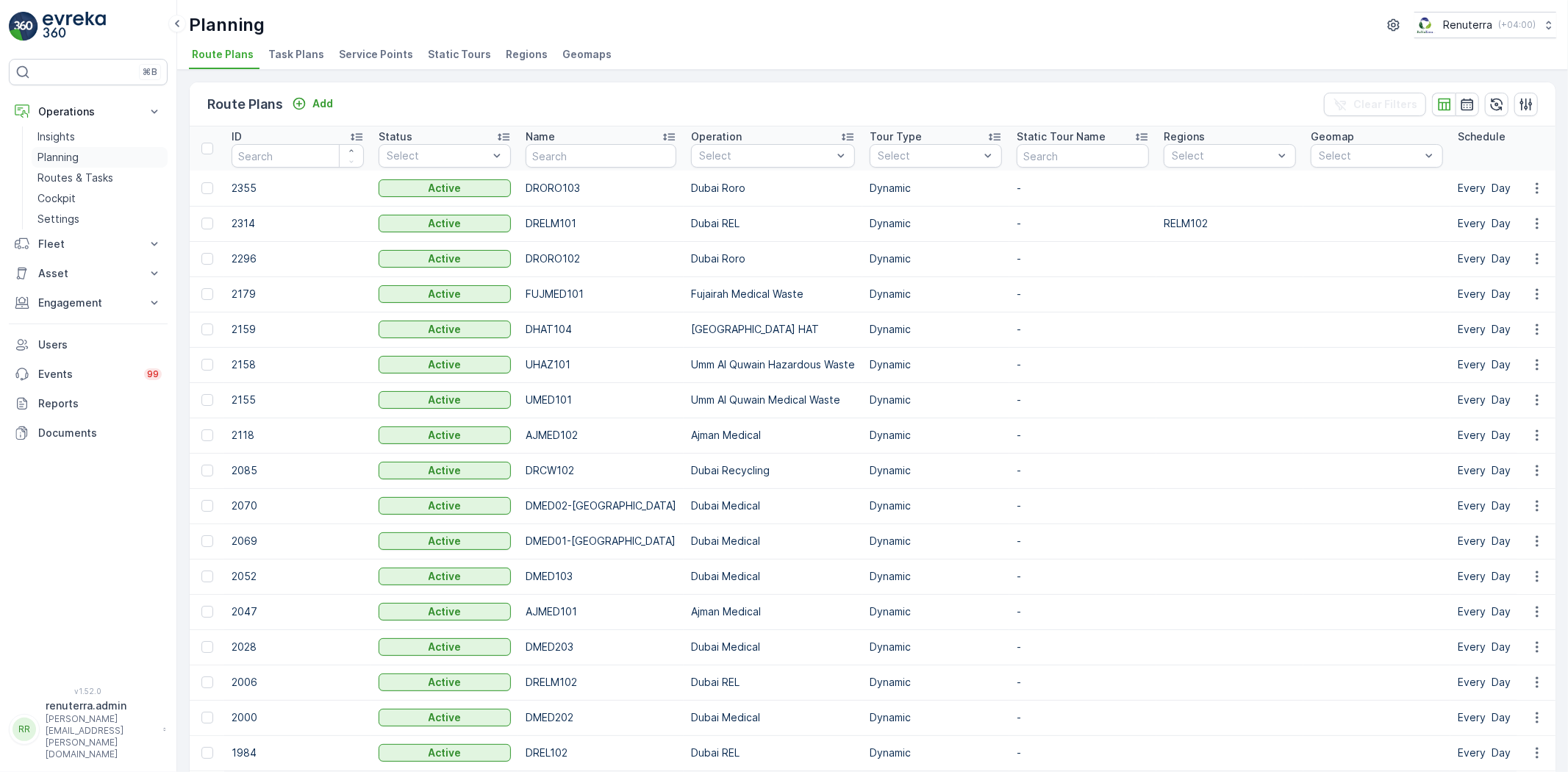
click at [76, 164] on p "Planning" at bounding box center [59, 158] width 41 height 14
click at [341, 58] on span "Service Points" at bounding box center [376, 54] width 74 height 14
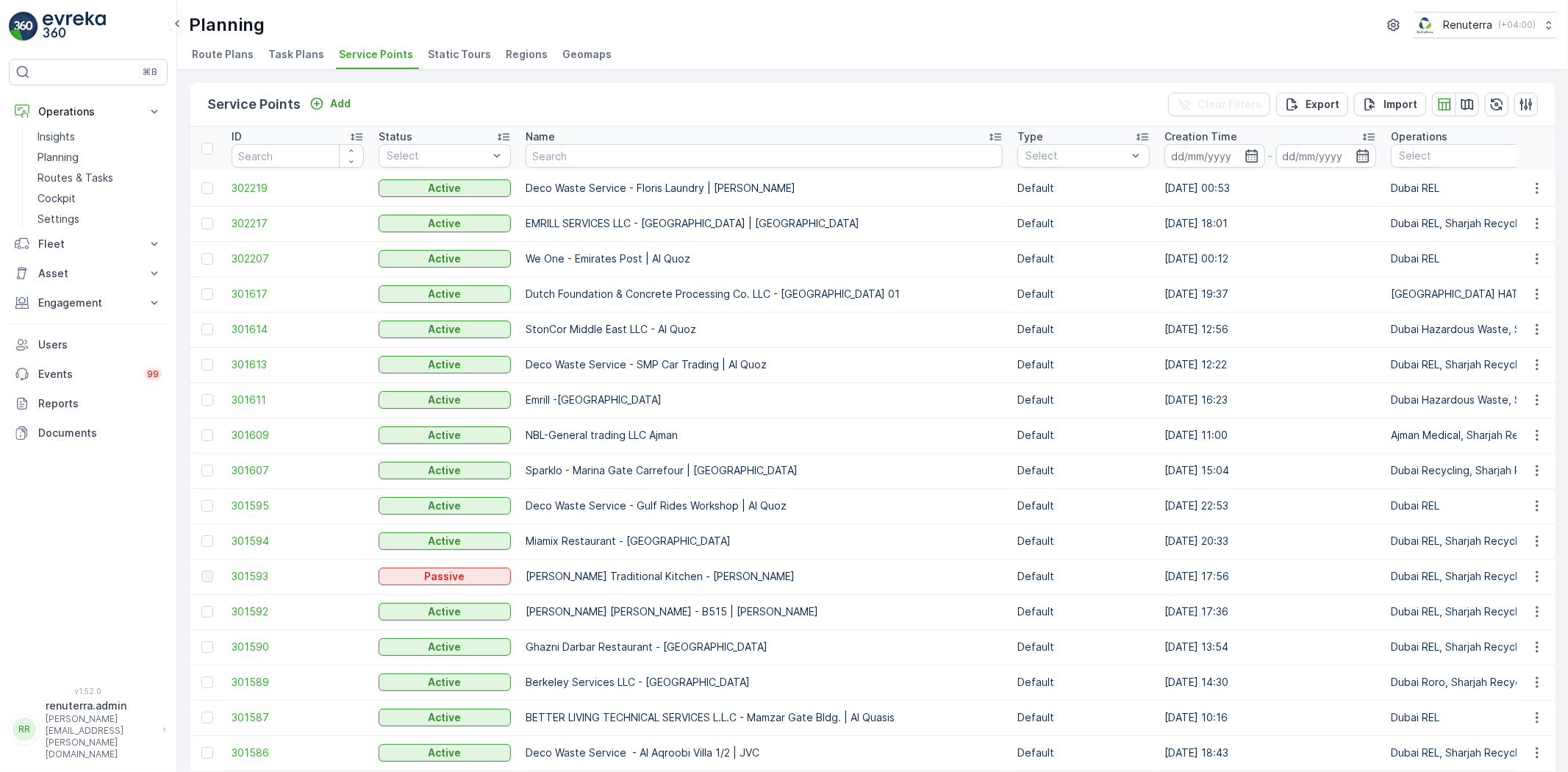
drag, startPoint x: 649, startPoint y: 170, endPoint x: 595, endPoint y: 157, distance: 55.5
click at [595, 157] on input "text" at bounding box center [765, 156] width 477 height 23
type input "dupod"
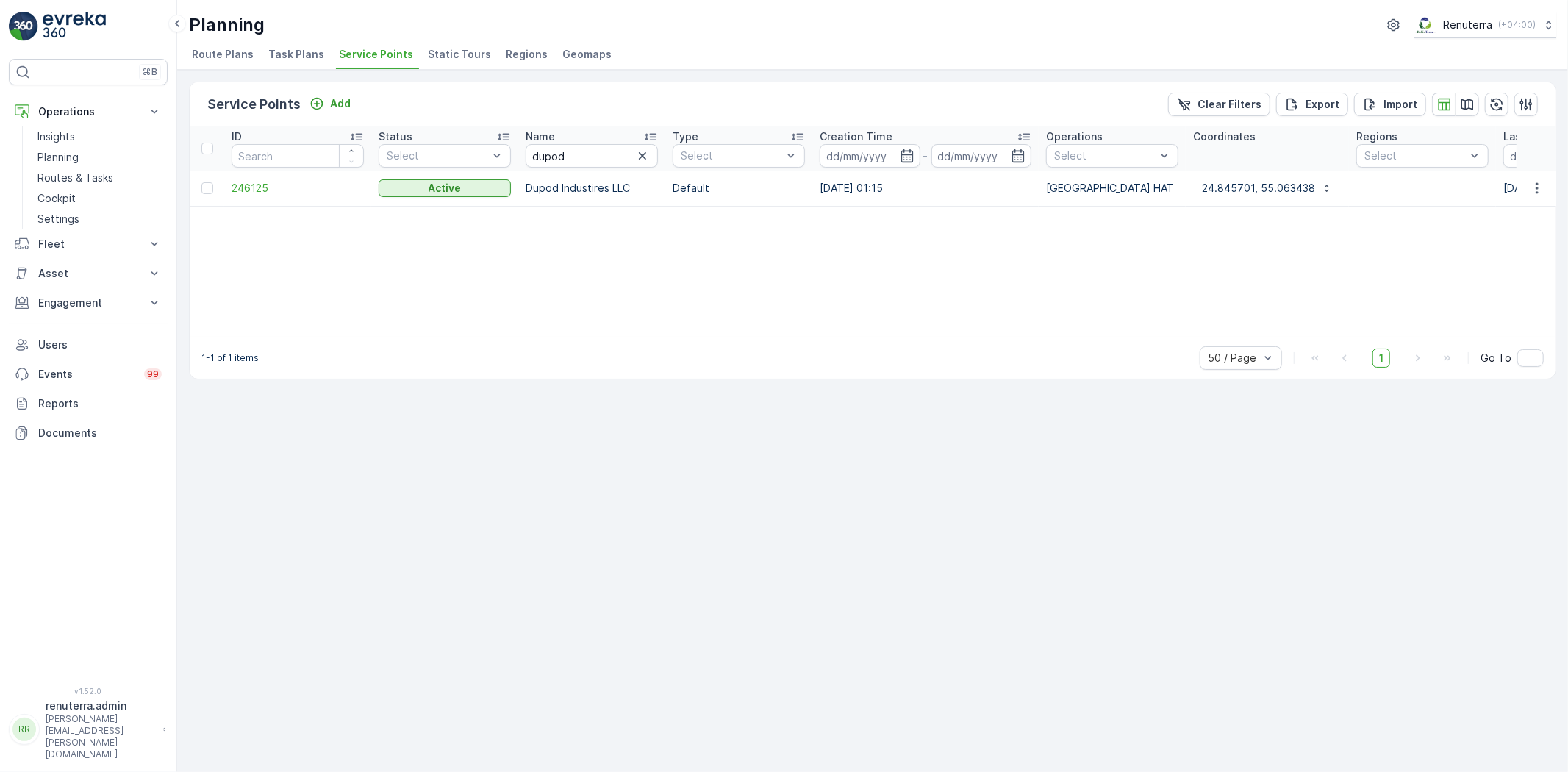
click at [256, 199] on td "246125" at bounding box center [297, 187] width 147 height 35
click at [265, 187] on span "246125" at bounding box center [297, 188] width 132 height 14
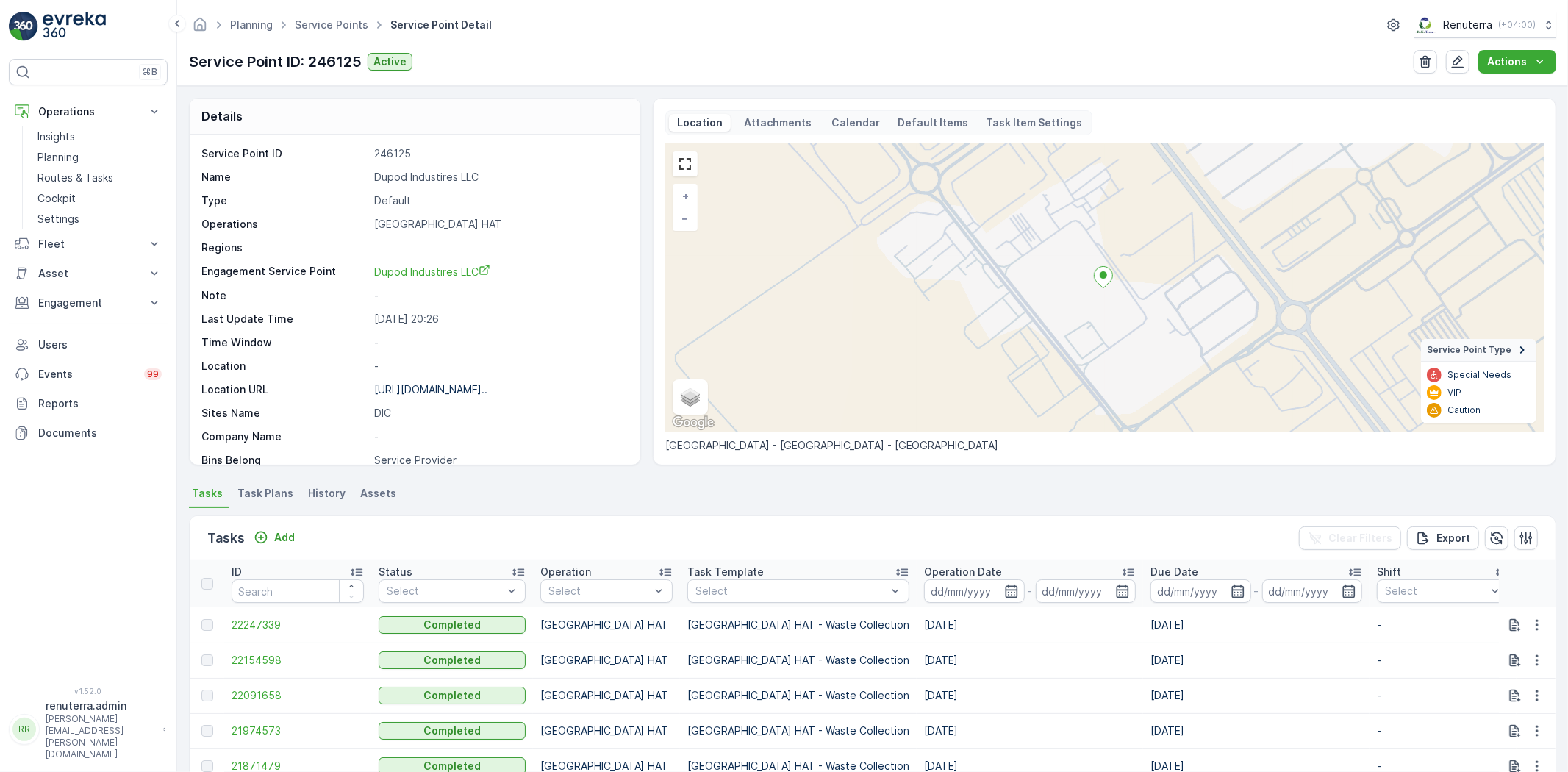
drag, startPoint x: 373, startPoint y: 173, endPoint x: 475, endPoint y: 182, distance: 102.4
click at [496, 182] on p "Dupod Industires LLC" at bounding box center [500, 177] width 250 height 14
copy p "Dupod Industires LLC"
drag, startPoint x: 108, startPoint y: 114, endPoint x: 104, endPoint y: 148, distance: 34.2
click at [108, 115] on p "Operations" at bounding box center [87, 112] width 100 height 14
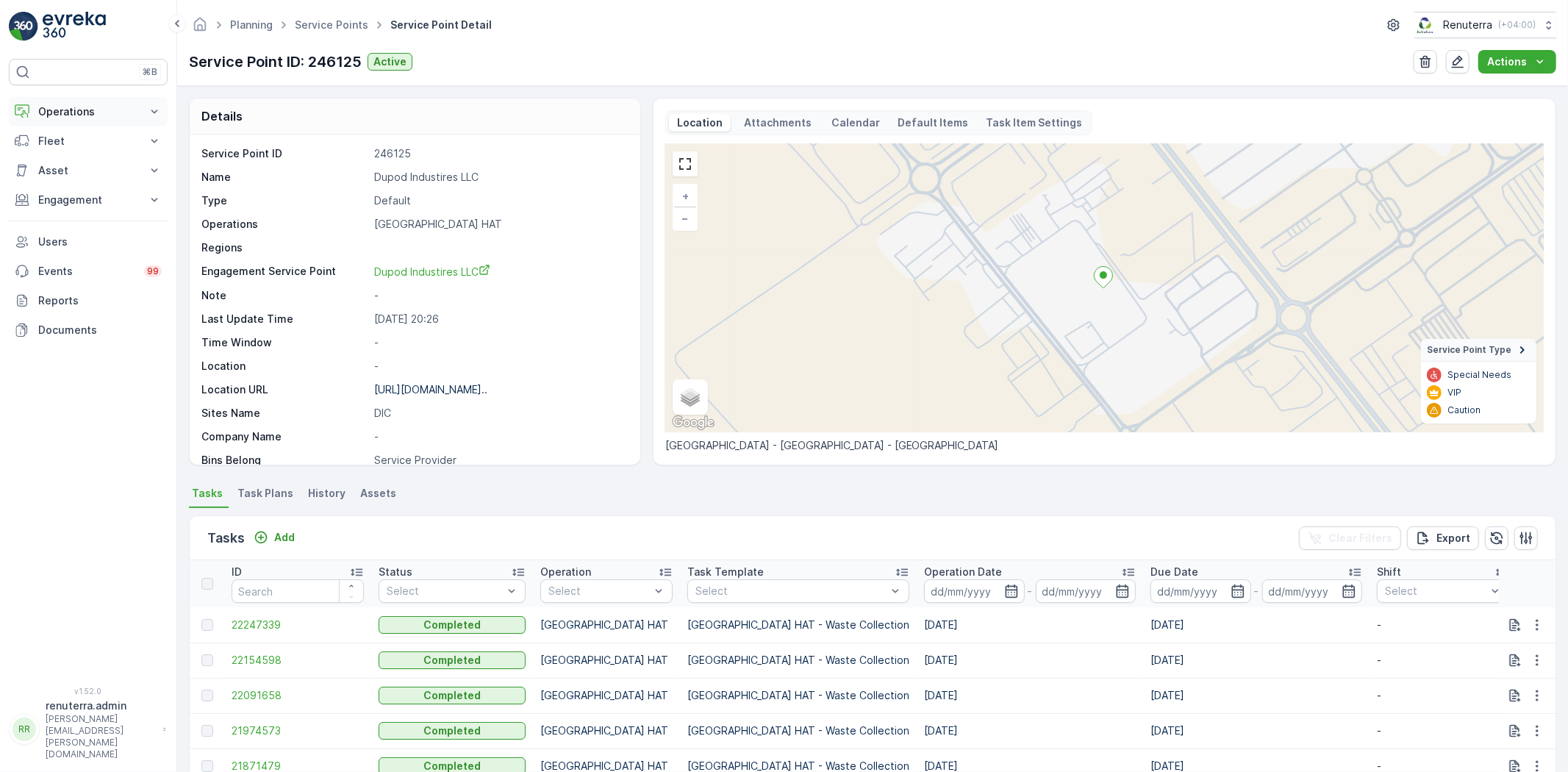
click at [109, 110] on p "Operations" at bounding box center [87, 112] width 100 height 14
click at [82, 160] on link "Planning" at bounding box center [99, 157] width 136 height 21
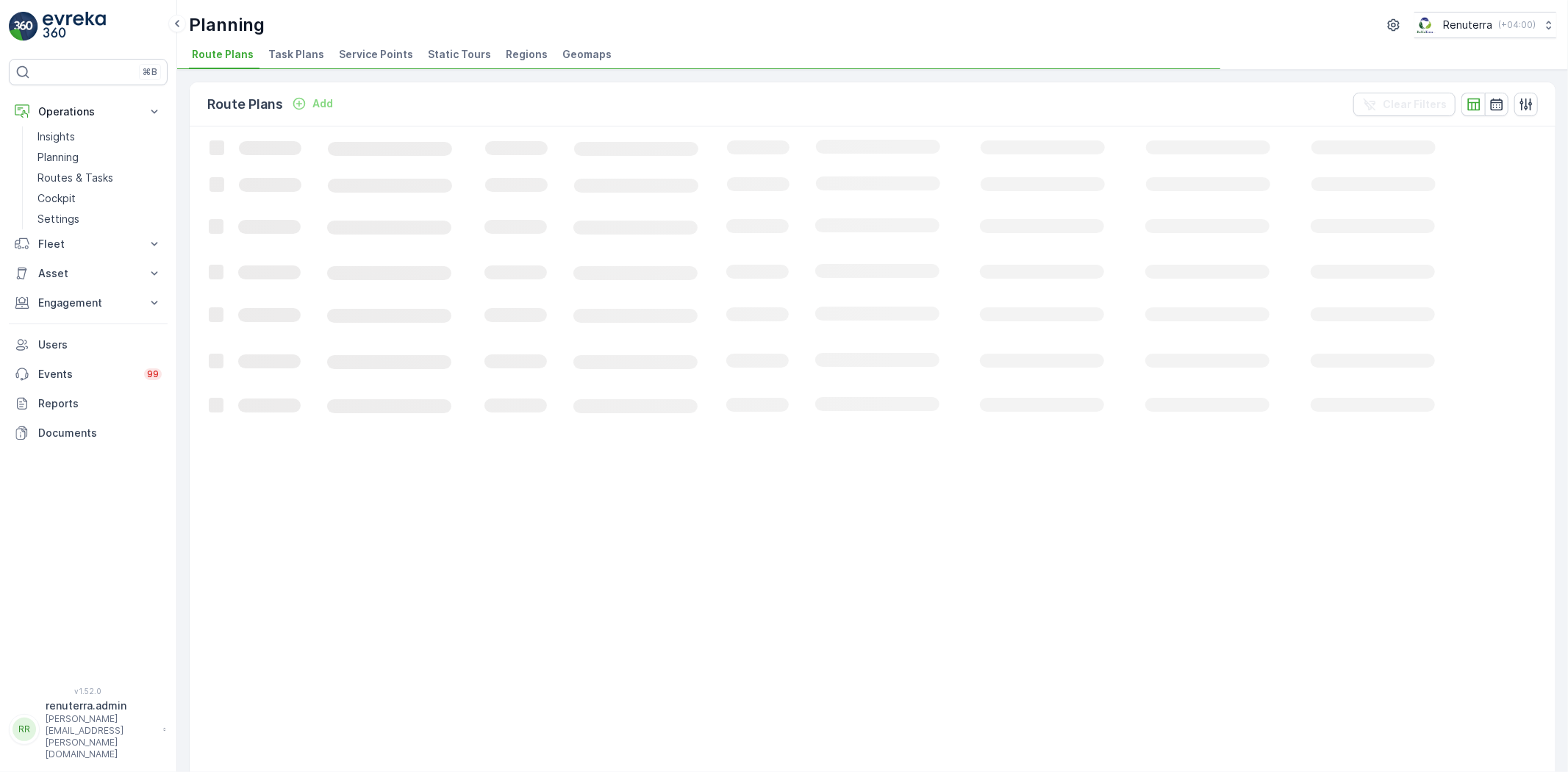
click at [398, 47] on span "Service Points" at bounding box center [376, 54] width 74 height 14
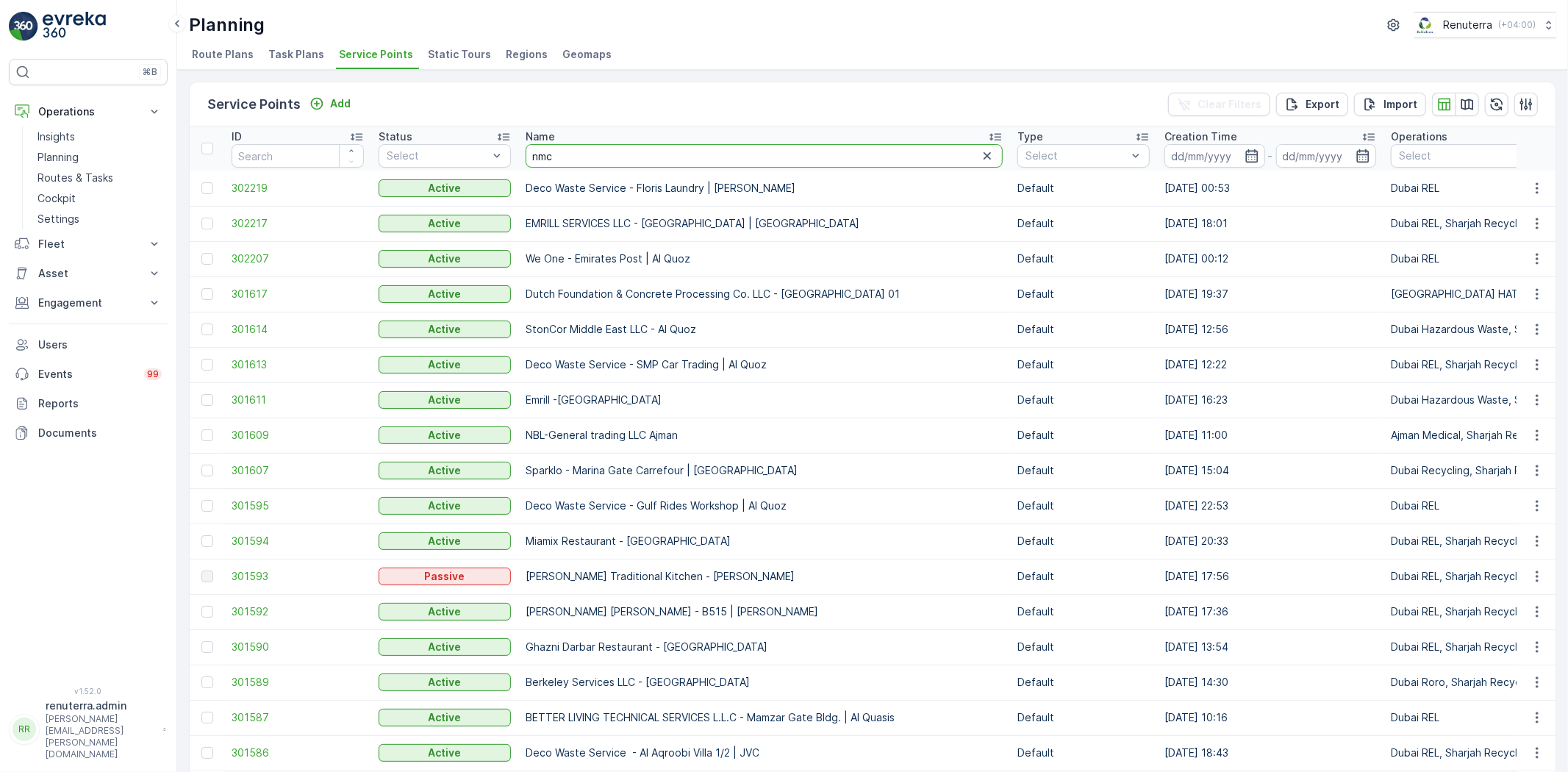
type input "nmc d"
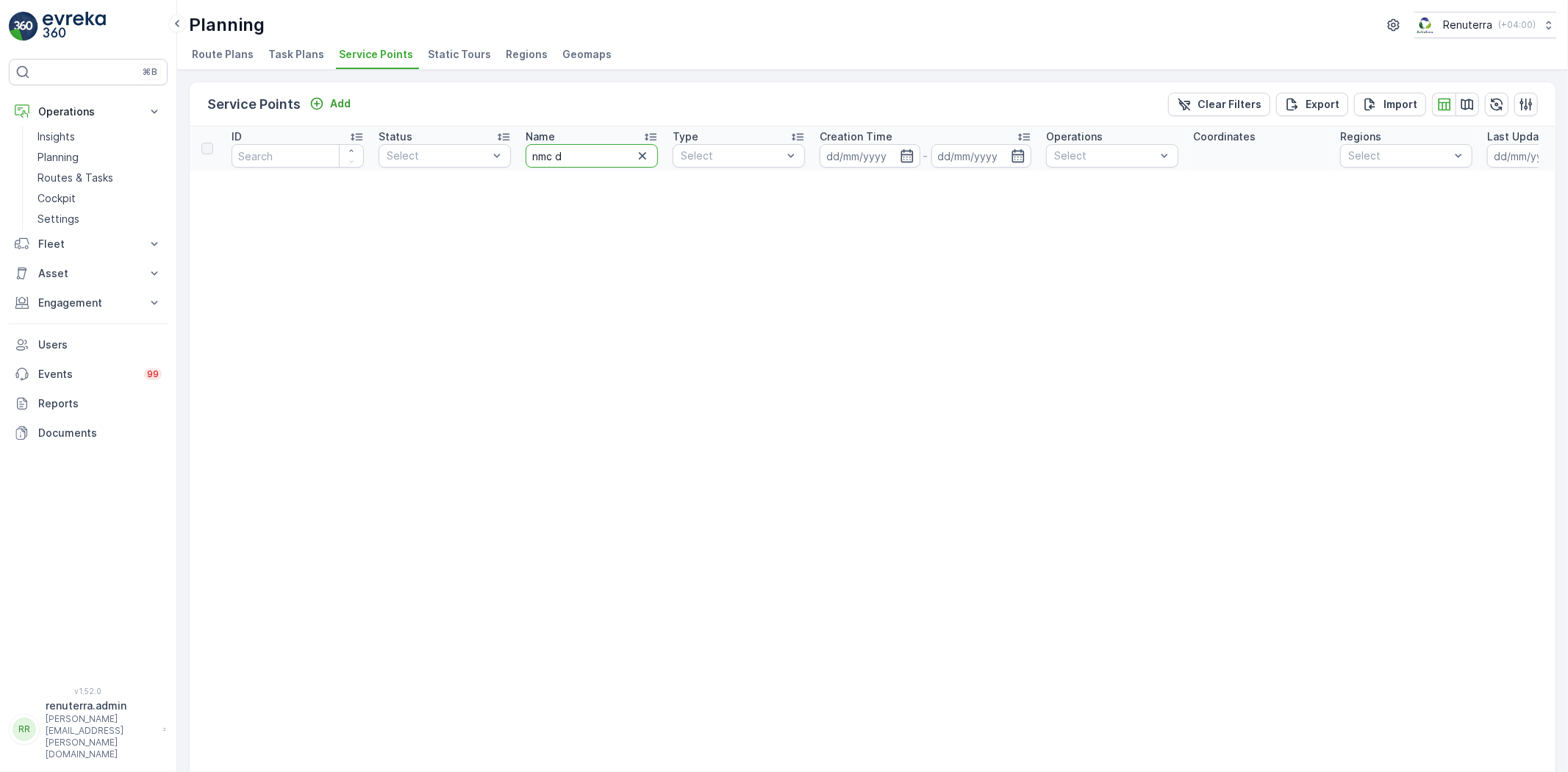
click at [614, 159] on input "nmc d" at bounding box center [592, 156] width 132 height 23
type input "nmc"
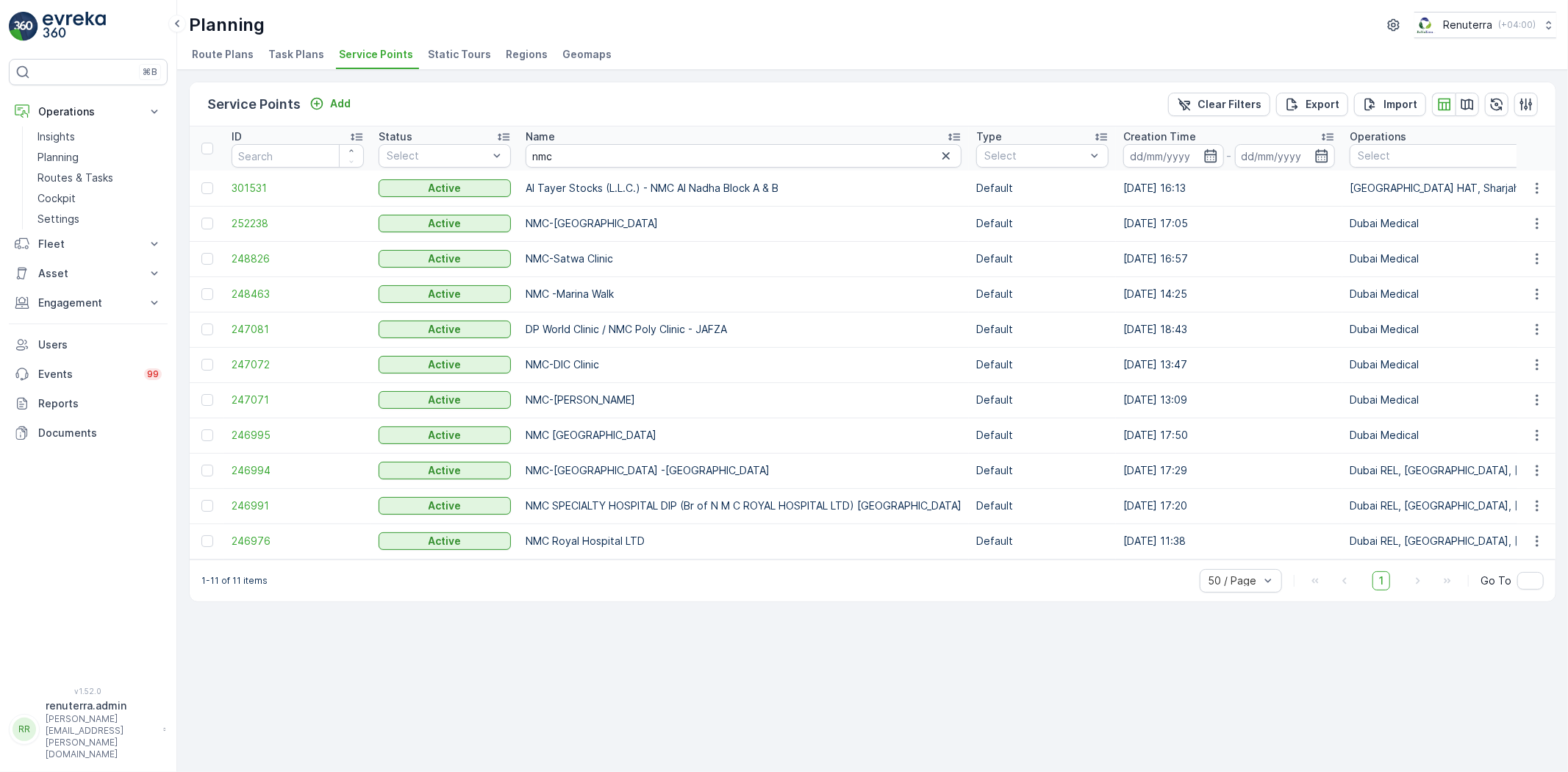
click at [721, 657] on div "Service Points Add Clear Filters Export Import ID Status Select Name nmc Type S…" at bounding box center [873, 422] width 1391 height 703
click at [254, 473] on span "246994" at bounding box center [297, 470] width 132 height 14
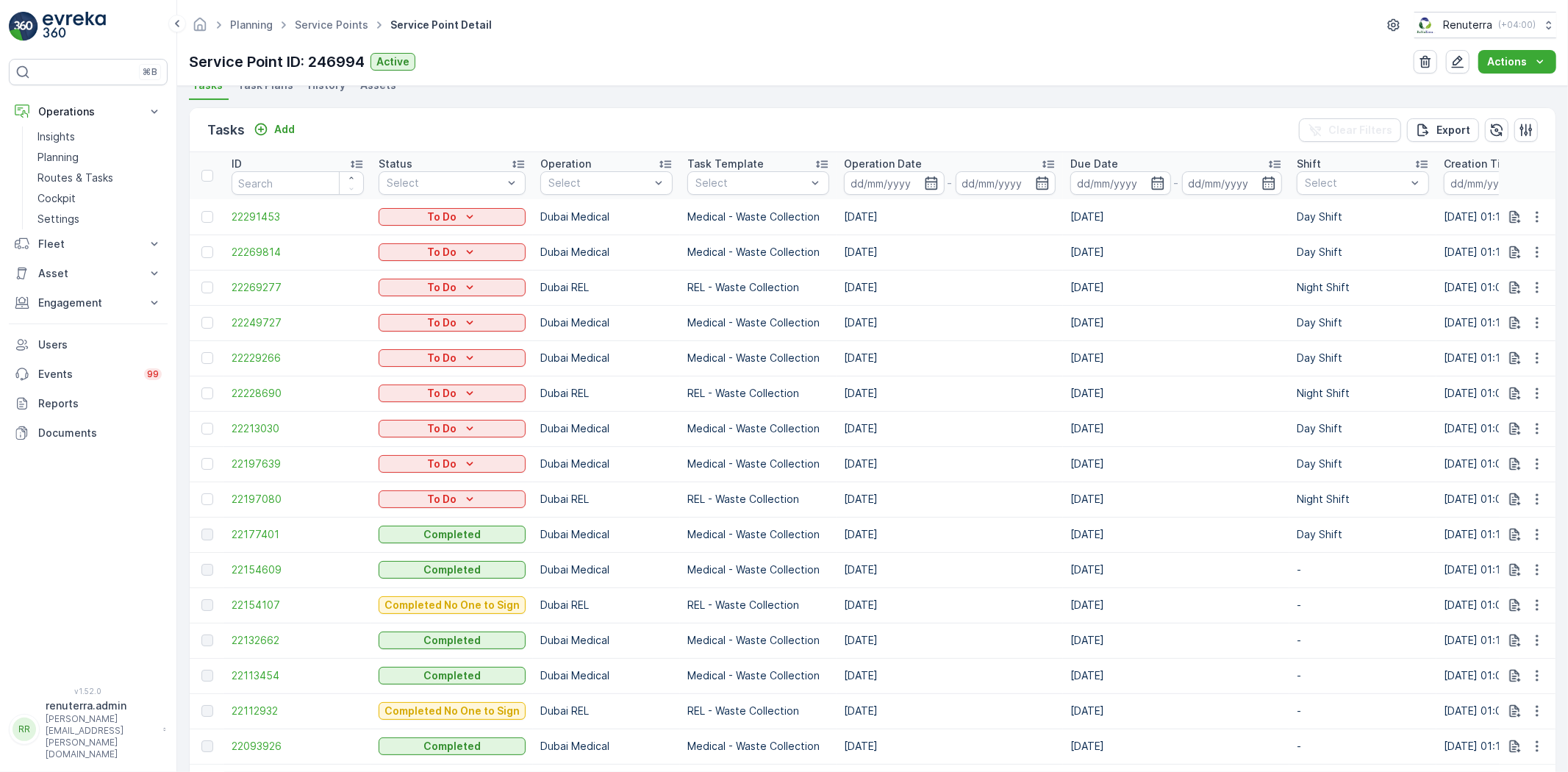
scroll to position [490, 0]
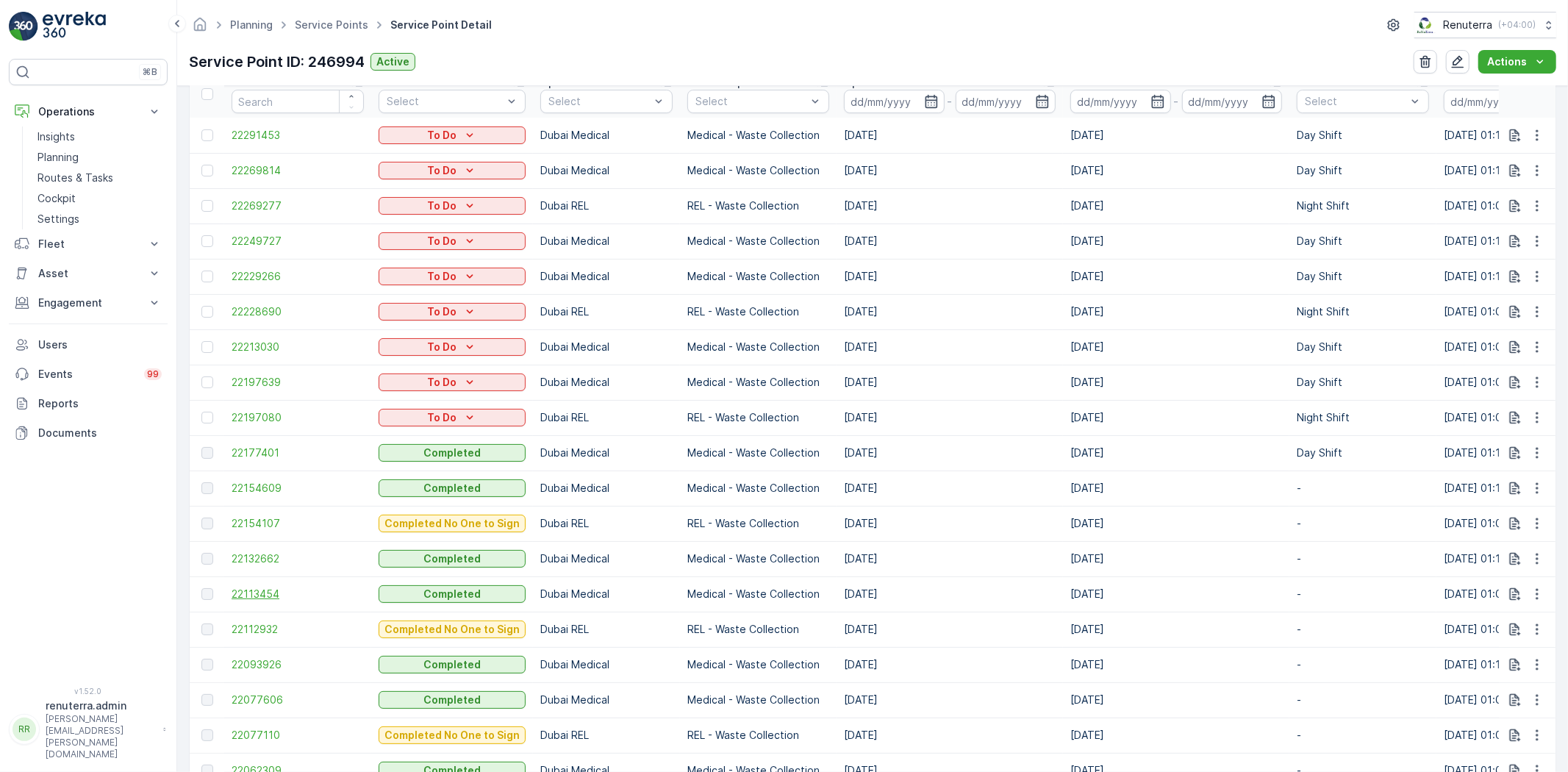
click at [276, 595] on span "22113454" at bounding box center [297, 594] width 132 height 14
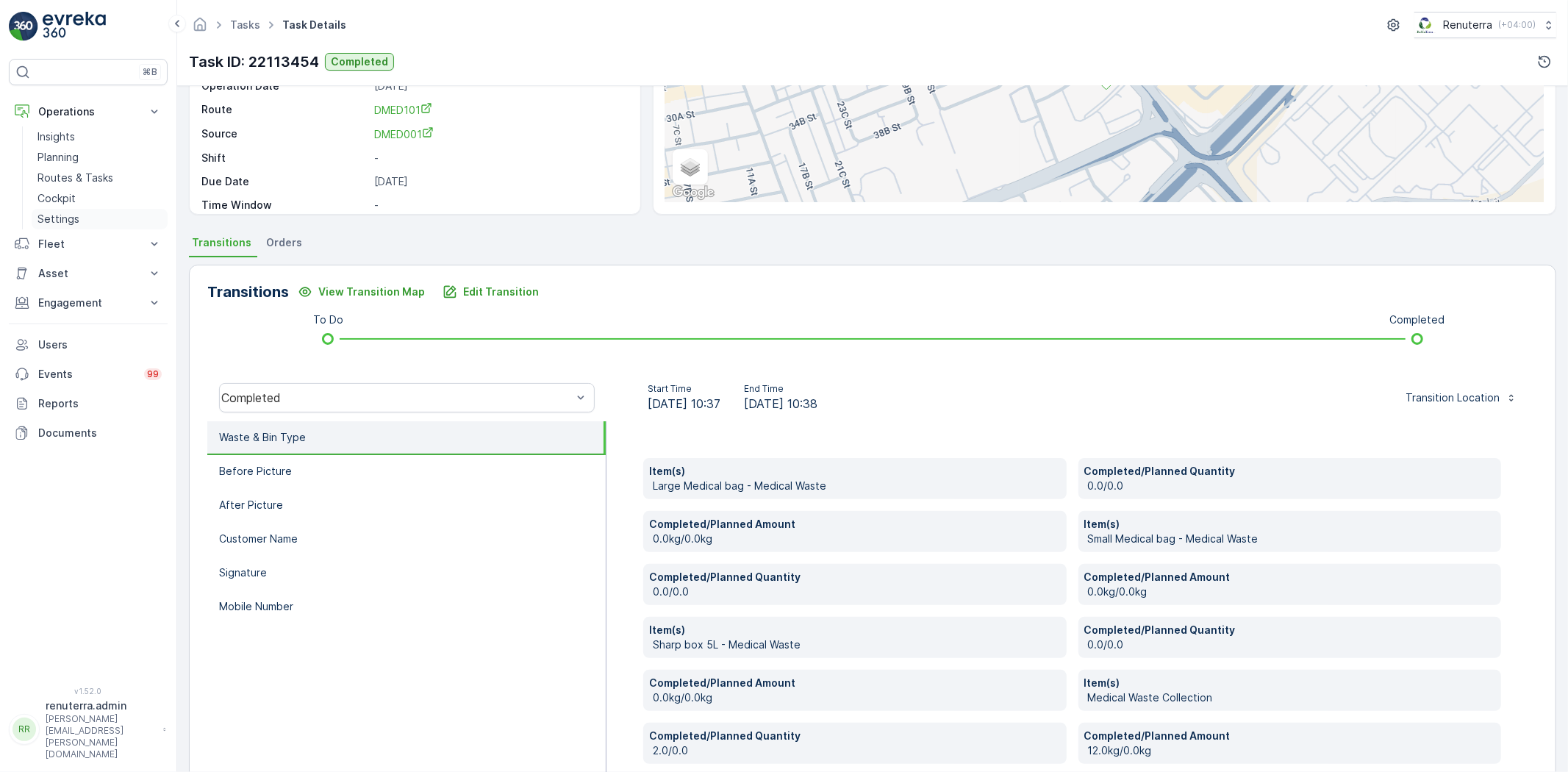
scroll to position [88, 0]
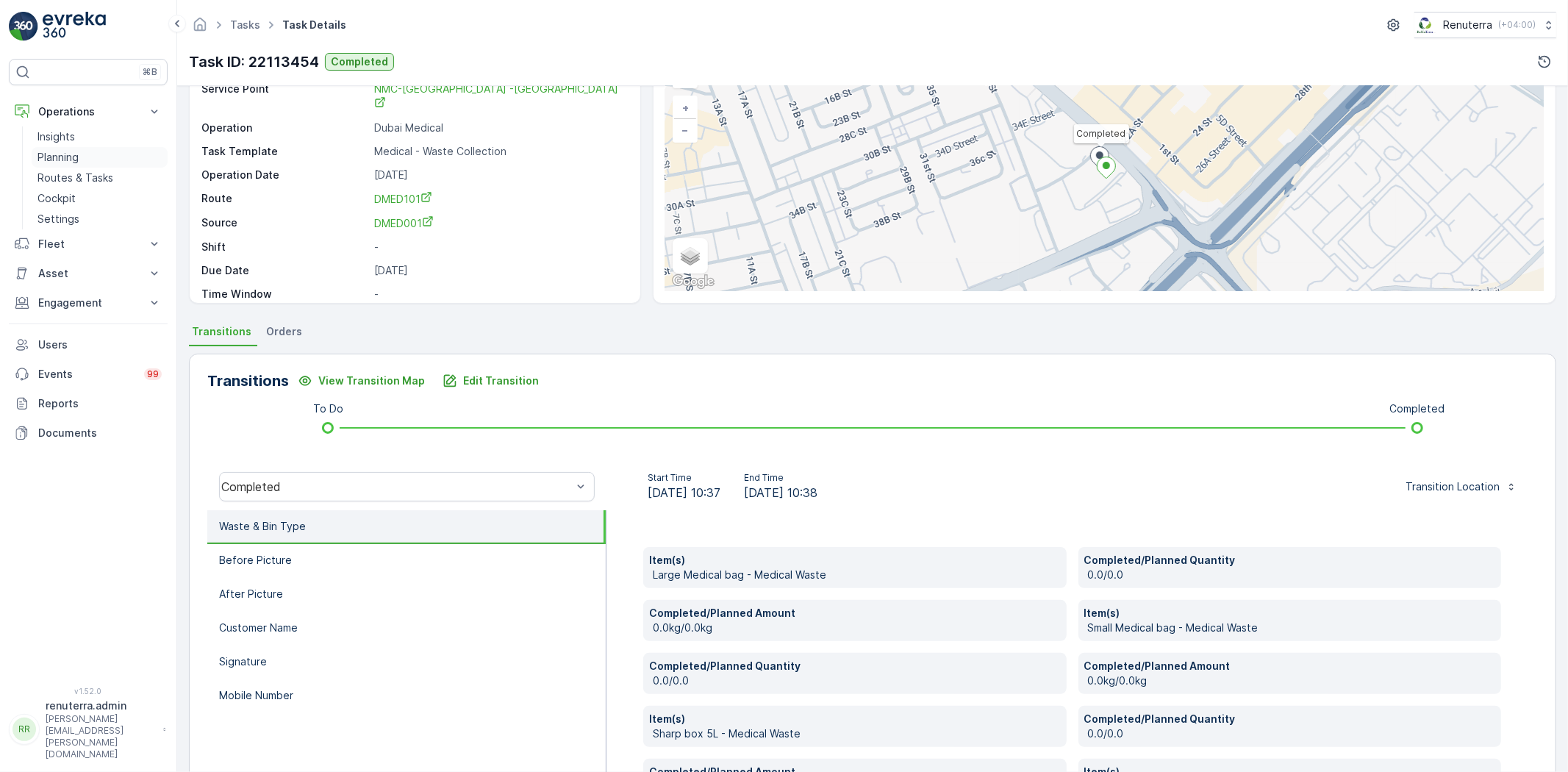
click at [41, 150] on p "Planning" at bounding box center [59, 158] width 41 height 14
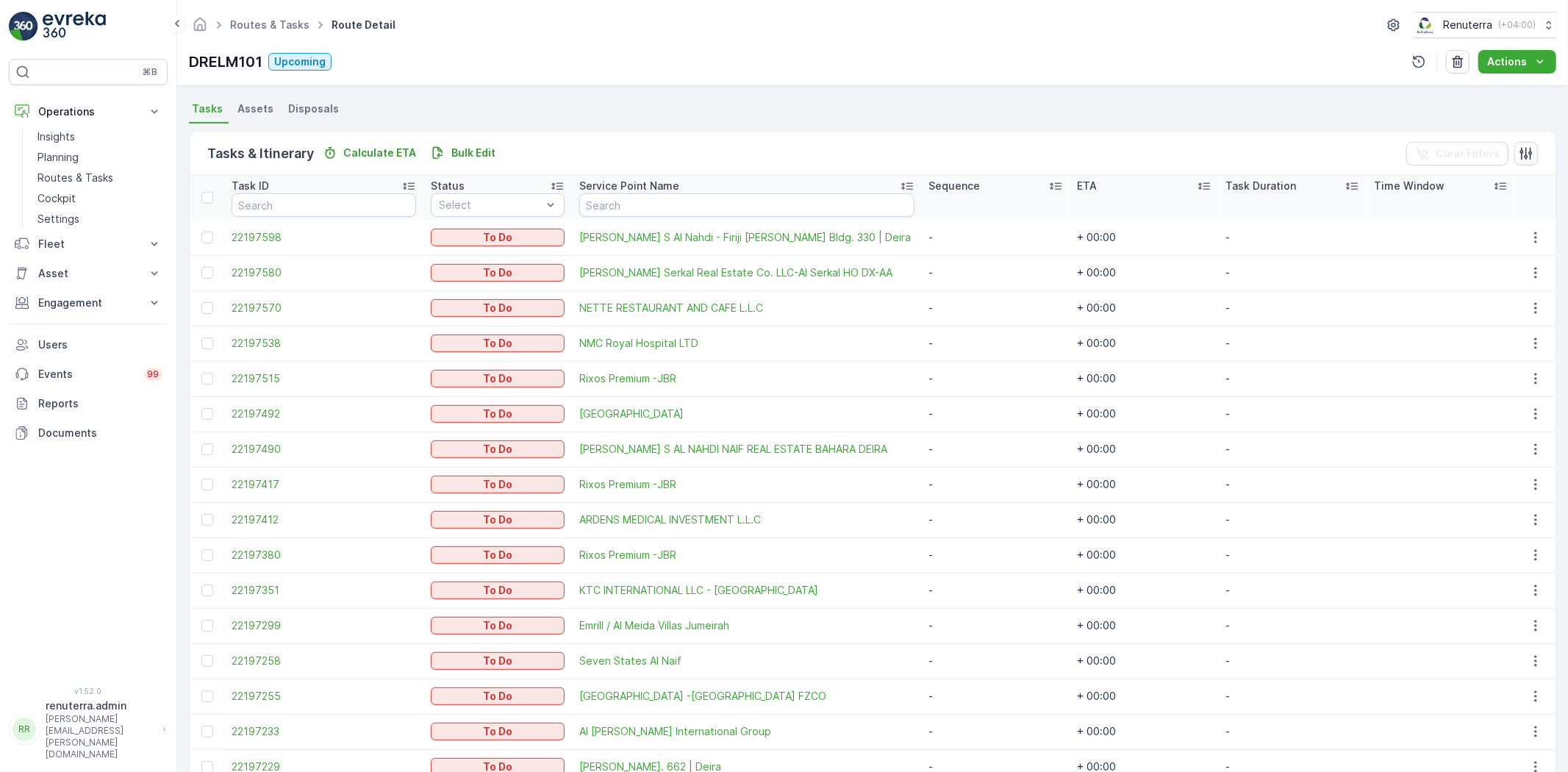
scroll to position [326, 0]
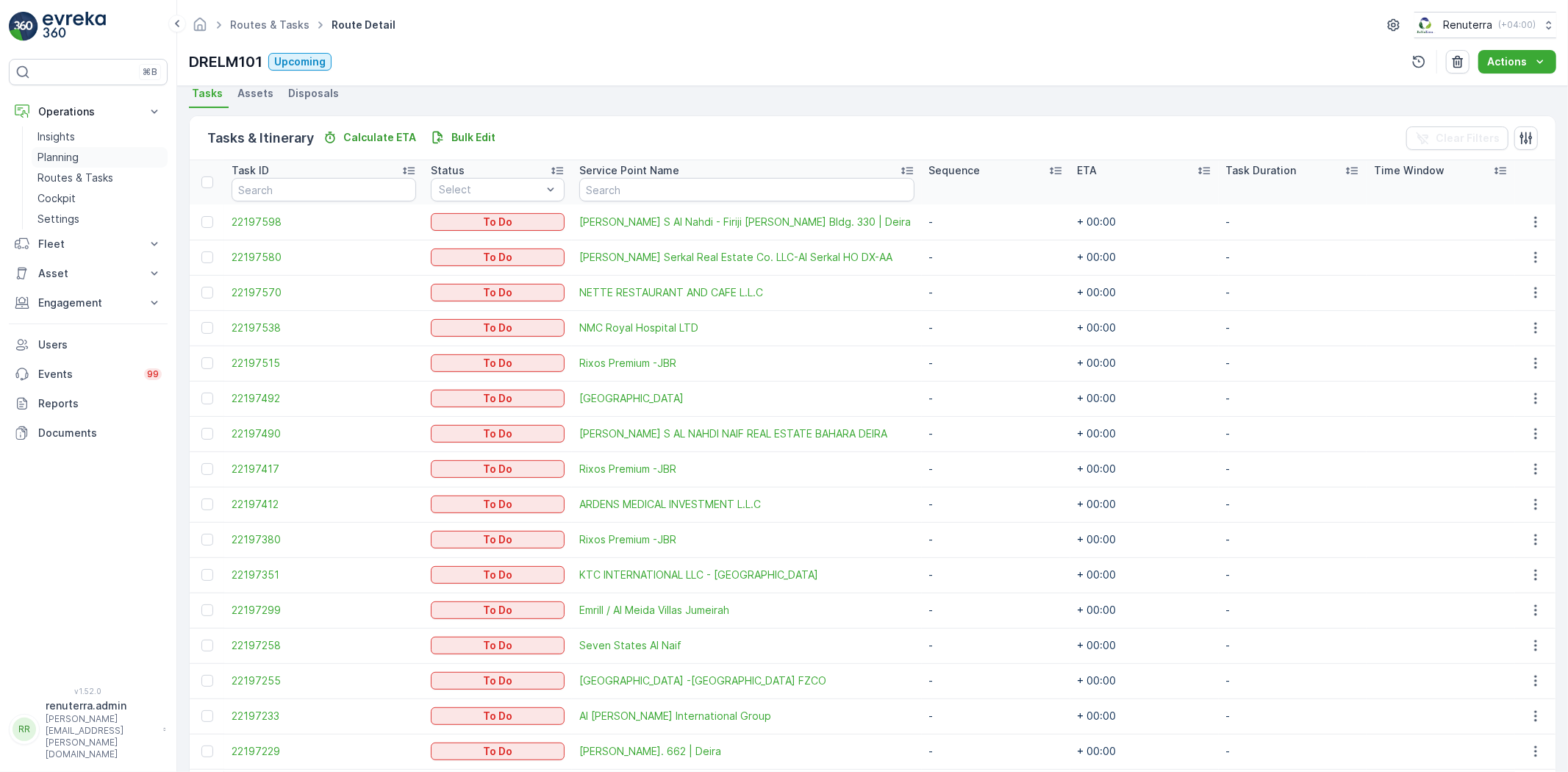
click at [68, 159] on p "Planning" at bounding box center [59, 158] width 41 height 14
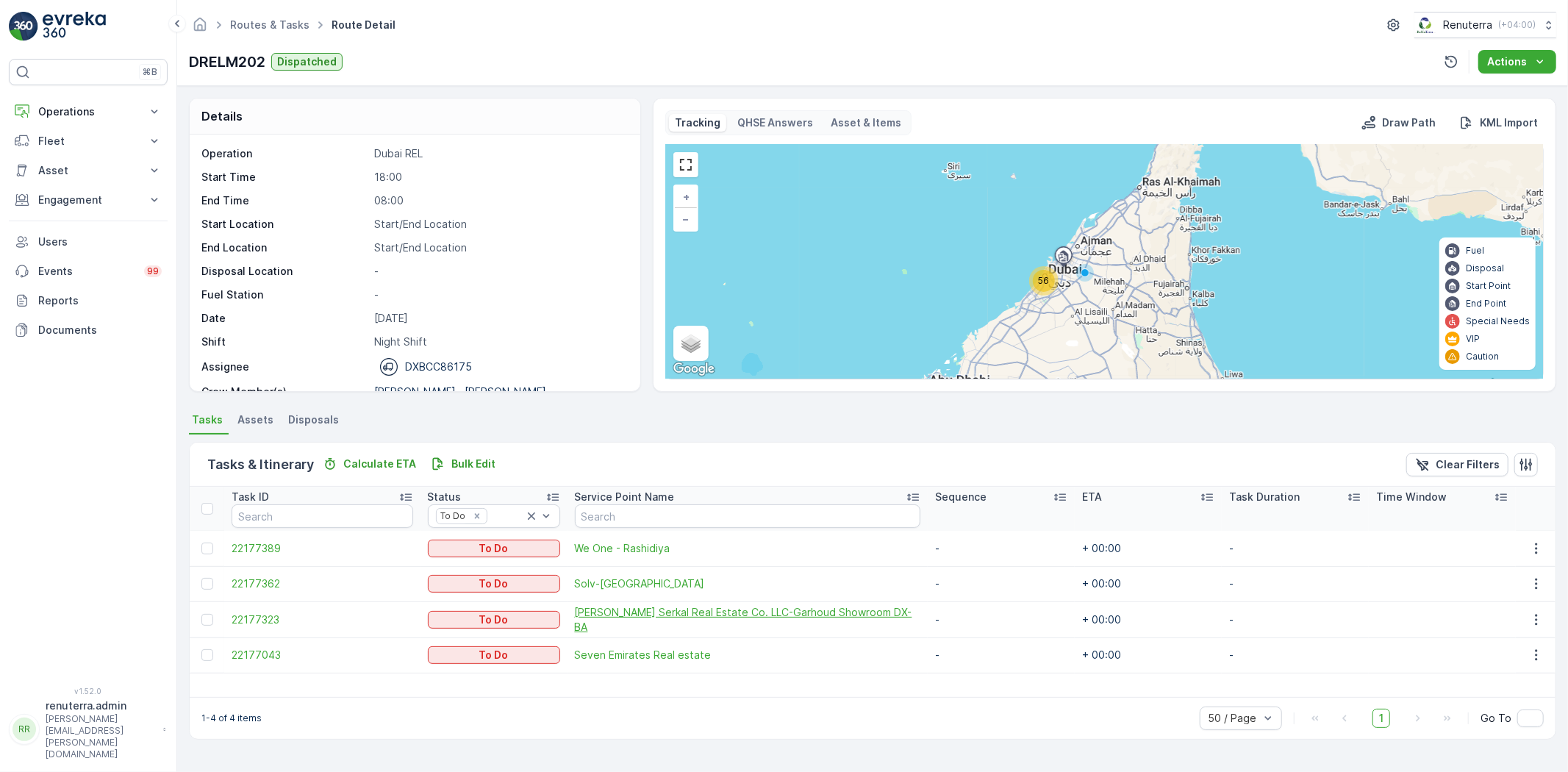
click at [666, 606] on span "[PERSON_NAME] Serkal Real Estate Co. LLC-Garhoud Showroom DX-BA" at bounding box center [748, 620] width 346 height 30
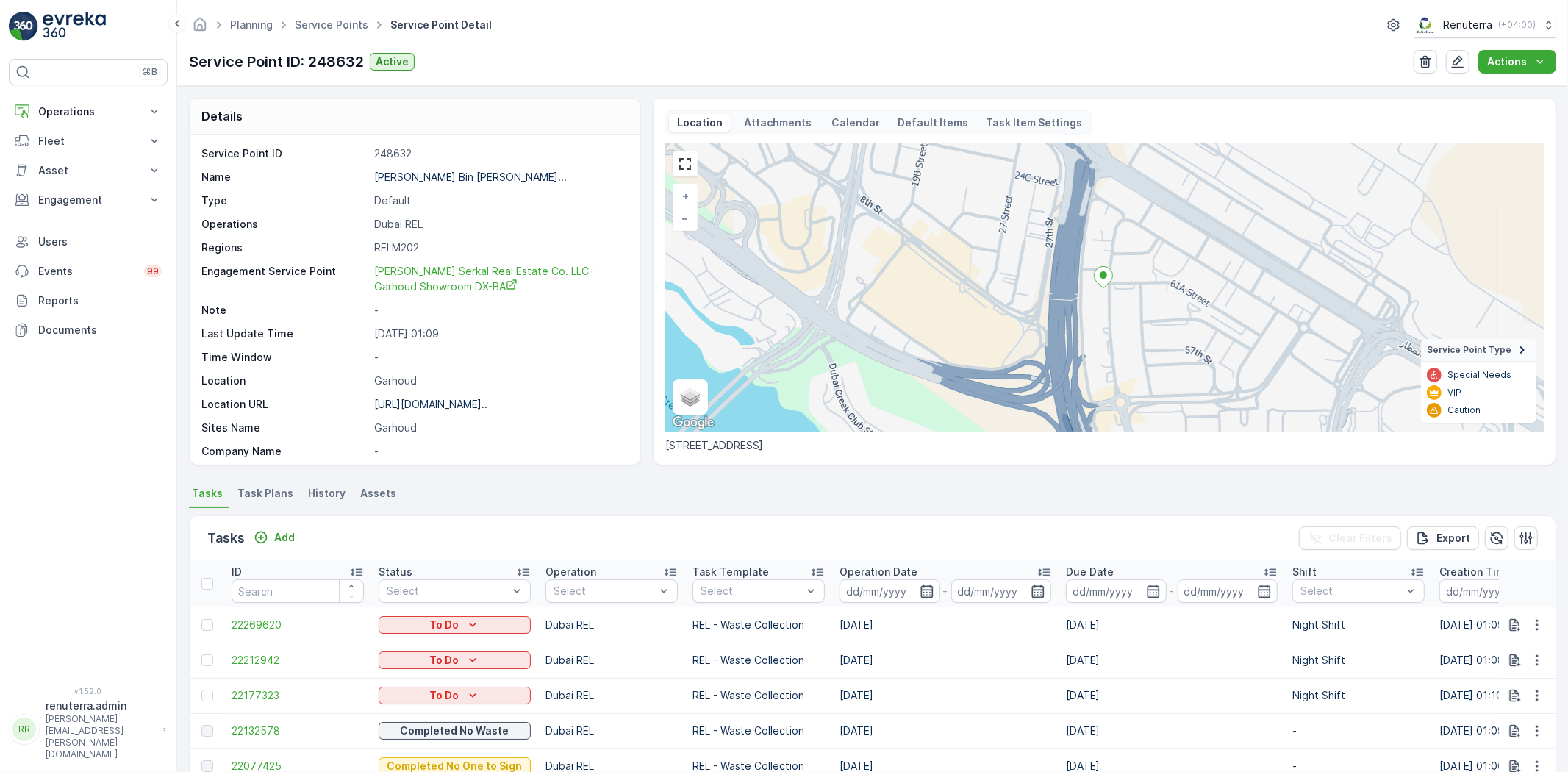
scroll to position [163, 0]
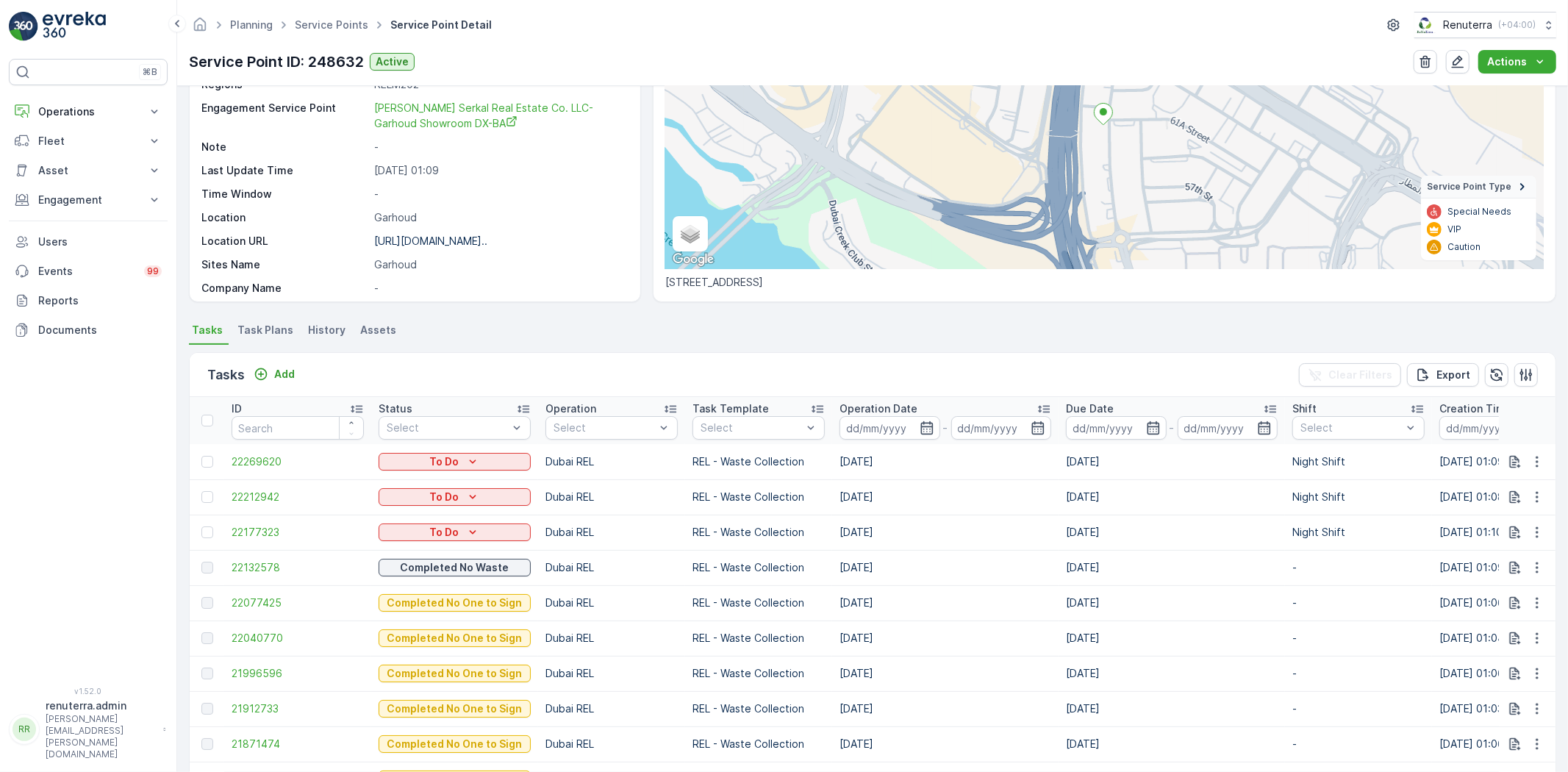
click at [861, 567] on td "[DATE]" at bounding box center [945, 568] width 226 height 35
click at [918, 567] on td "[DATE]" at bounding box center [945, 568] width 226 height 35
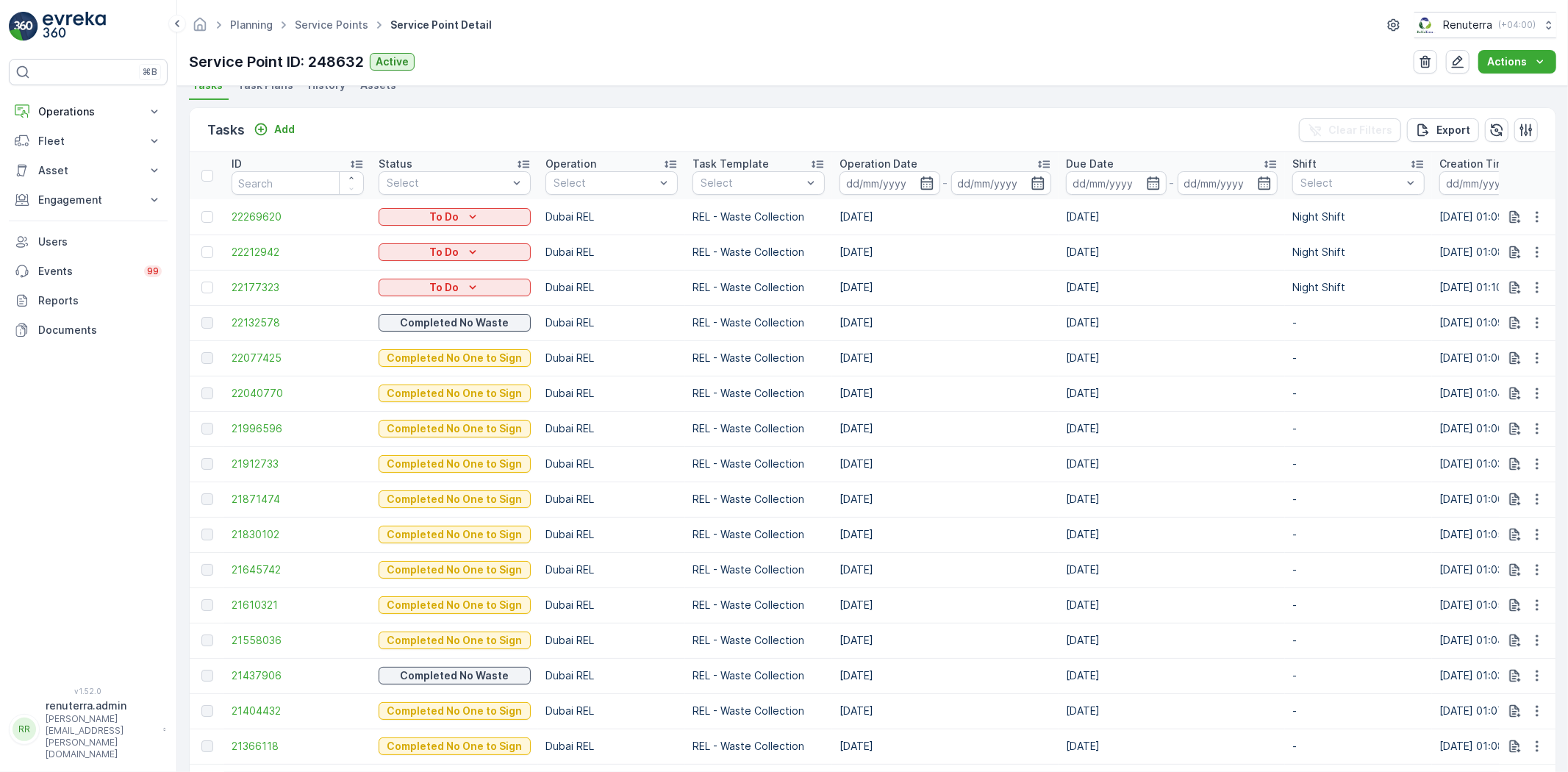
scroll to position [326, 0]
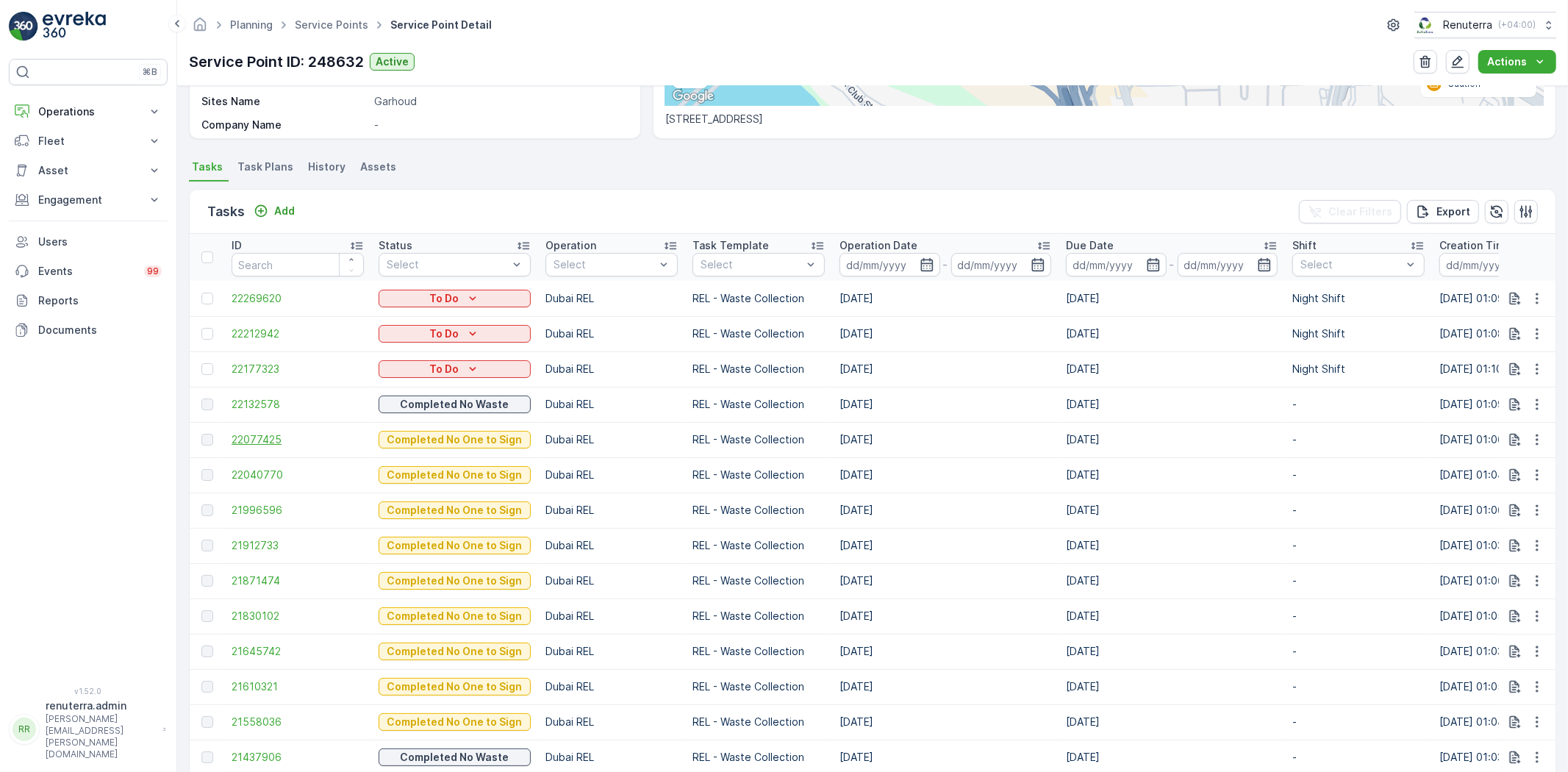
click at [265, 441] on span "22077425" at bounding box center [297, 440] width 132 height 14
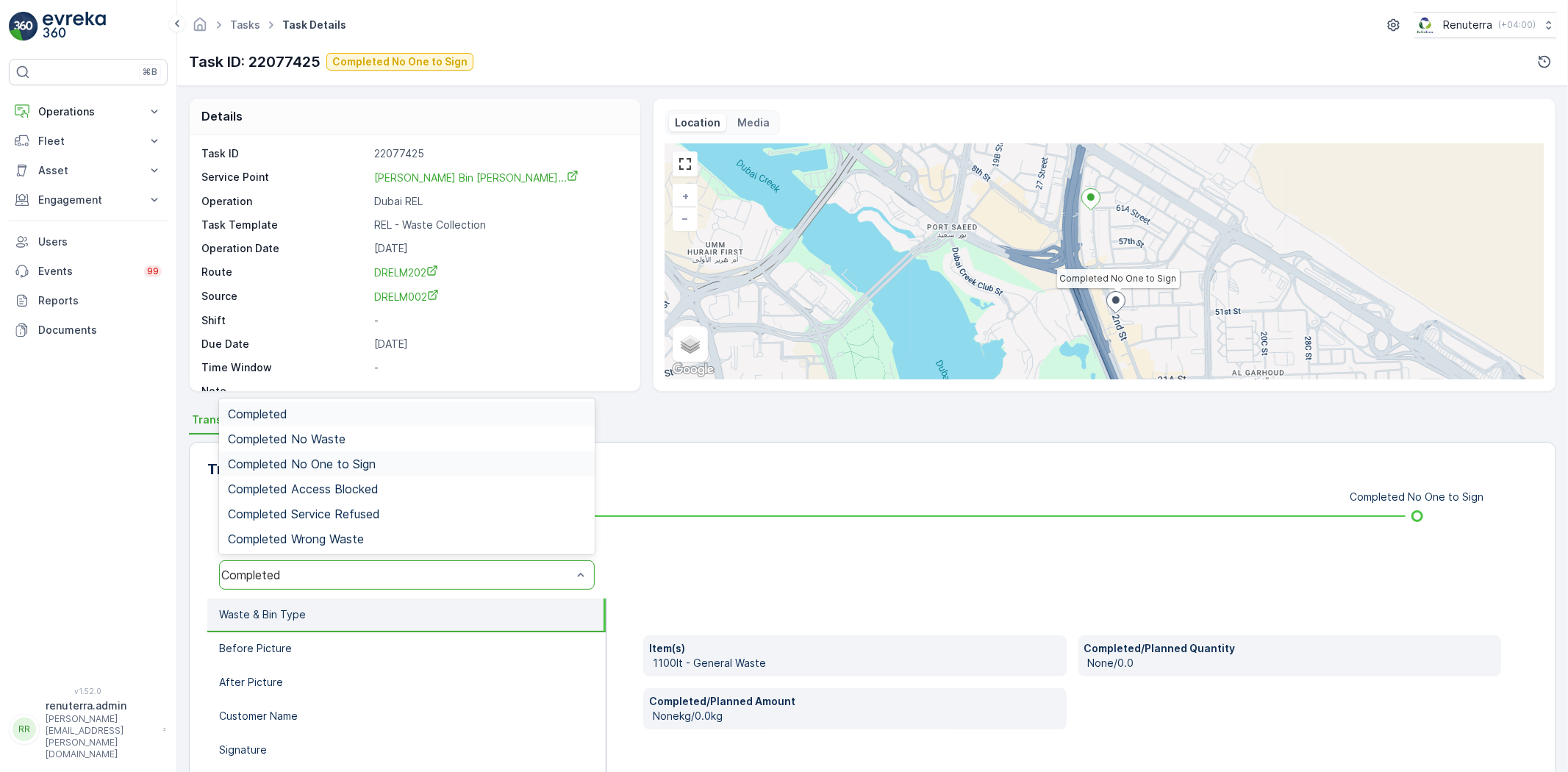
click at [336, 458] on span "Completed No One to Sign" at bounding box center [302, 464] width 148 height 14
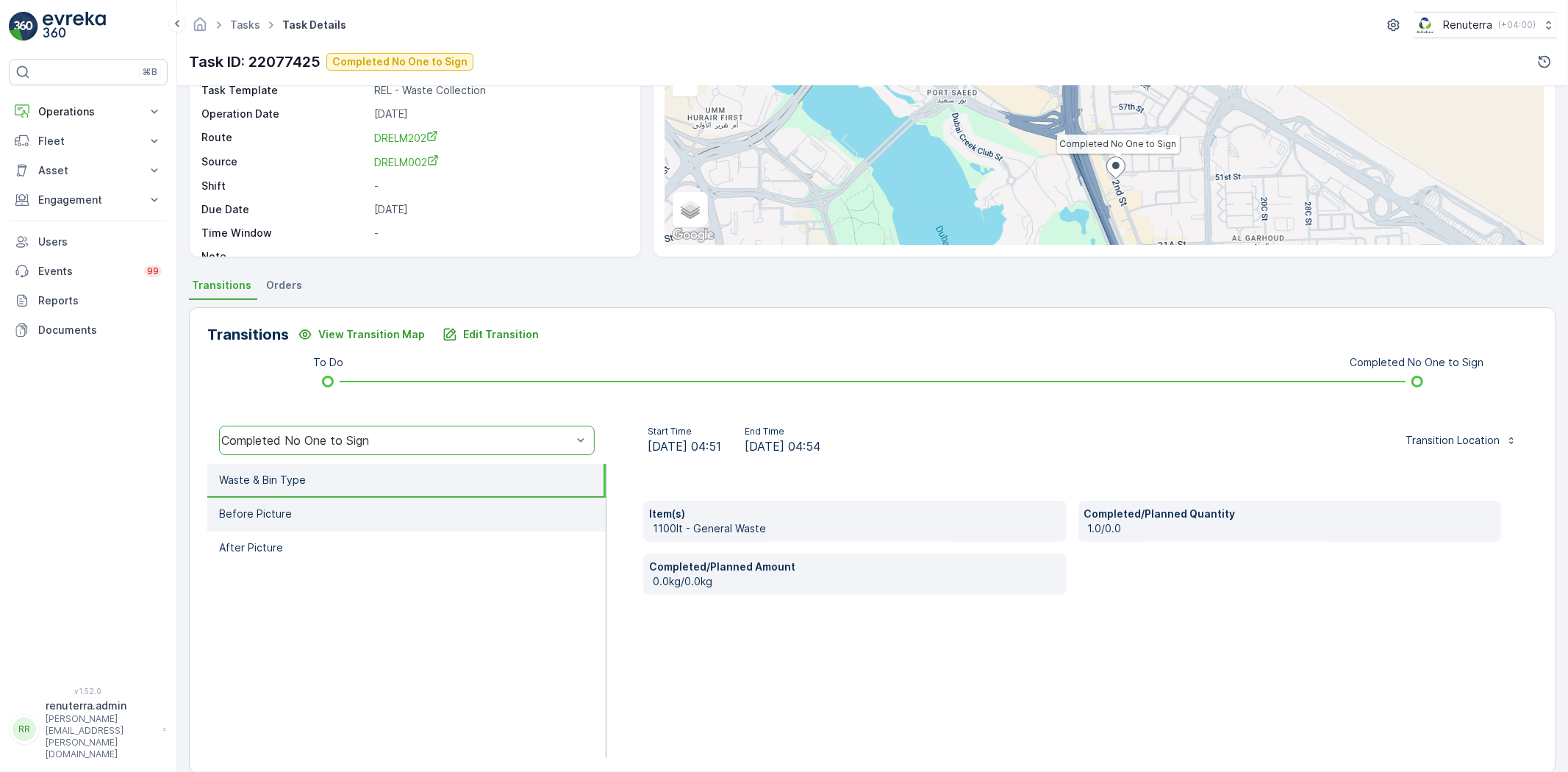
scroll to position [154, 0]
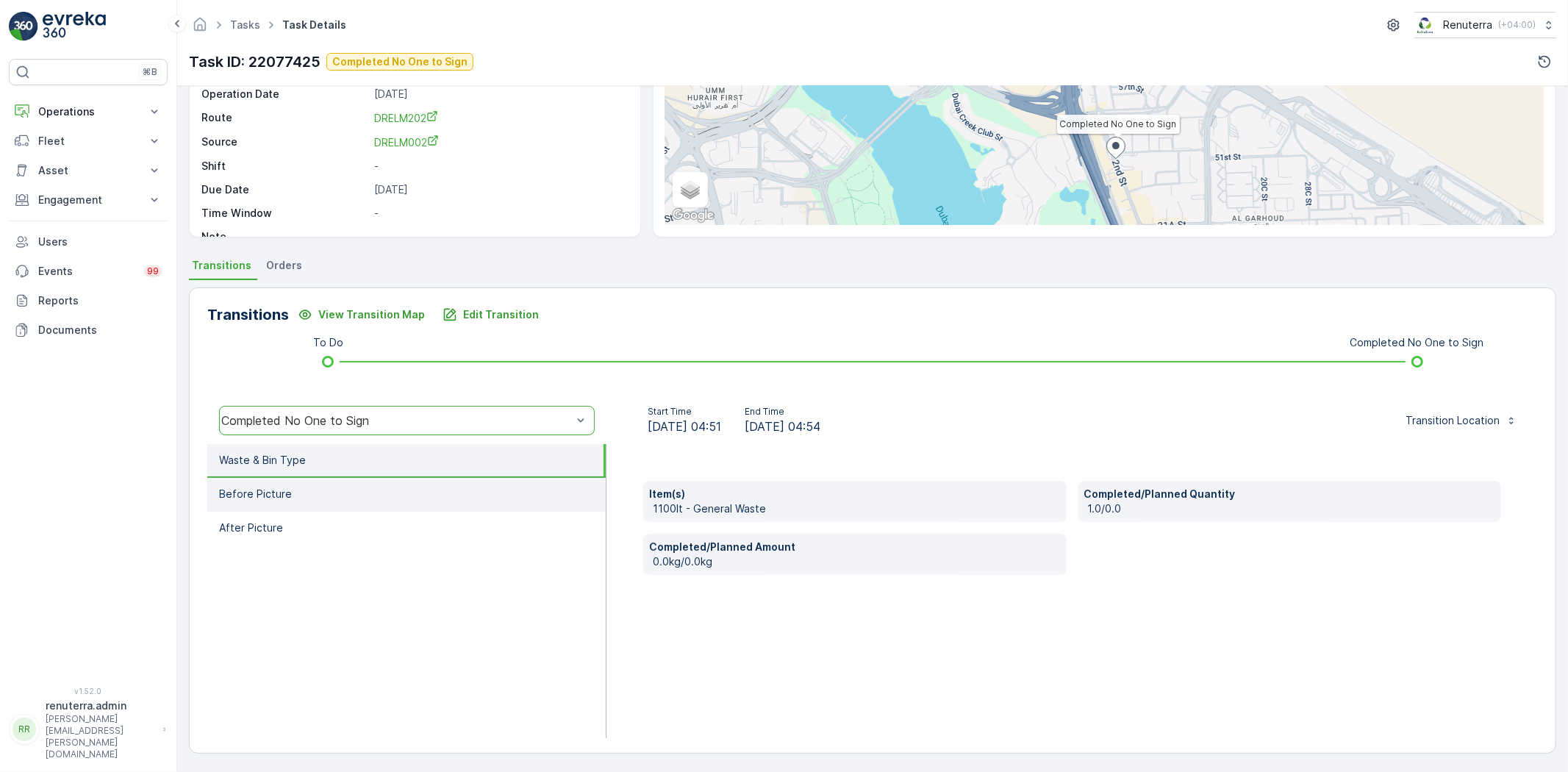
click at [444, 501] on li "Before Picture" at bounding box center [406, 495] width 398 height 34
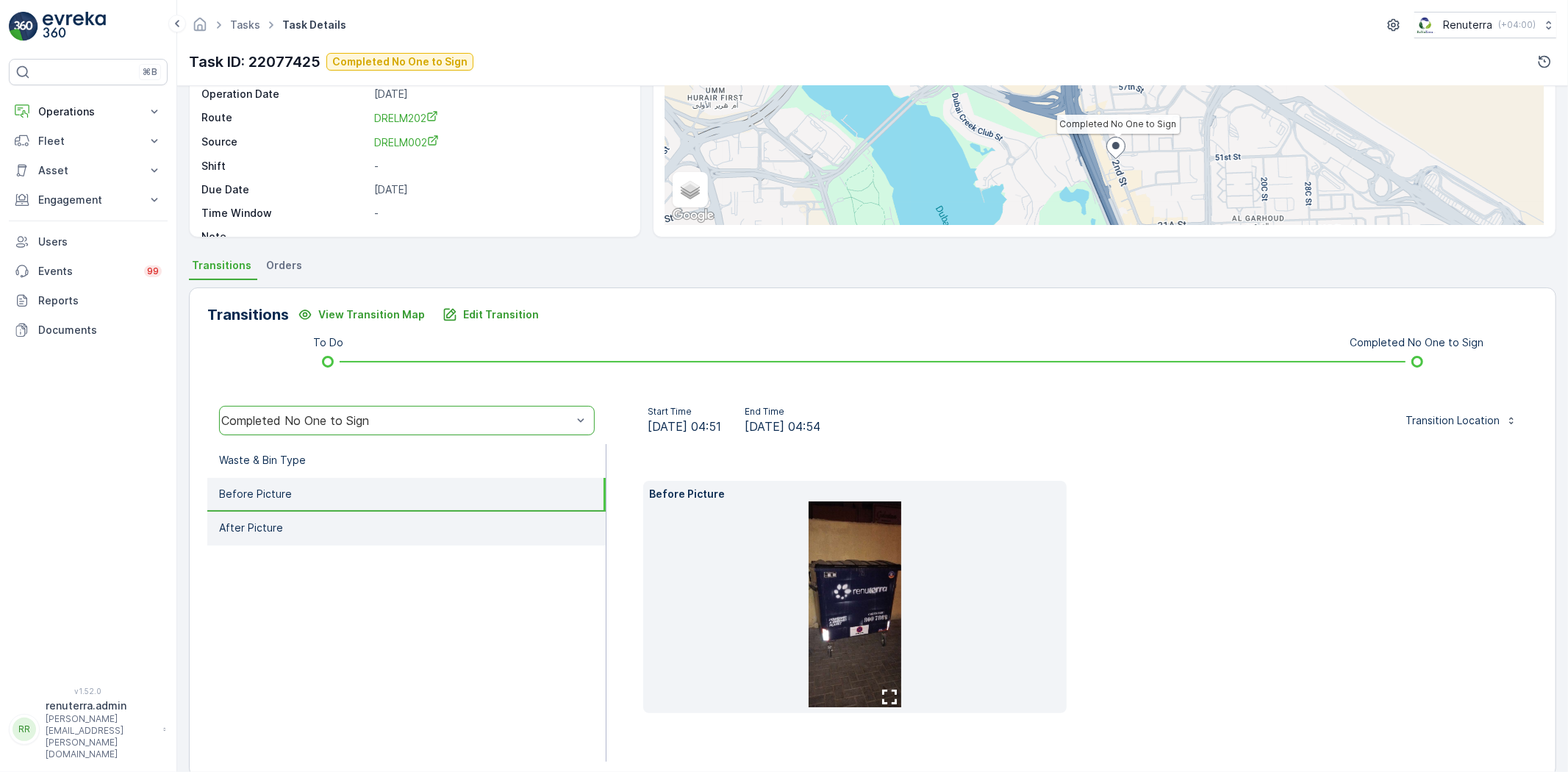
click at [431, 534] on li "After Picture" at bounding box center [406, 529] width 398 height 34
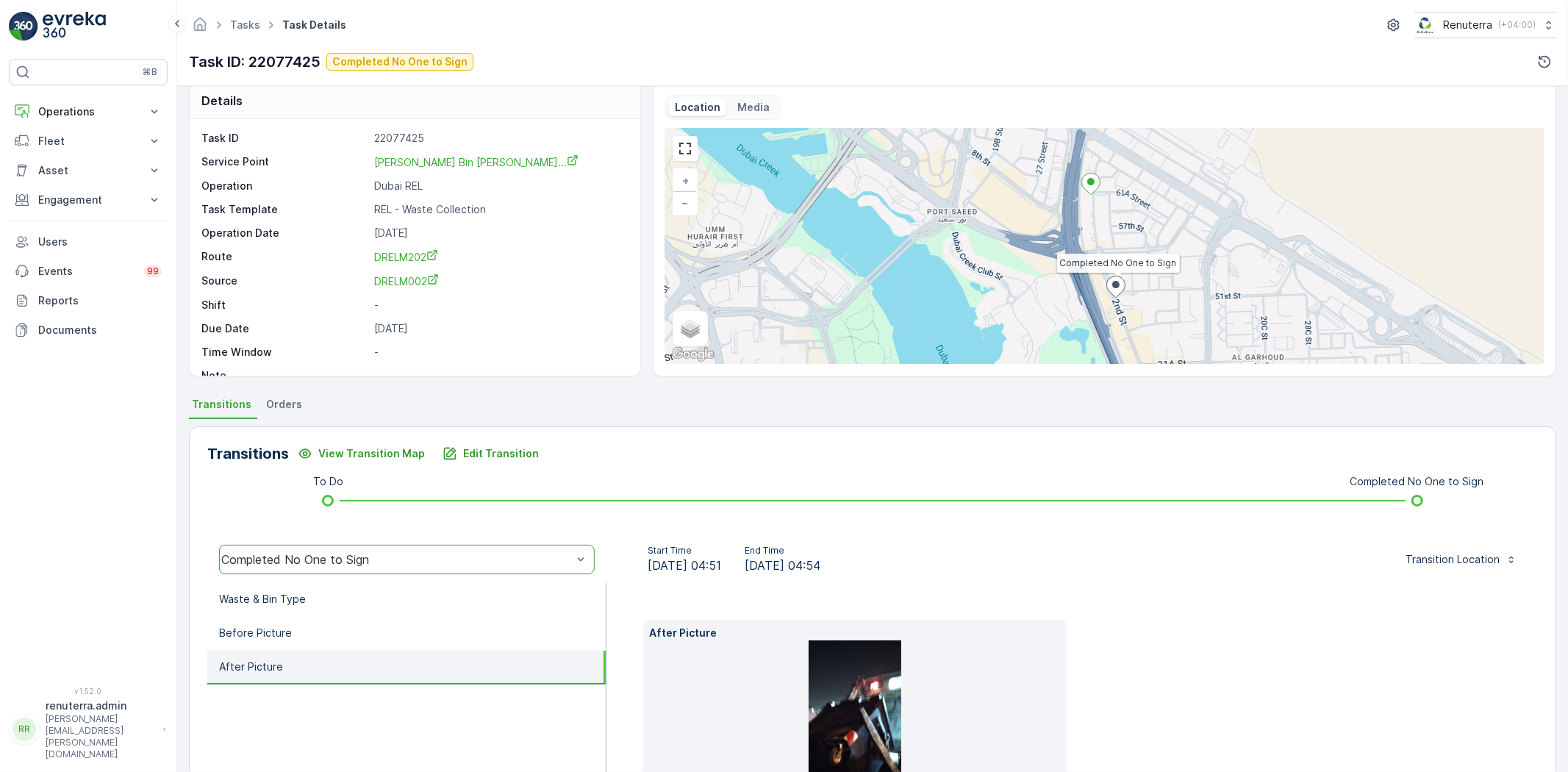
scroll to position [0, 0]
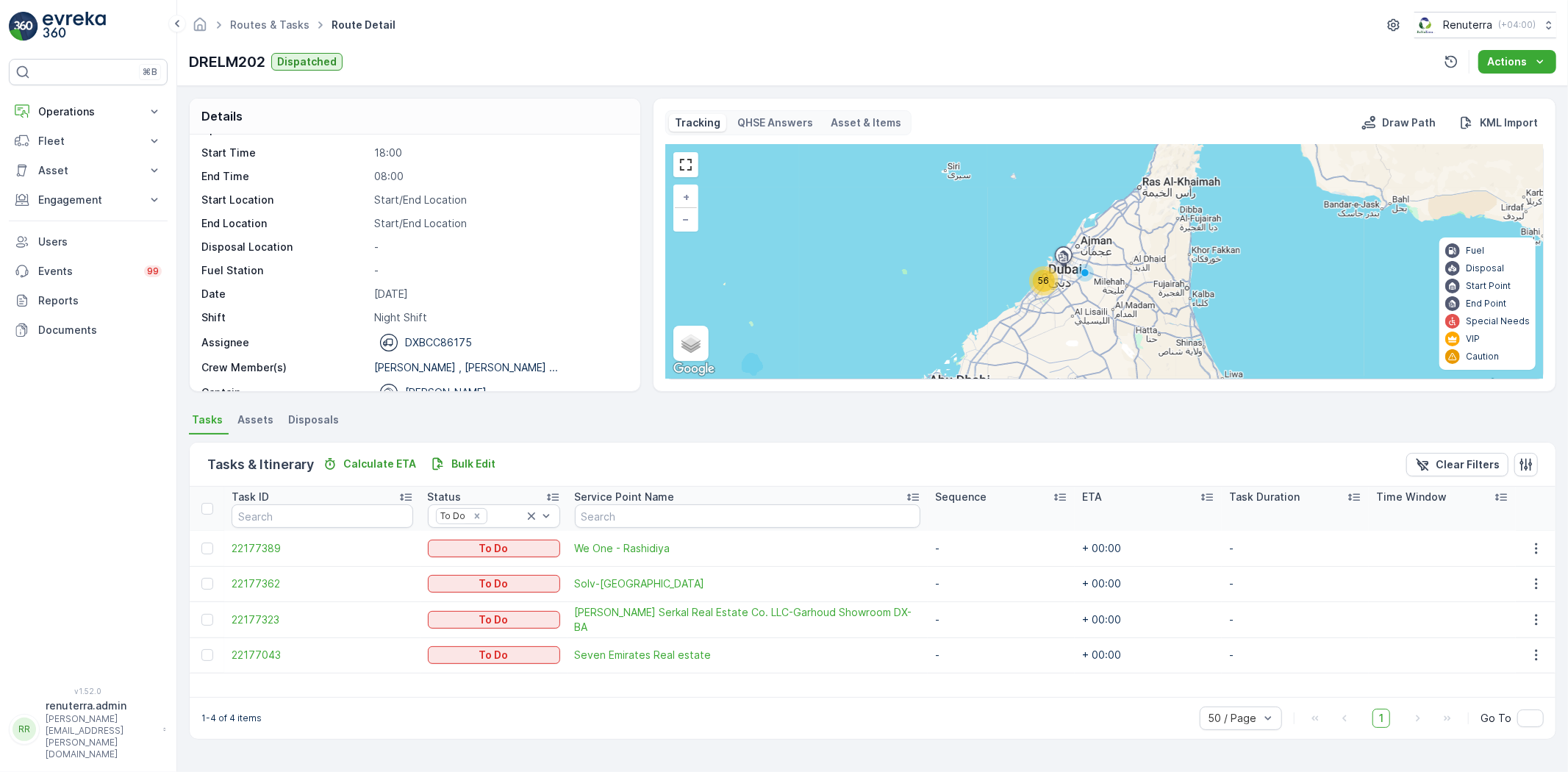
scroll to position [46, 0]
click at [644, 595] on td "Solv-Mushrif Park" at bounding box center [748, 584] width 360 height 35
click at [656, 619] on span "[PERSON_NAME] Serkal Real Estate Co. LLC-Garhoud Showroom DX-BA" at bounding box center [748, 620] width 346 height 30
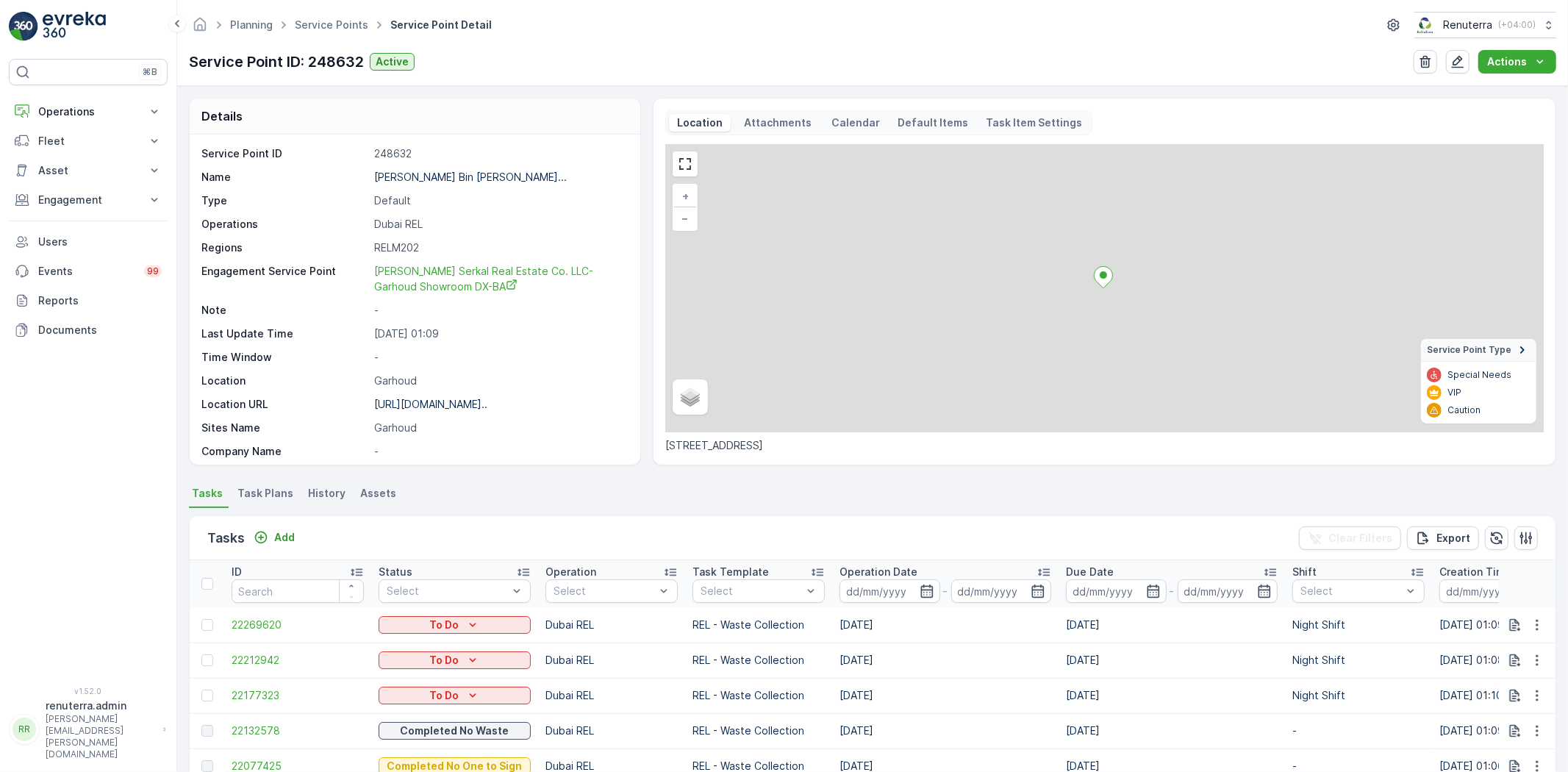
scroll to position [141, 0]
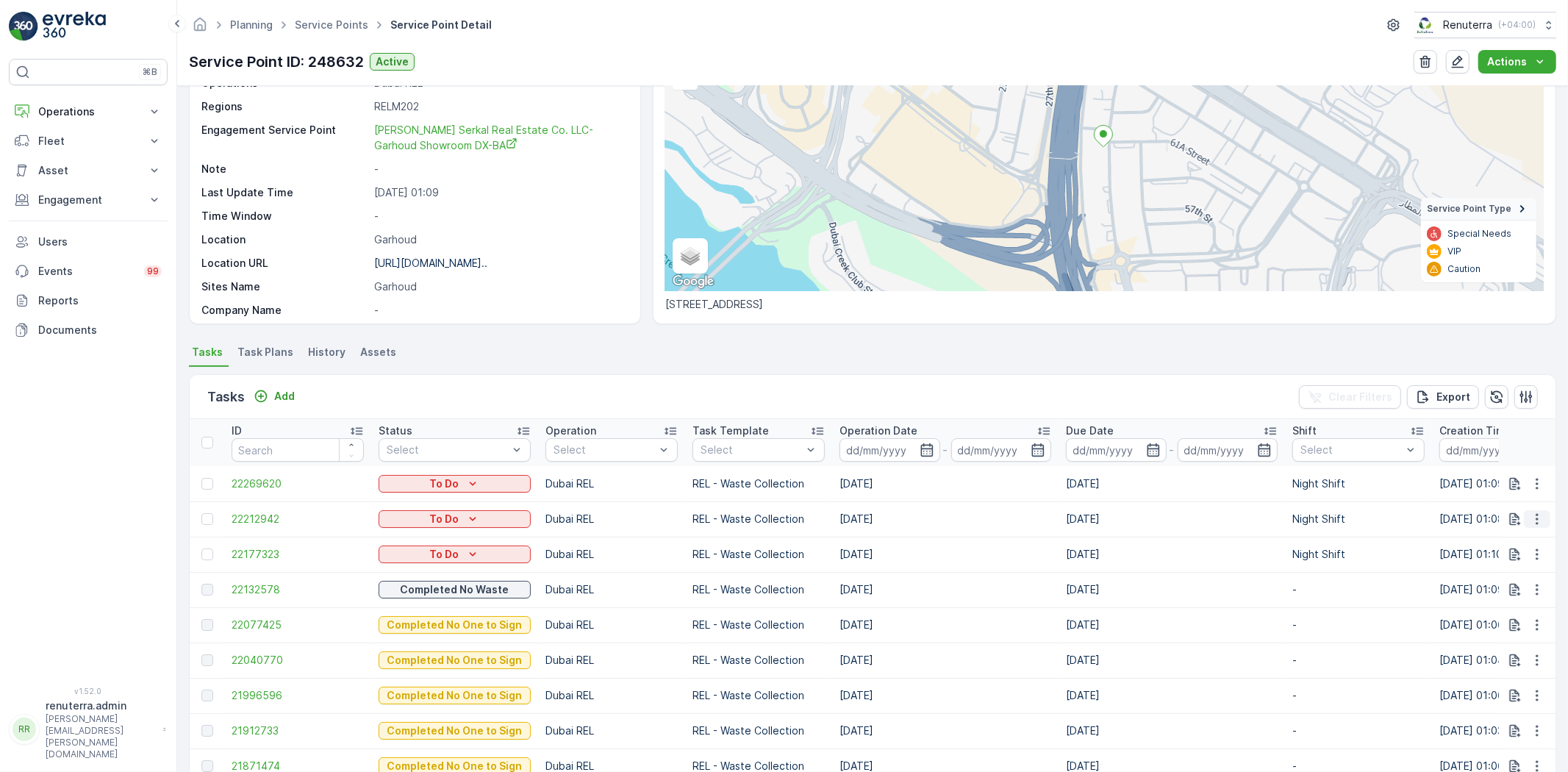
click at [1539, 513] on icon "button" at bounding box center [1537, 519] width 14 height 14
click at [1475, 575] on span "Change Route" at bounding box center [1499, 582] width 71 height 14
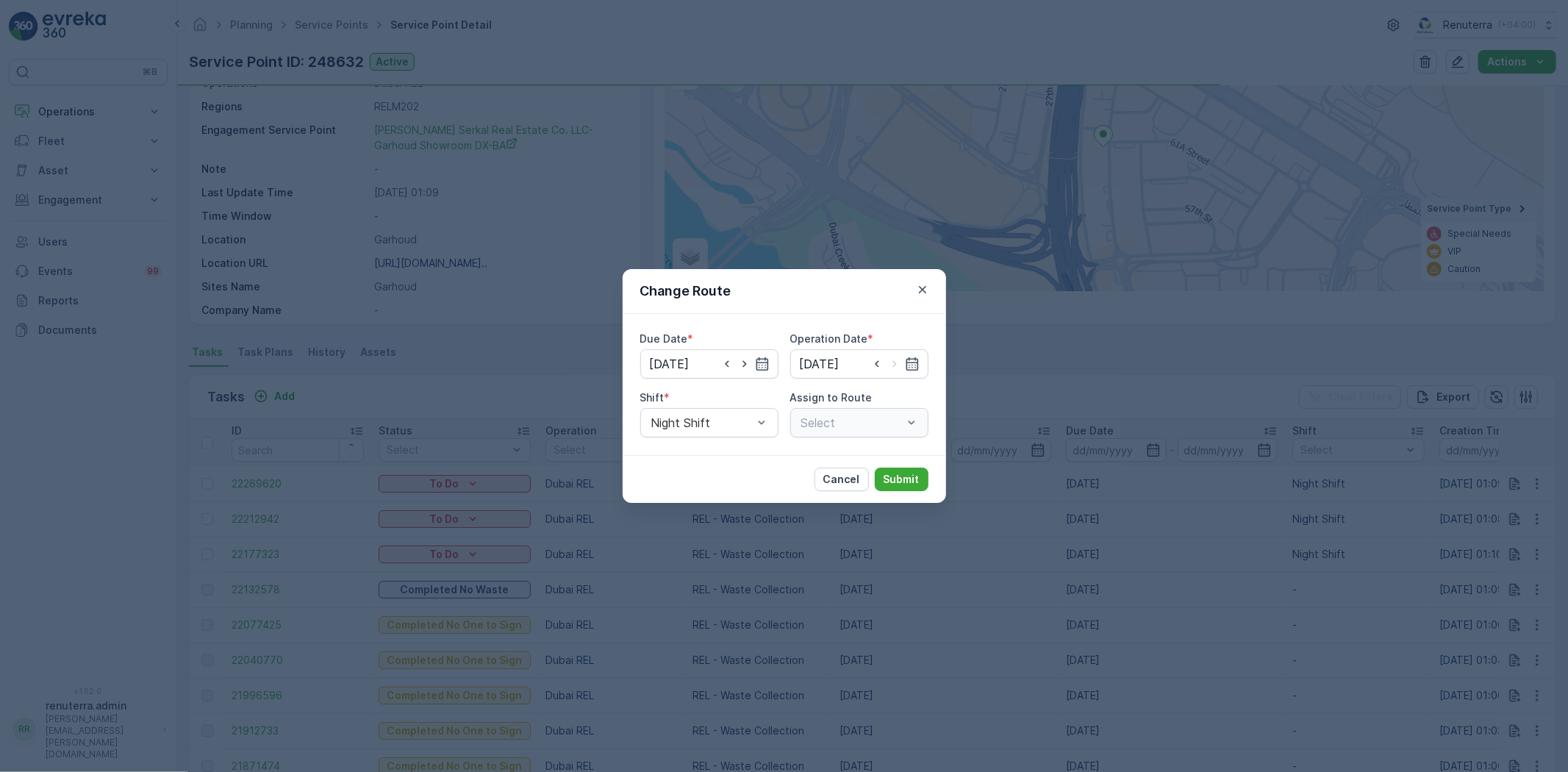
type input "10.10.2025"
click at [747, 370] on icon "button" at bounding box center [745, 364] width 14 height 14
click at [731, 360] on icon "button" at bounding box center [727, 364] width 14 height 14
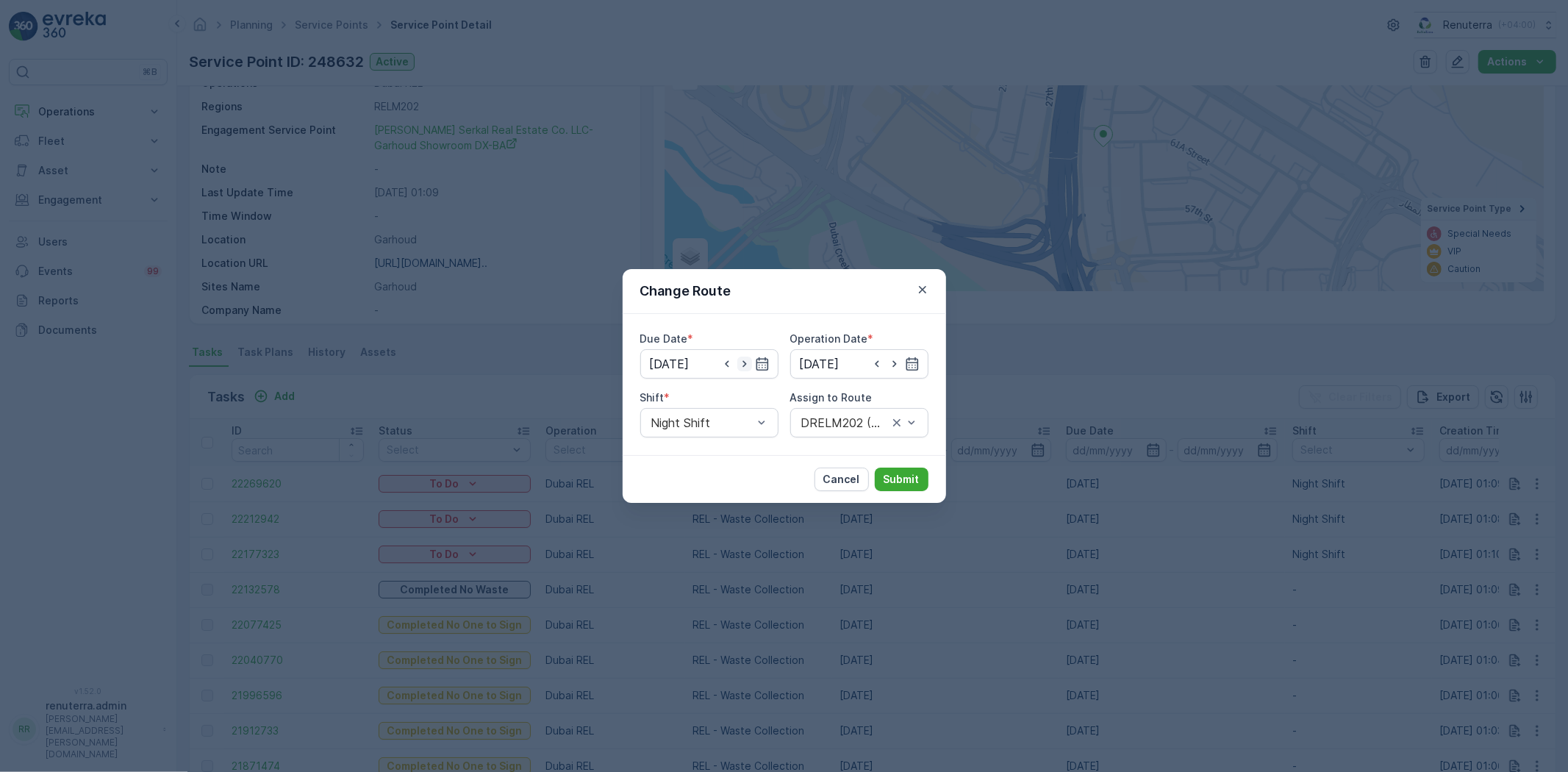
type input "[DATE]"
click at [918, 362] on icon "button" at bounding box center [912, 364] width 13 height 14
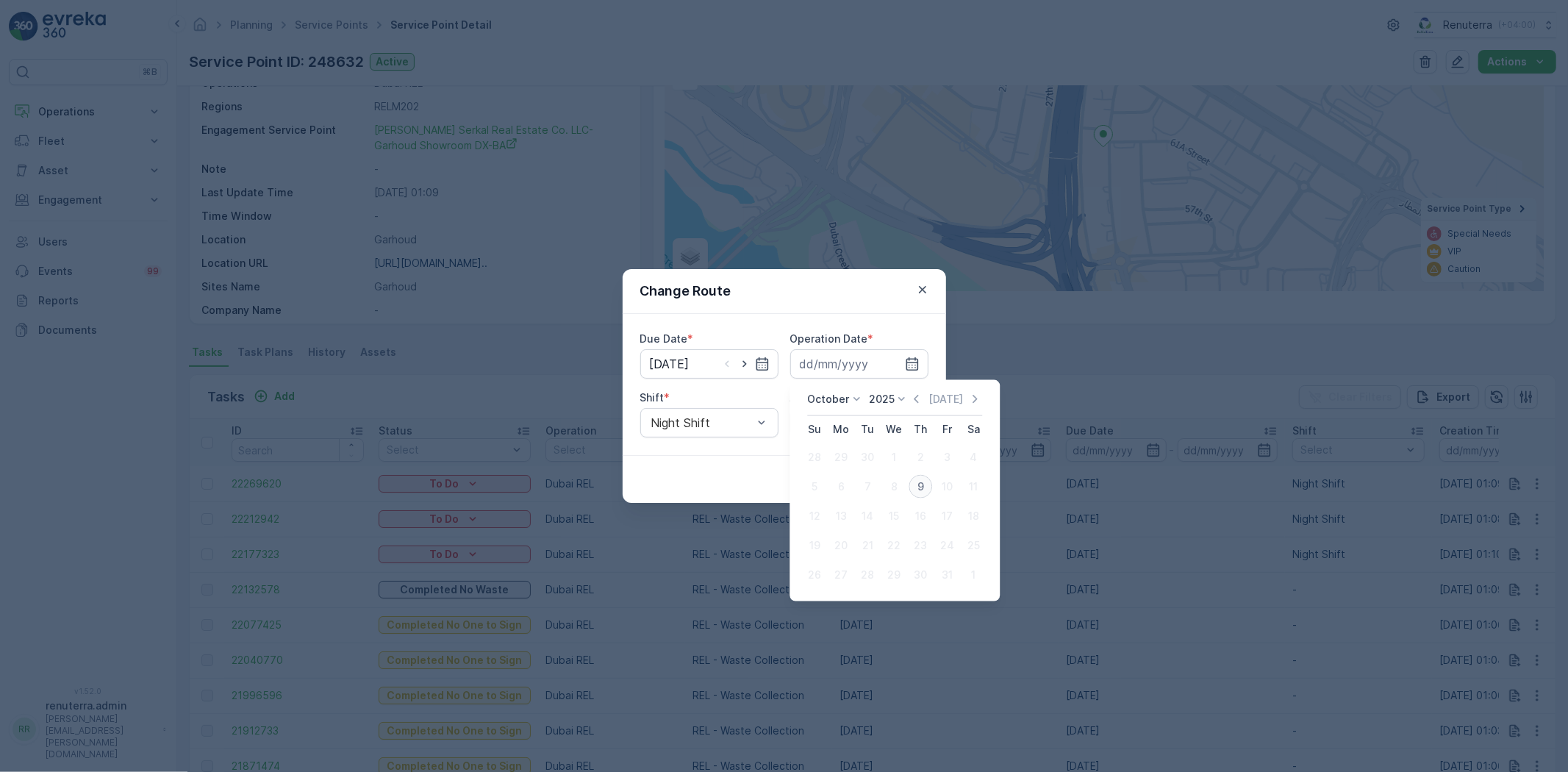
click at [920, 480] on div "9" at bounding box center [920, 486] width 23 height 23
type input "[DATE]"
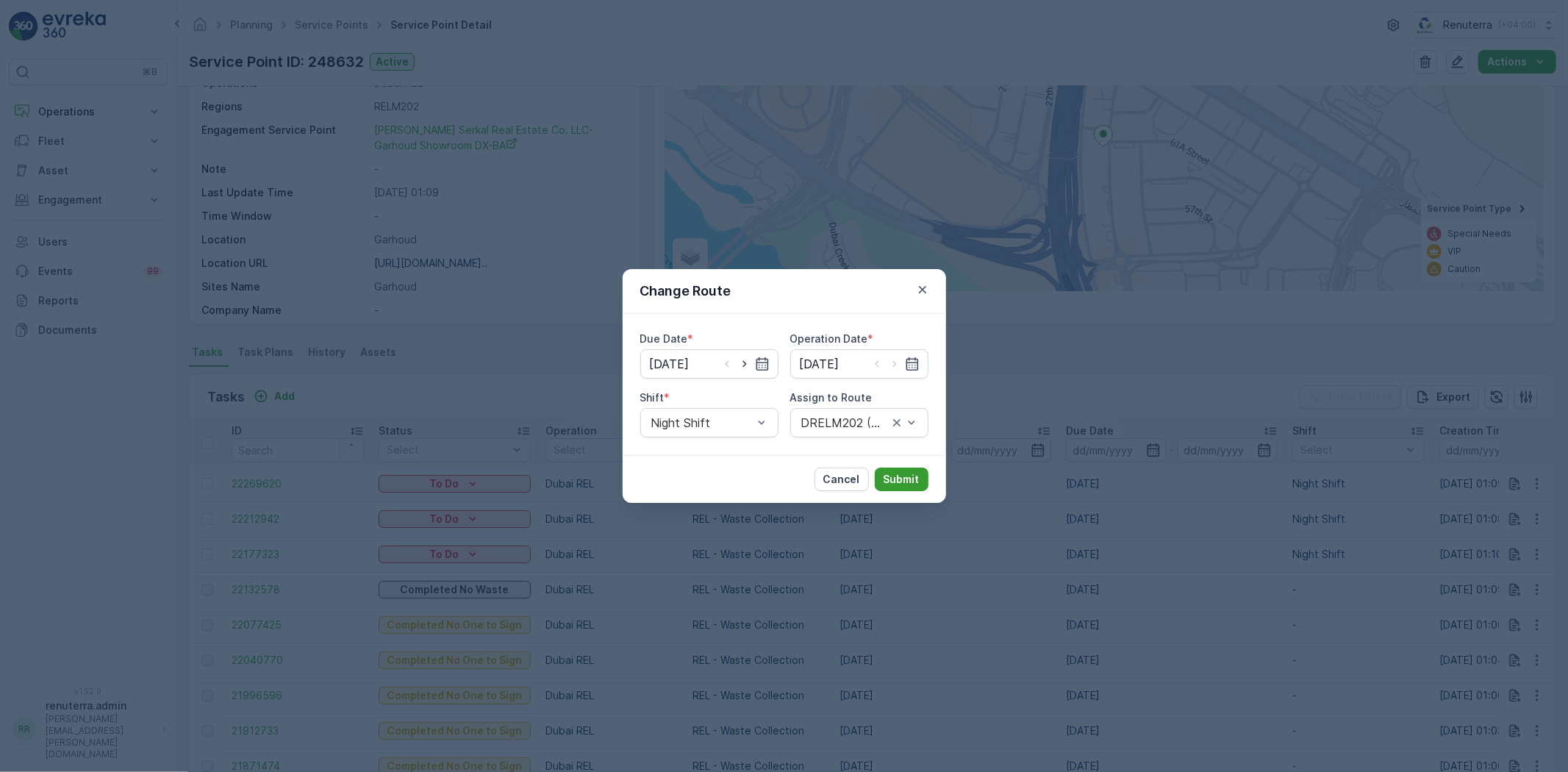
click at [902, 474] on p "Submit" at bounding box center [902, 479] width 36 height 14
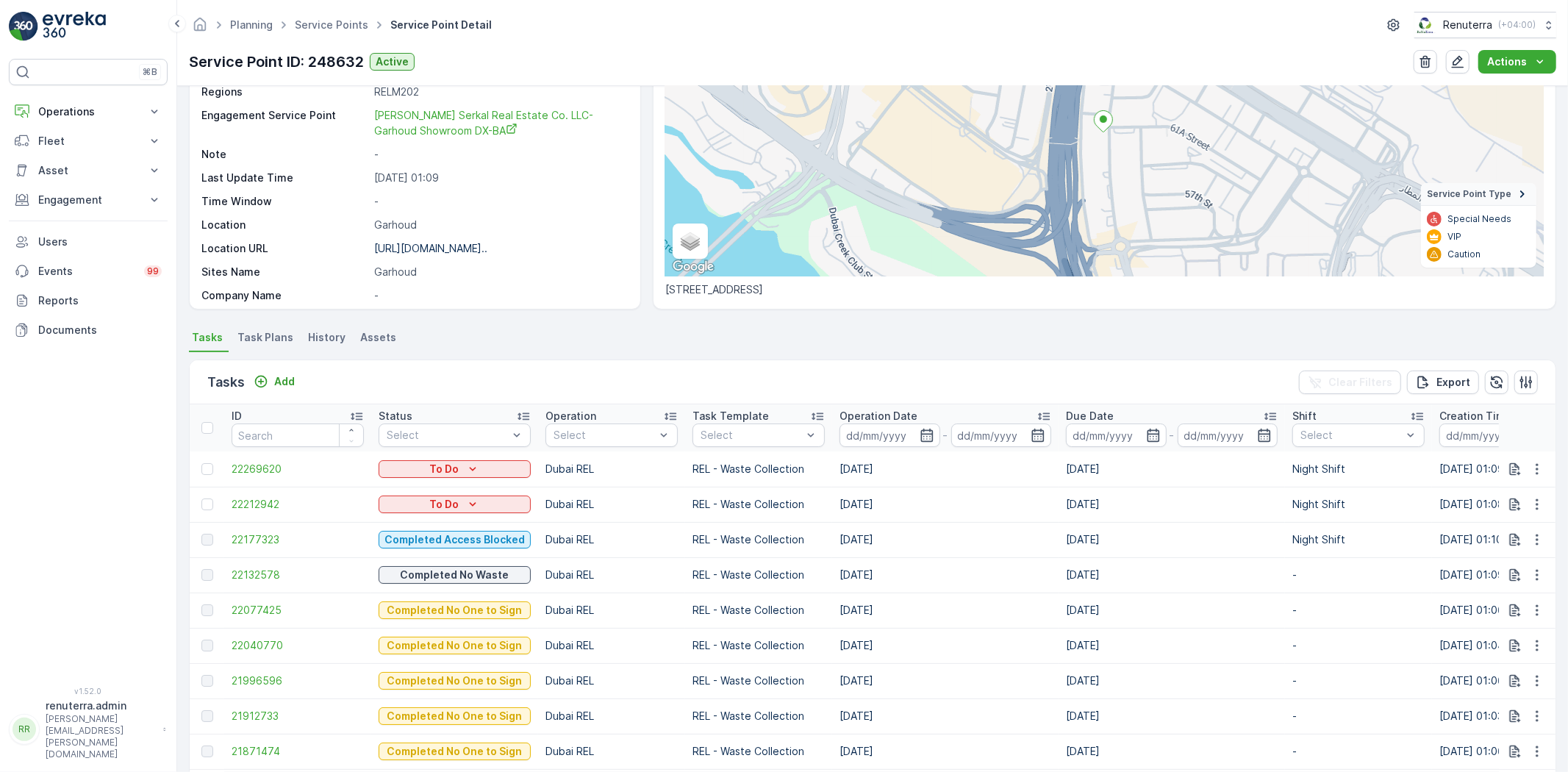
scroll to position [163, 0]
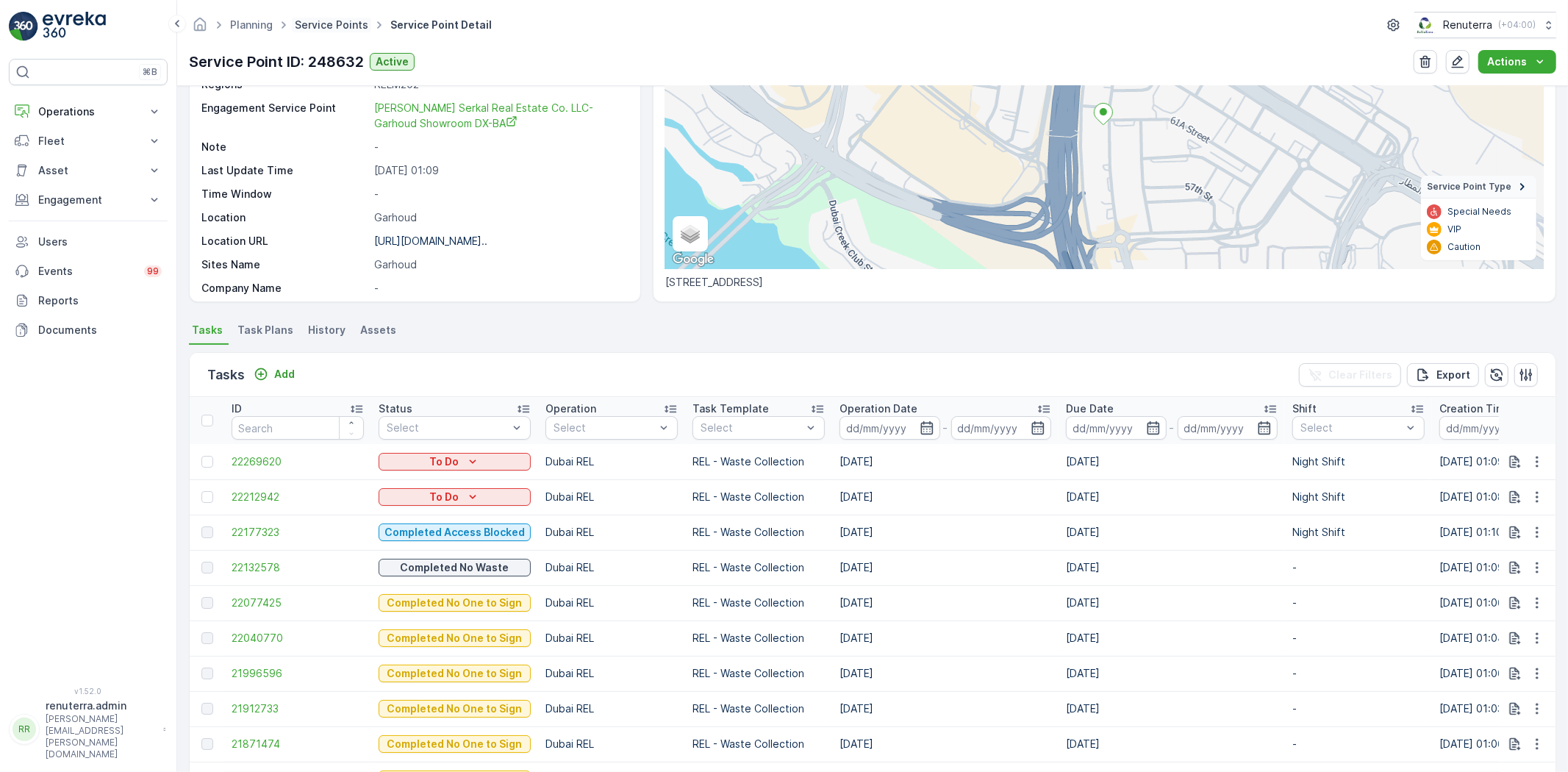
click at [346, 25] on link "Service Points" at bounding box center [331, 24] width 74 height 13
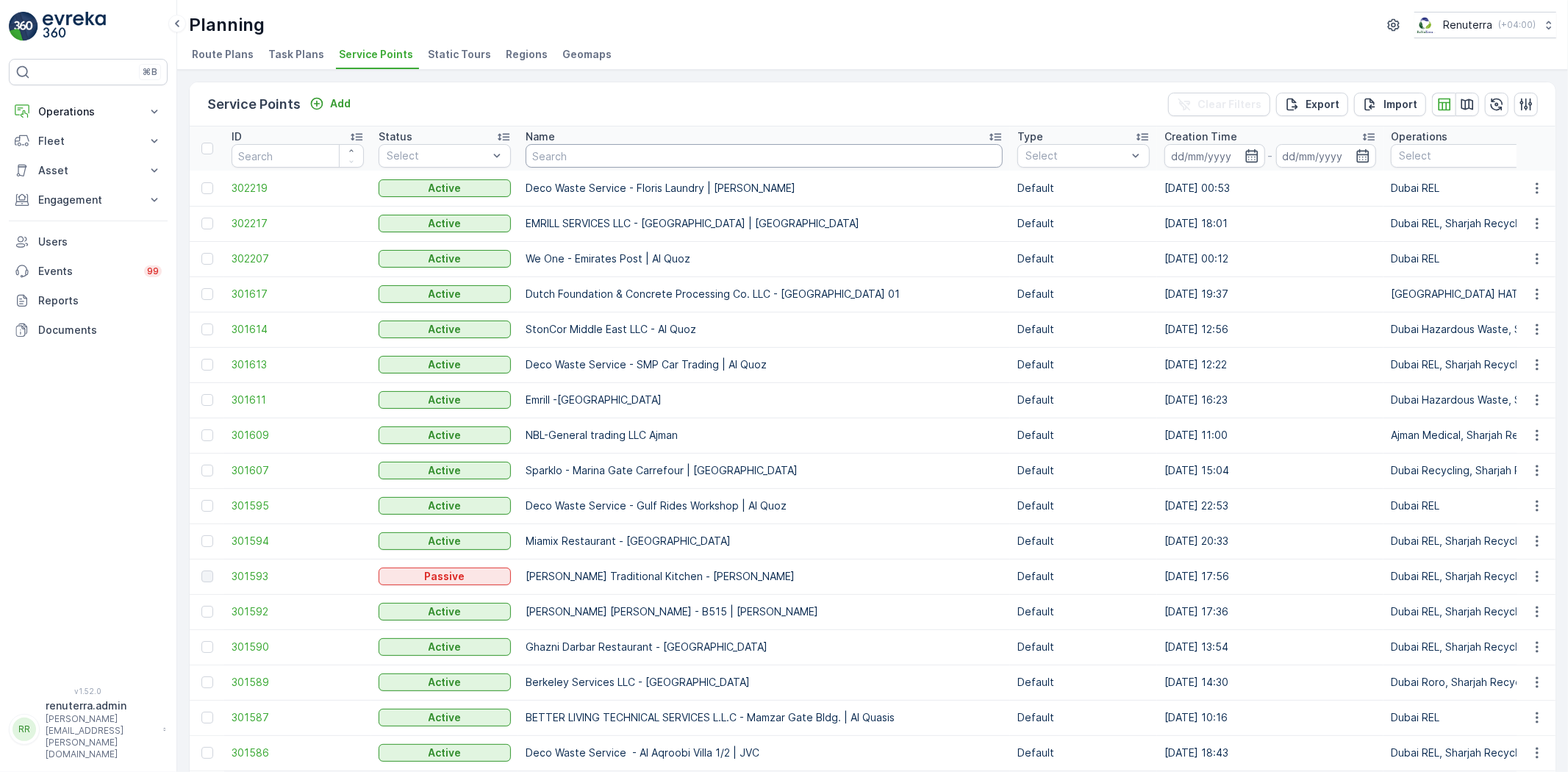
click at [563, 151] on input "text" at bounding box center [765, 156] width 477 height 23
type input "scape"
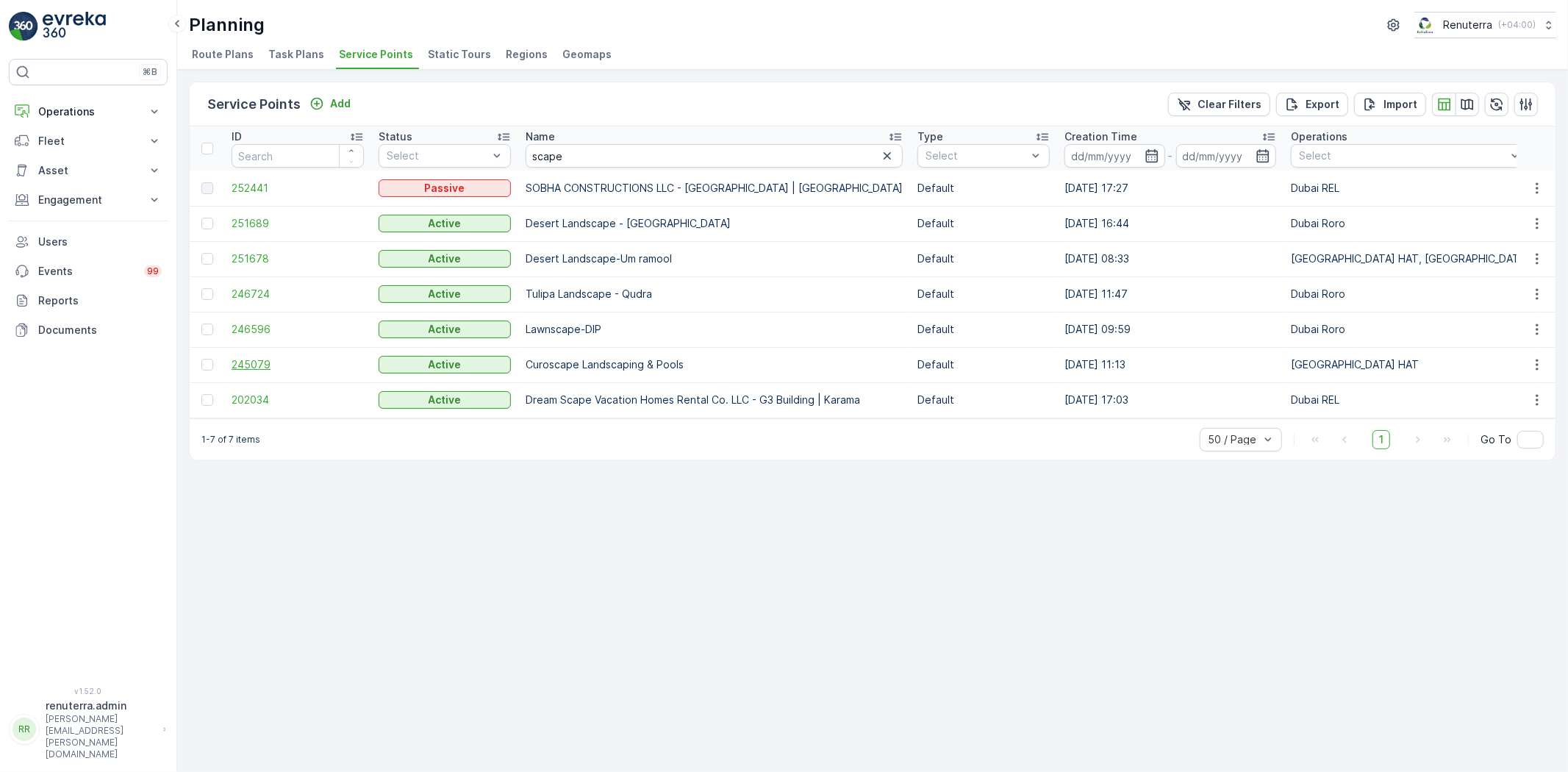
click at [233, 364] on span "245079" at bounding box center [297, 365] width 132 height 14
